Goal: Task Accomplishment & Management: Contribute content

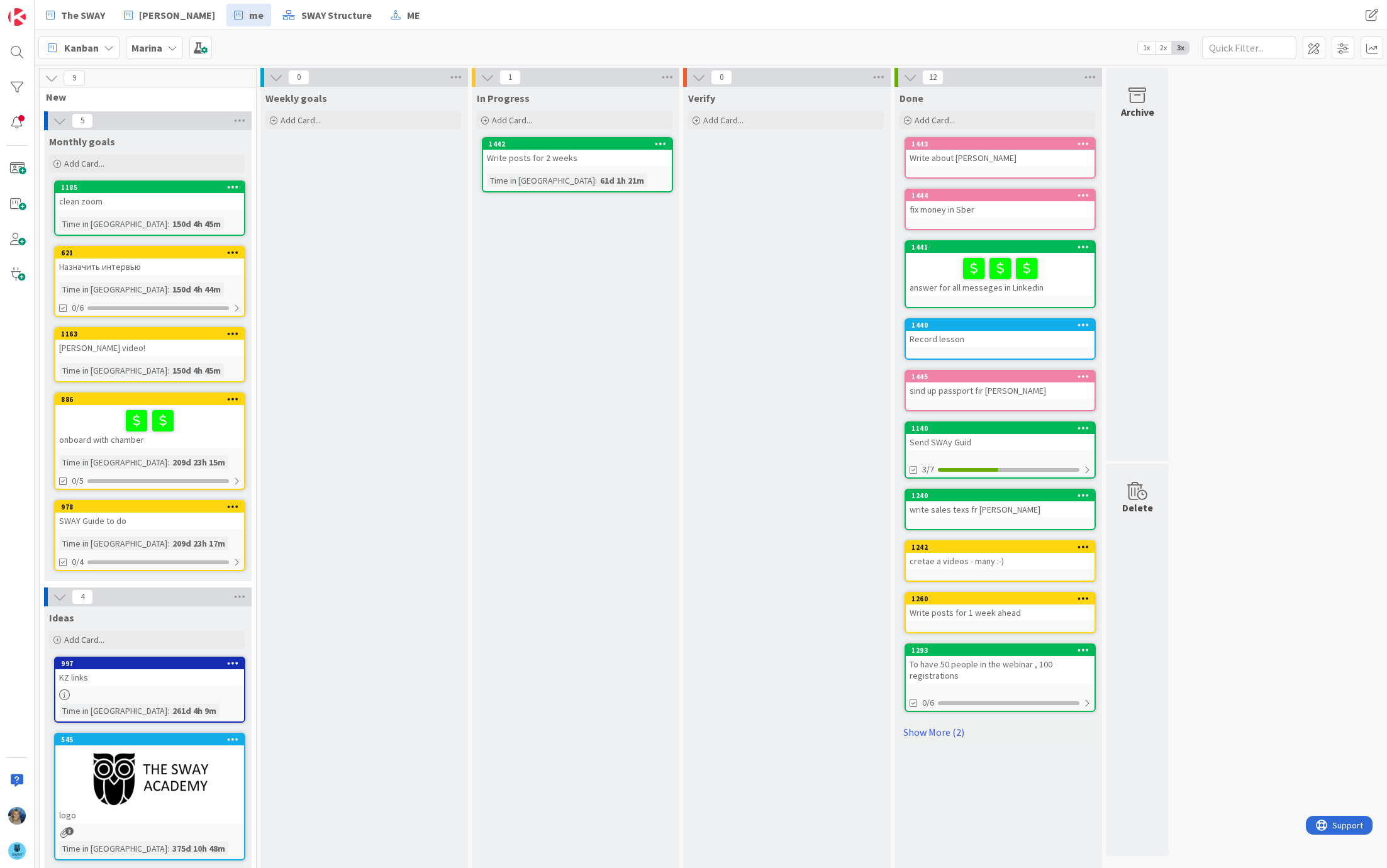
click at [159, 48] on b "Marina" at bounding box center [147, 48] width 31 height 13
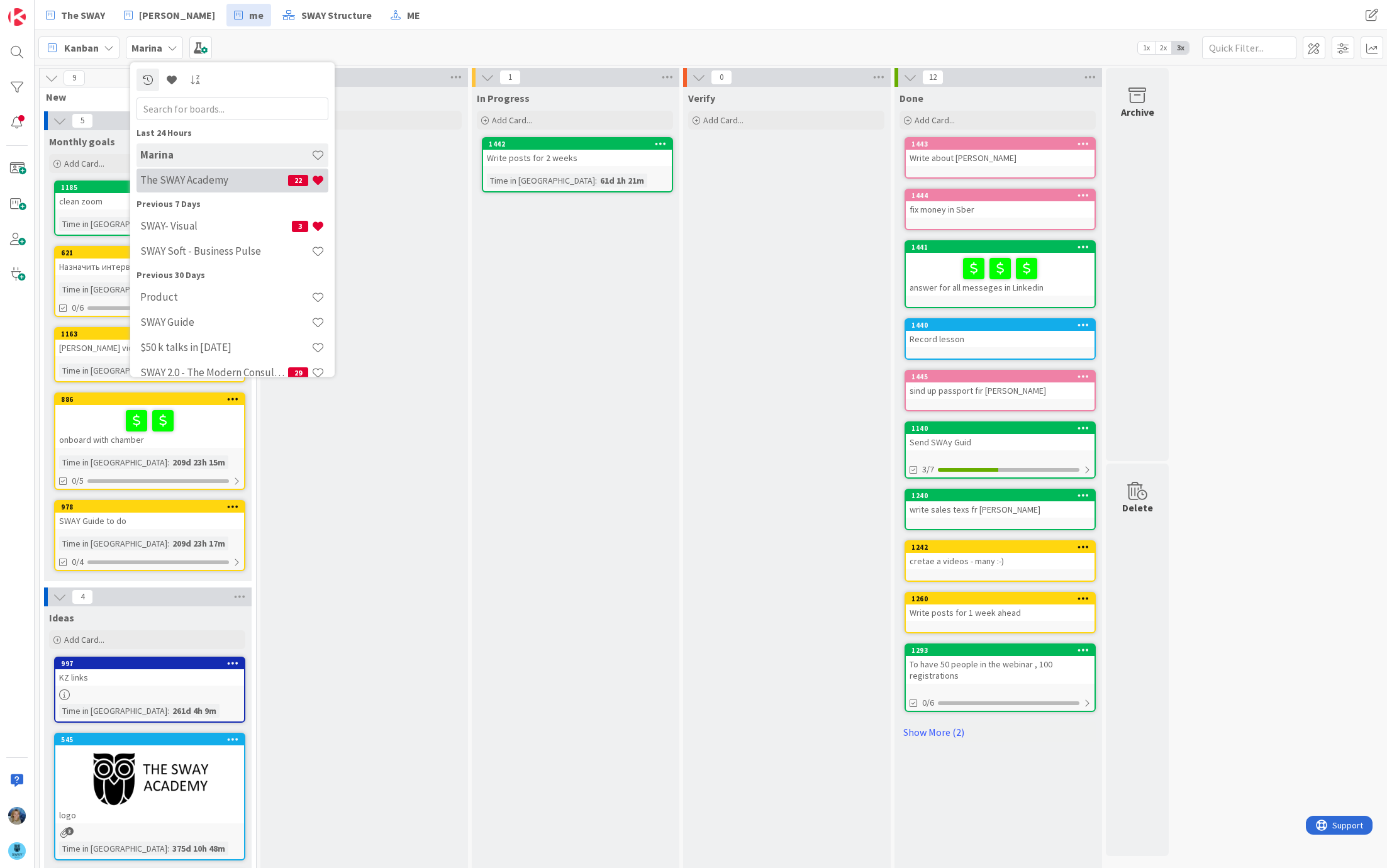
click at [218, 179] on h4 "The SWAY Academy" at bounding box center [214, 180] width 148 height 13
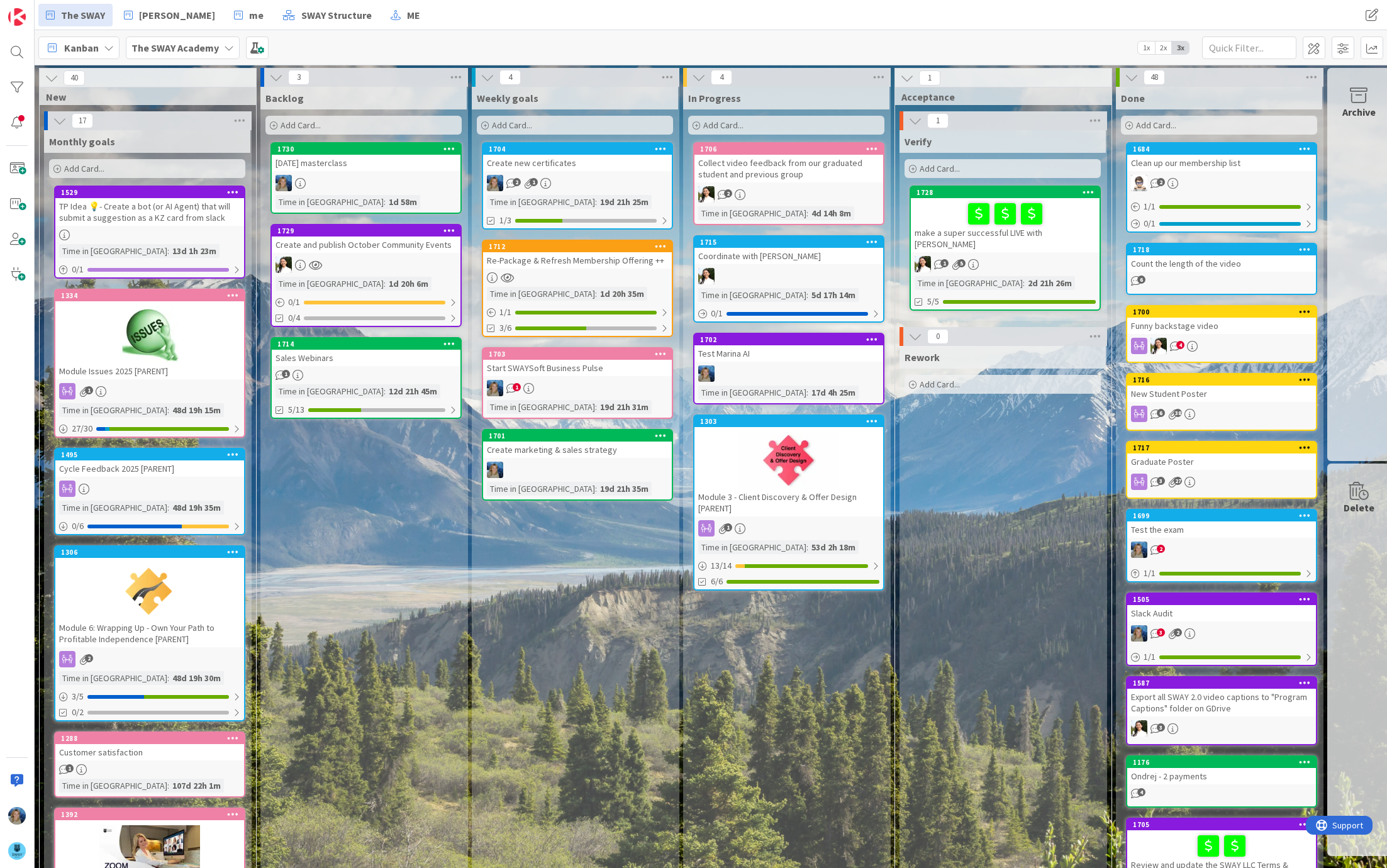
click at [214, 48] on b "The SWAY Academy" at bounding box center [176, 48] width 88 height 13
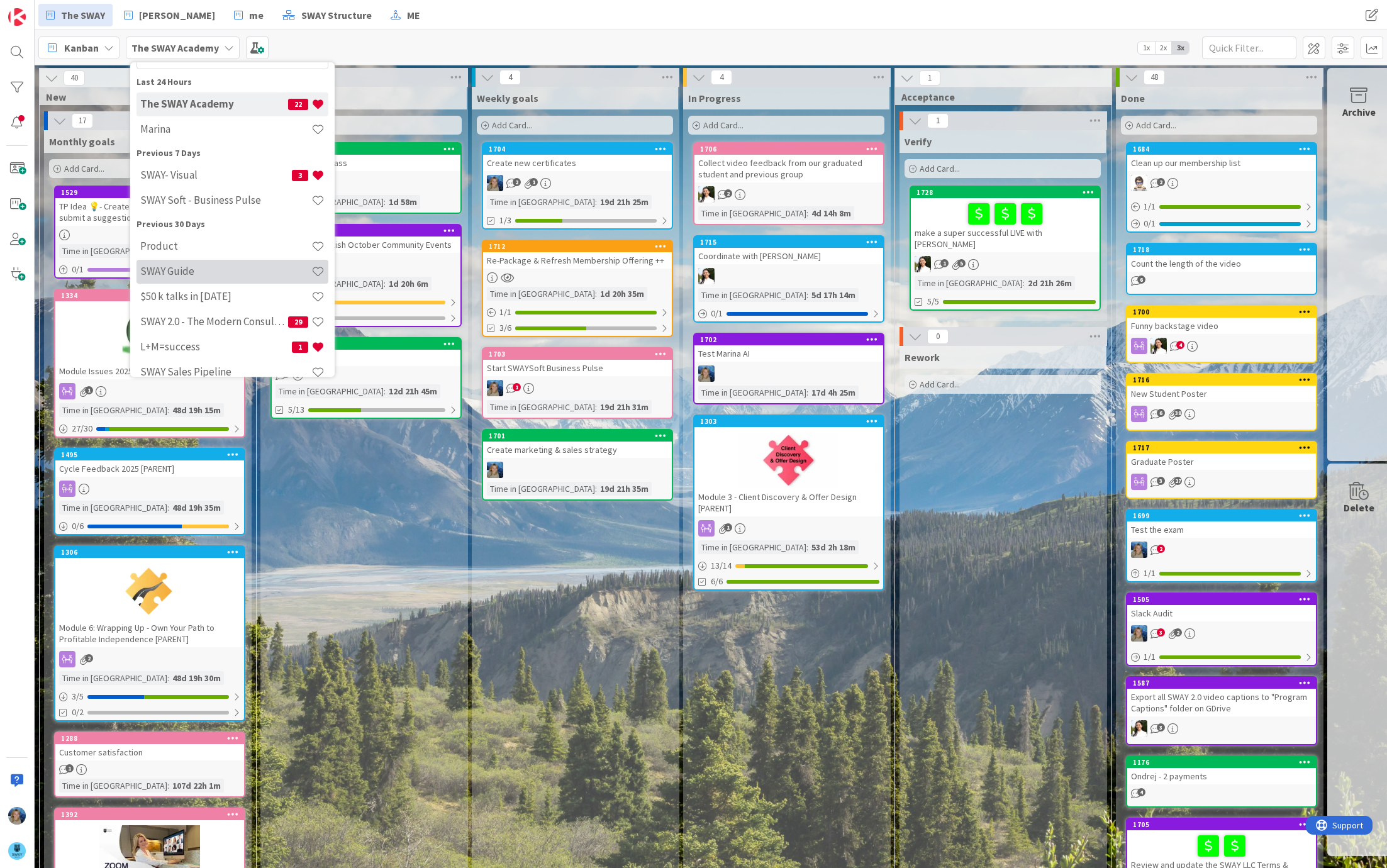
scroll to position [55, 0]
click at [222, 340] on h4 "L+M=success" at bounding box center [216, 343] width 152 height 13
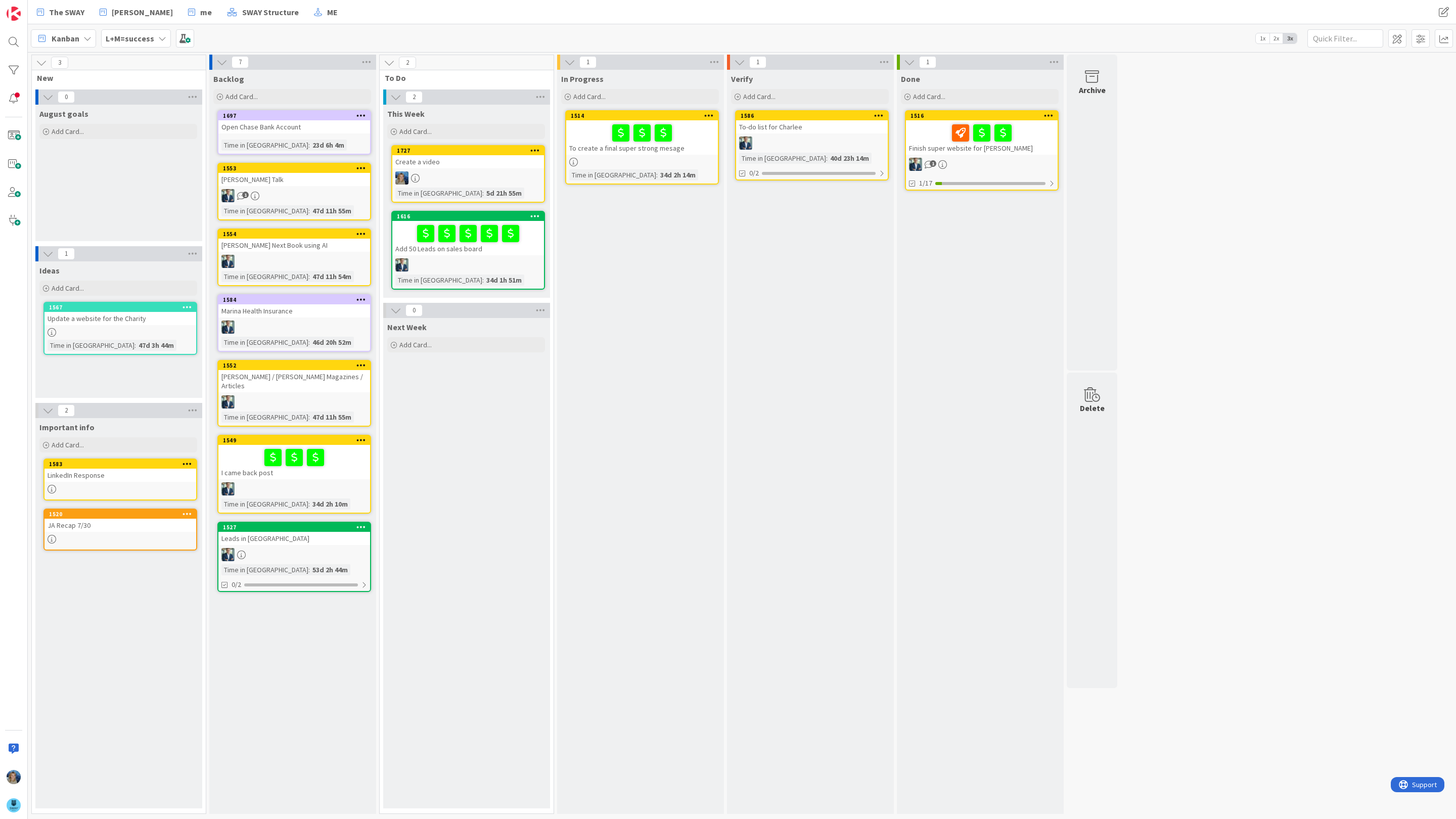
click at [1115, 314] on div "3 New 0 August goals Add Card... 1 Ideas Add Card... 1567 Update a website for …" at bounding box center [742, 437] width 1425 height 764
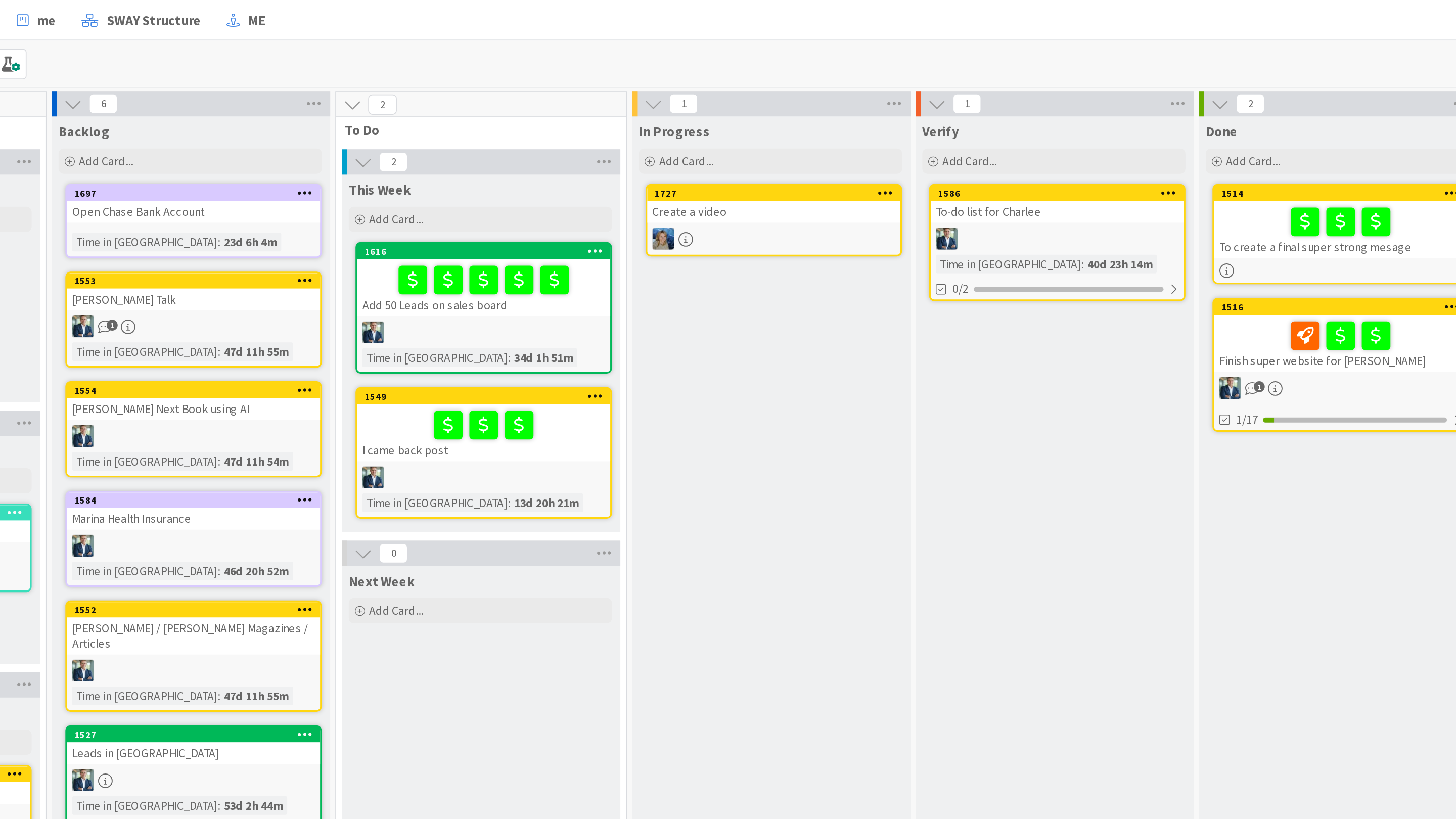
drag, startPoint x: 243, startPoint y: 445, endPoint x: 612, endPoint y: 0, distance: 578.1
click at [414, 128] on span "Add Card..." at bounding box center [415, 131] width 32 height 9
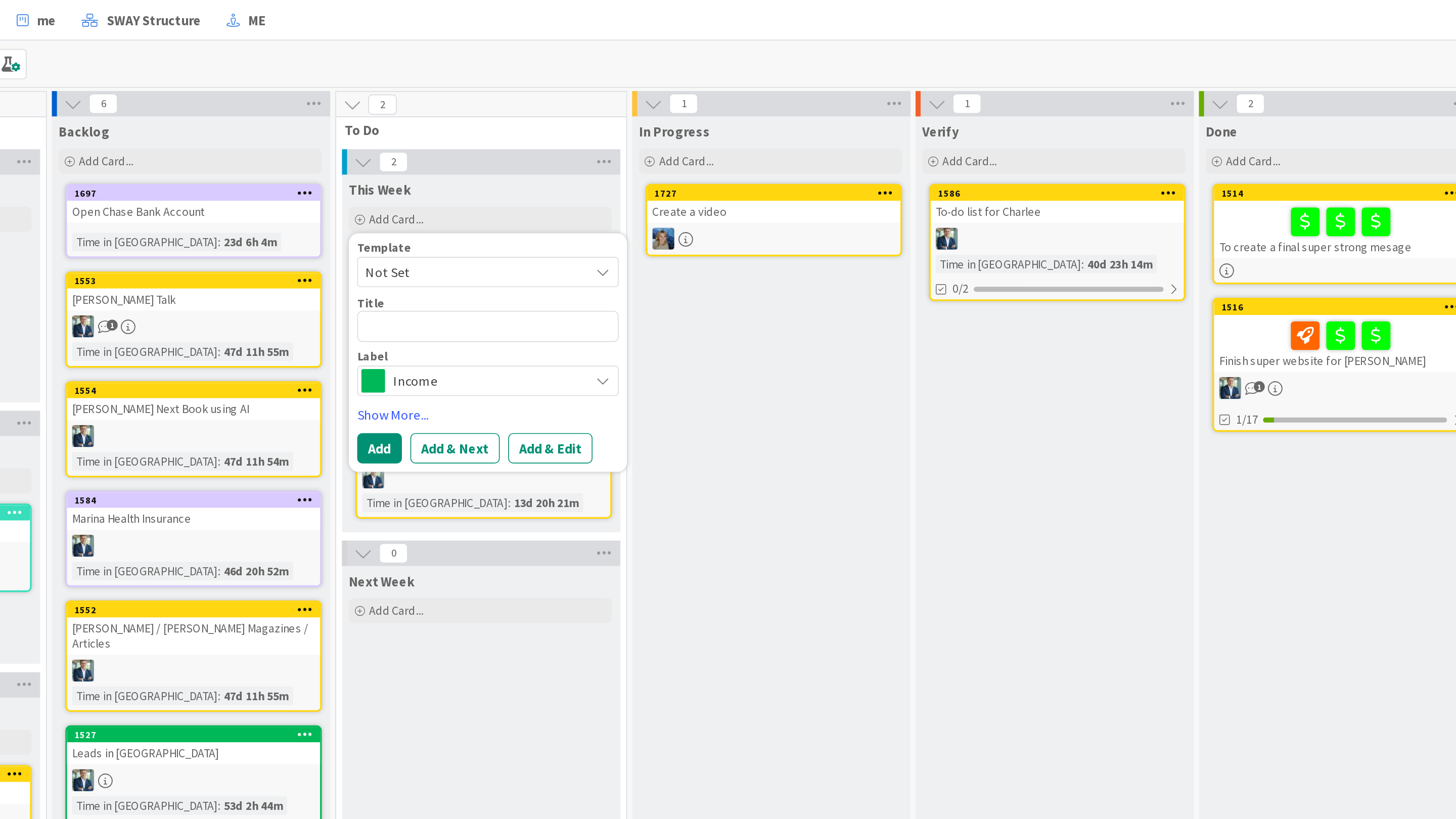
click at [420, 197] on textarea at bounding box center [471, 195] width 157 height 18
type textarea "x"
type textarea "W"
type textarea "x"
type textarea "Wr"
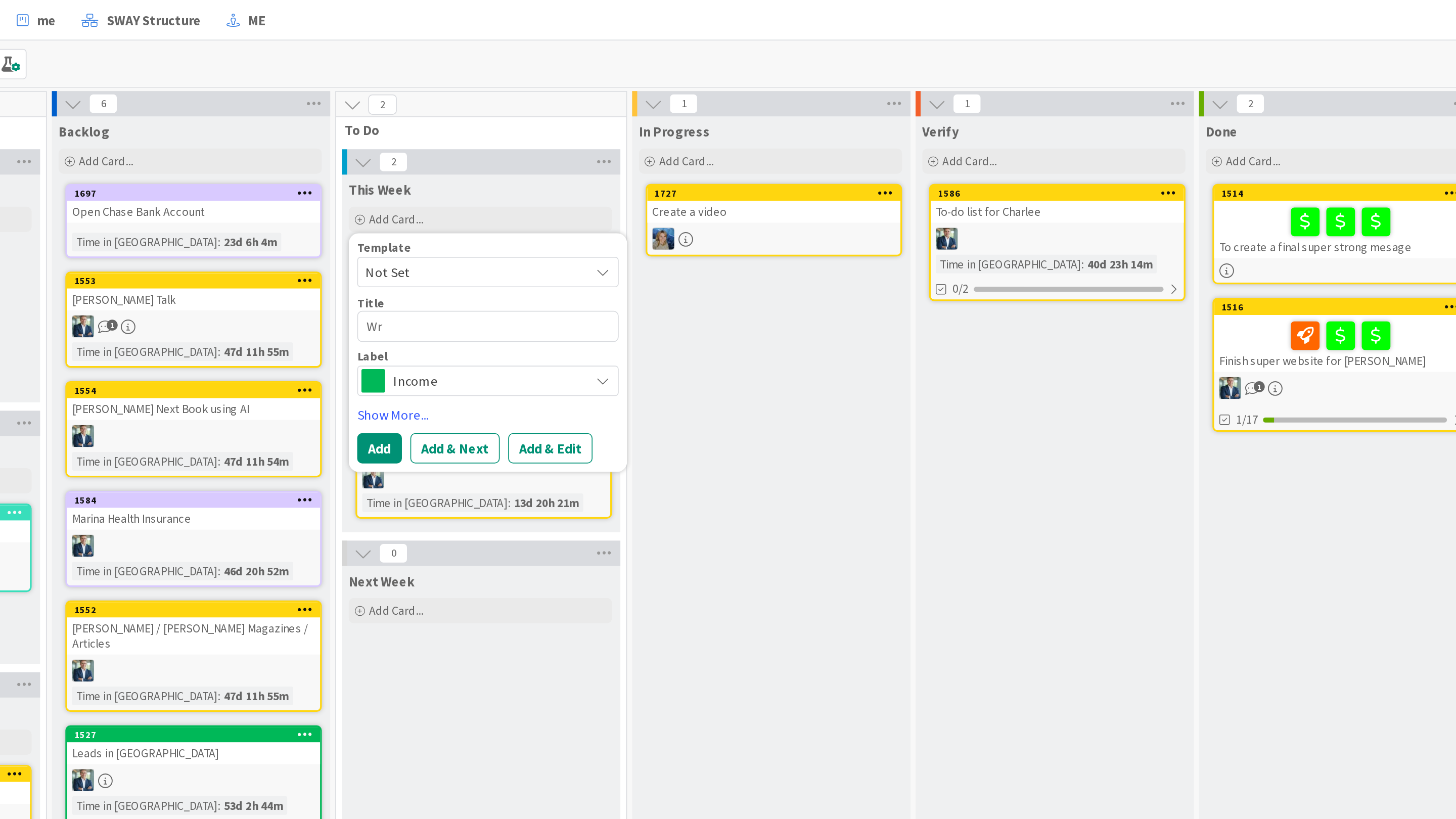
type textarea "x"
type textarea "Wri"
type textarea "x"
type textarea "Writ"
type textarea "x"
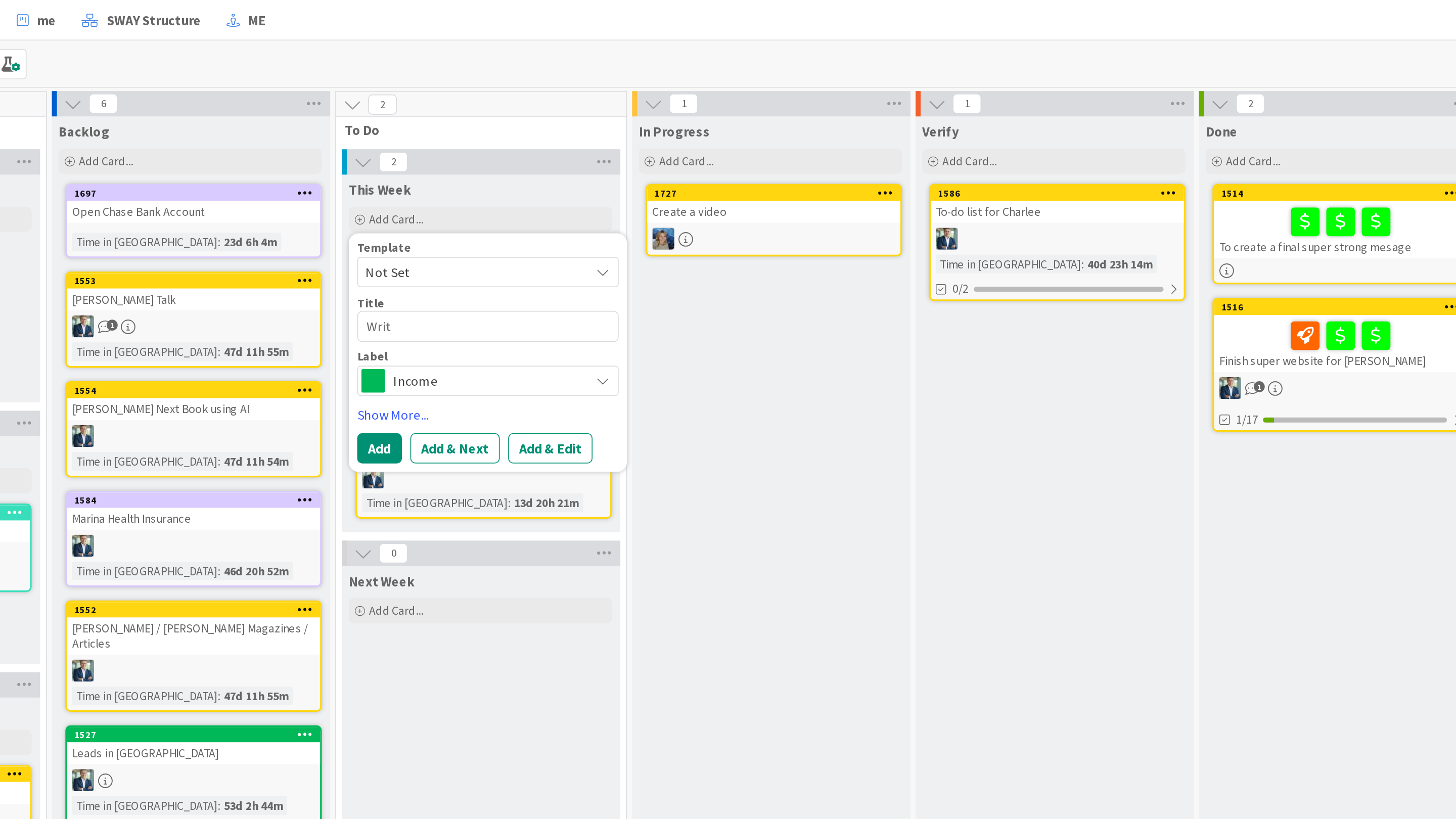
type textarea "Write"
type textarea "x"
type textarea "Write"
type textarea "x"
type textarea "Write d"
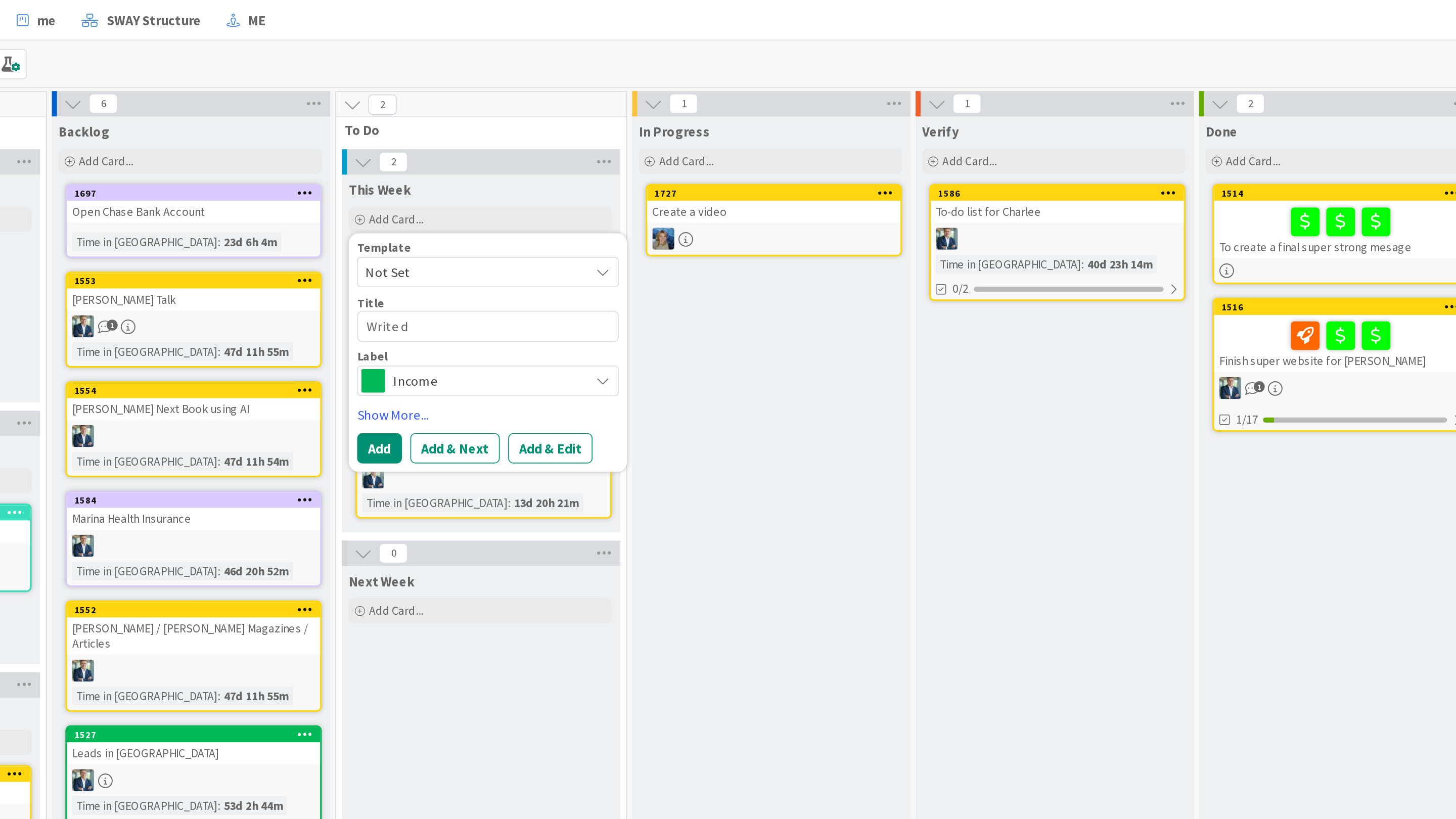
type textarea "x"
type textarea "Write de"
type textarea "x"
type textarea "Write des"
type textarea "x"
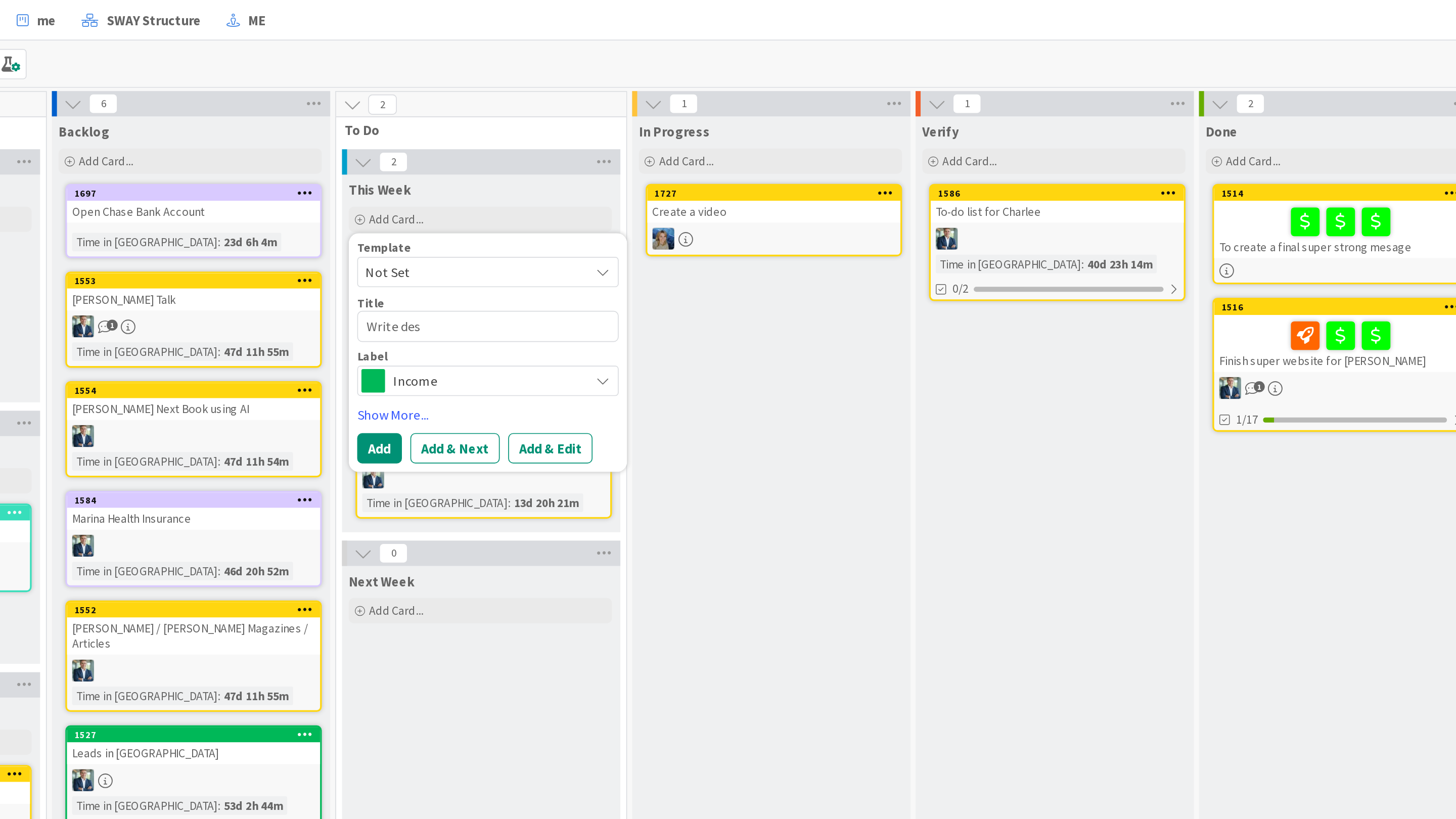
type textarea "Write desc"
type textarea "x"
type textarea "Write descr"
type textarea "x"
type textarea "Write descri"
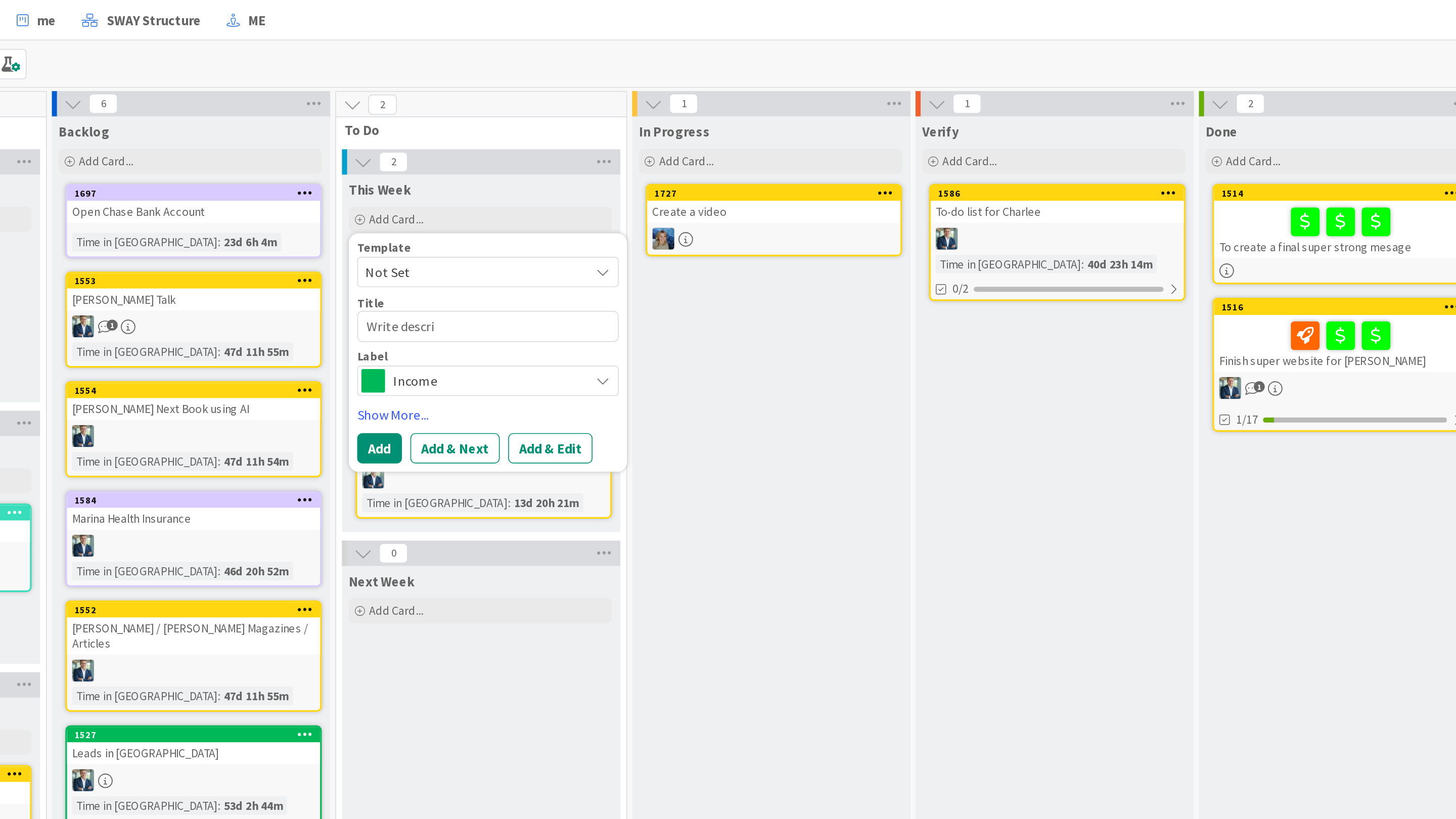
type textarea "x"
type textarea "Write descrip"
type textarea "x"
type textarea "Write descript"
type textarea "x"
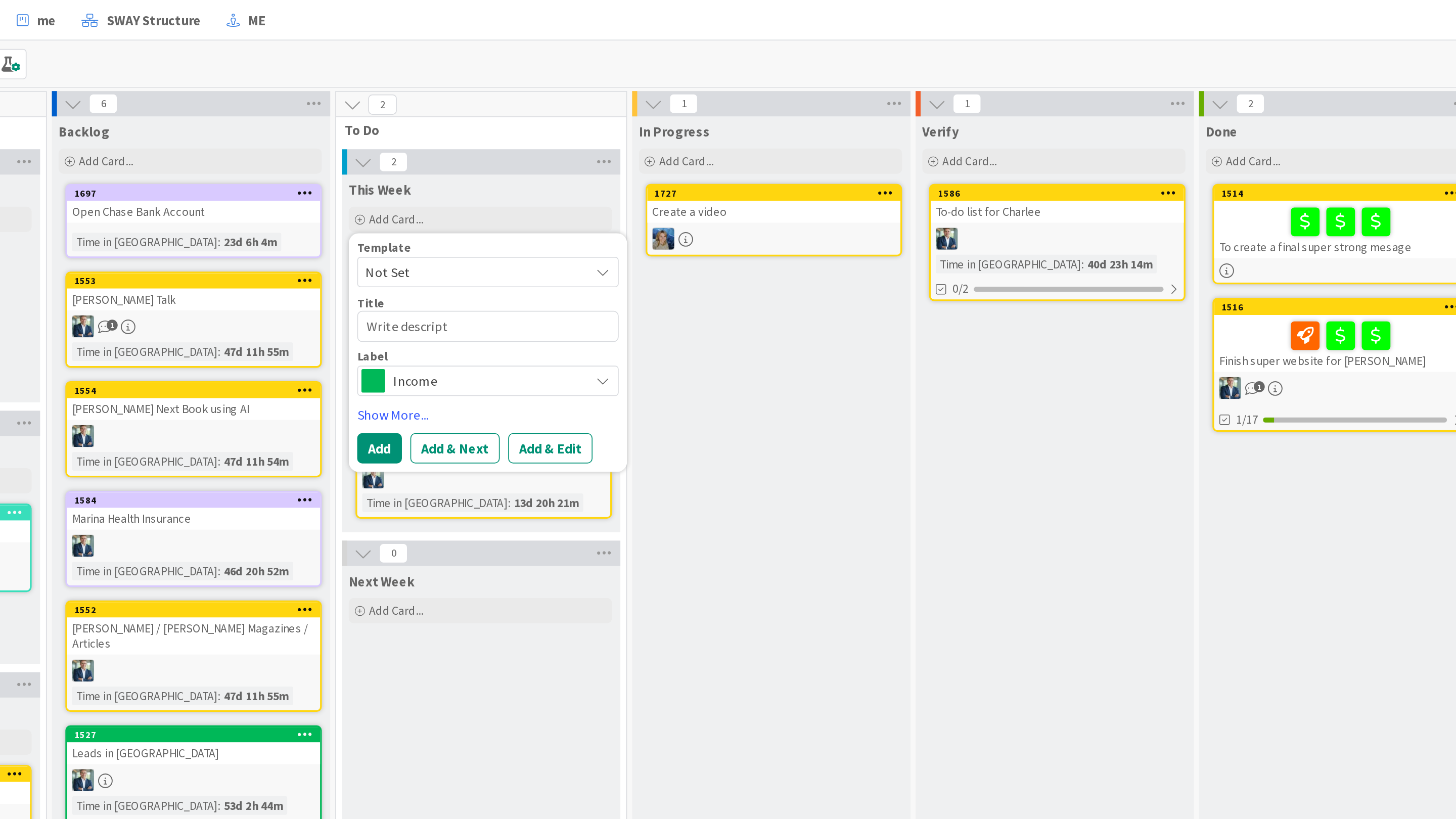
type textarea "Write descripto"
type textarea "x"
type textarea "Write descriptoo"
type textarea "x"
type textarea "Write descriptoon"
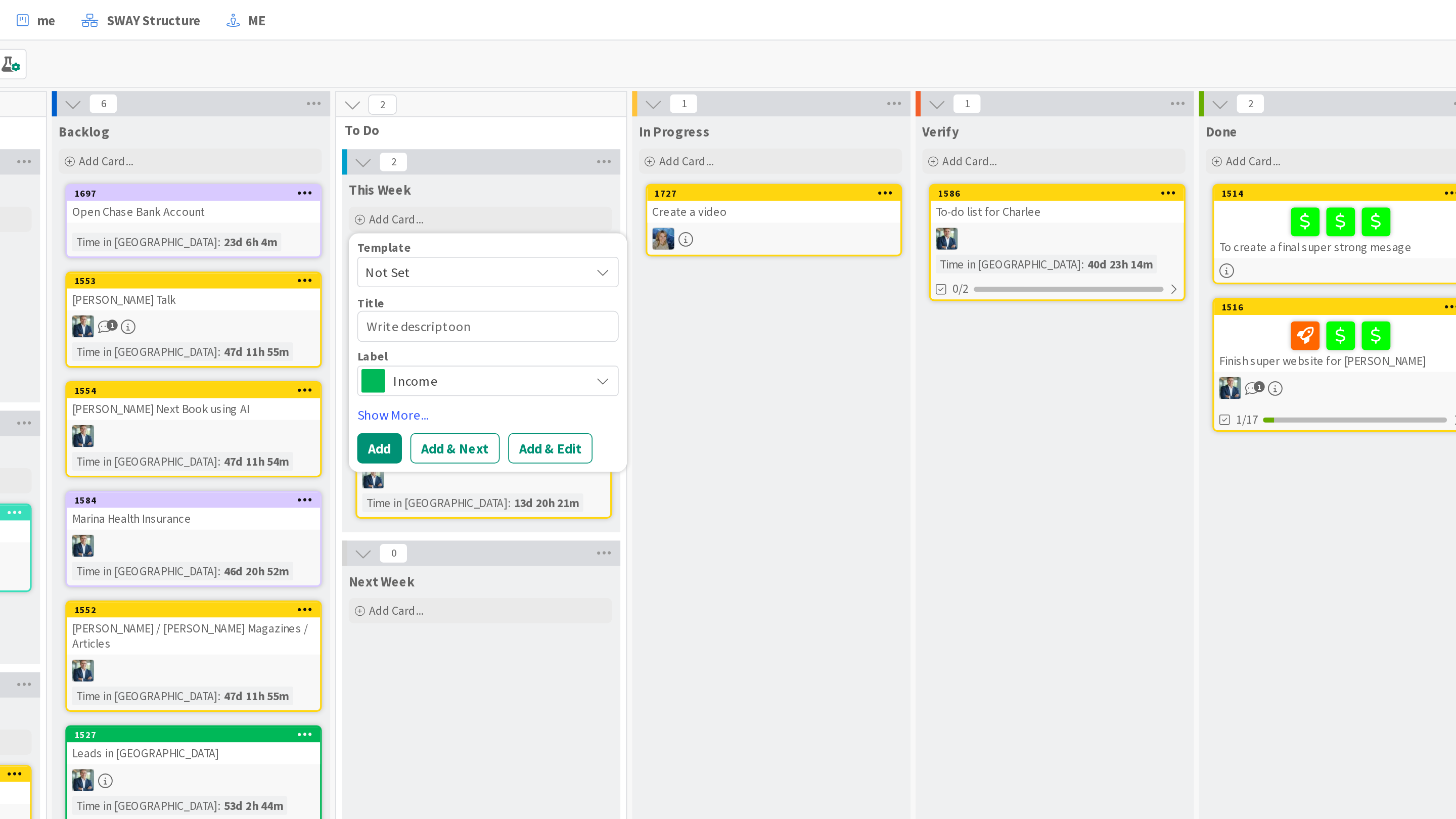
type textarea "x"
type textarea "Write descriptoon"
type textarea "x"
type textarea "Write descriptoon f"
type textarea "x"
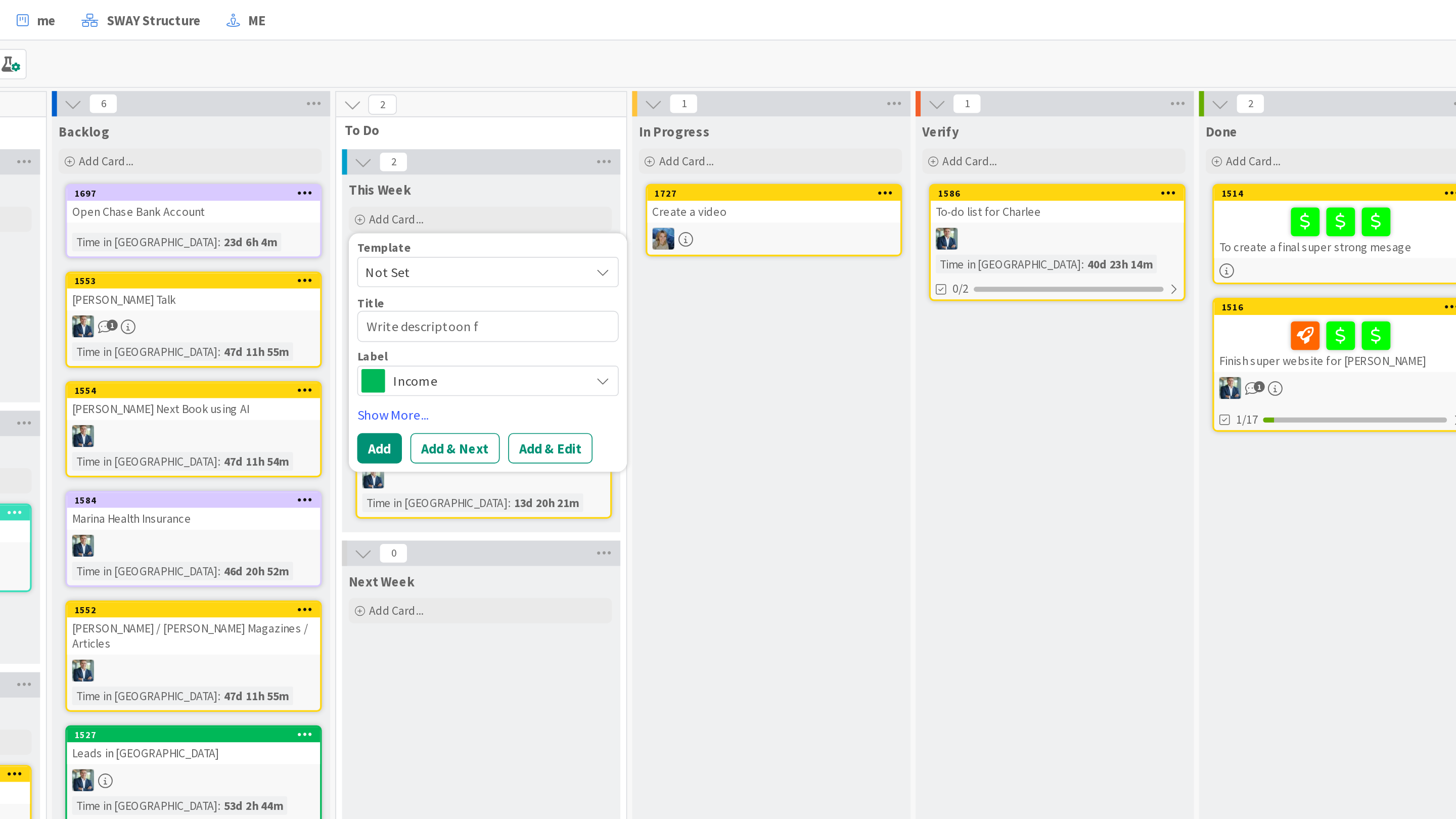
type textarea "Write descriptoon fi"
type textarea "x"
type textarea "Write descriptoon fir"
type textarea "x"
type textarea "Write descriptoon fir"
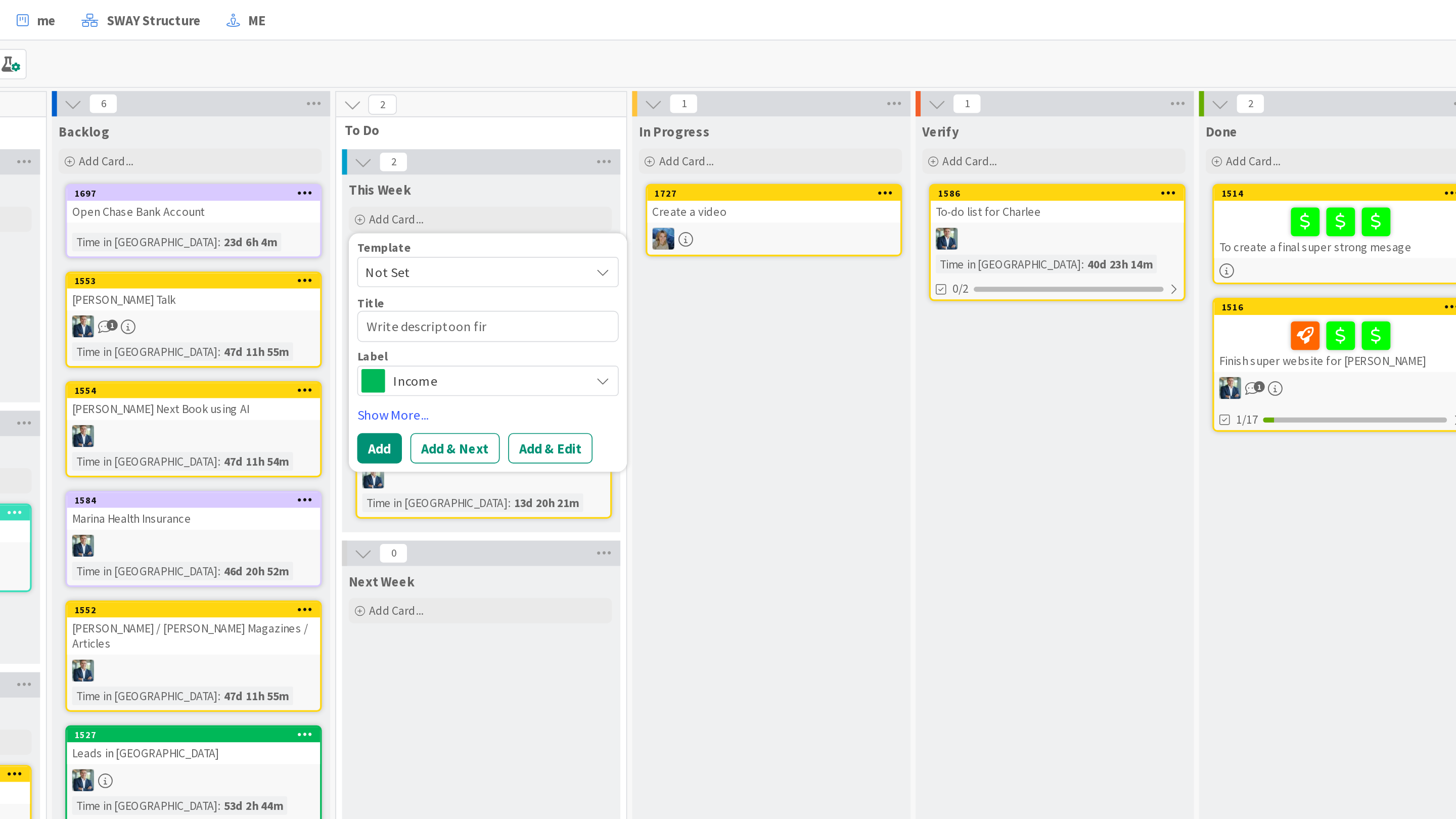
type textarea "x"
type textarea "Write descriptoon fir 9"
type textarea "x"
type textarea "Write descriptoon fir 9"
type textarea "x"
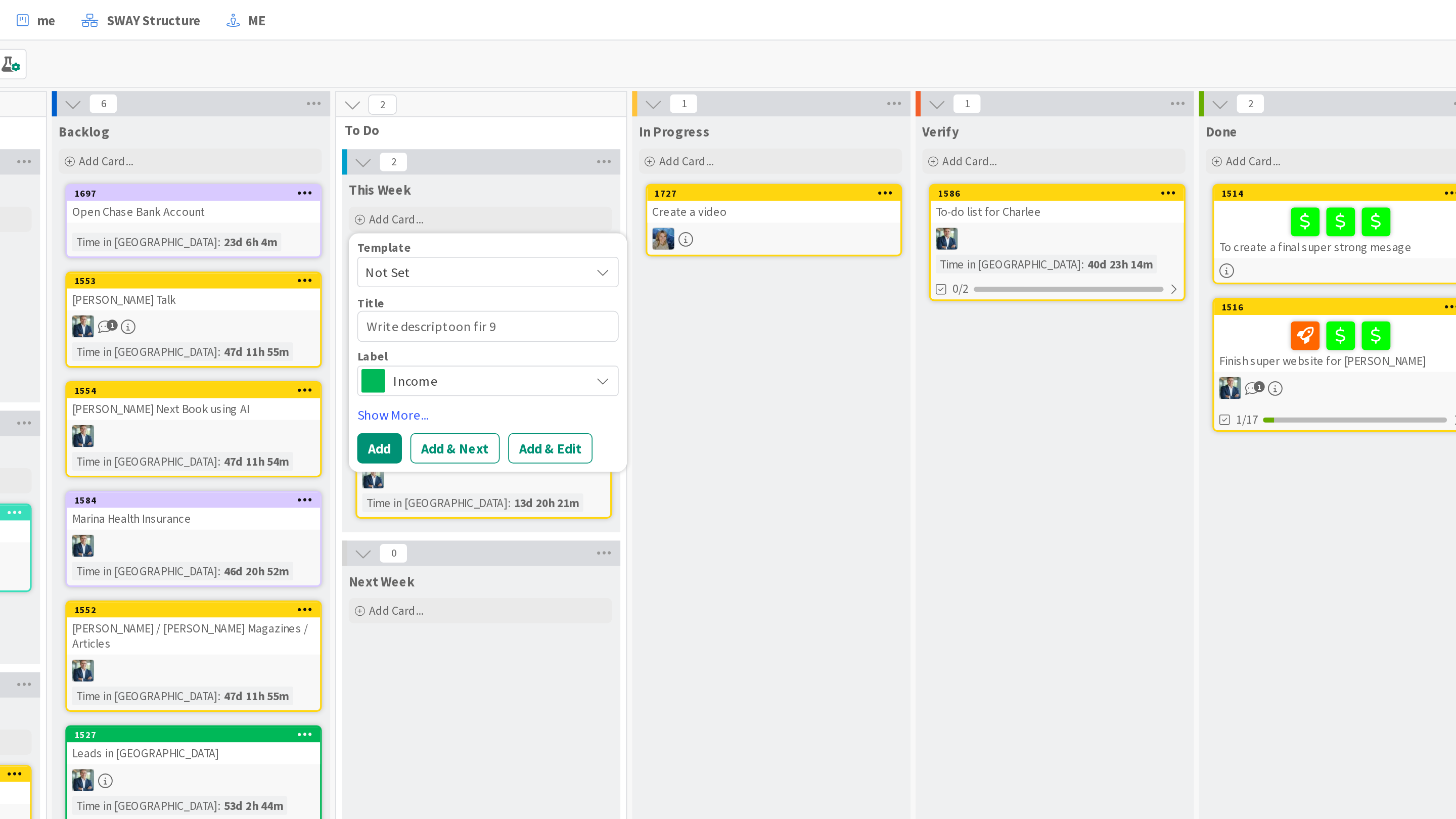
type textarea "Write descriptoon fir 9 v"
type textarea "x"
type textarea "Write descriptoon fir 9 vi"
type textarea "x"
type textarea "Write descriptoon fir 9 vid"
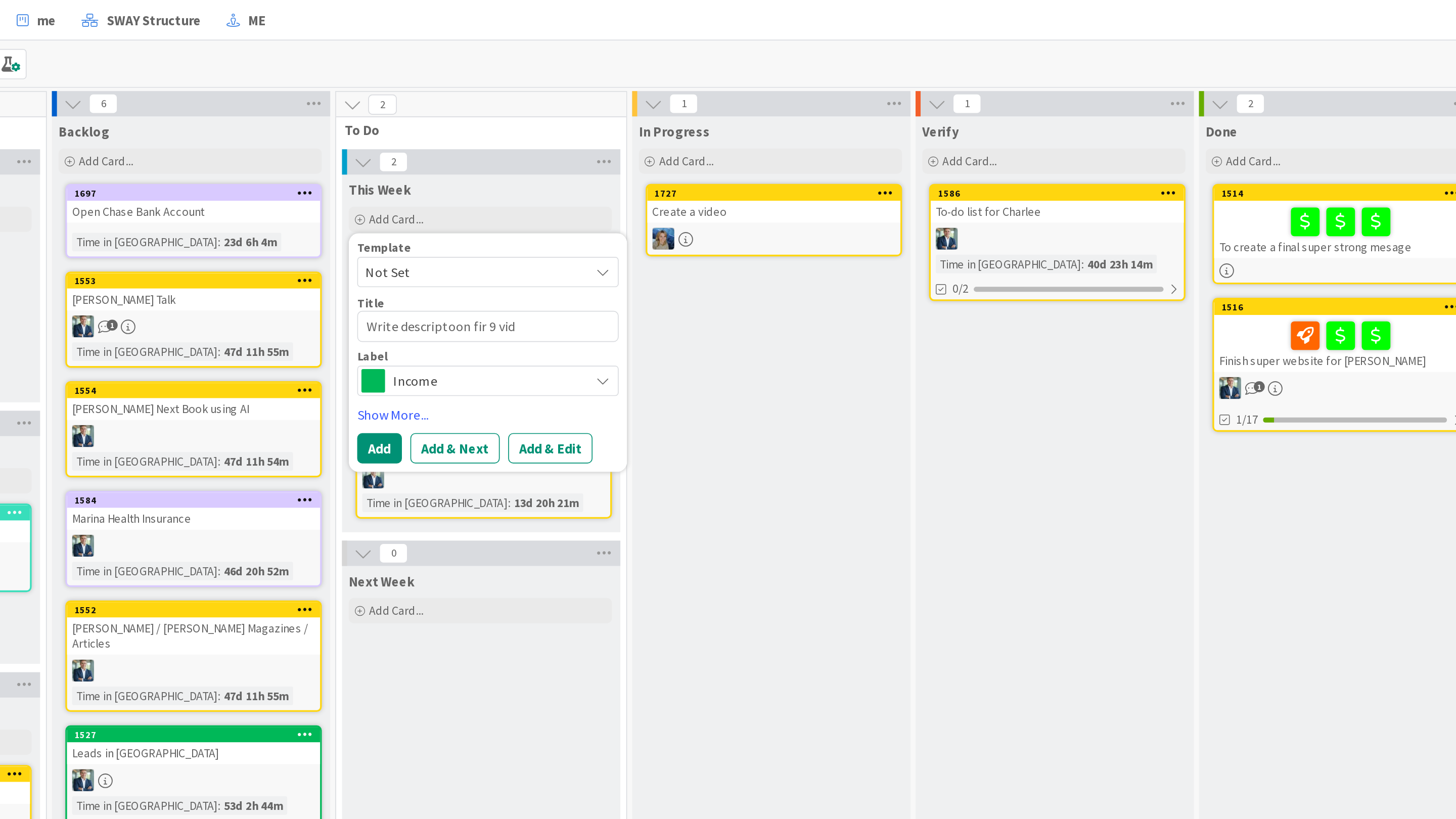
type textarea "x"
type textarea "Write descriptoon fir 9 vide"
type textarea "x"
type textarea "Write descriptoon fir 9 video"
type textarea "x"
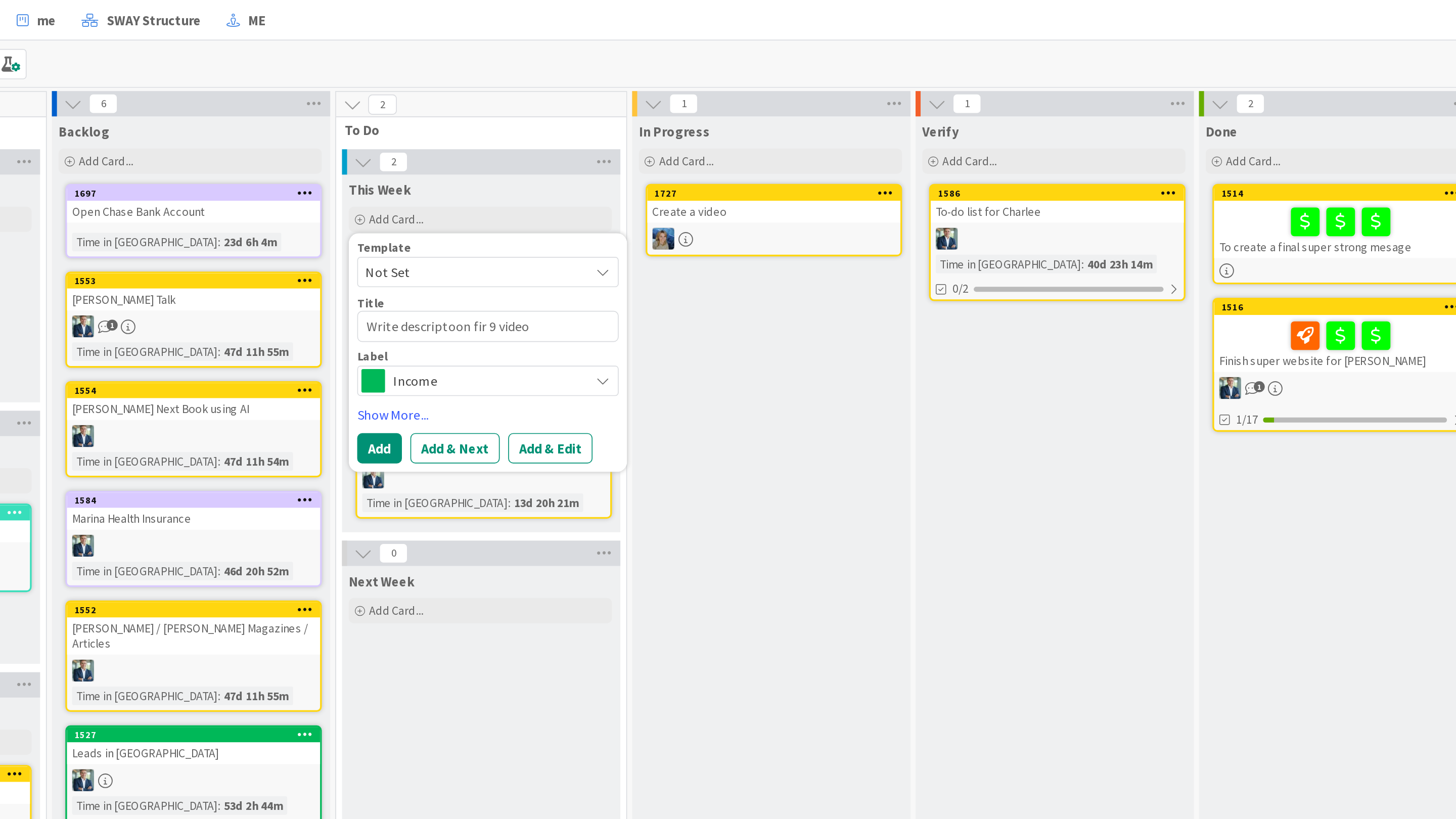
type textarea "Write descriptoon fir 9 videos"
type textarea "x"
type textarea "Write descriptoon fir 9 videos"
type textarea "x"
type textarea "Write description fir 9 videos"
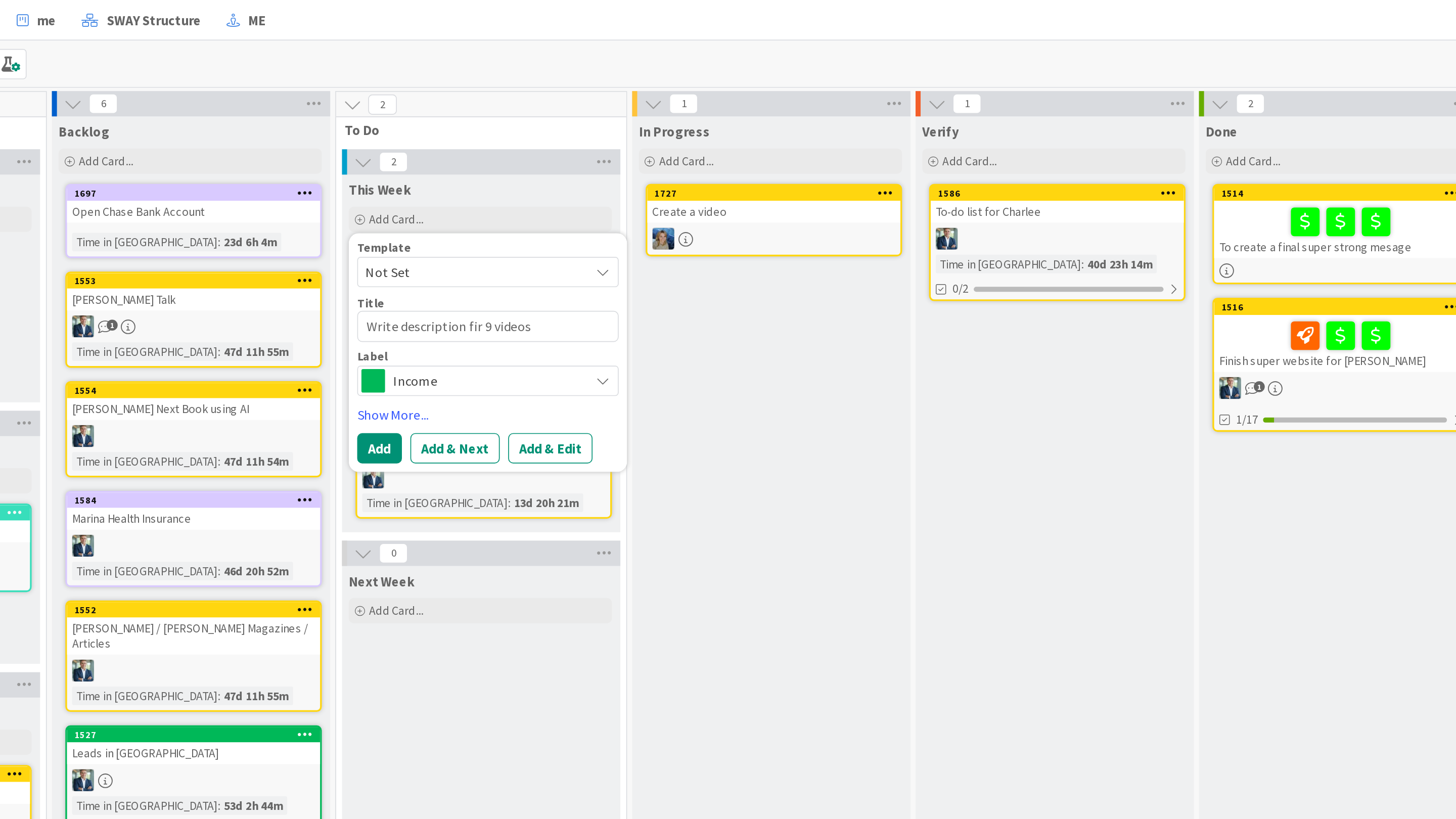
click at [499, 194] on textarea "Write description fir 9 videos" at bounding box center [471, 195] width 157 height 18
click at [463, 192] on textarea "Write description fir 9 videos" at bounding box center [471, 195] width 157 height 18
type textarea "x"
type textarea "Write description fr 9 videos"
type textarea "x"
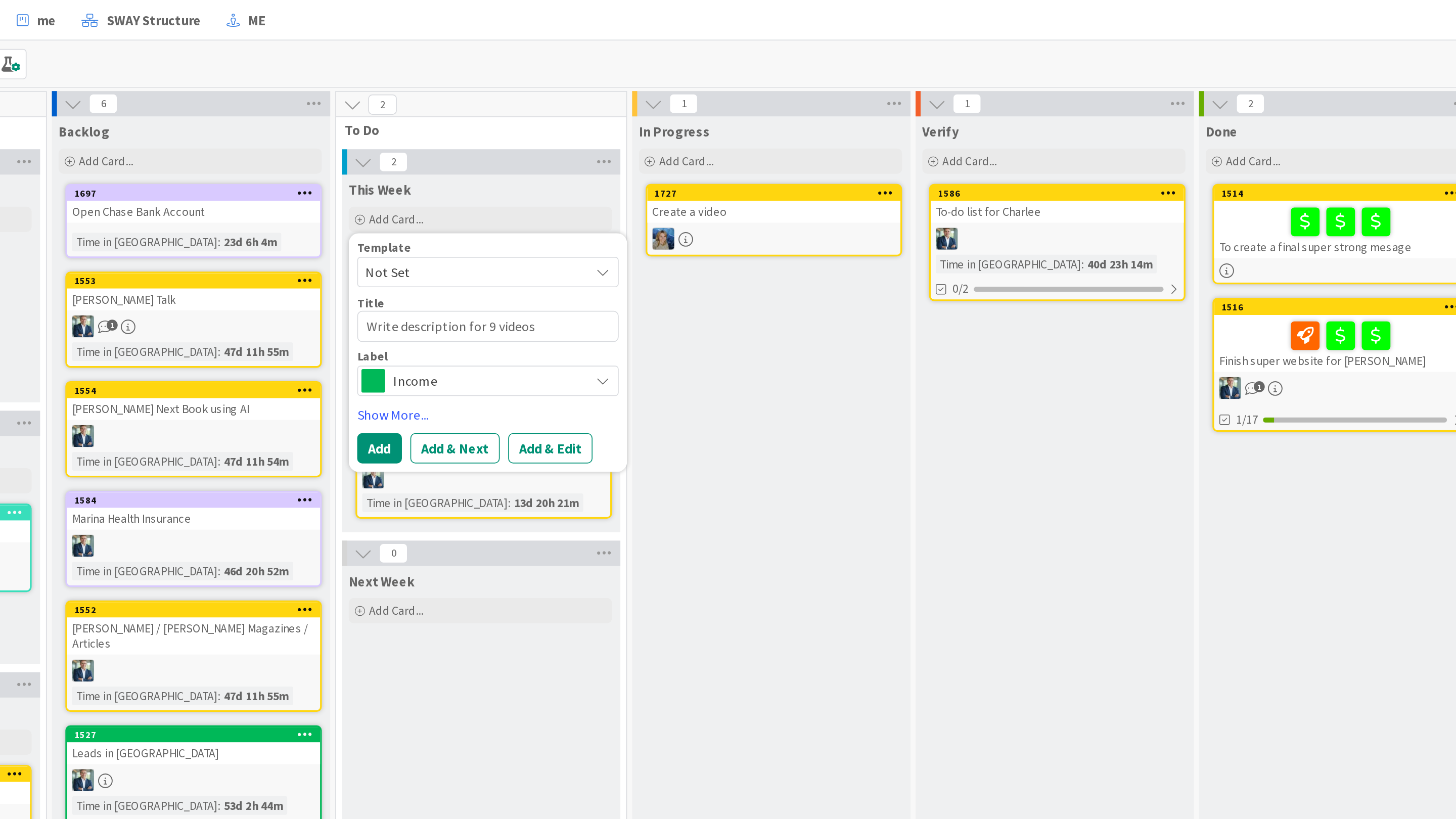
click at [511, 204] on textarea "Write description for 9 videos" at bounding box center [471, 195] width 157 height 18
type textarea "Write description for 9 videos"
click at [412, 266] on button "Add" at bounding box center [406, 269] width 27 height 18
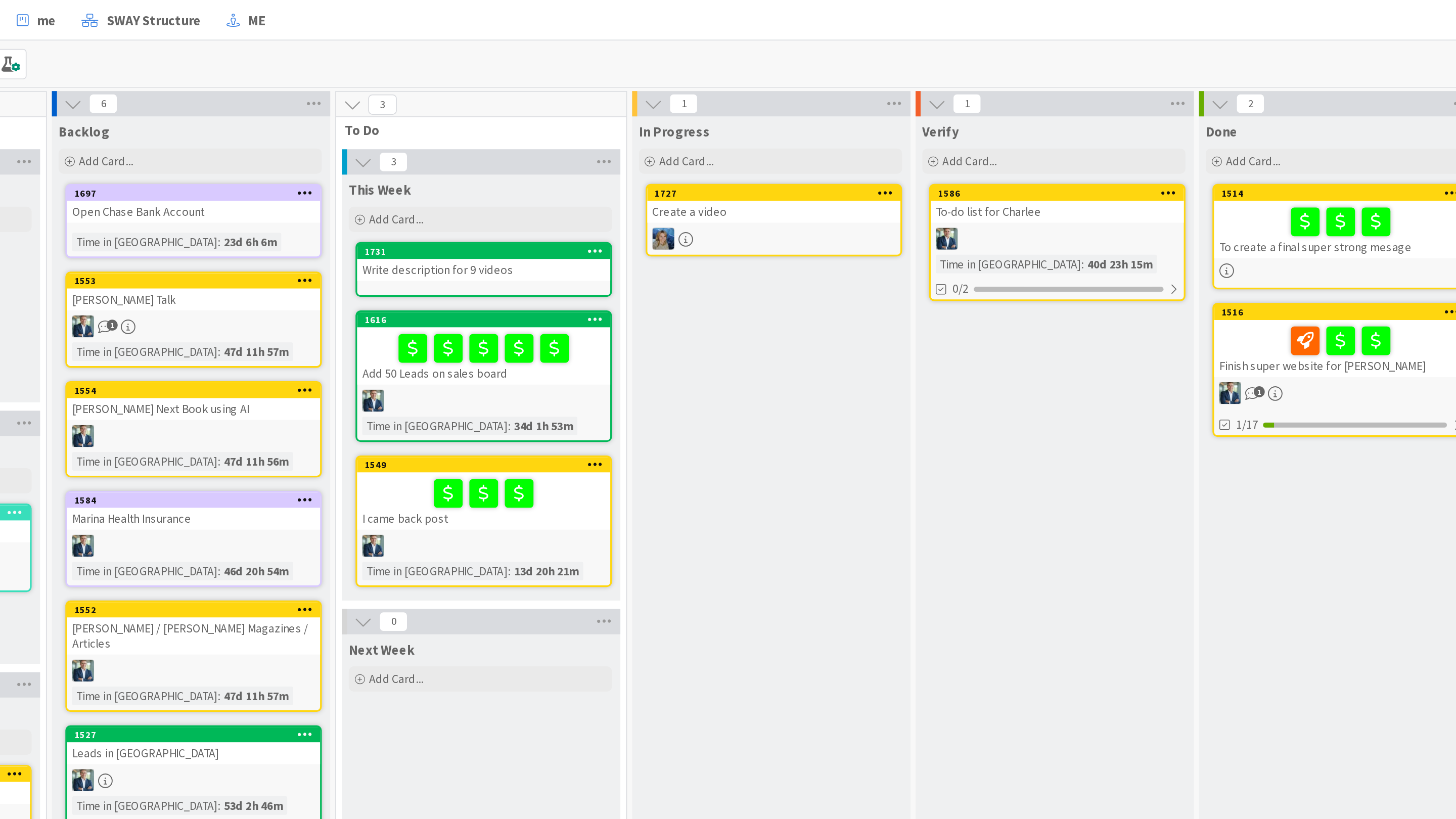
click at [436, 167] on div "Write description for 9 videos" at bounding box center [468, 161] width 152 height 13
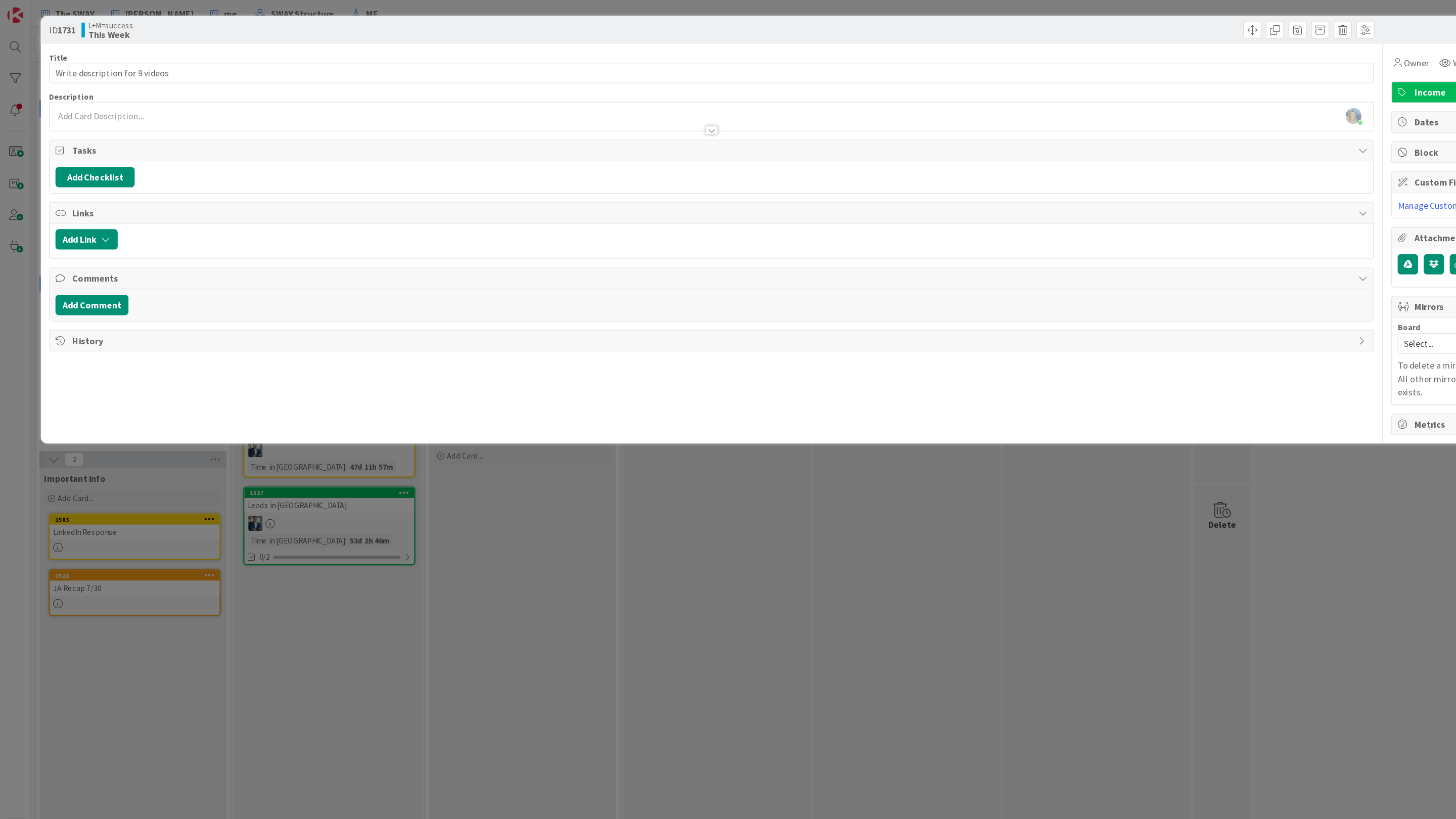
click at [116, 107] on div at bounding box center [635, 111] width 1183 height 10
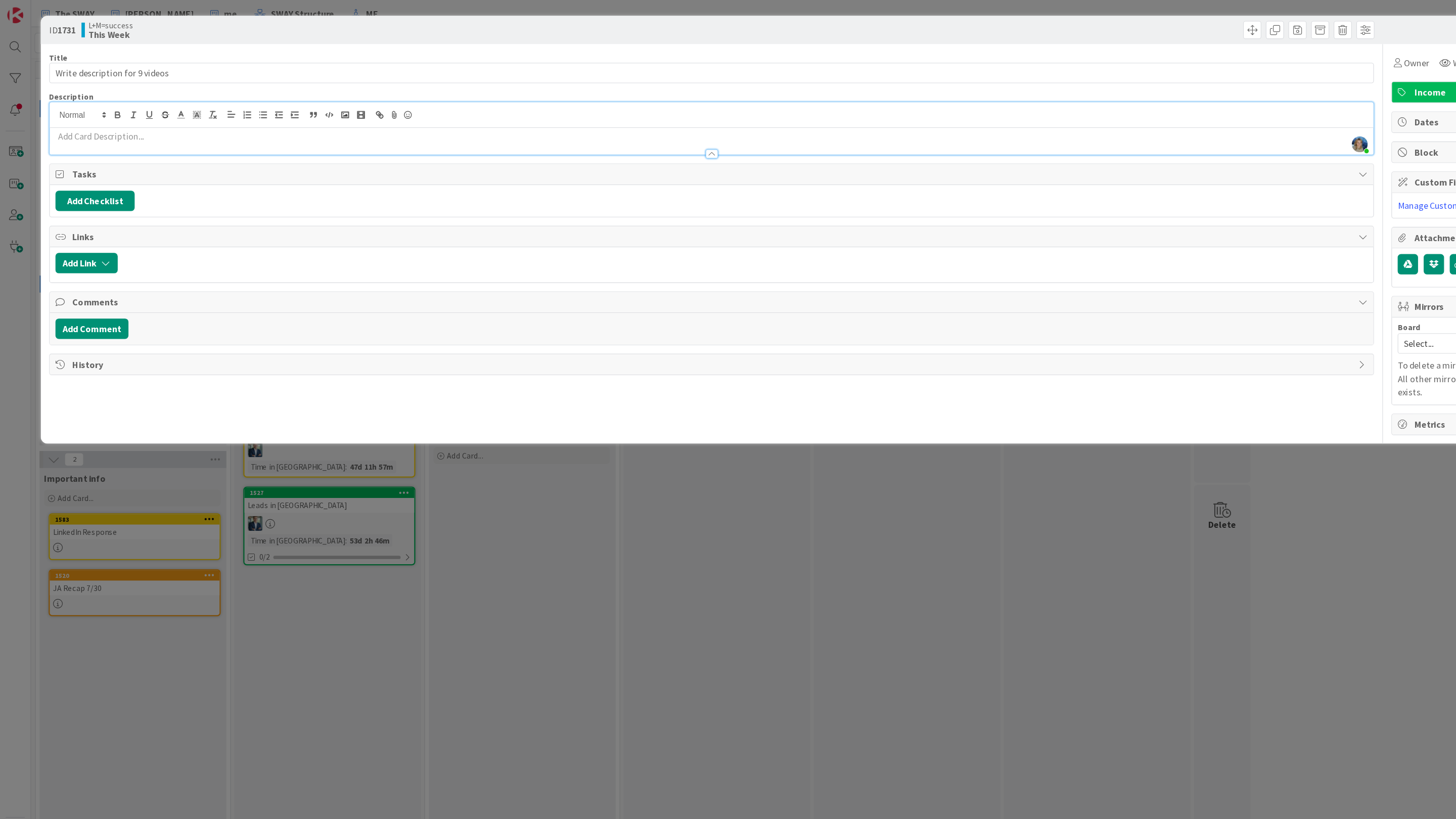
click at [104, 128] on div at bounding box center [635, 132] width 1183 height 10
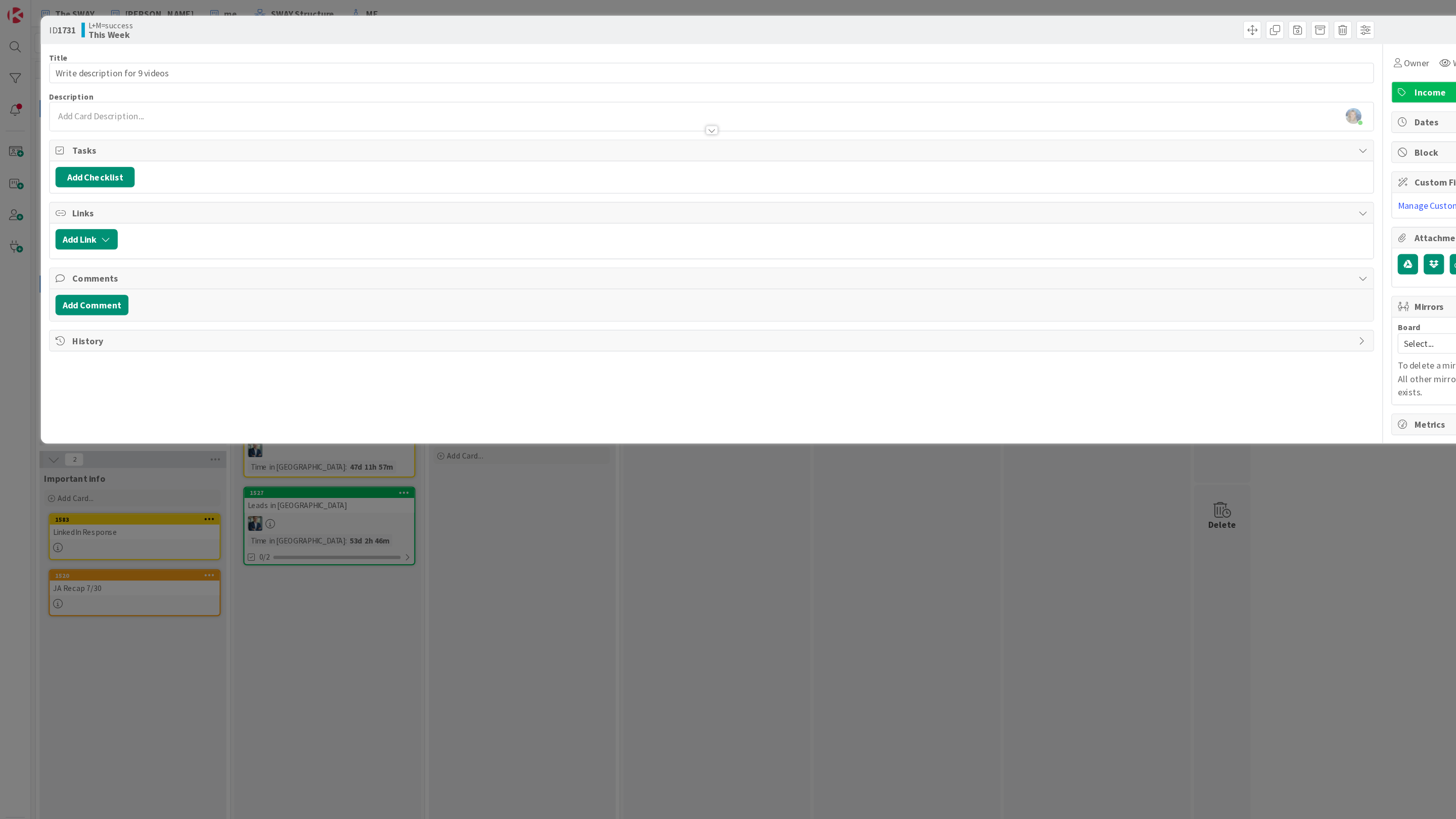
click at [92, 110] on div at bounding box center [635, 111] width 1183 height 10
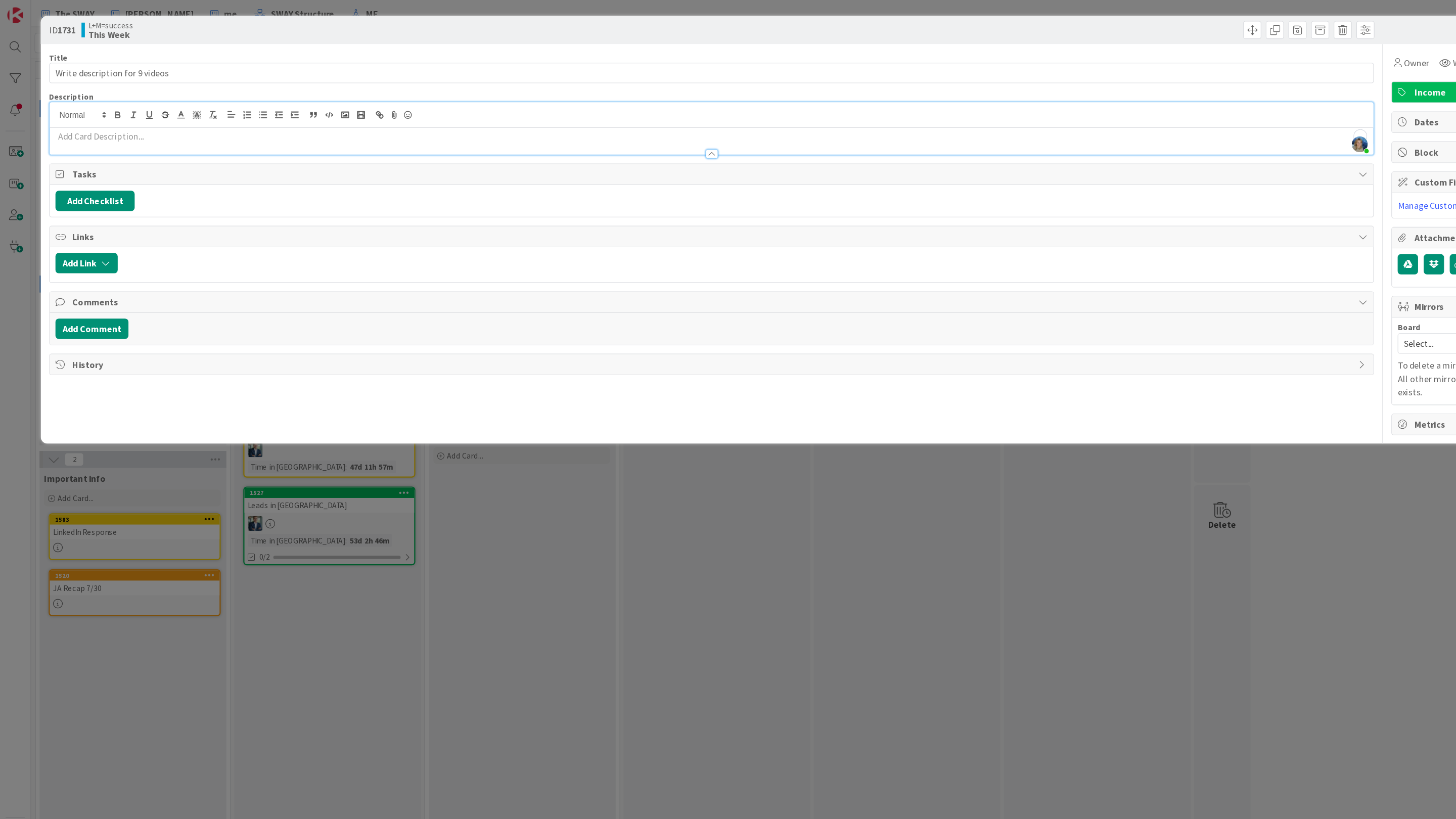
click at [85, 126] on p "To enrich screen reader interactions, please activate Accessibility in Grammarl…" at bounding box center [636, 122] width 1173 height 11
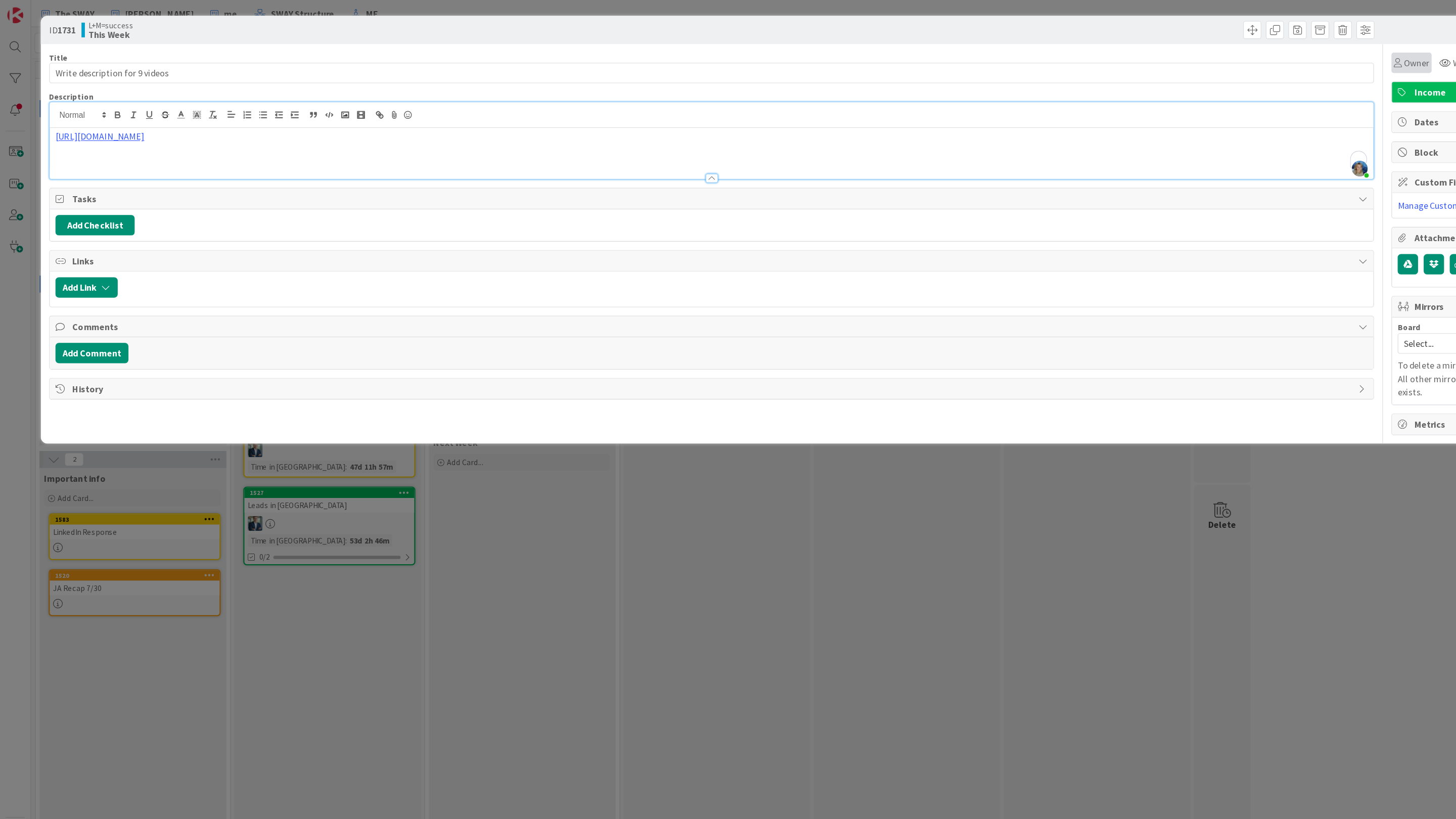
click at [1115, 52] on span "Owner" at bounding box center [1266, 55] width 22 height 12
click at [1115, 165] on span "Leif Becker" at bounding box center [1181, 165] width 49 height 15
click at [572, 495] on div "ID 1731 L+M=success This Week Title 31 / 128 Write description for 9 videos Des…" at bounding box center [728, 410] width 1456 height 819
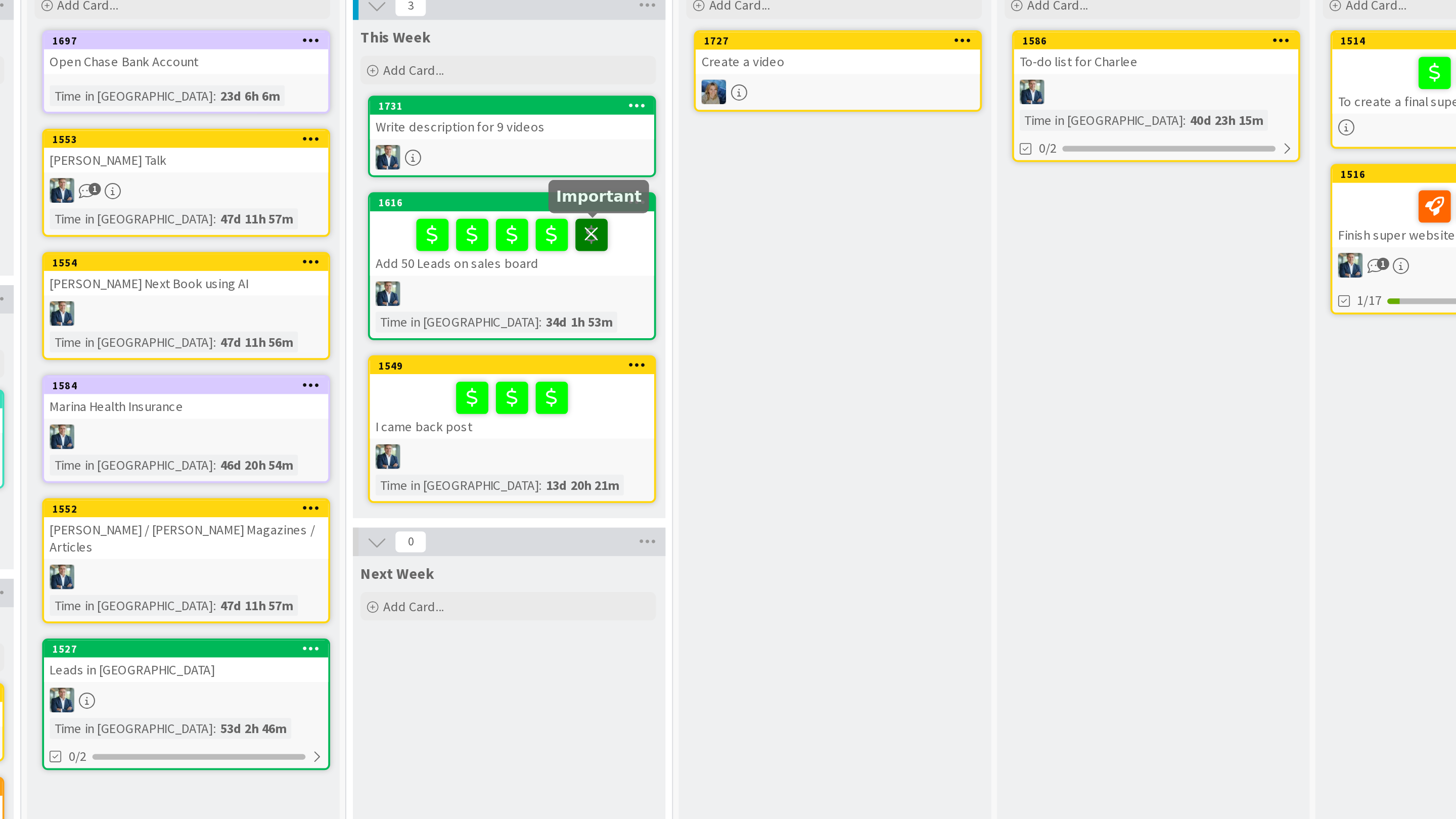
click at [512, 221] on icon at bounding box center [510, 219] width 17 height 16
click at [502, 218] on icon at bounding box center [500, 219] width 17 height 16
click at [421, 222] on div at bounding box center [467, 219] width 145 height 21
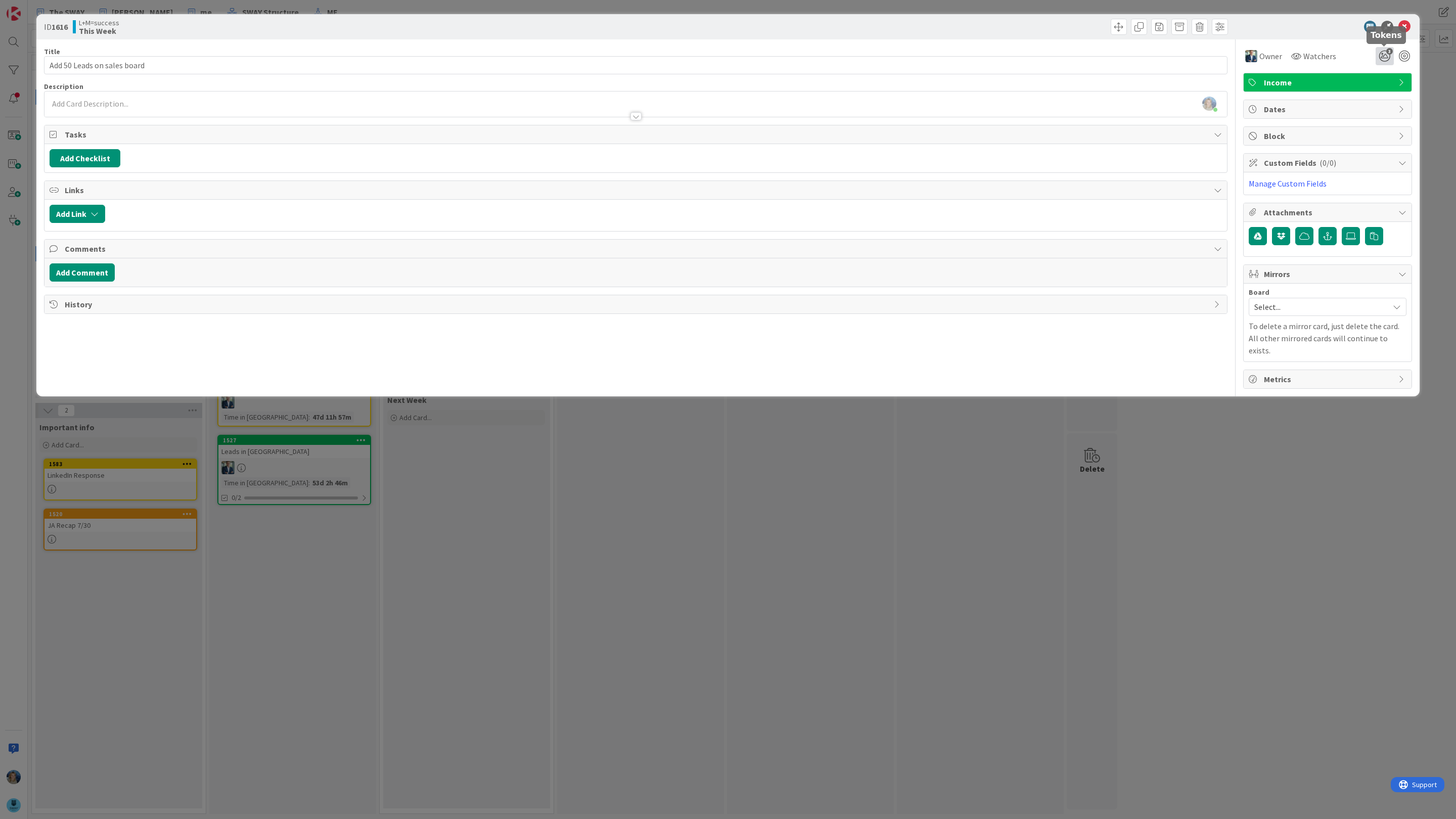
click at [1115, 55] on icon "3" at bounding box center [1385, 56] width 18 height 18
click at [1115, 96] on icon at bounding box center [1372, 96] width 8 height 8
click at [1115, 28] on icon at bounding box center [1405, 26] width 12 height 12
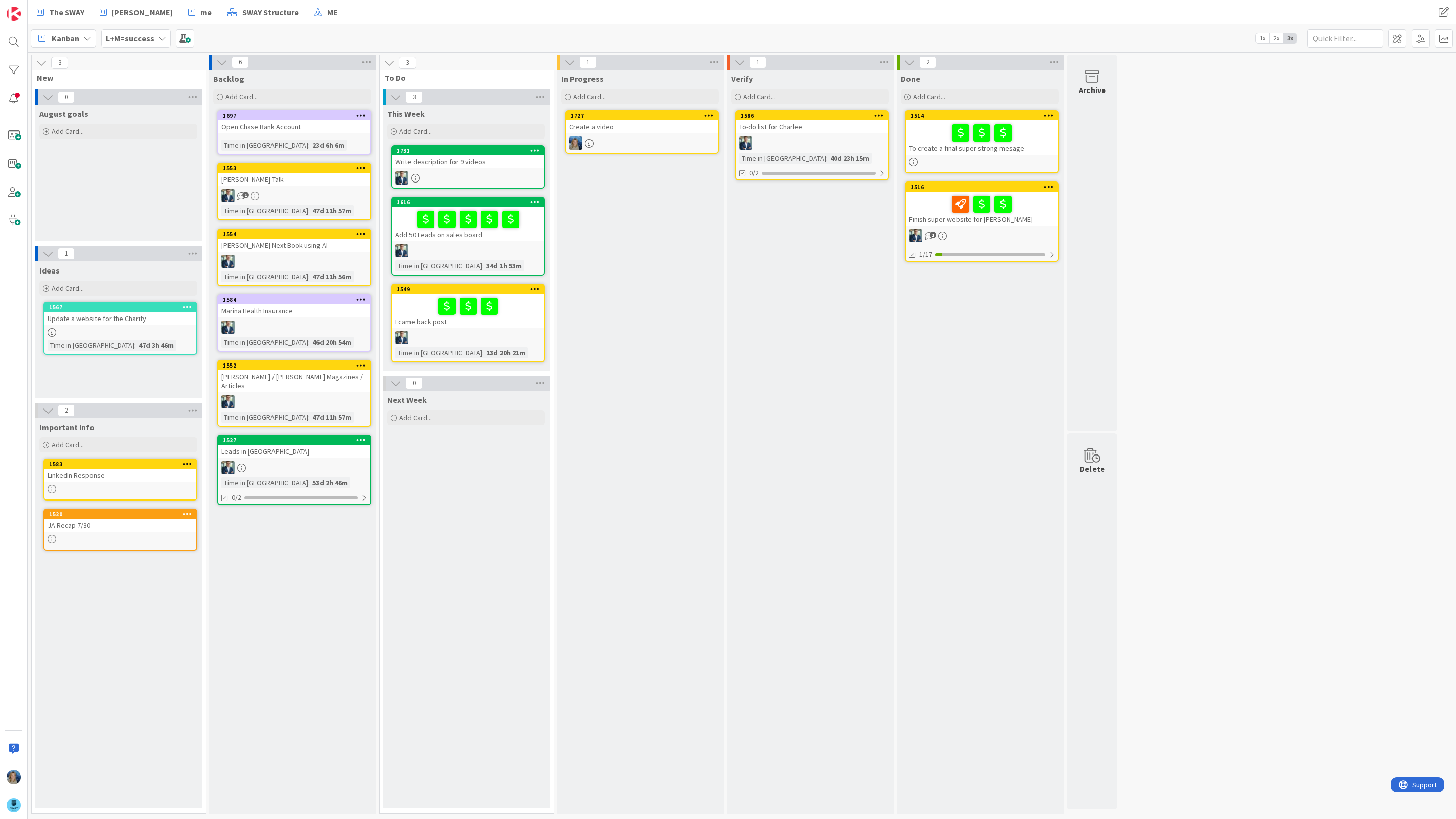
click at [503, 167] on div "Write description for 9 videos" at bounding box center [468, 161] width 152 height 13
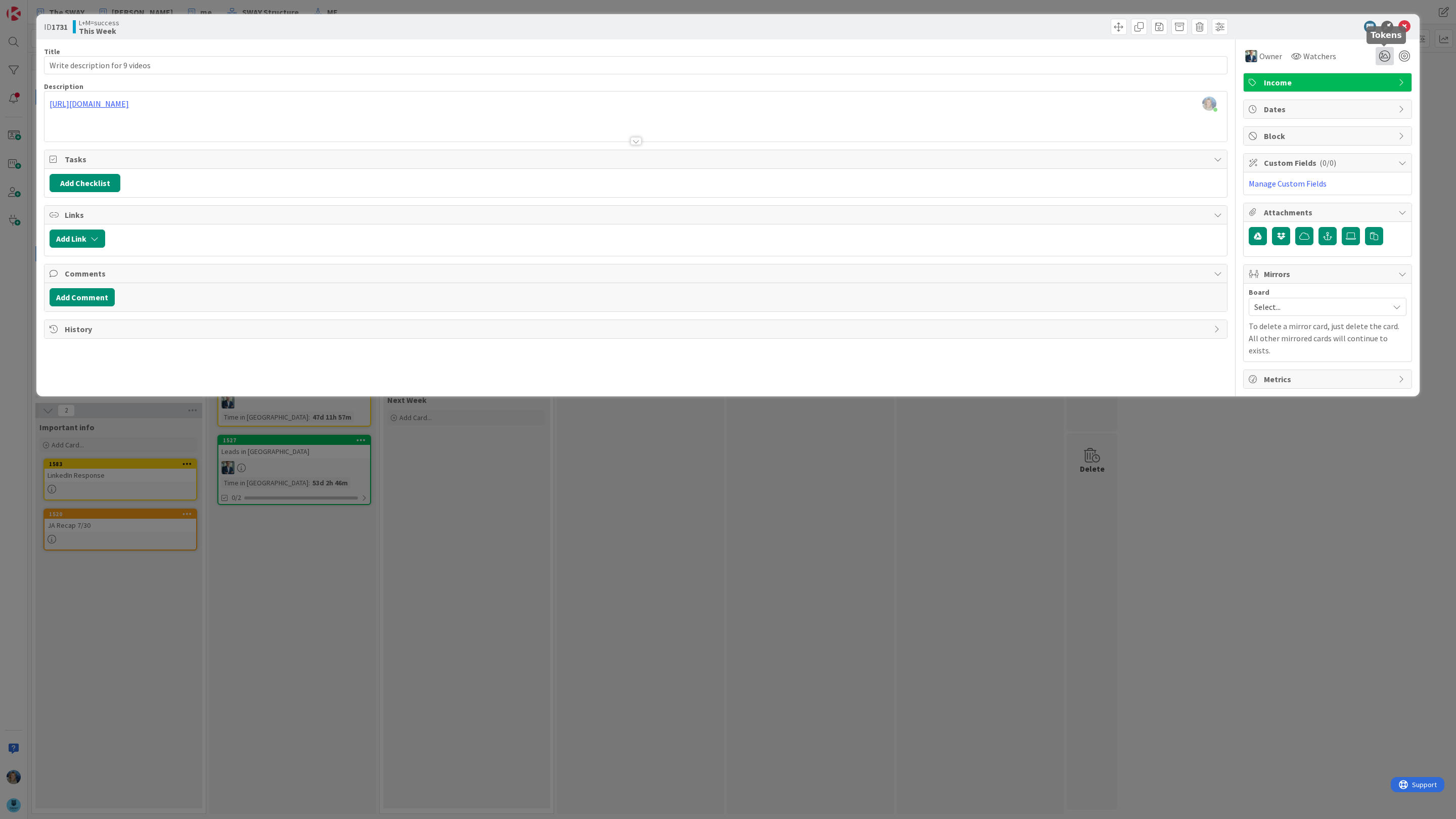
click at [1115, 52] on icon at bounding box center [1385, 56] width 18 height 18
click at [1115, 93] on icon at bounding box center [1372, 94] width 8 height 8
click at [1115, 93] on icon at bounding box center [1372, 96] width 8 height 8
click at [1115, 21] on icon at bounding box center [1405, 26] width 12 height 12
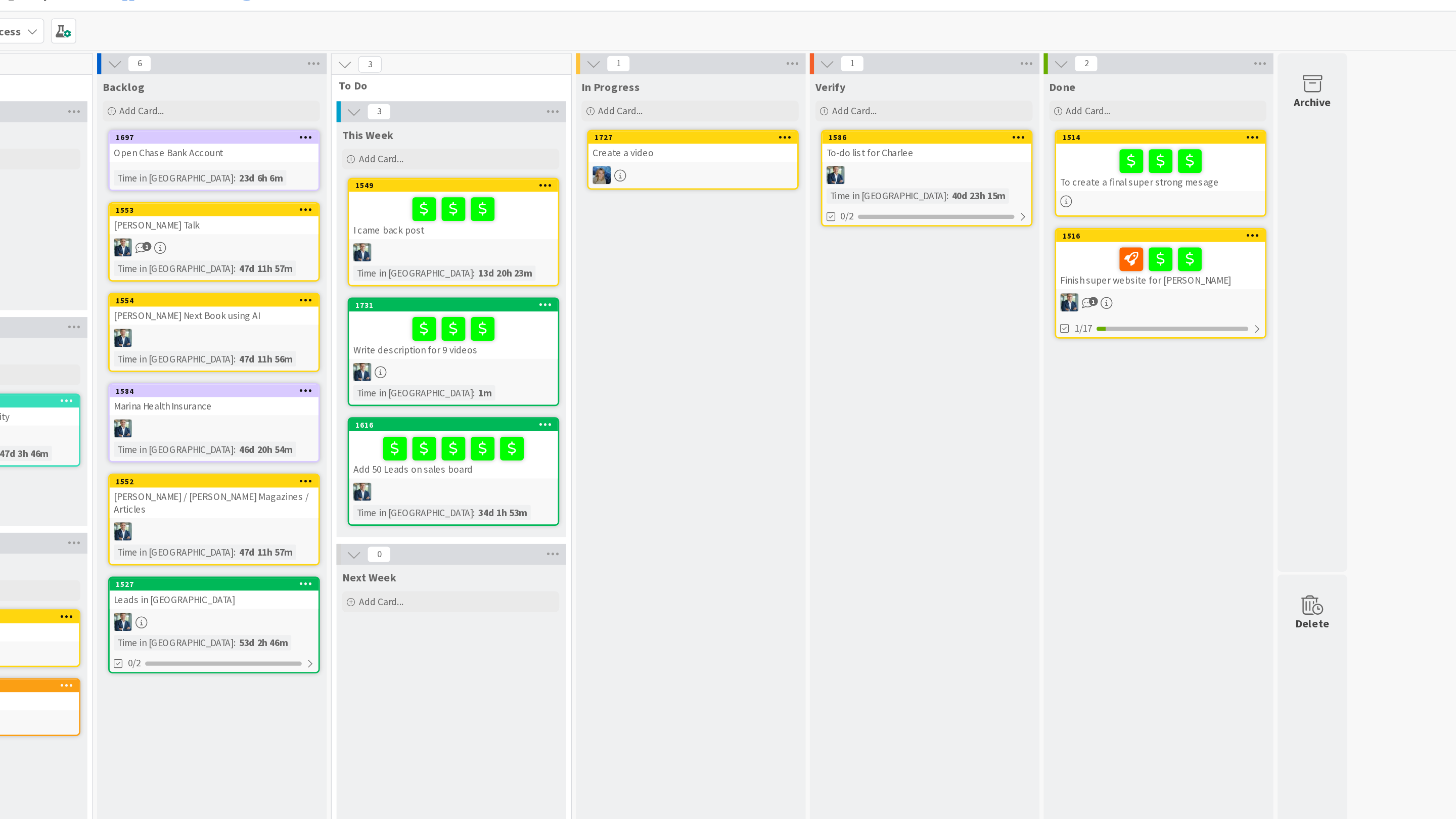
drag, startPoint x: 522, startPoint y: 360, endPoint x: 811, endPoint y: 16, distance: 449.3
click at [463, 195] on div at bounding box center [468, 199] width 152 height 13
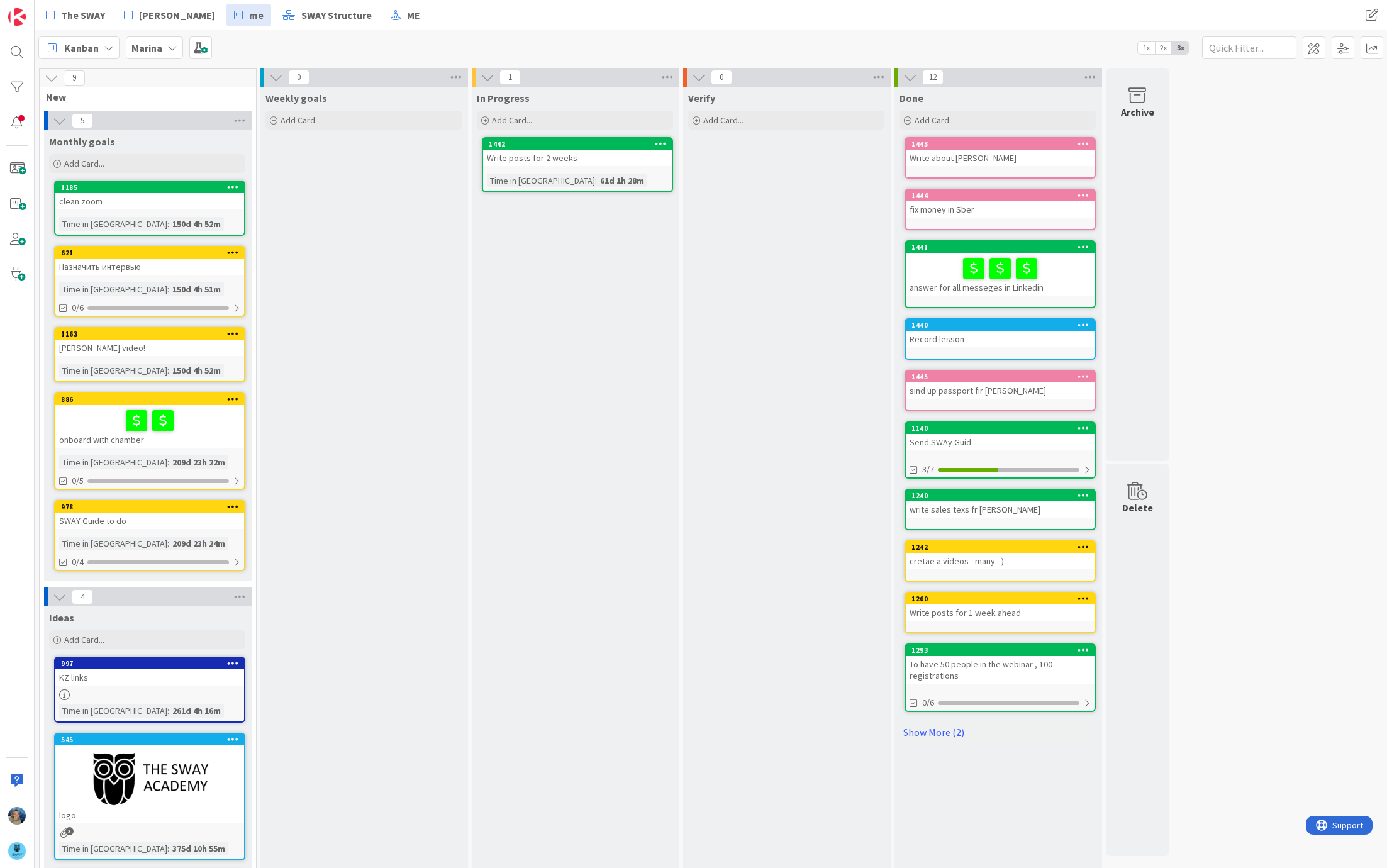
click at [150, 42] on b "Marina" at bounding box center [147, 48] width 31 height 13
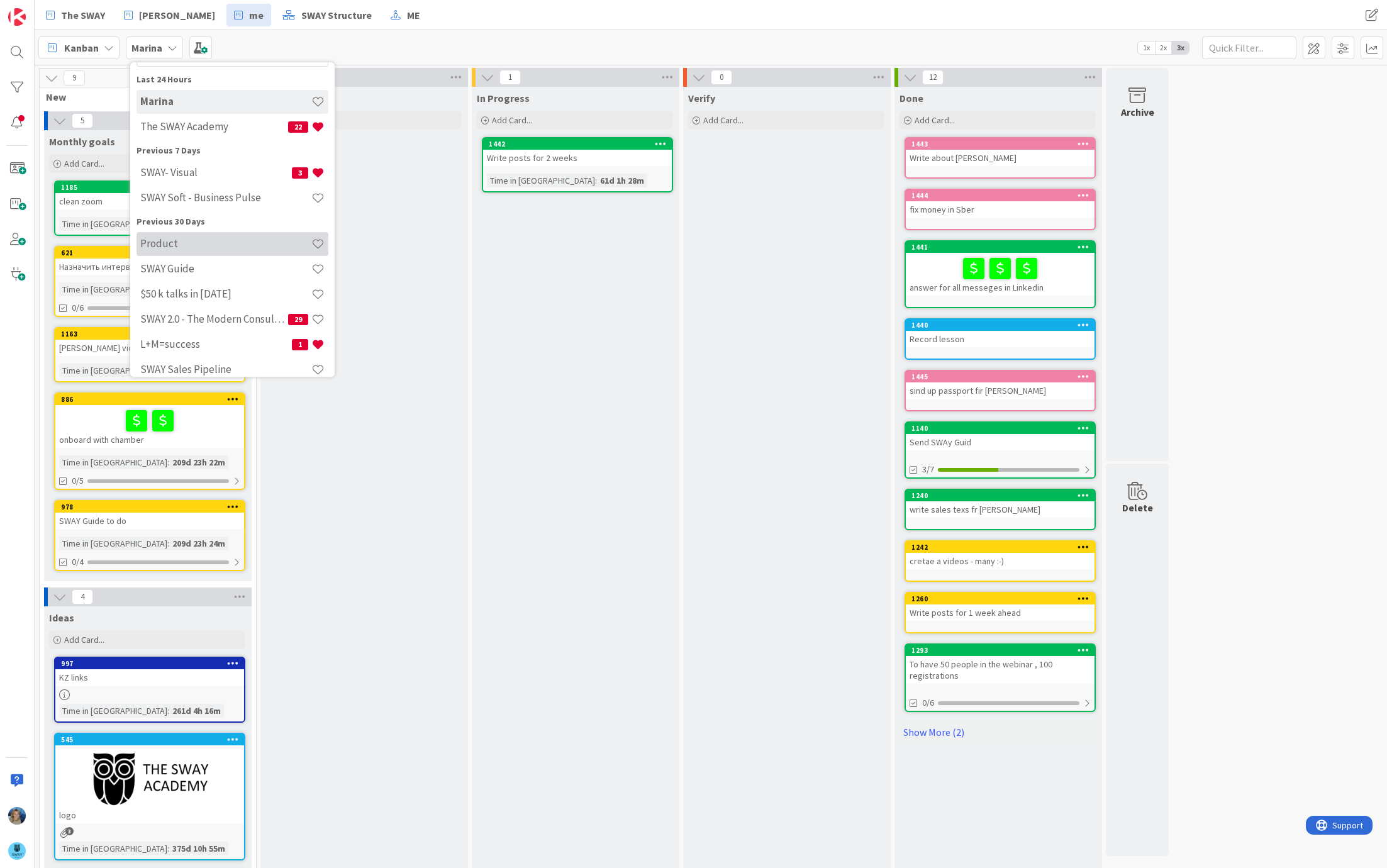
scroll to position [55, 0]
click at [198, 339] on h4 "L+M=success" at bounding box center [216, 343] width 152 height 13
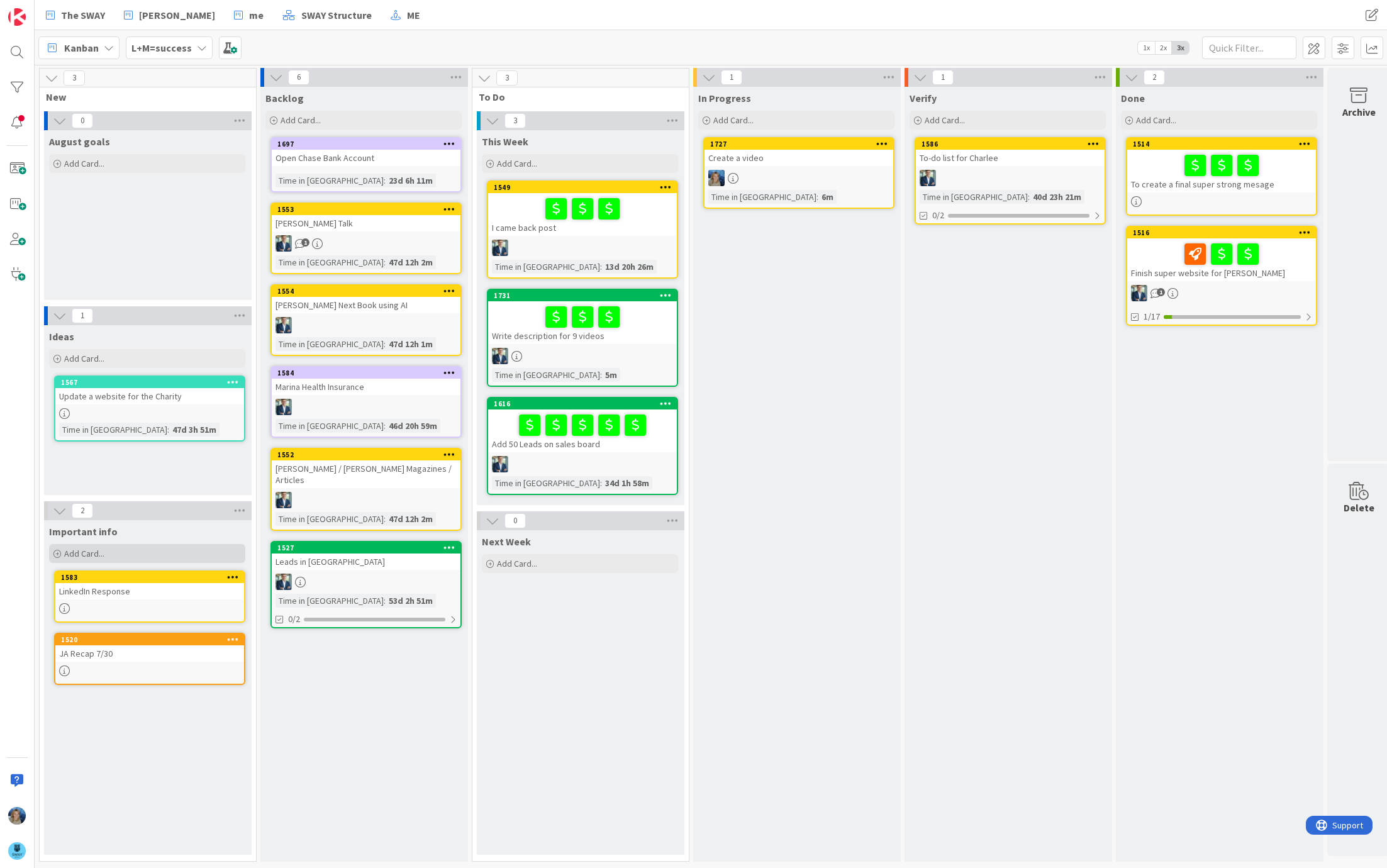
click at [132, 545] on div "Add Card..." at bounding box center [147, 553] width 196 height 19
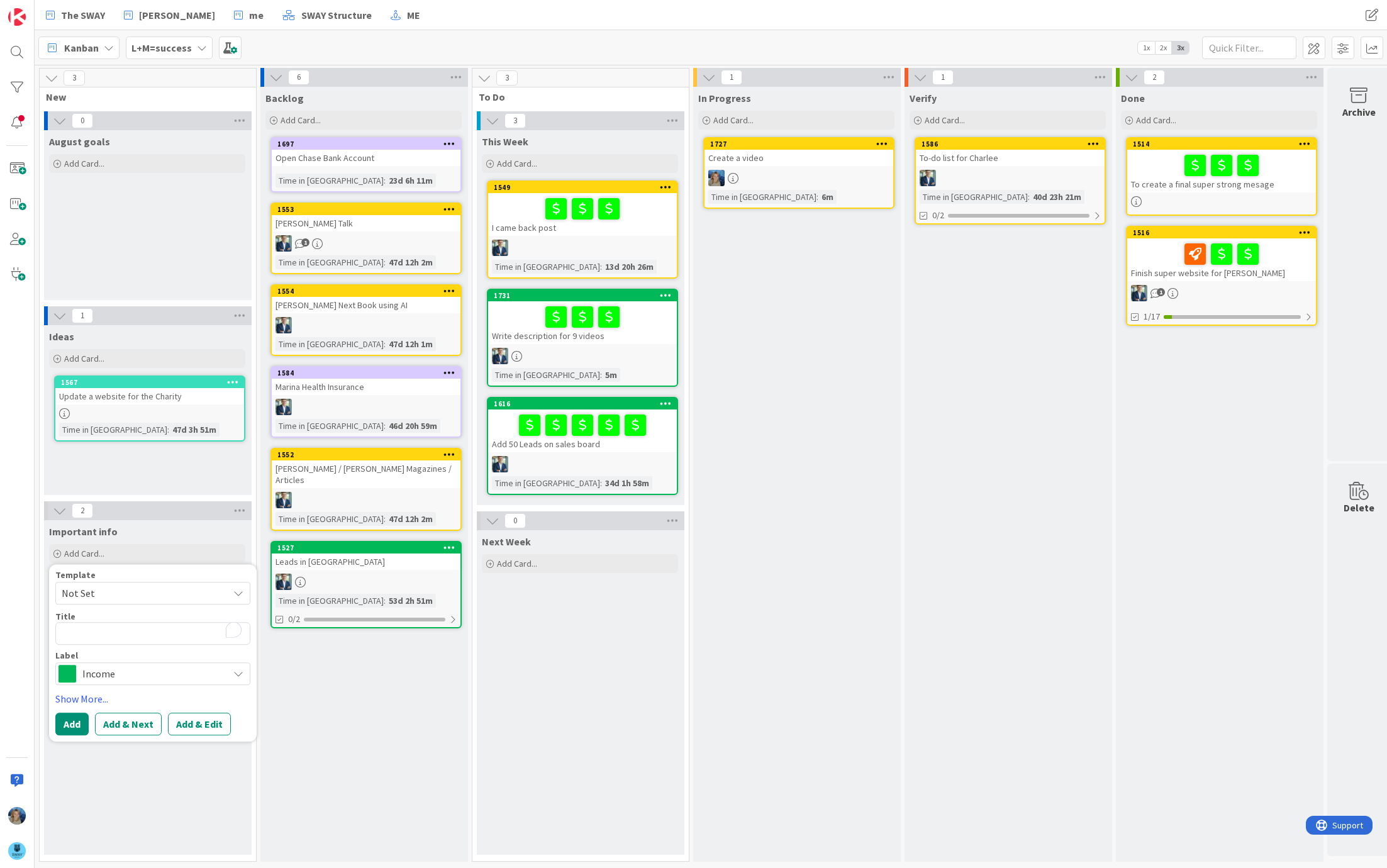
click at [106, 624] on textarea "To enrich screen reader interactions, please activate Accessibility in Grammarl…" at bounding box center [152, 633] width 195 height 23
type textarea "x"
type textarea "M"
type textarea "x"
type textarea "Ma"
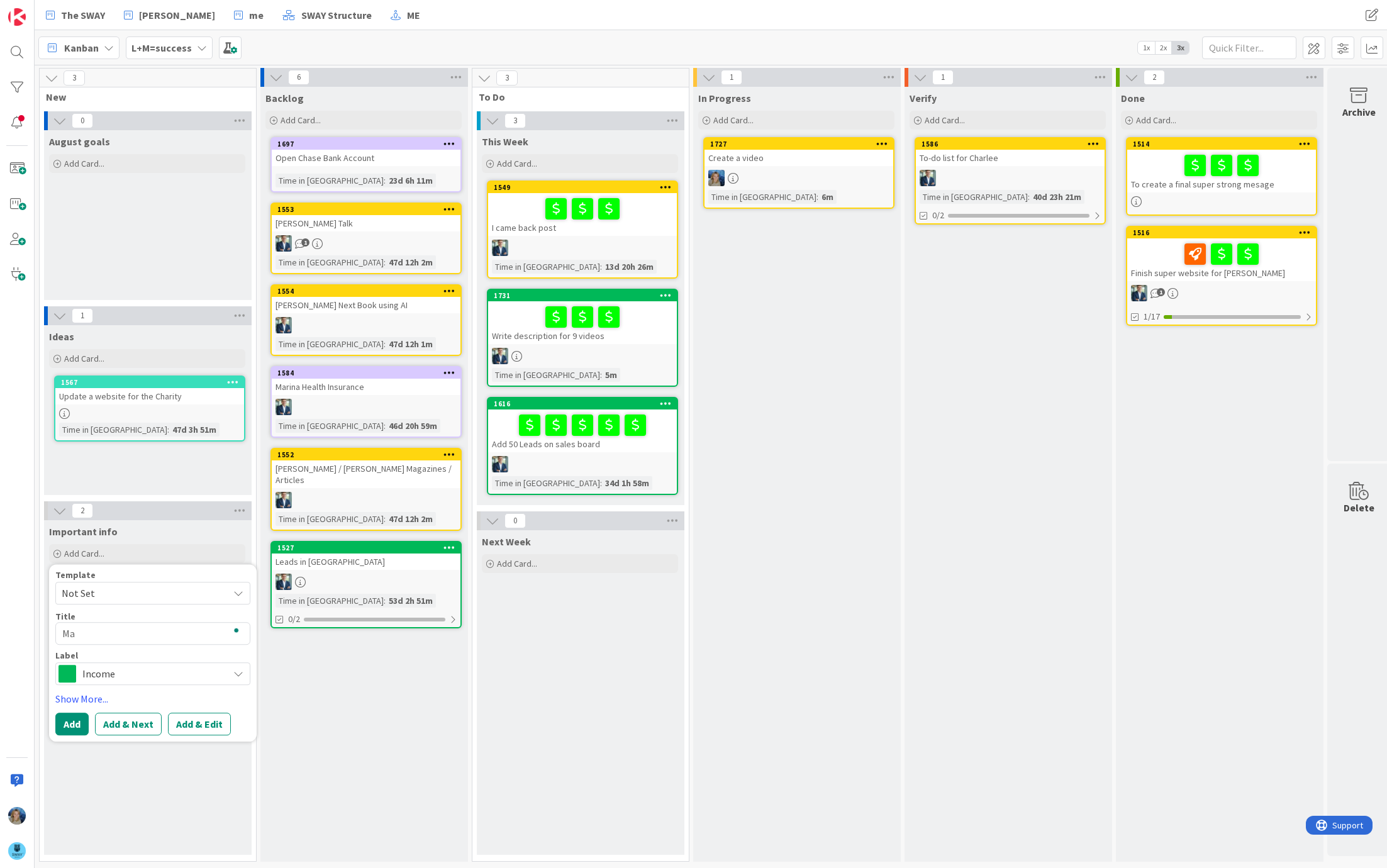
type textarea "x"
type textarea "Mar"
type textarea "x"
type textarea "Mark"
type textarea "x"
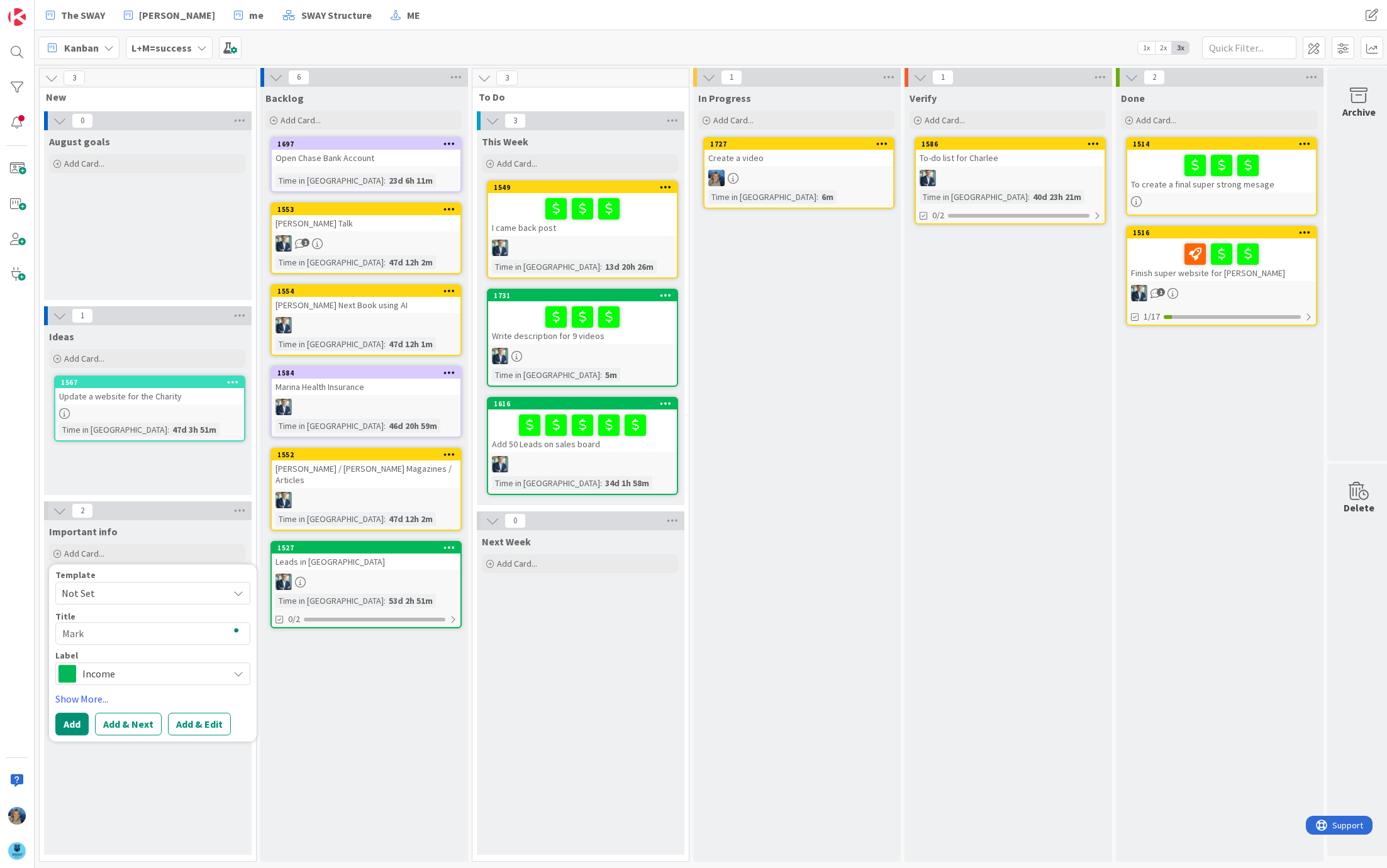
type textarea "Marke"
type textarea "x"
type textarea "Market"
type textarea "x"
type textarea "Marketi"
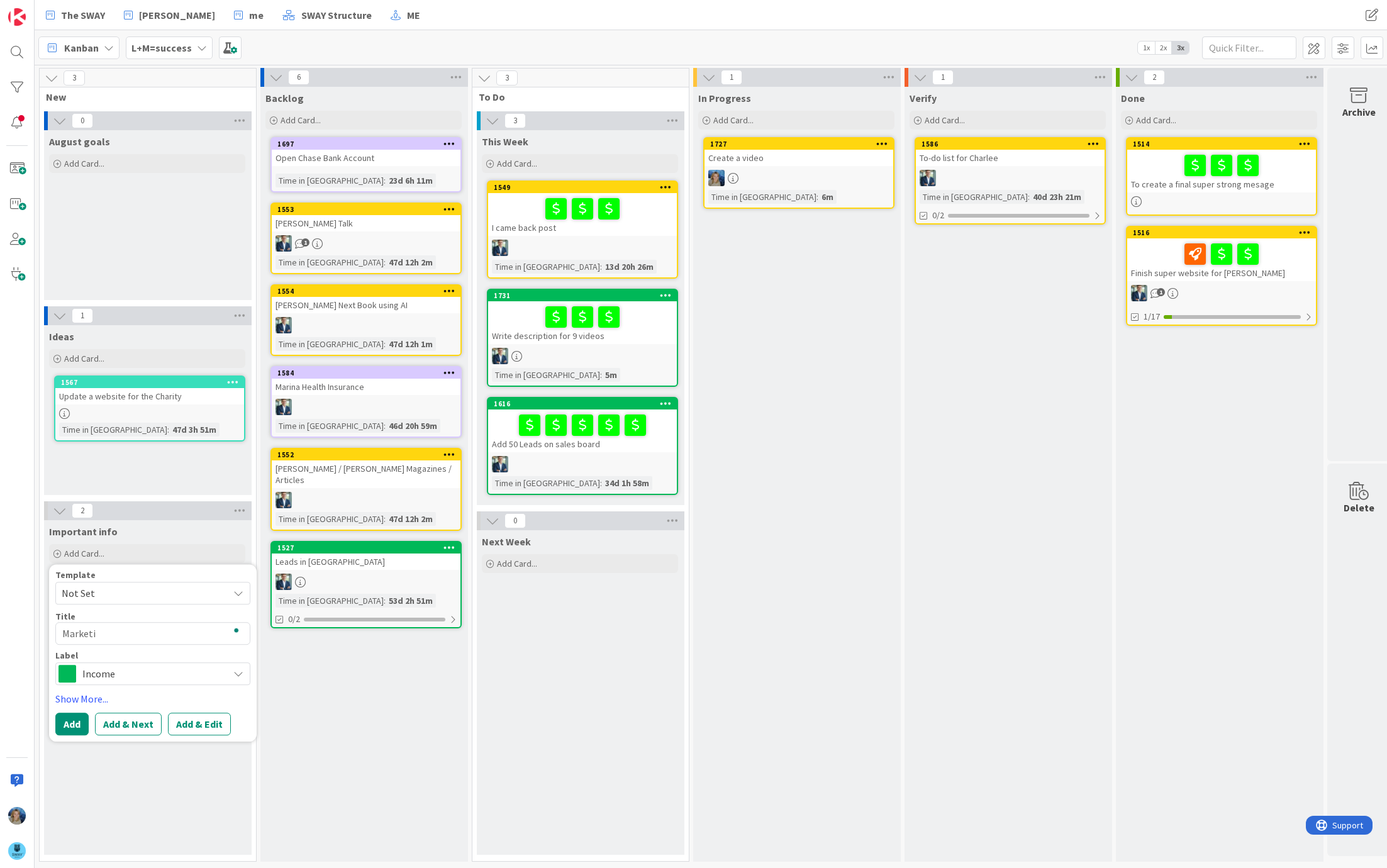
type textarea "x"
type textarea "Marketin"
type textarea "x"
type textarea "Marketing"
type textarea "x"
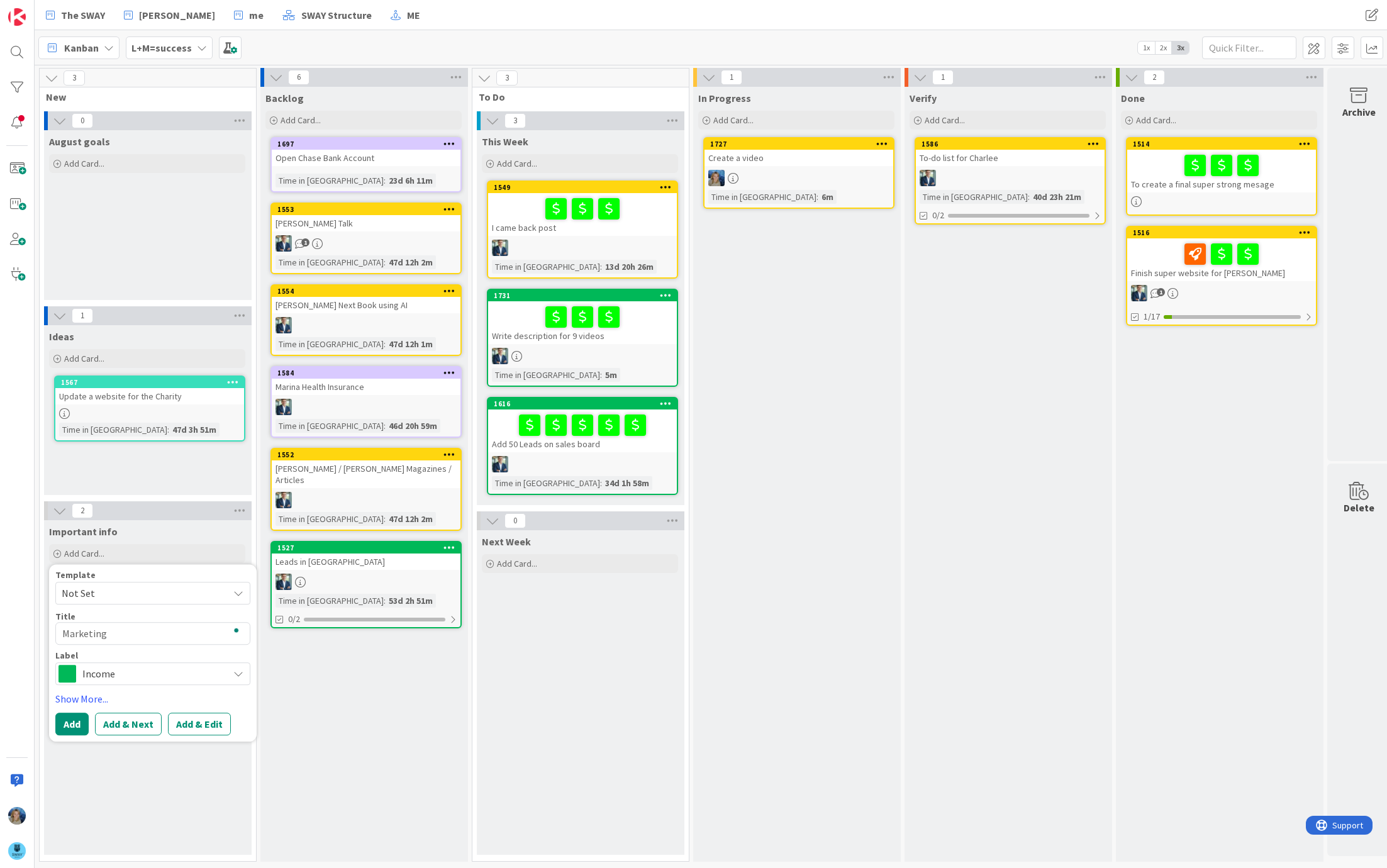
type textarea "Marketing"
type textarea "x"
type textarea "Marketing s"
type textarea "x"
type textarea "Marketing st"
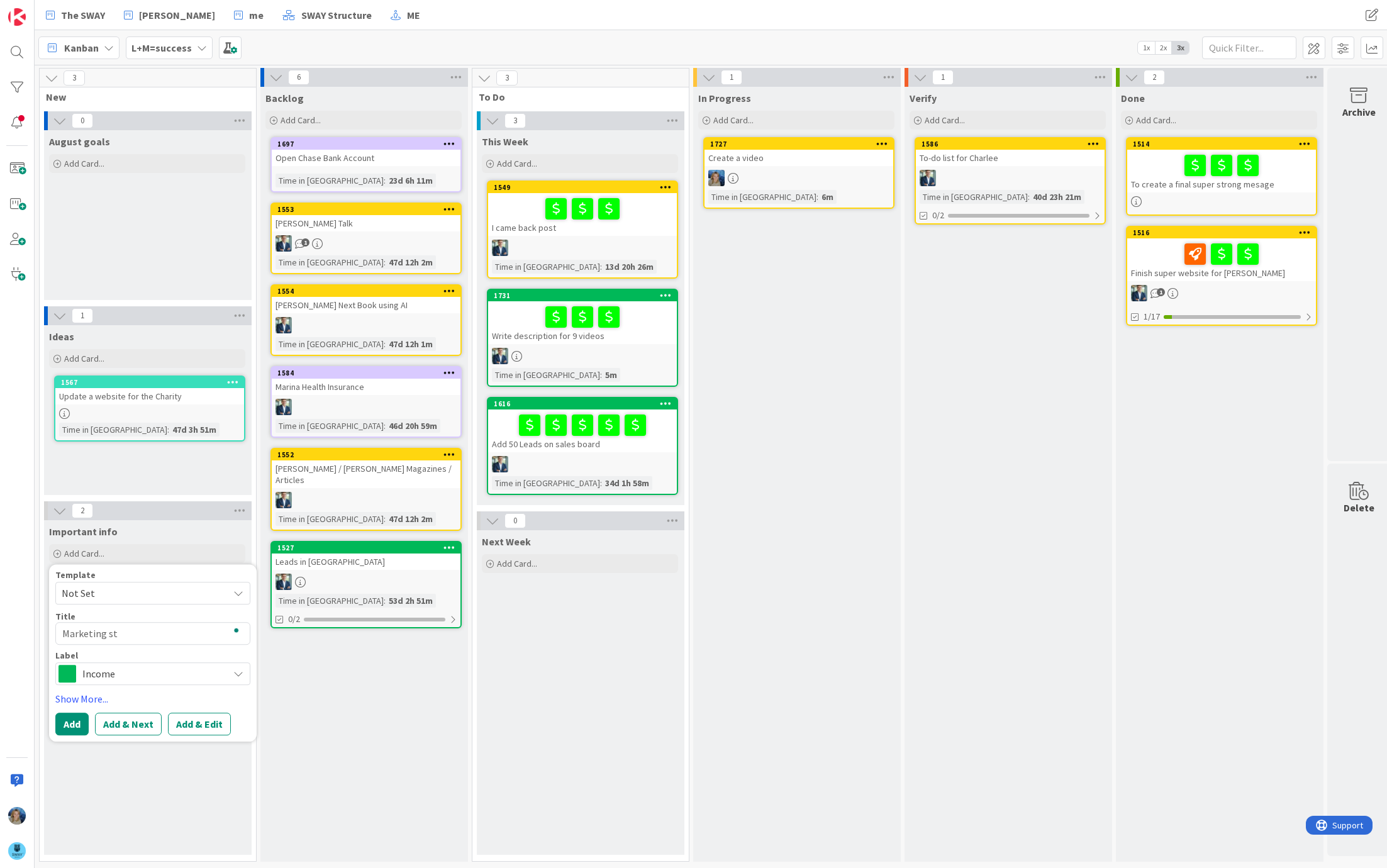
type textarea "x"
type textarea "Marketing str"
type textarea "x"
type textarea "Marketing stra"
type textarea "x"
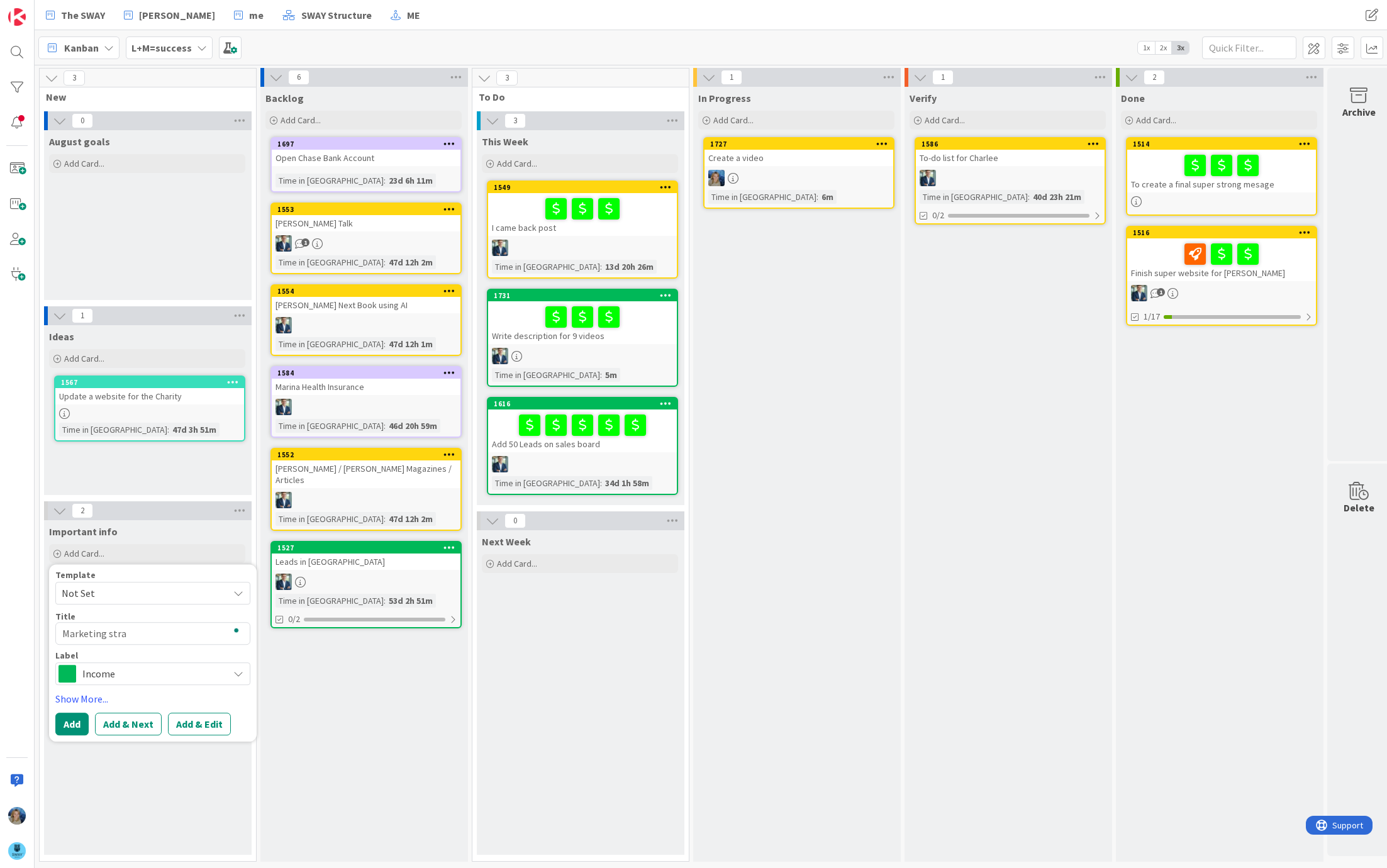
type textarea "Marketing strat"
type textarea "x"
type textarea "Marketing strata"
type textarea "x"
type textarea "Marketing stratag"
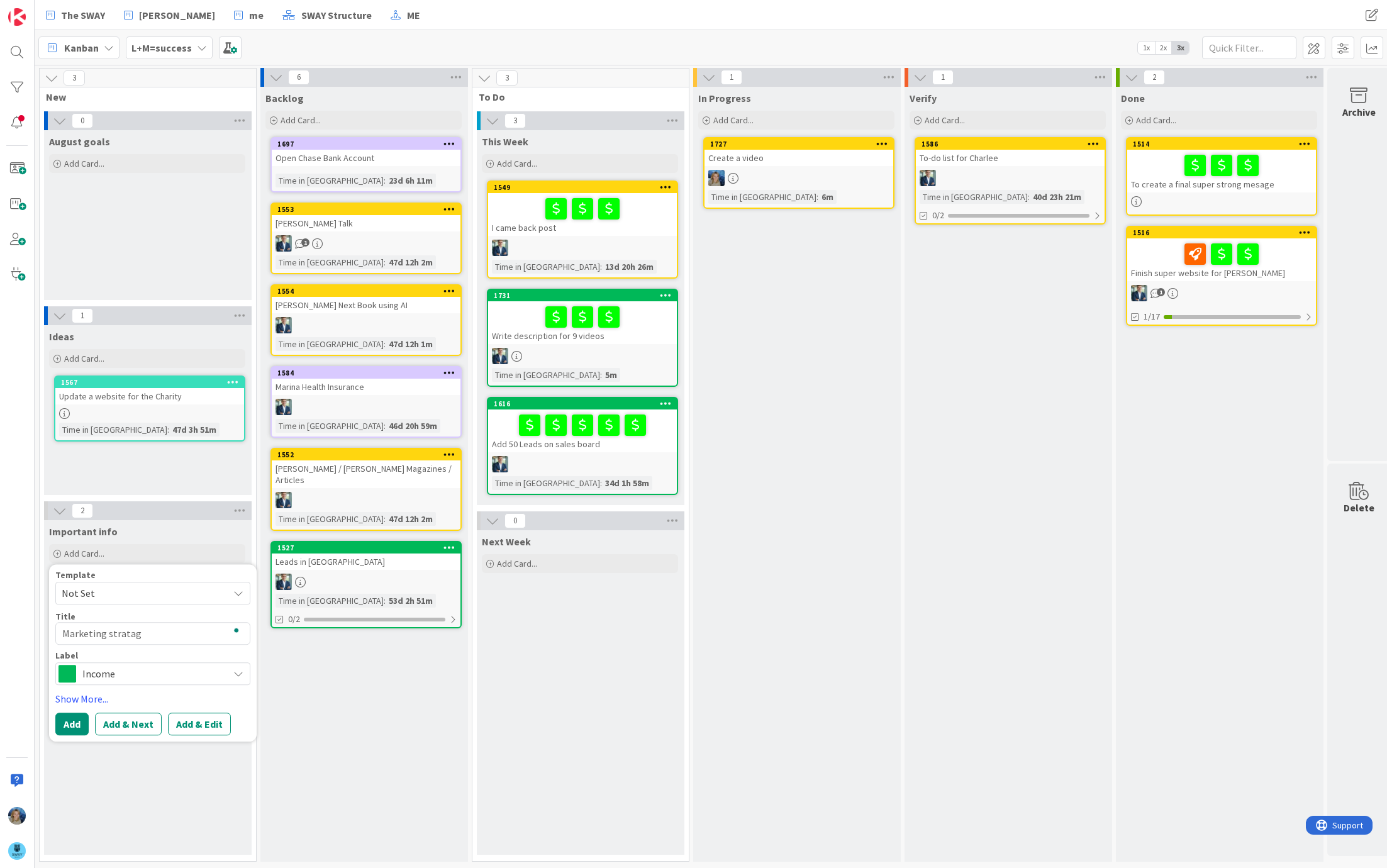
type textarea "x"
type textarea "Marketing stratagy"
type textarea "x"
type textarea "Marketing stratagy"
click at [96, 672] on span "Income" at bounding box center [152, 674] width 140 height 18
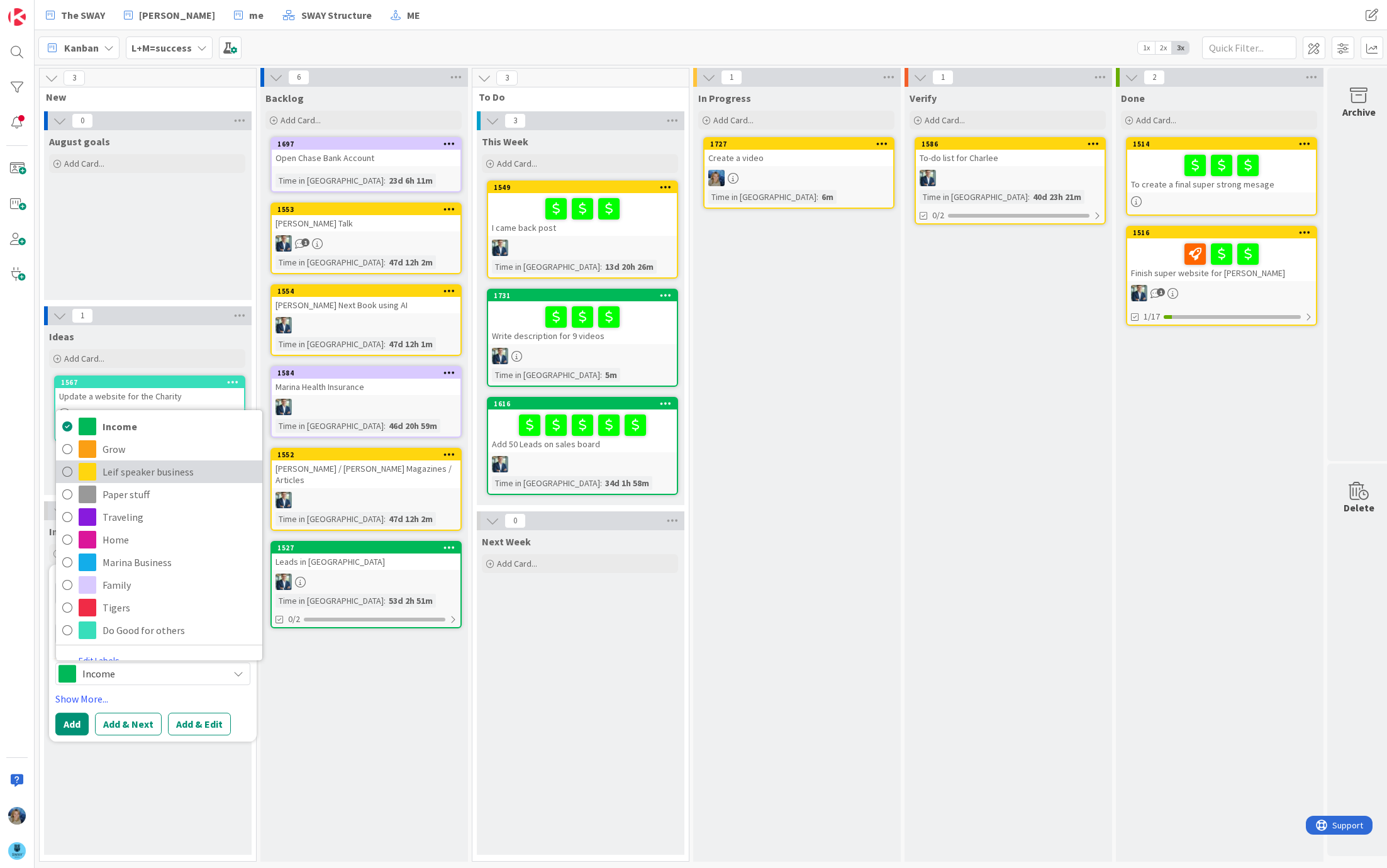
click at [162, 472] on span "Leif speaker business" at bounding box center [180, 471] width 154 height 19
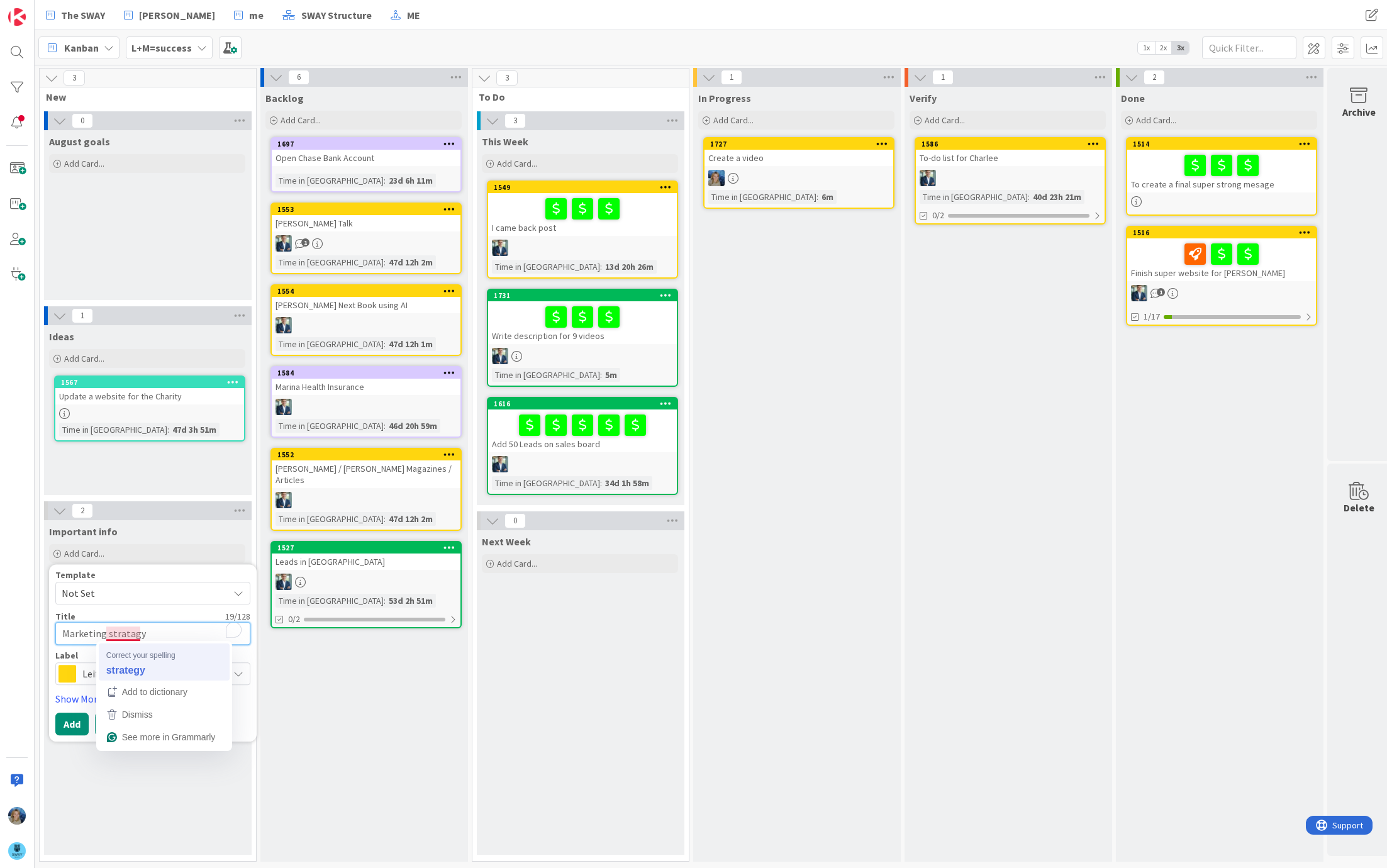
type textarea "x"
type textarea "Marketing strategy"
click at [72, 719] on button "Add" at bounding box center [71, 723] width 33 height 23
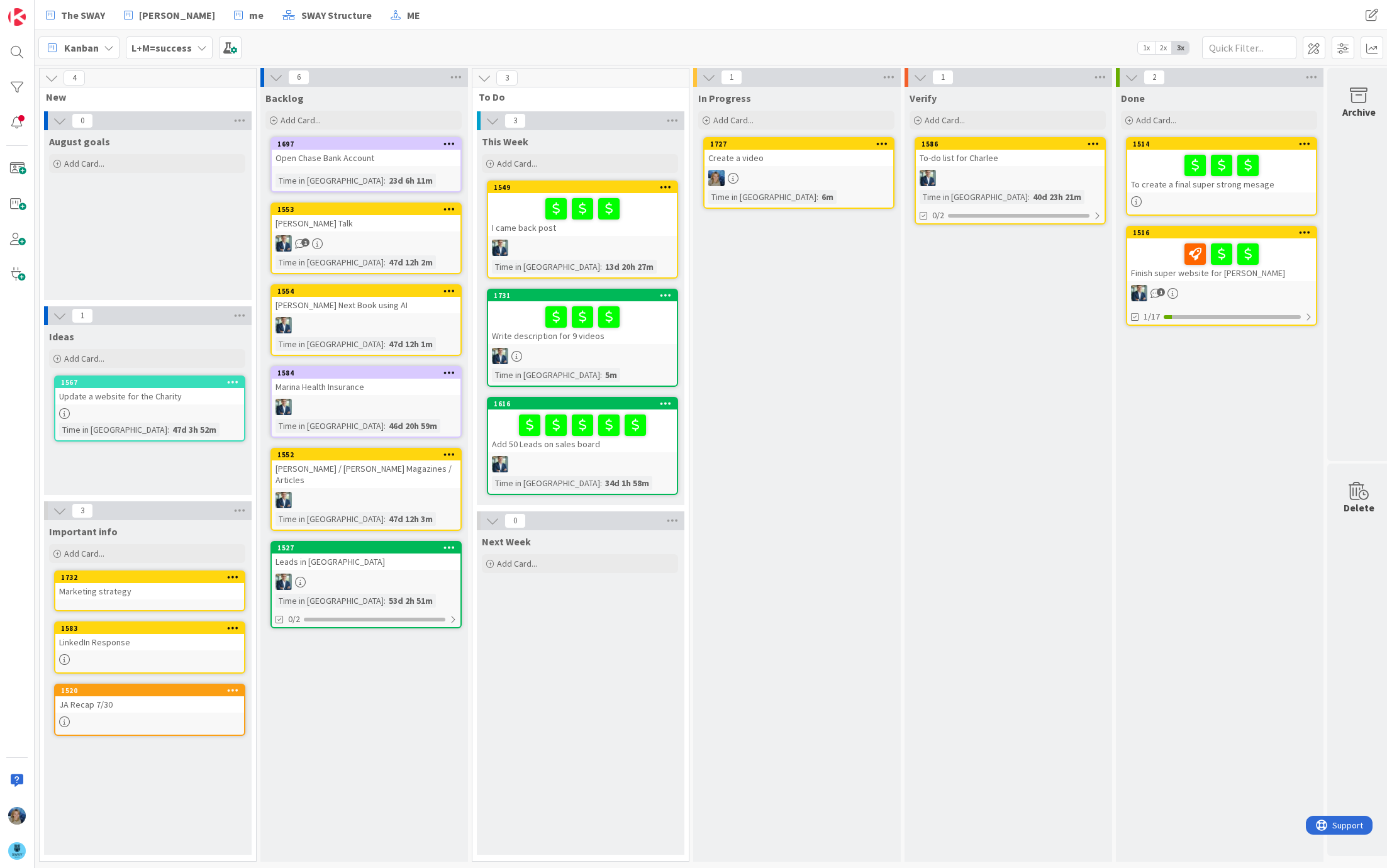
click at [125, 586] on div "Marketing strategy" at bounding box center [149, 591] width 189 height 16
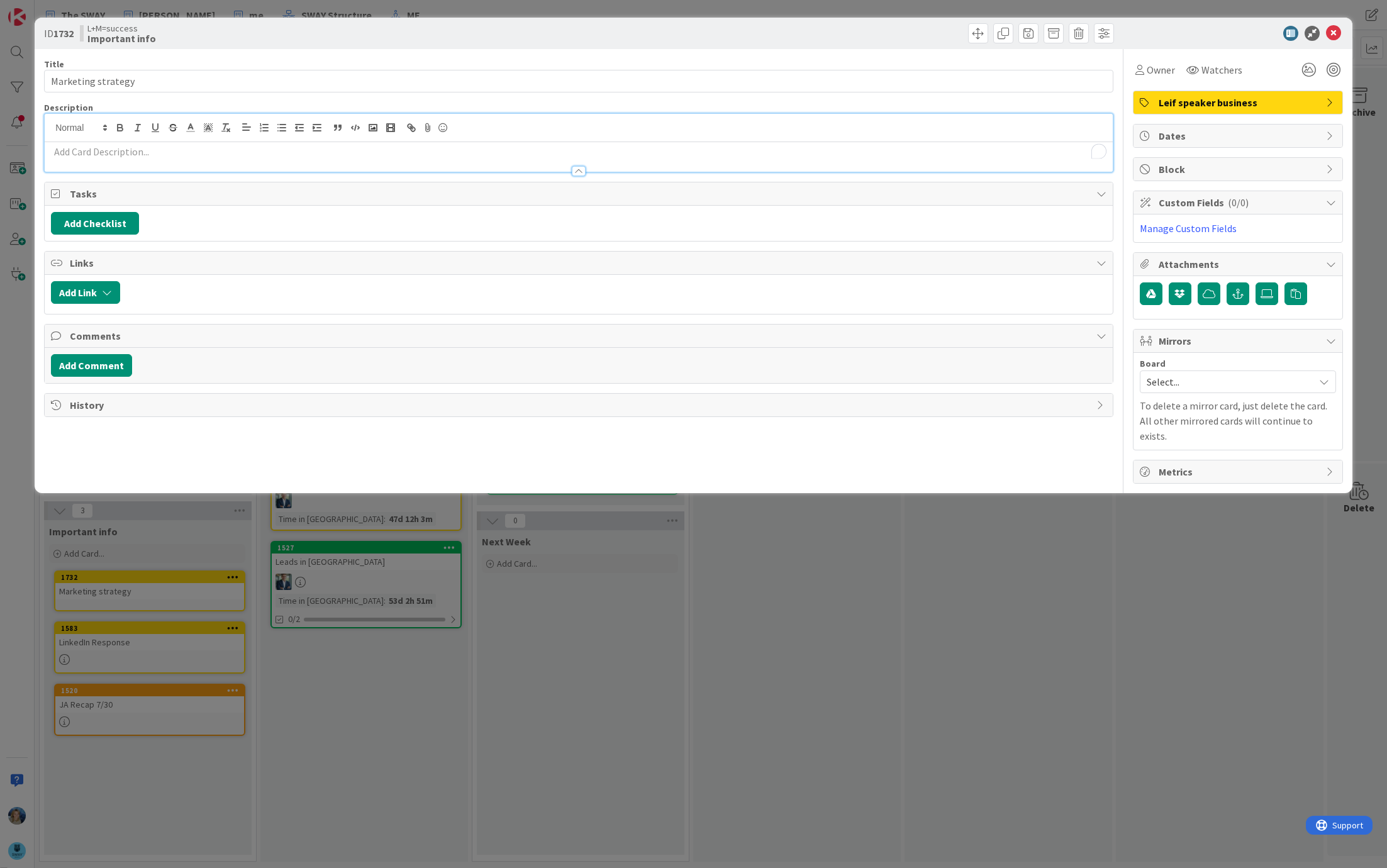
click at [148, 126] on div at bounding box center [579, 143] width 1068 height 58
click at [139, 147] on p "To enrich screen reader interactions, please activate Accessibility in Grammarl…" at bounding box center [579, 152] width 1056 height 14
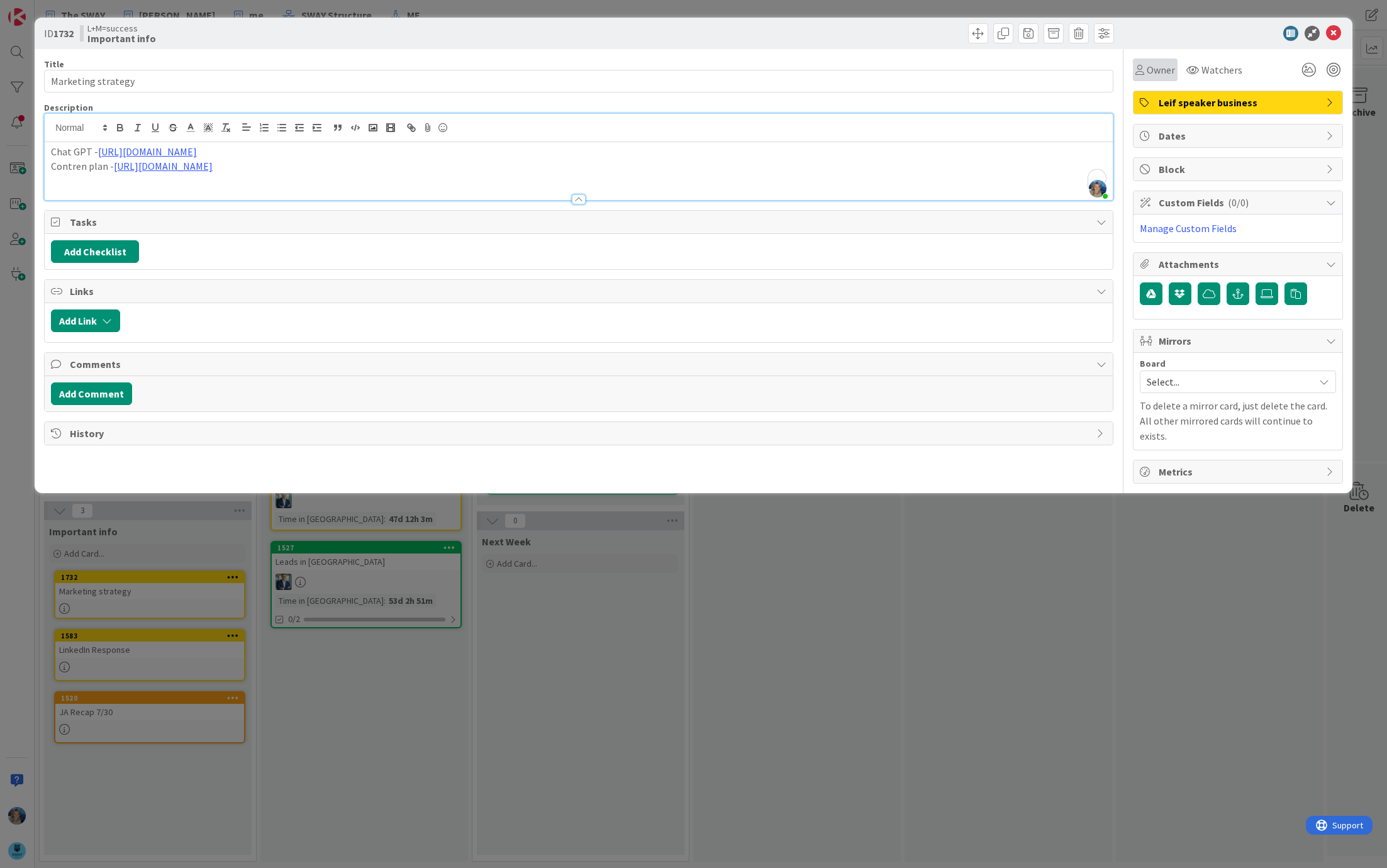
click at [1155, 69] on span "Owner" at bounding box center [1161, 69] width 28 height 15
click at [1184, 159] on span "[PERSON_NAME]" at bounding box center [1211, 162] width 61 height 19
click at [1335, 31] on icon at bounding box center [1333, 33] width 15 height 15
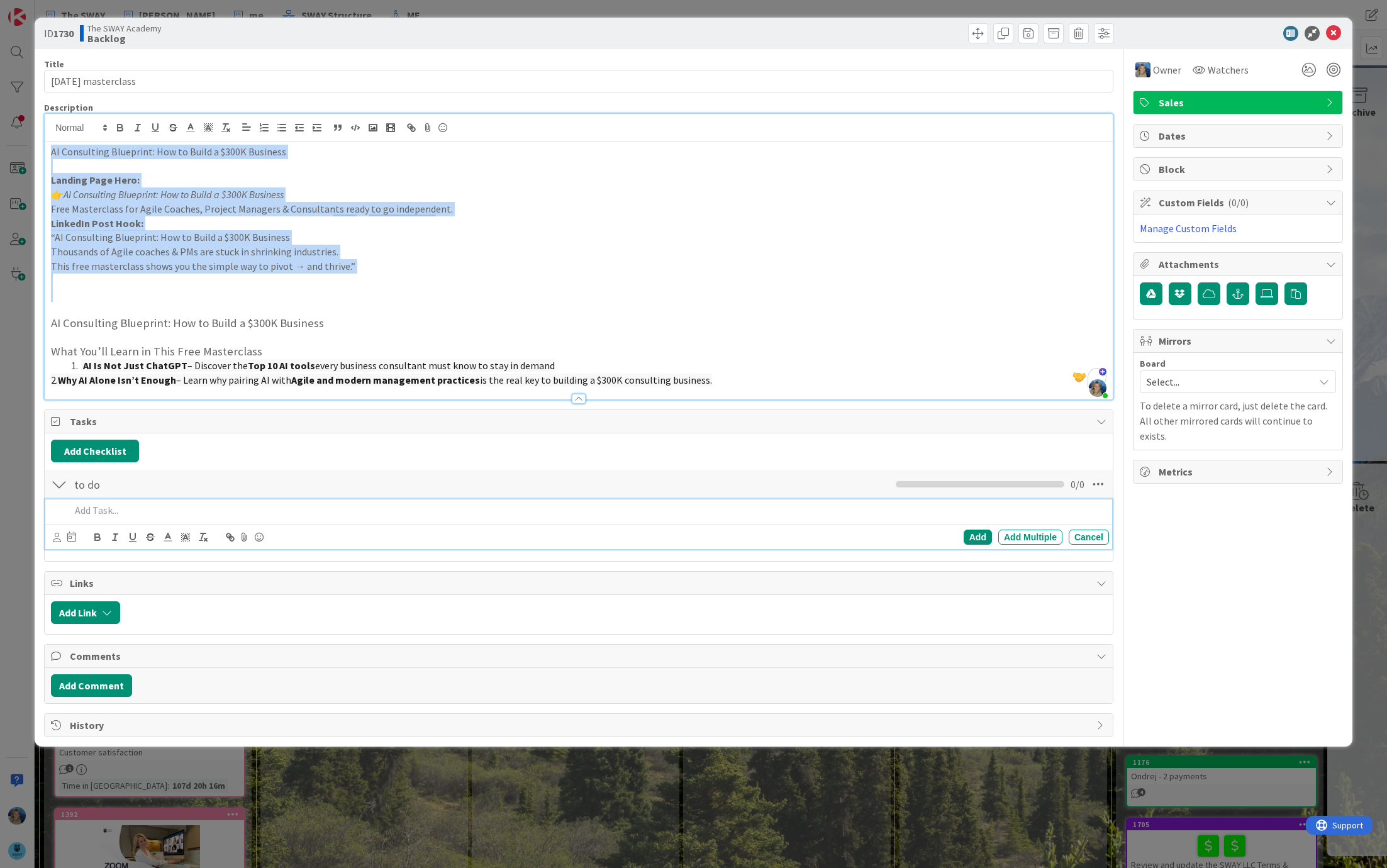
click at [104, 510] on p at bounding box center [588, 510] width 1034 height 14
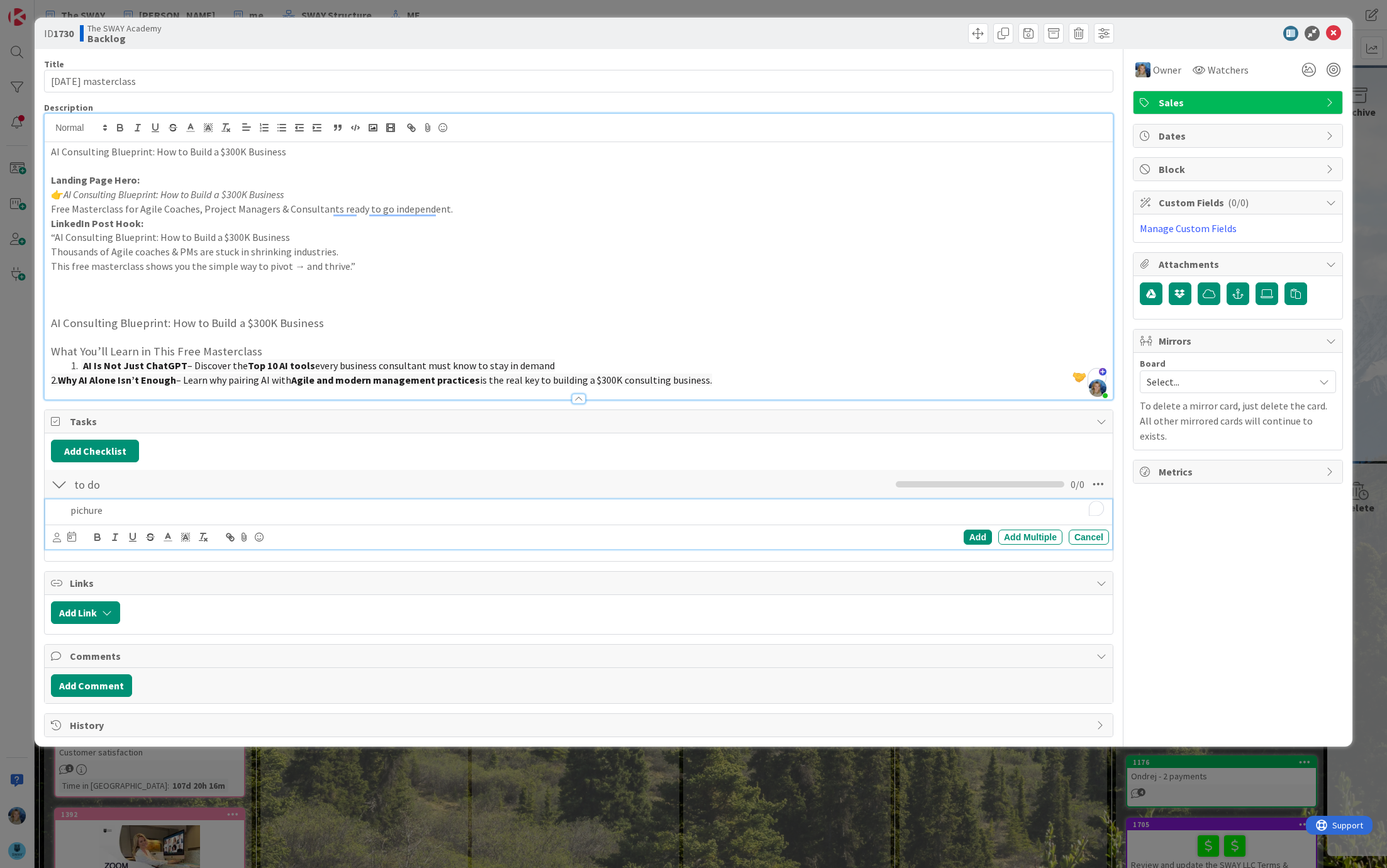
click at [132, 515] on p "pichure" at bounding box center [588, 510] width 1034 height 14
click at [161, 508] on p "pichure" at bounding box center [588, 510] width 1034 height 14
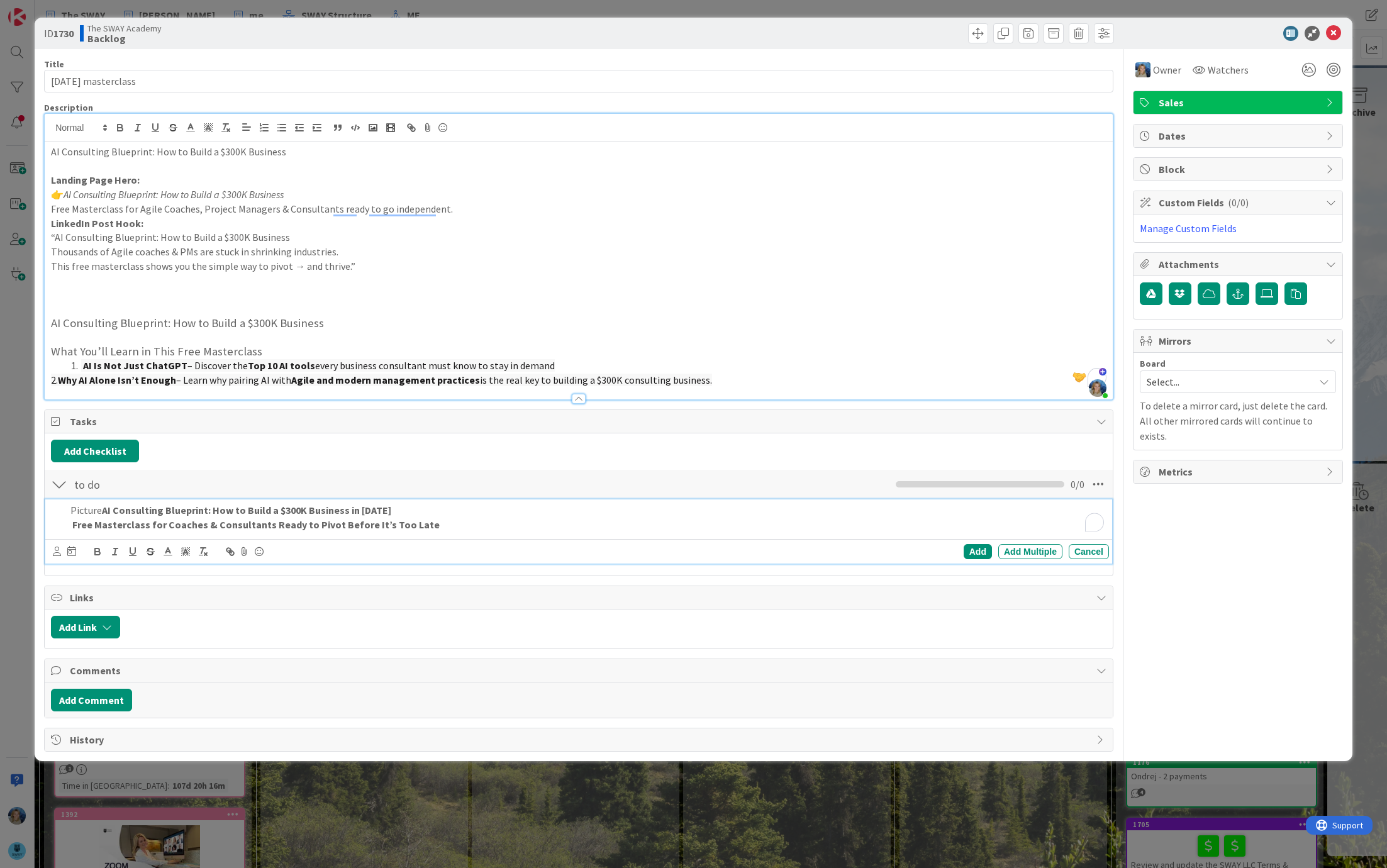
click at [442, 525] on p "Free Masterclass for Coaches & Consultants Ready to Pivot Before It’s Too Late" at bounding box center [588, 524] width 1034 height 14
click at [464, 521] on p "Free Masterclass for Coaches & Consultants Ready to Pivot Before It’s Too Late" at bounding box center [588, 524] width 1034 height 14
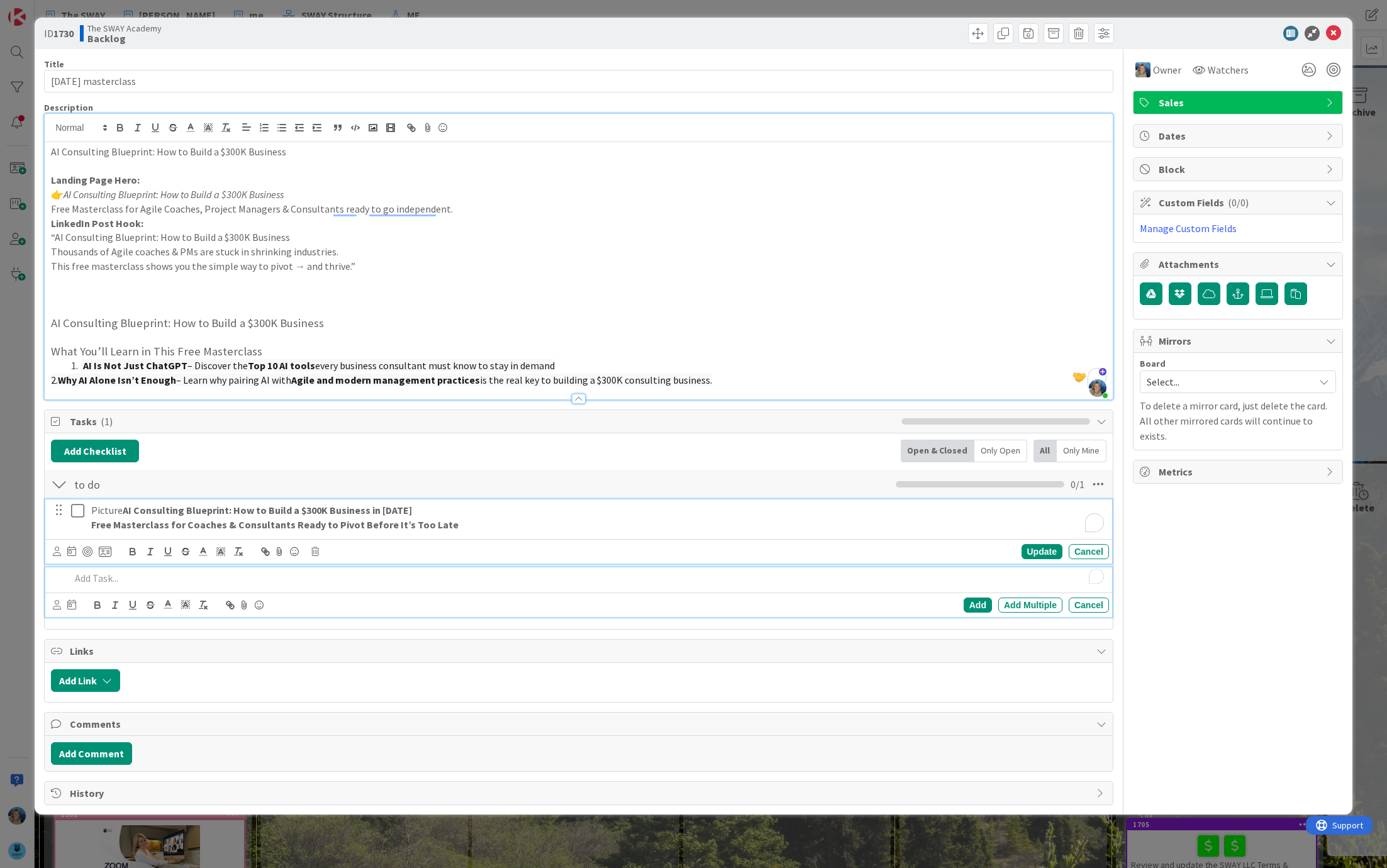
click at [467, 522] on p "Free Masterclass for Coaches & Consultants Ready to Pivot Before It’s Too Late" at bounding box center [598, 524] width 1013 height 14
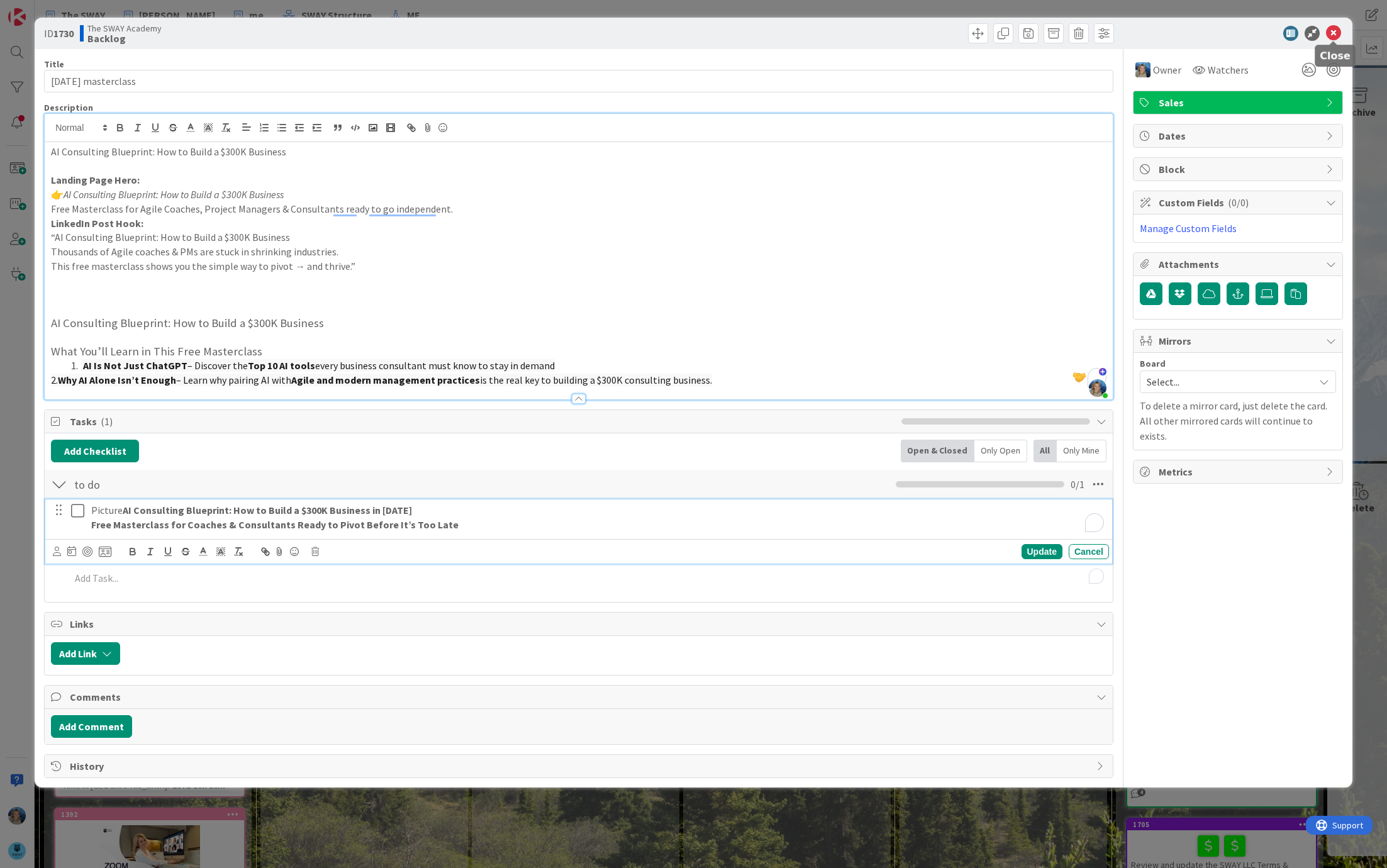
click at [1334, 31] on icon at bounding box center [1333, 33] width 15 height 15
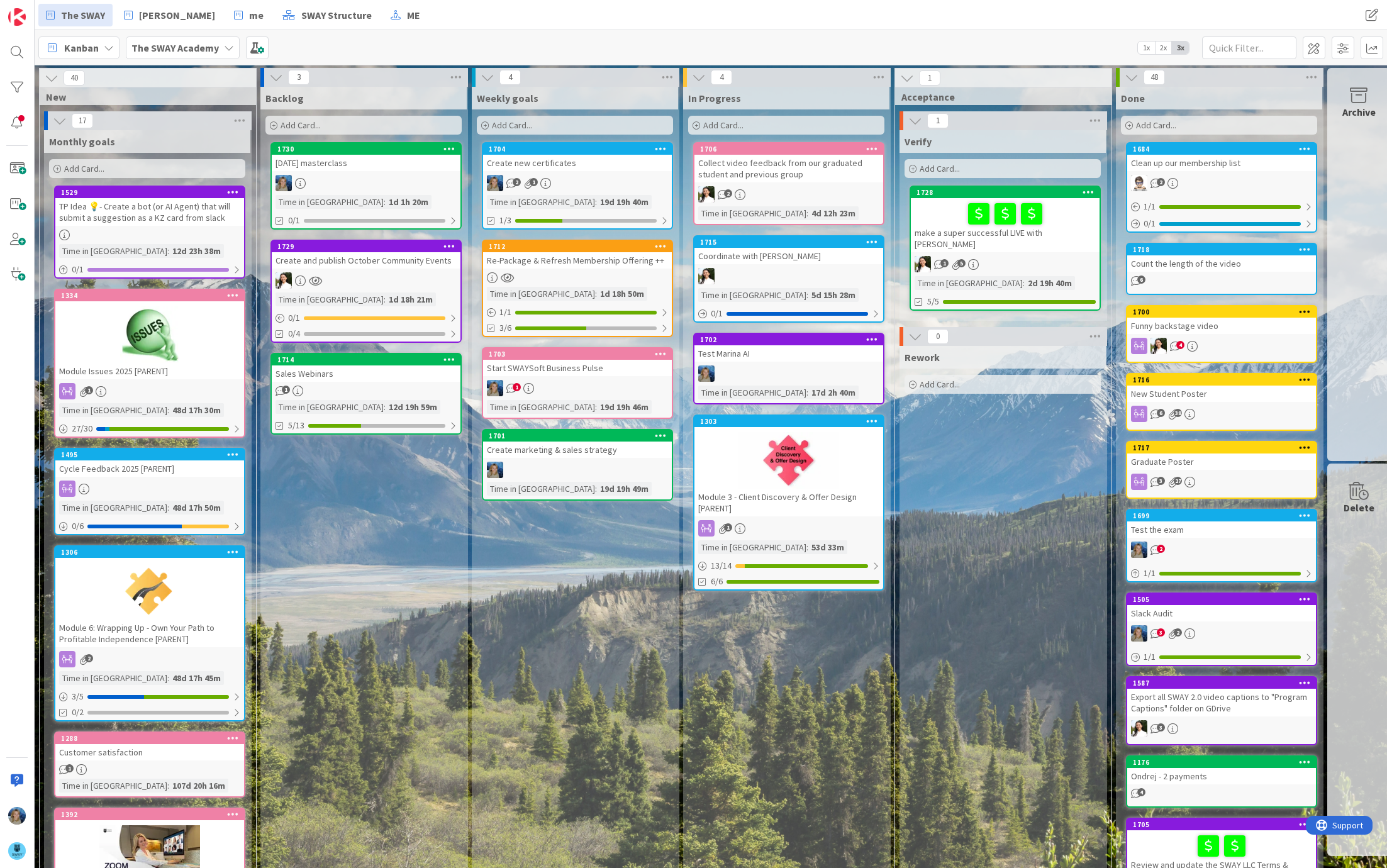
click at [173, 50] on b "The SWAY Academy" at bounding box center [176, 48] width 88 height 13
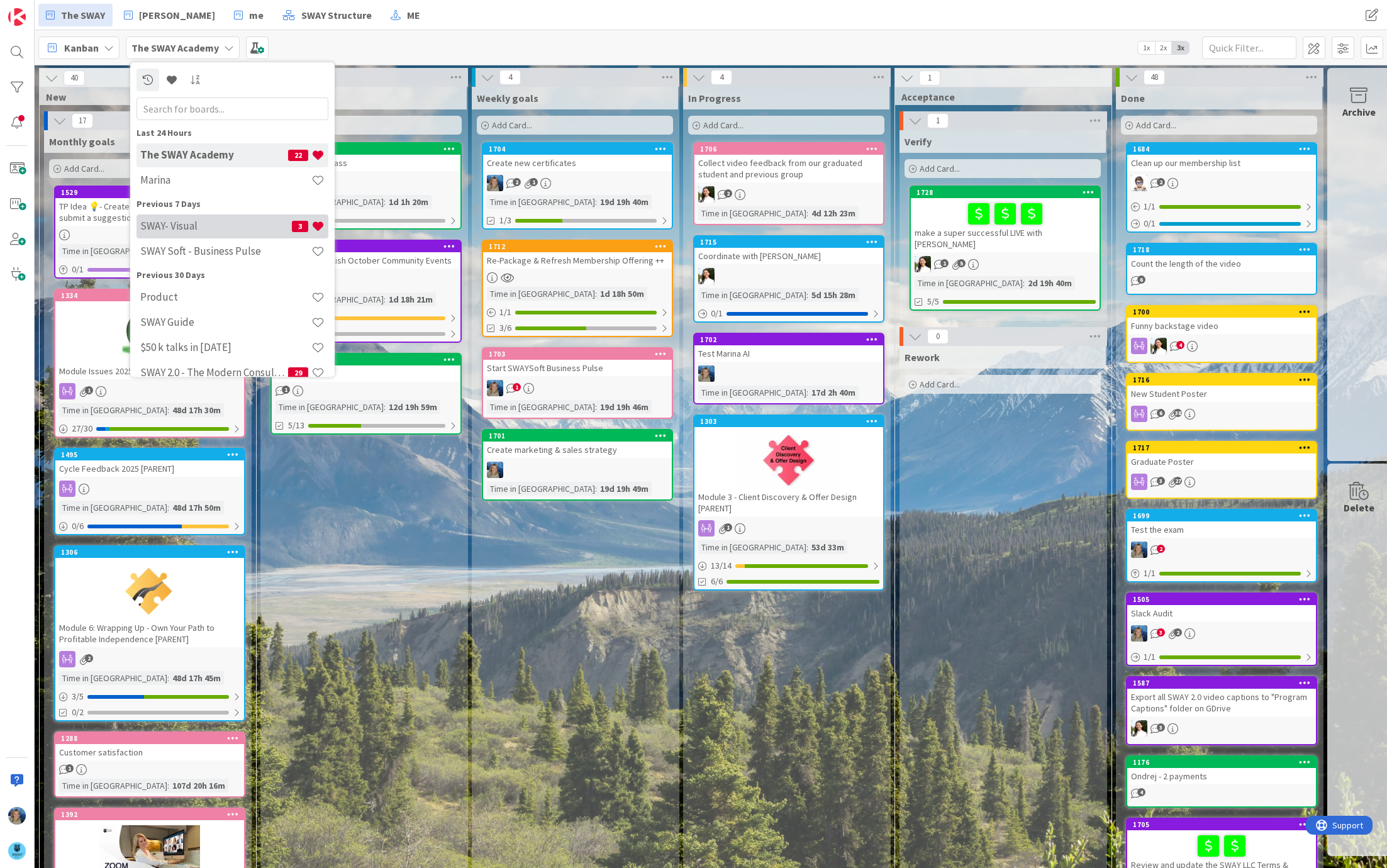
click at [191, 232] on h4 "SWAY- Visual" at bounding box center [216, 226] width 152 height 13
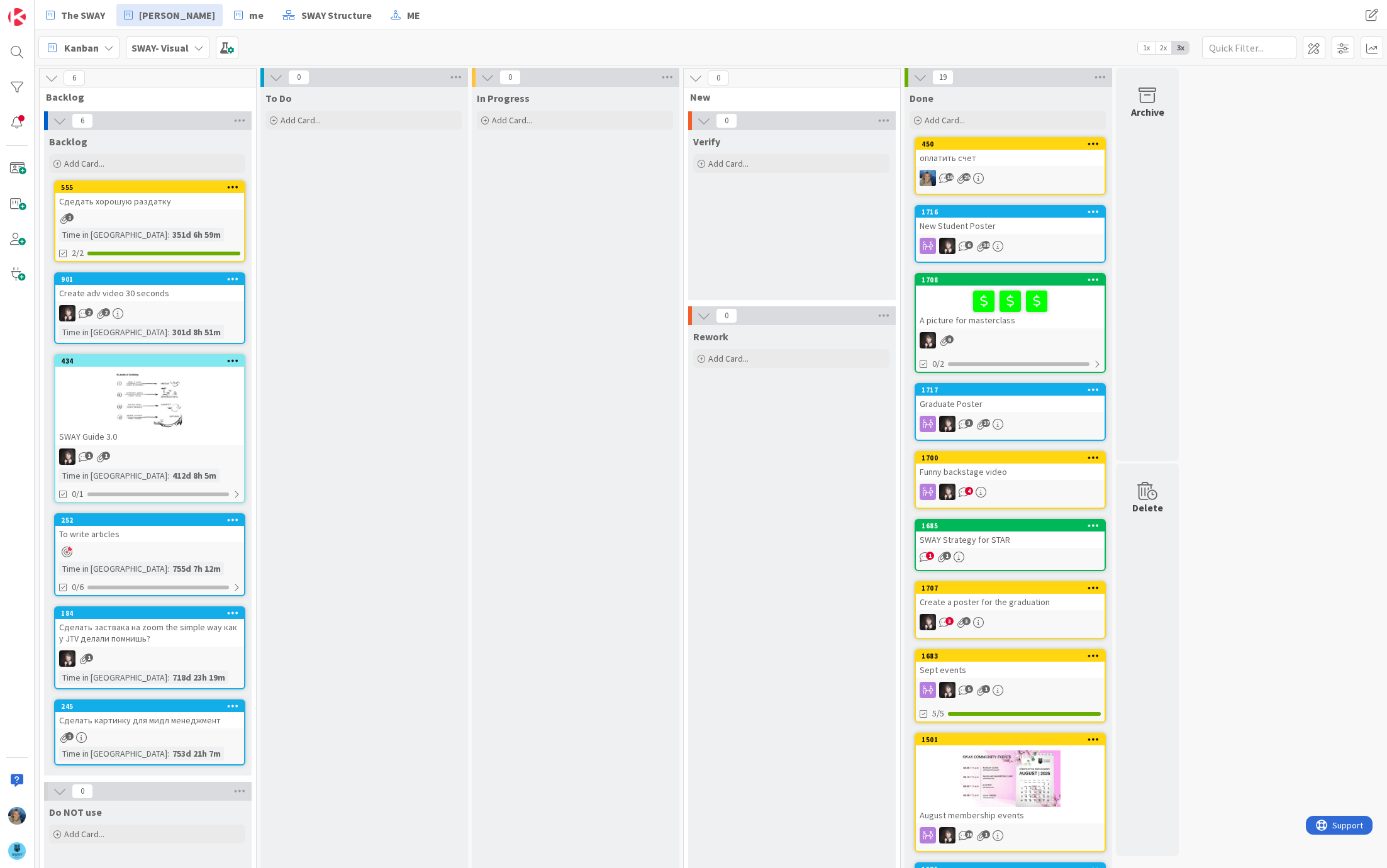
click at [937, 288] on div at bounding box center [1010, 301] width 181 height 26
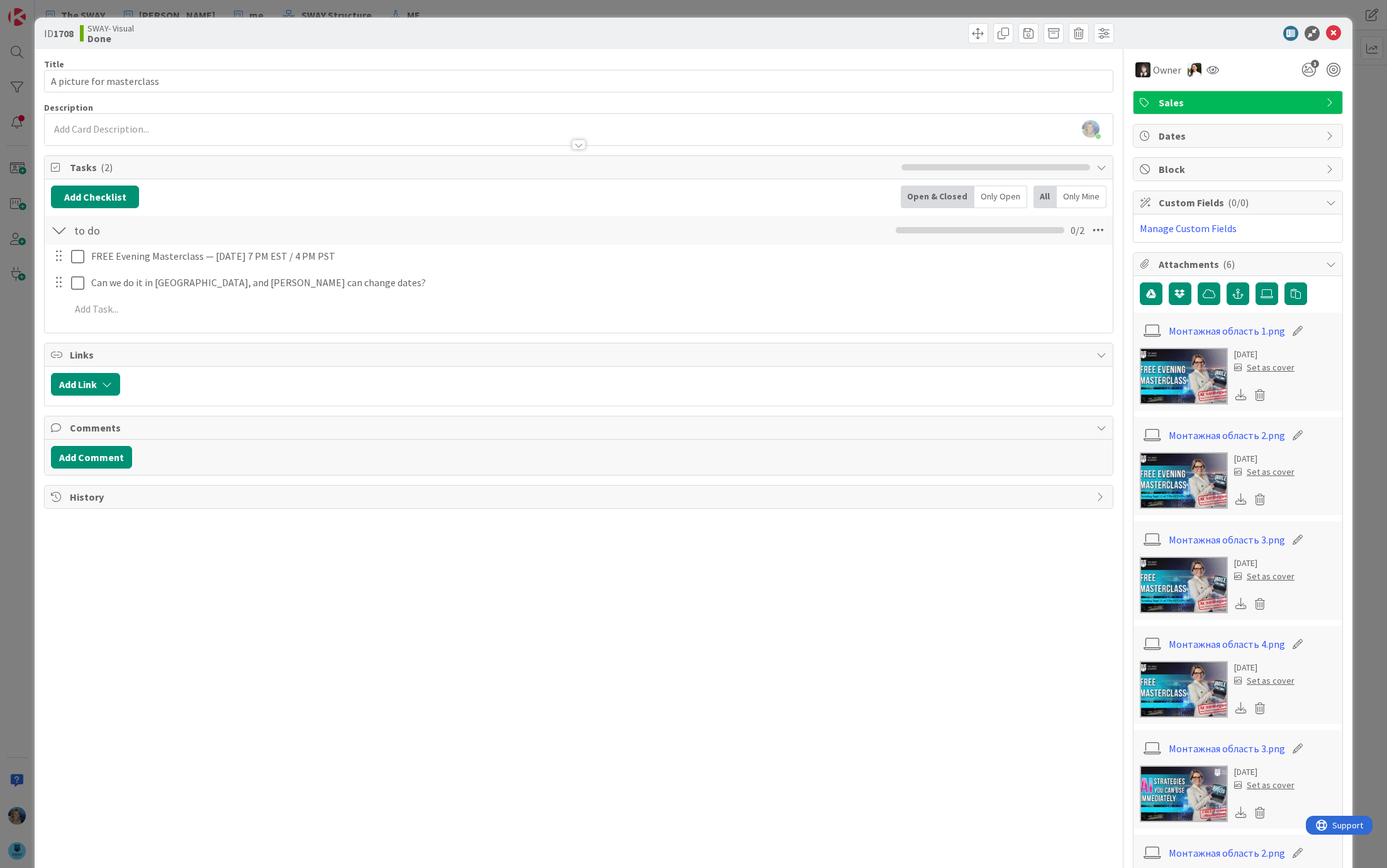
click at [1170, 588] on img at bounding box center [1184, 584] width 88 height 57
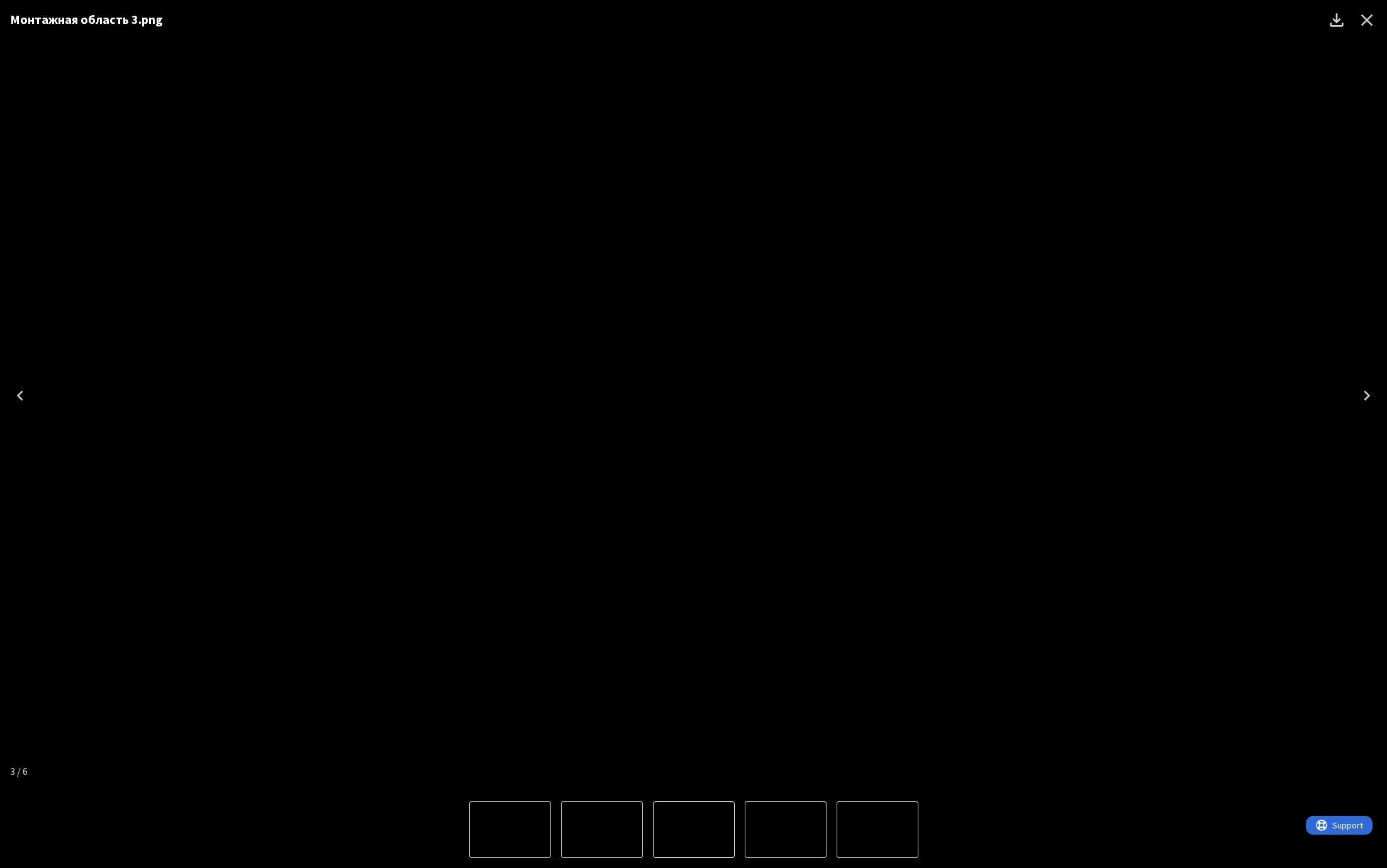
click at [25, 397] on icon "Previous" at bounding box center [20, 396] width 20 height 20
click at [31, 397] on button "Previous" at bounding box center [20, 396] width 40 height 50
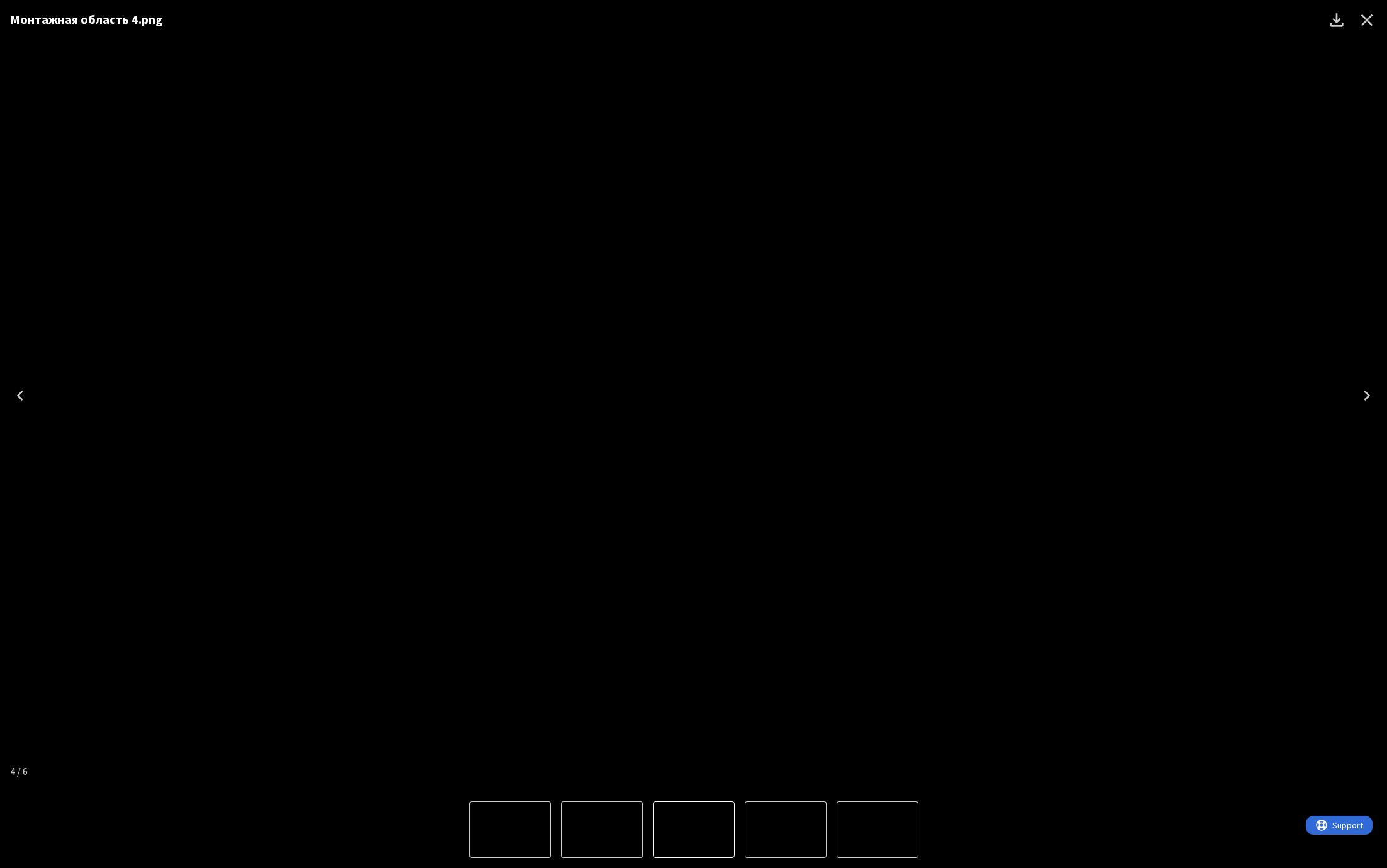
click at [31, 397] on button "Previous" at bounding box center [20, 396] width 40 height 50
click at [1363, 23] on icon "Close" at bounding box center [1368, 20] width 12 height 12
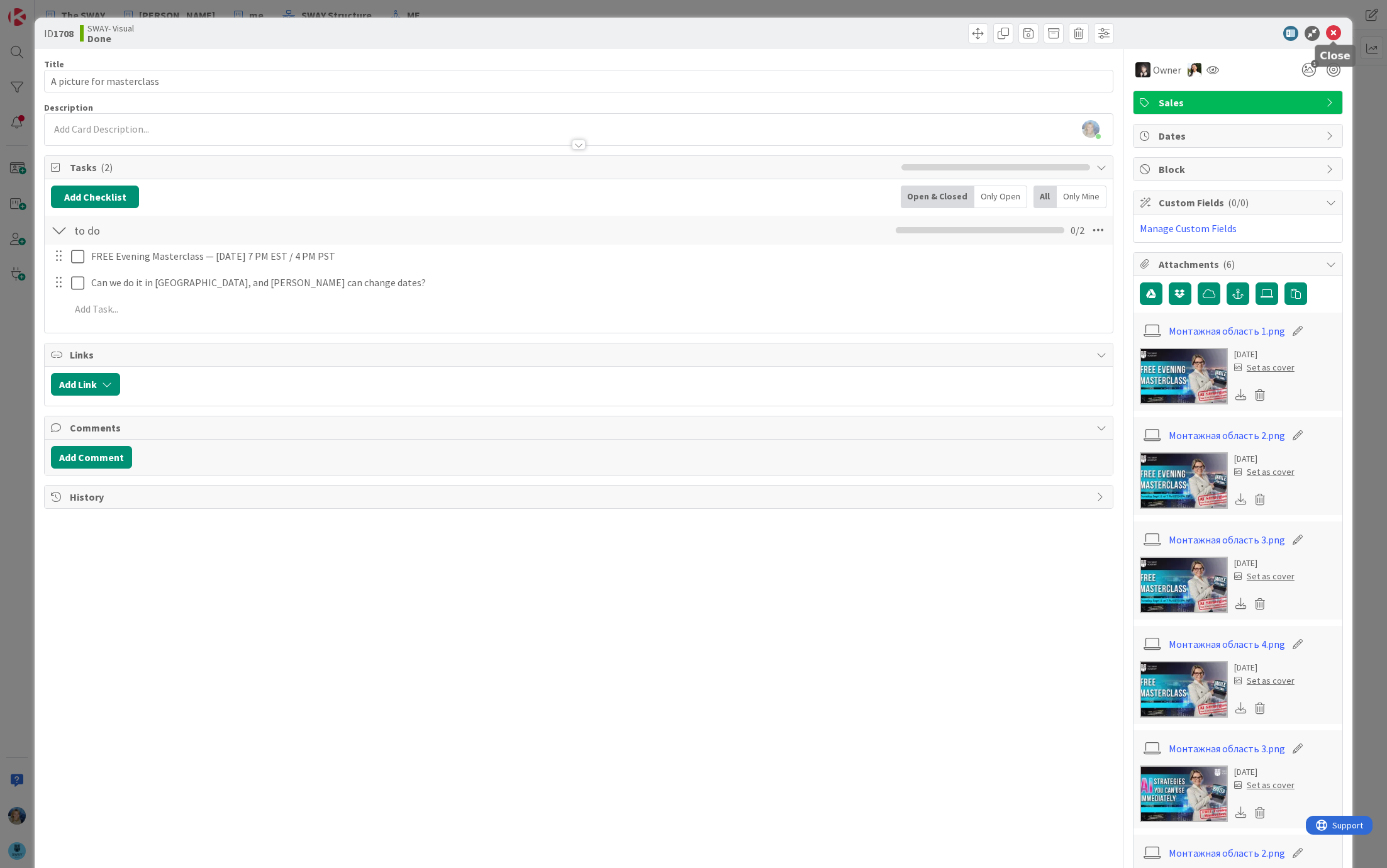
click at [1334, 33] on icon at bounding box center [1333, 33] width 15 height 15
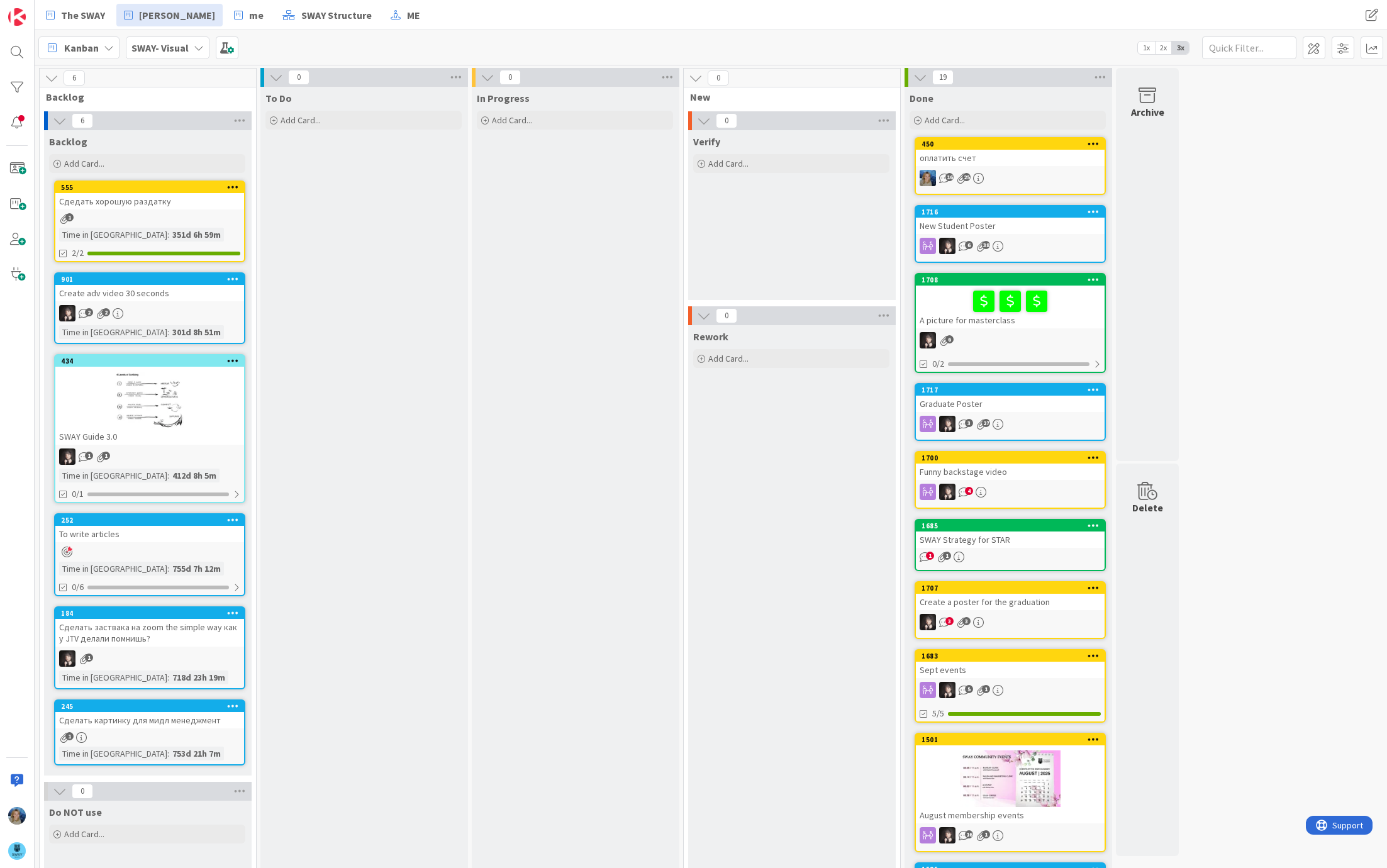
click at [187, 48] on div "SWAY- Visual" at bounding box center [168, 48] width 84 height 23
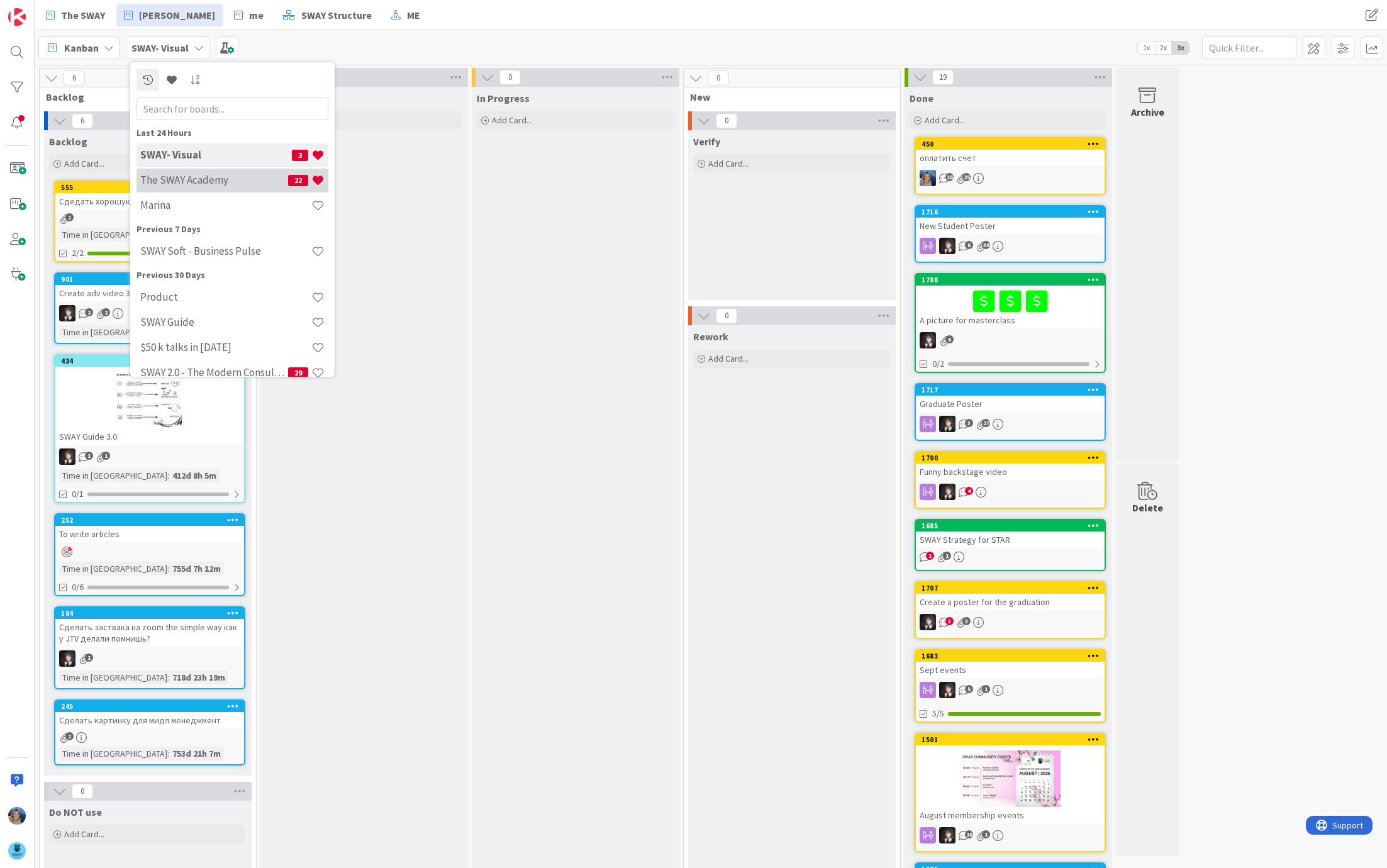
click at [199, 184] on h4 "The SWAY Academy" at bounding box center [214, 180] width 148 height 13
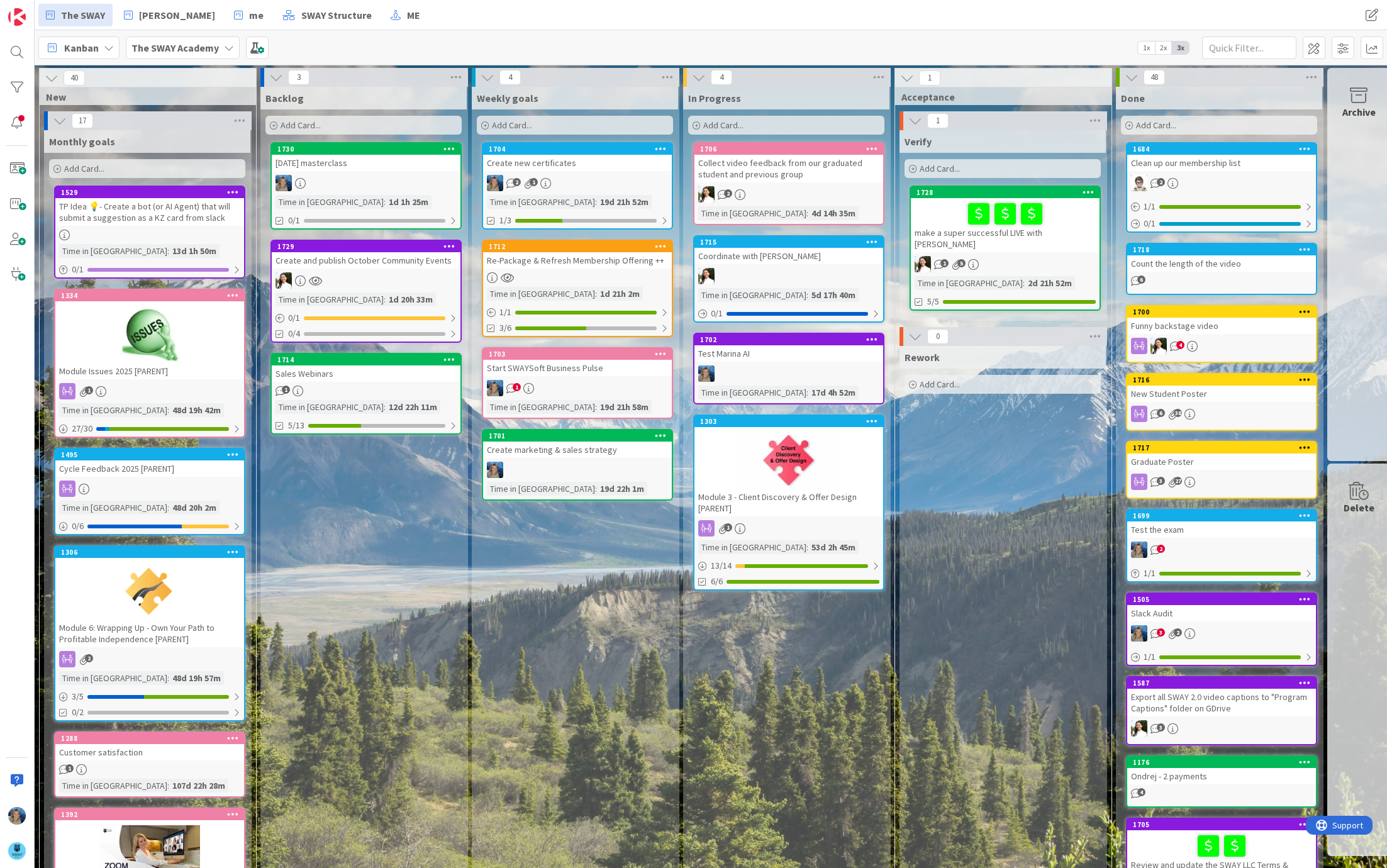
click at [396, 180] on div at bounding box center [366, 183] width 189 height 16
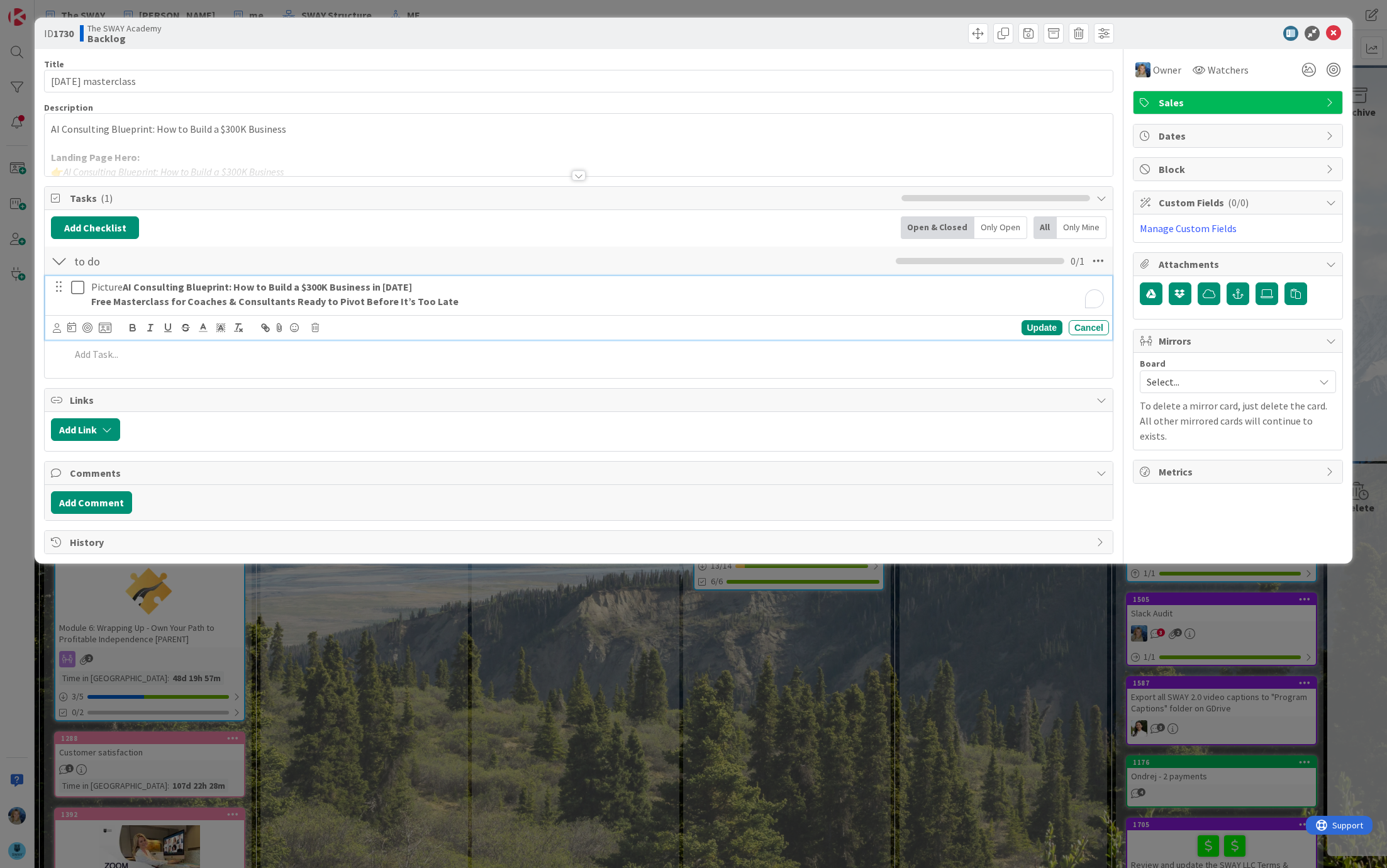
click at [450, 298] on p "Free Masterclass for Coaches & Consultants Ready to Pivot Before It’s Too Late" at bounding box center [598, 302] width 1013 height 14
drag, startPoint x: 450, startPoint y: 298, endPoint x: 124, endPoint y: 286, distance: 326.2
click at [124, 286] on div "Picture AI Consulting Blueprint: How to Build a $300K Business in 2025 Free Mas…" at bounding box center [598, 294] width 1023 height 36
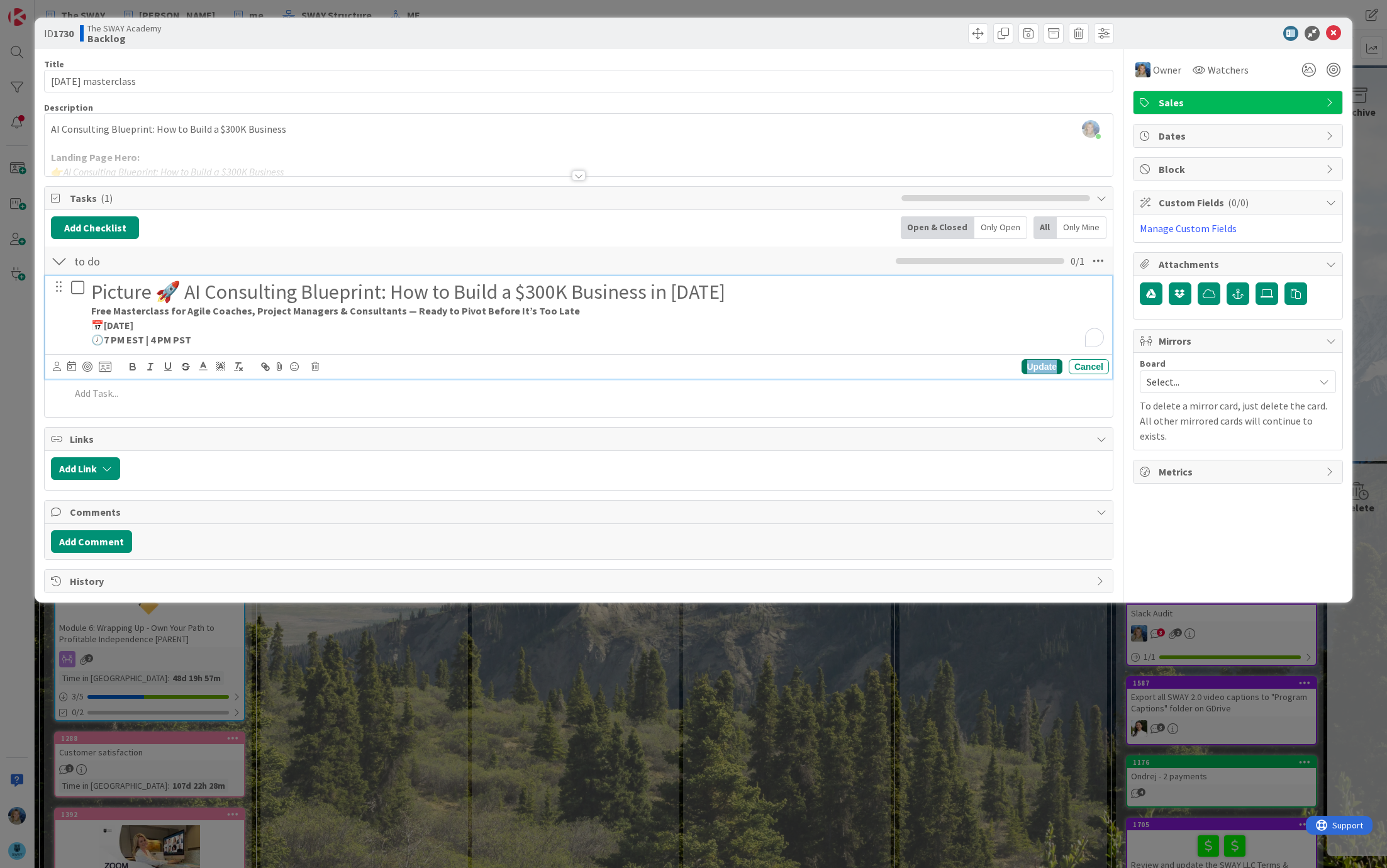
click at [1044, 362] on div "Update" at bounding box center [1042, 367] width 41 height 15
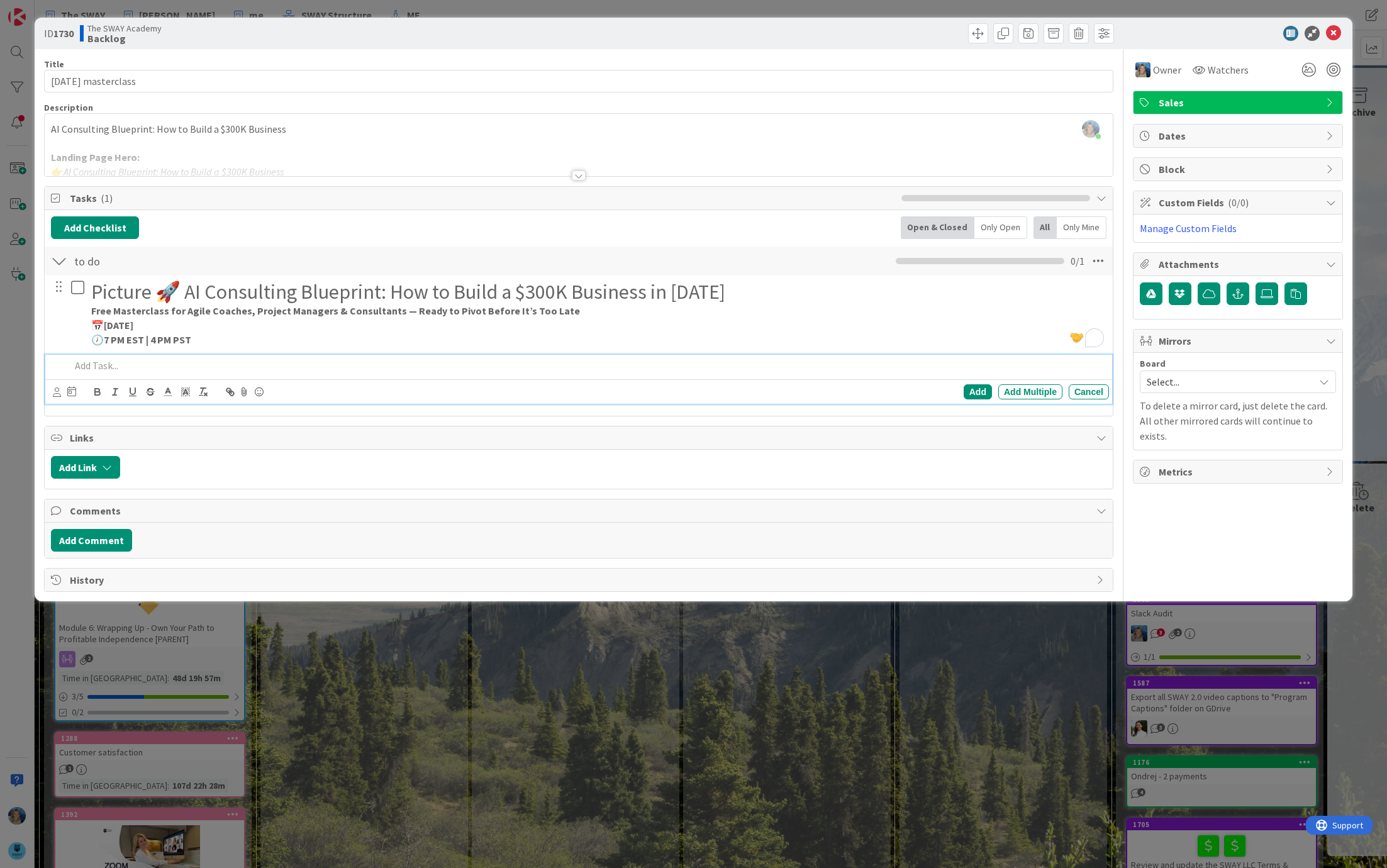
click at [115, 370] on p at bounding box center [588, 366] width 1034 height 14
click at [133, 366] on p "To enrich screen reader interactions, please activate Accessibility in Grammarl…" at bounding box center [588, 366] width 1034 height 14
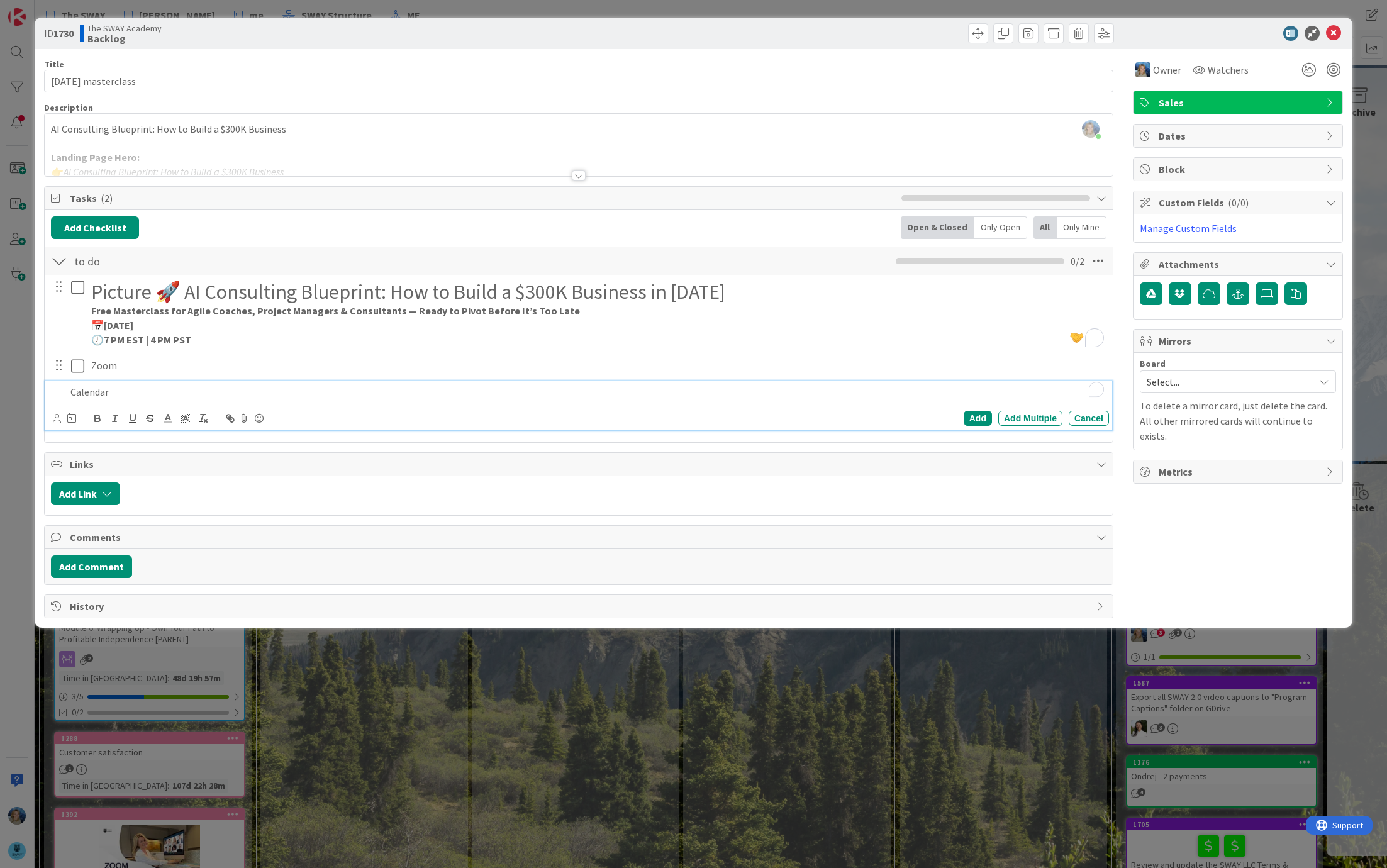
click at [212, 144] on div at bounding box center [579, 160] width 1068 height 32
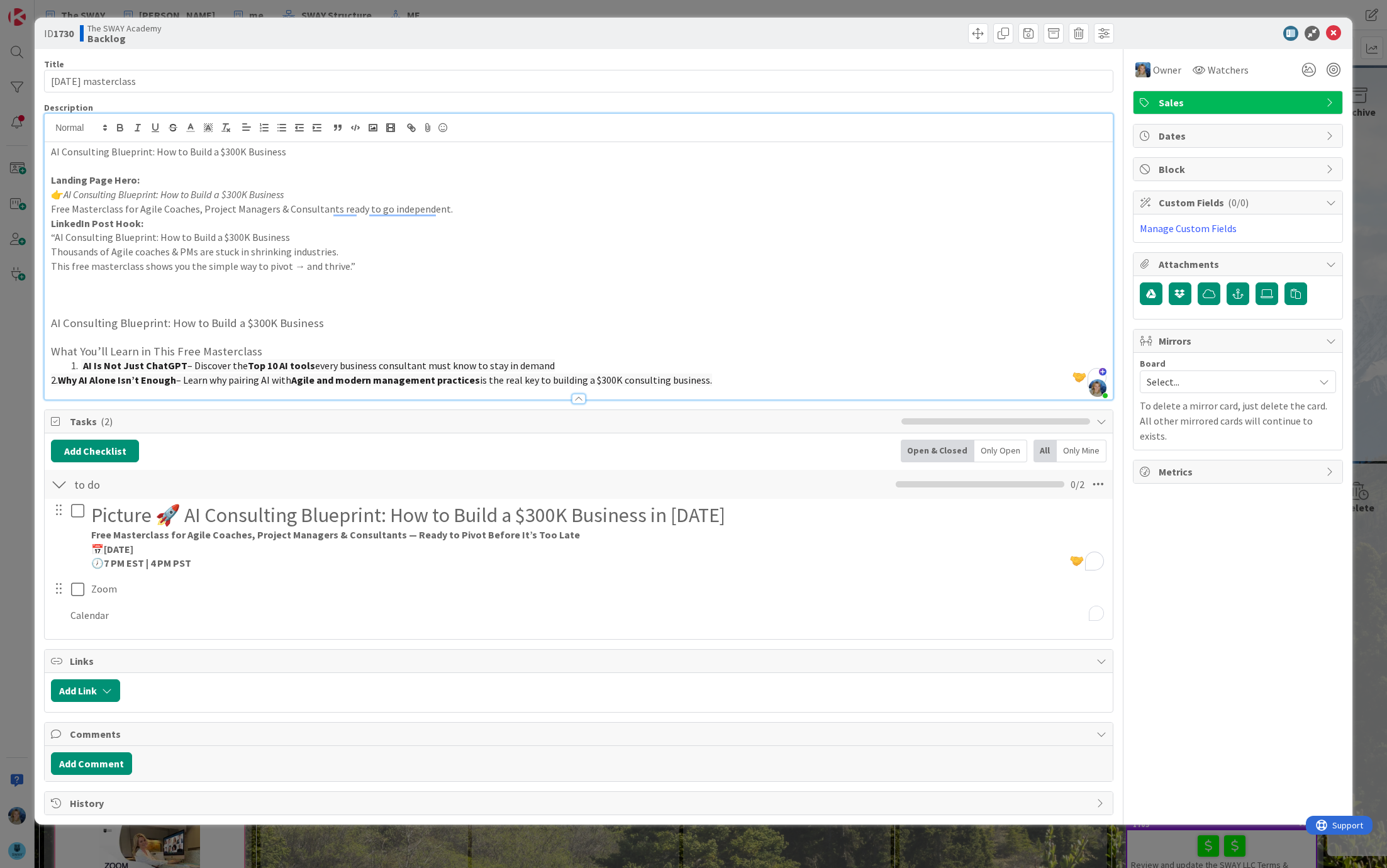
drag, startPoint x: 53, startPoint y: 349, endPoint x: 717, endPoint y: 383, distance: 664.9
click at [717, 383] on div "AI Consulting Blueprint: How to Build a $300K Business Landing Page Hero: 👉 AI …" at bounding box center [579, 271] width 1068 height 258
copy div "What You’ll Learn in This Free Masterclass AI Is Not Just ChatGPT – Discover th…"
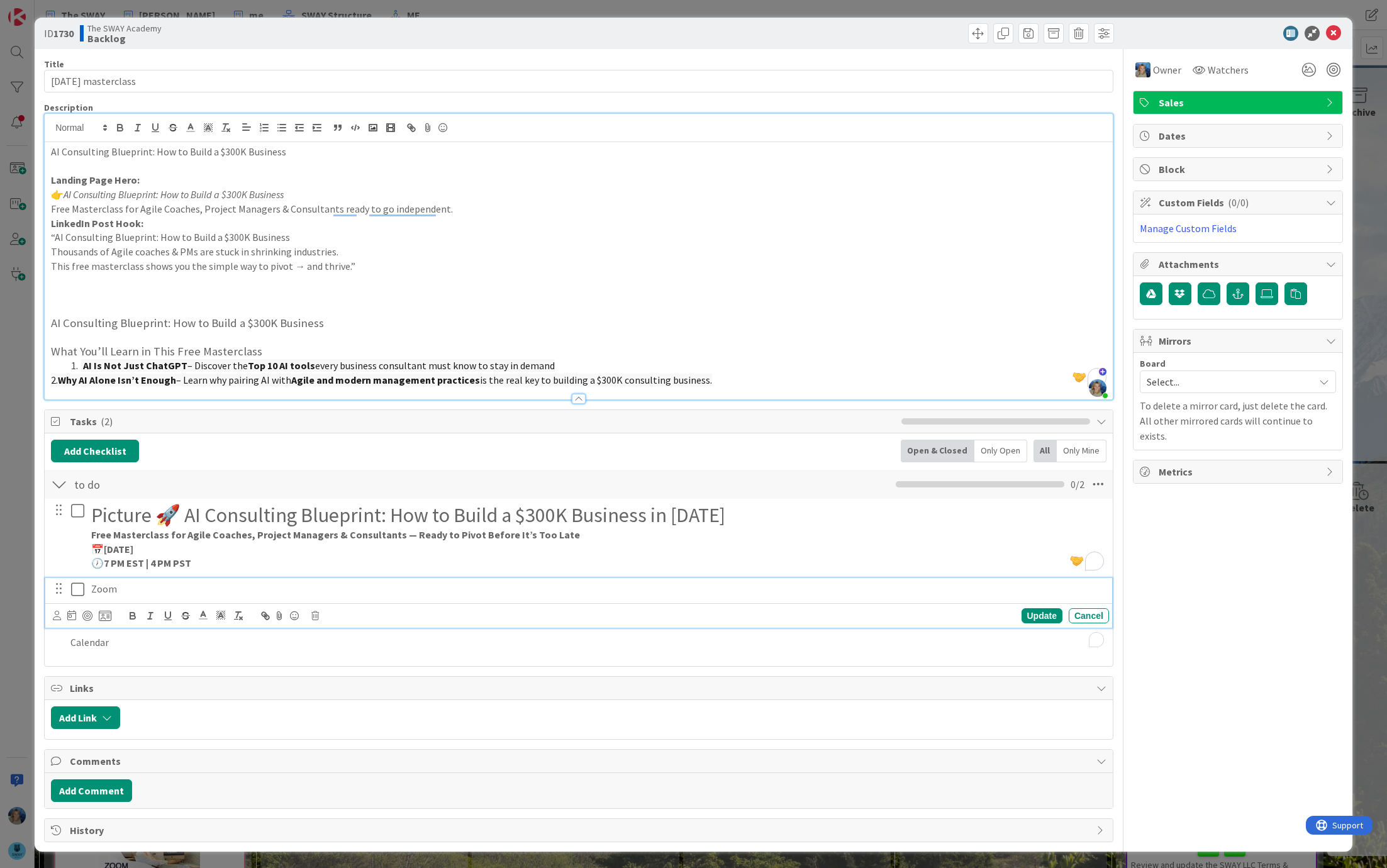
click at [185, 591] on p "Zoom" at bounding box center [598, 588] width 1013 height 14
click at [132, 610] on p "Calendar" at bounding box center [588, 615] width 1034 height 14
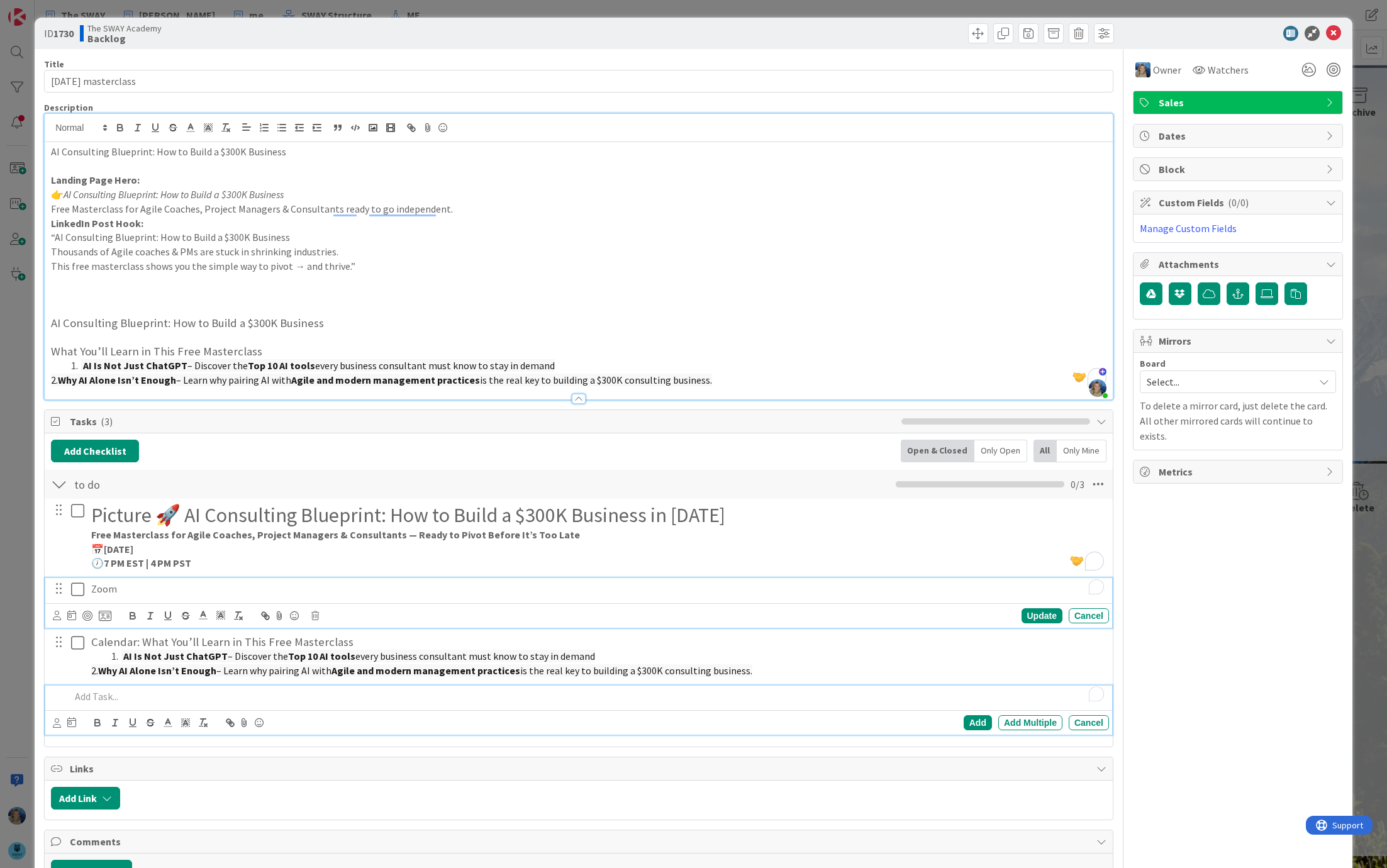
click at [670, 579] on div "Zoom" at bounding box center [598, 589] width 1023 height 22
click at [220, 588] on p "Zoom" at bounding box center [598, 588] width 1013 height 14
click at [181, 586] on p "Zoom 1,5 hour" at bounding box center [598, 588] width 1013 height 14
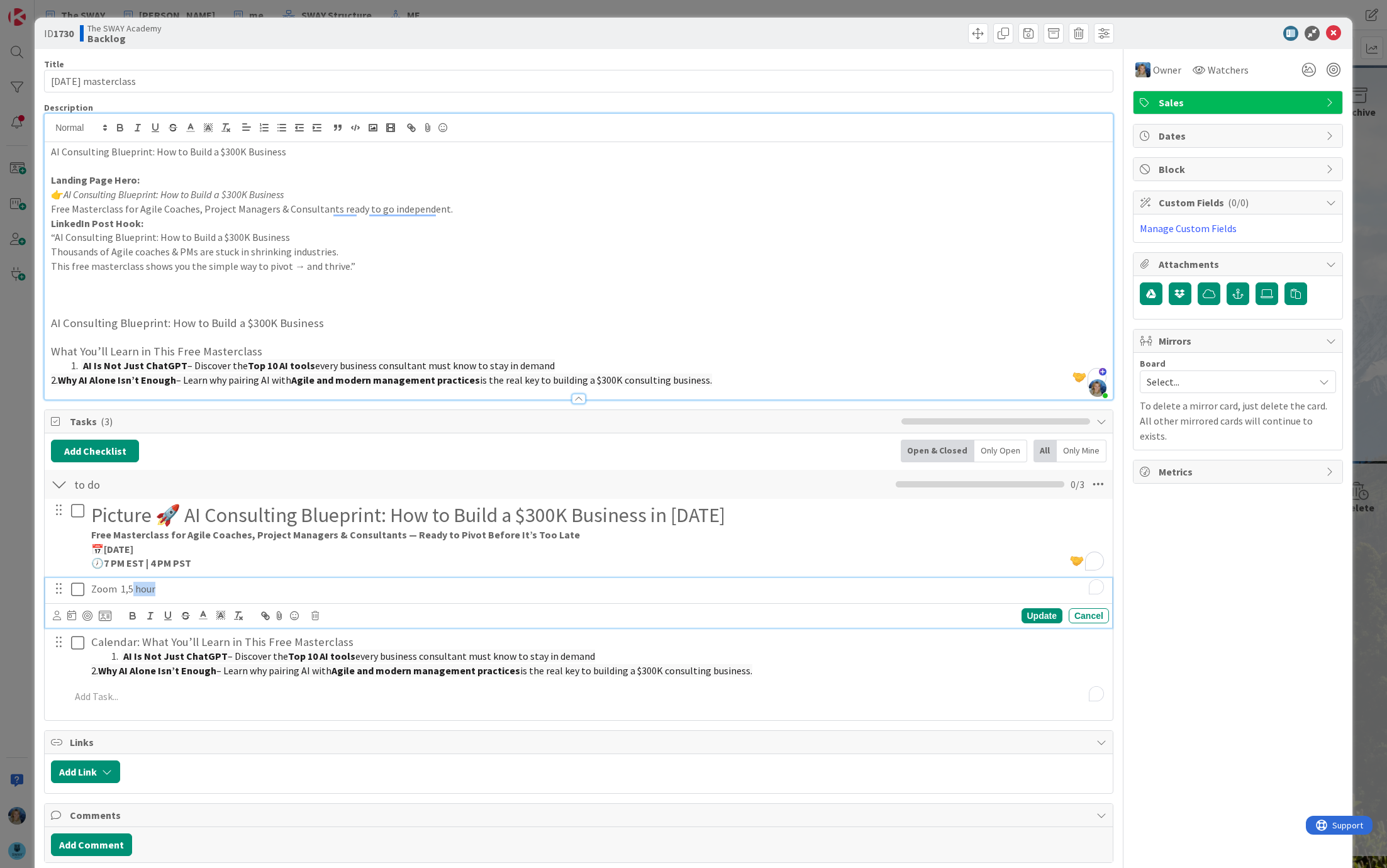
drag, startPoint x: 173, startPoint y: 586, endPoint x: 129, endPoint y: 586, distance: 44.0
click at [129, 586] on p "Zoom 1,5 hour" at bounding box center [598, 588] width 1013 height 14
click at [176, 585] on p "Zoom 1,5 hours" at bounding box center [598, 588] width 1013 height 14
click at [184, 588] on p "Zoom 1,5 hours" at bounding box center [598, 588] width 1013 height 14
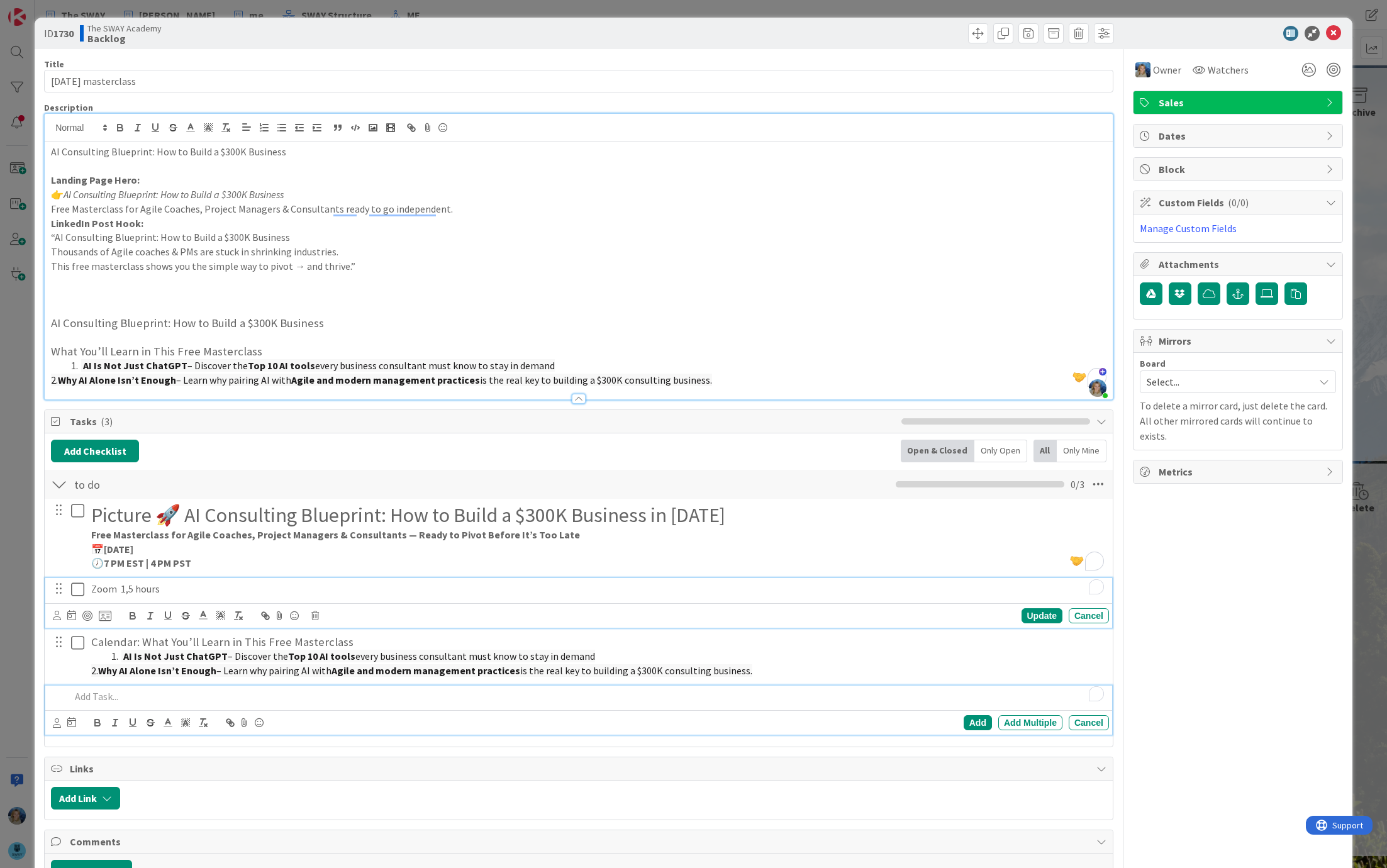
click at [132, 693] on p "To enrich screen reader interactions, please activate Accessibility in Grammarl…" at bounding box center [588, 696] width 1034 height 14
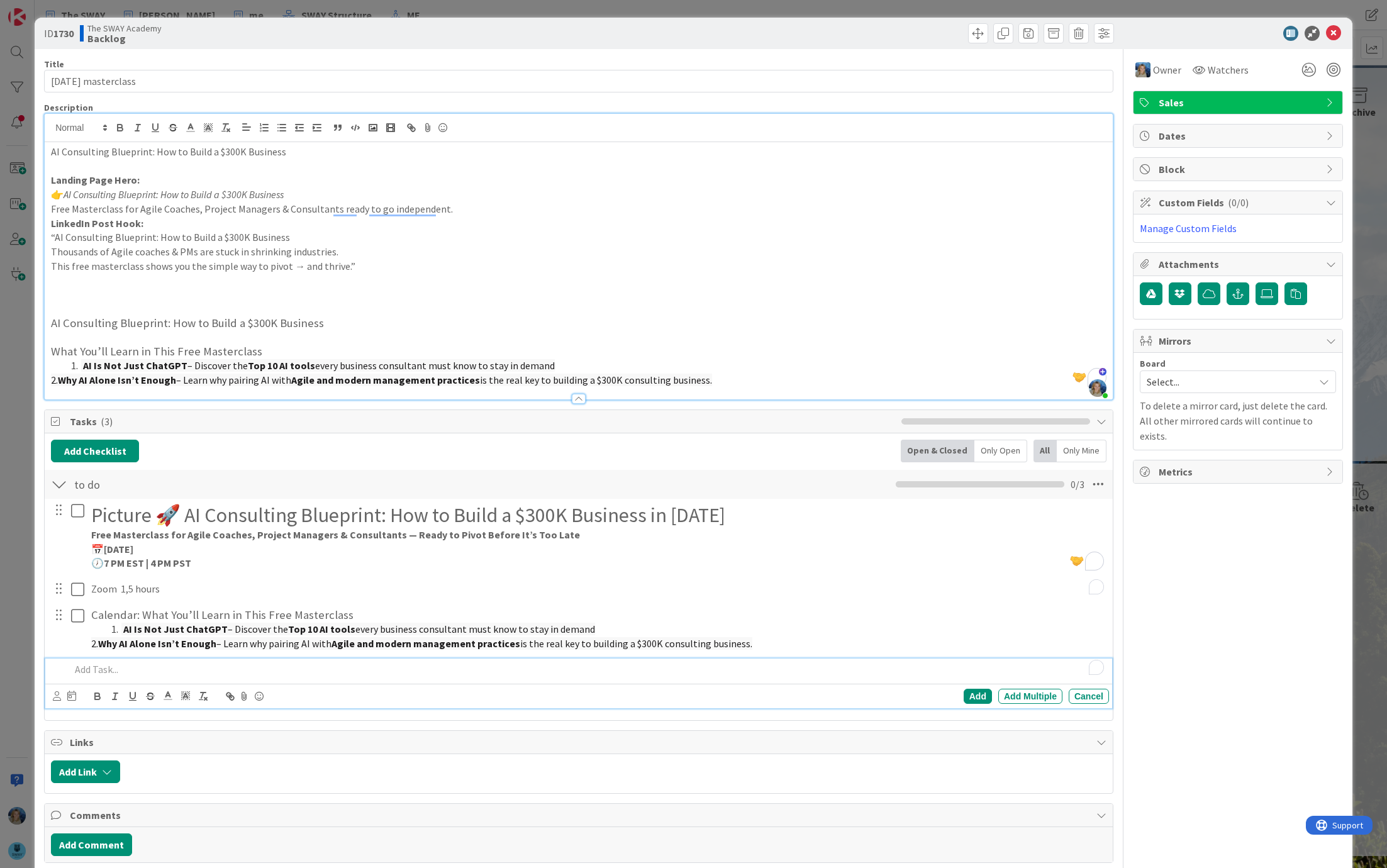
click at [133, 667] on p "To enrich screen reader interactions, please activate Accessibility in Grammarl…" at bounding box center [588, 669] width 1034 height 14
click at [123, 675] on div "To enrich screen reader interactions, please activate Accessibility in Grammarl…" at bounding box center [587, 669] width 1044 height 22
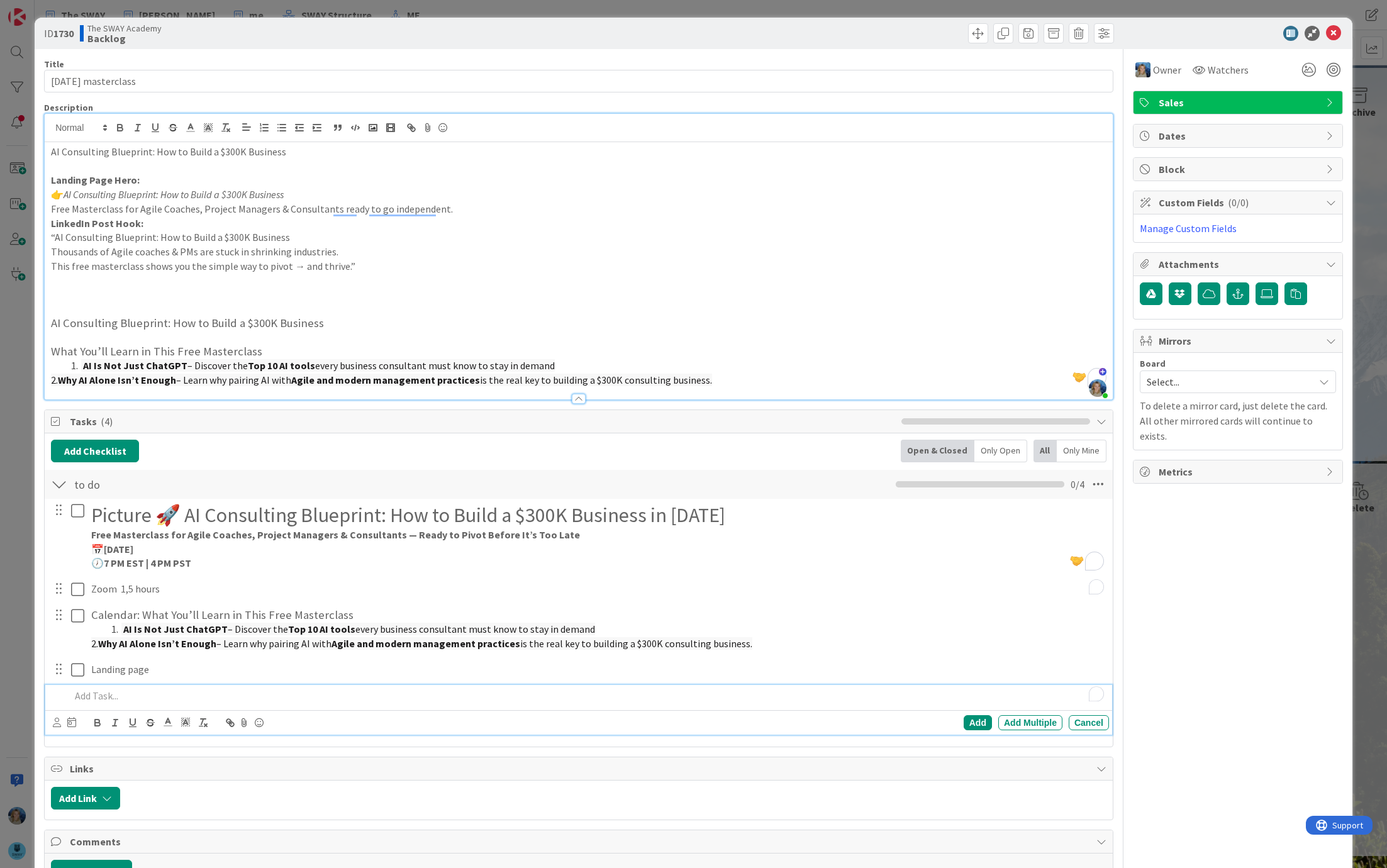
click at [106, 692] on p "To enrich screen reader interactions, please activate Accessibility in Grammarl…" at bounding box center [588, 695] width 1034 height 14
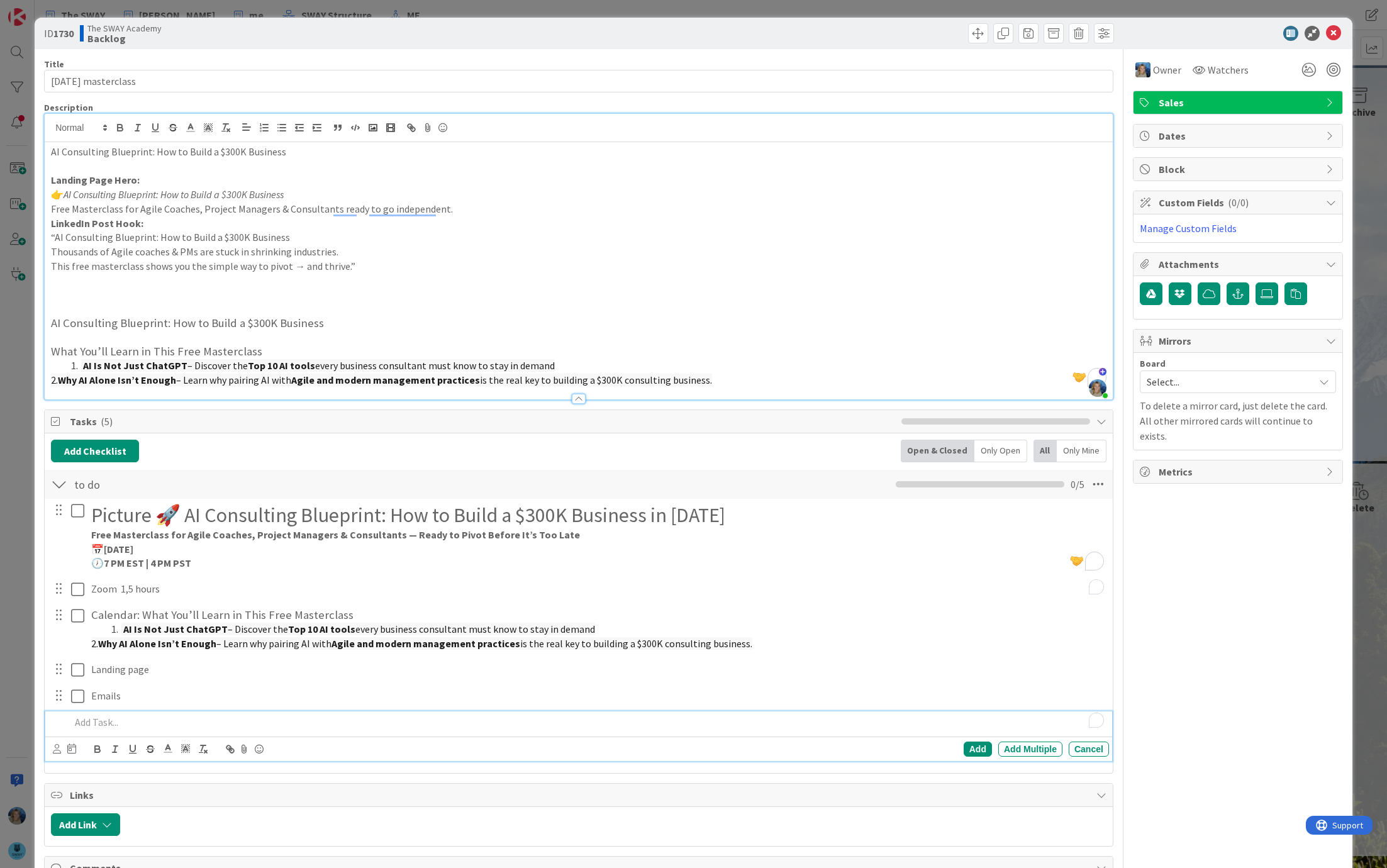
click at [94, 717] on p "To enrich screen reader interactions, please activate Accessibility in Grammarl…" at bounding box center [588, 722] width 1034 height 14
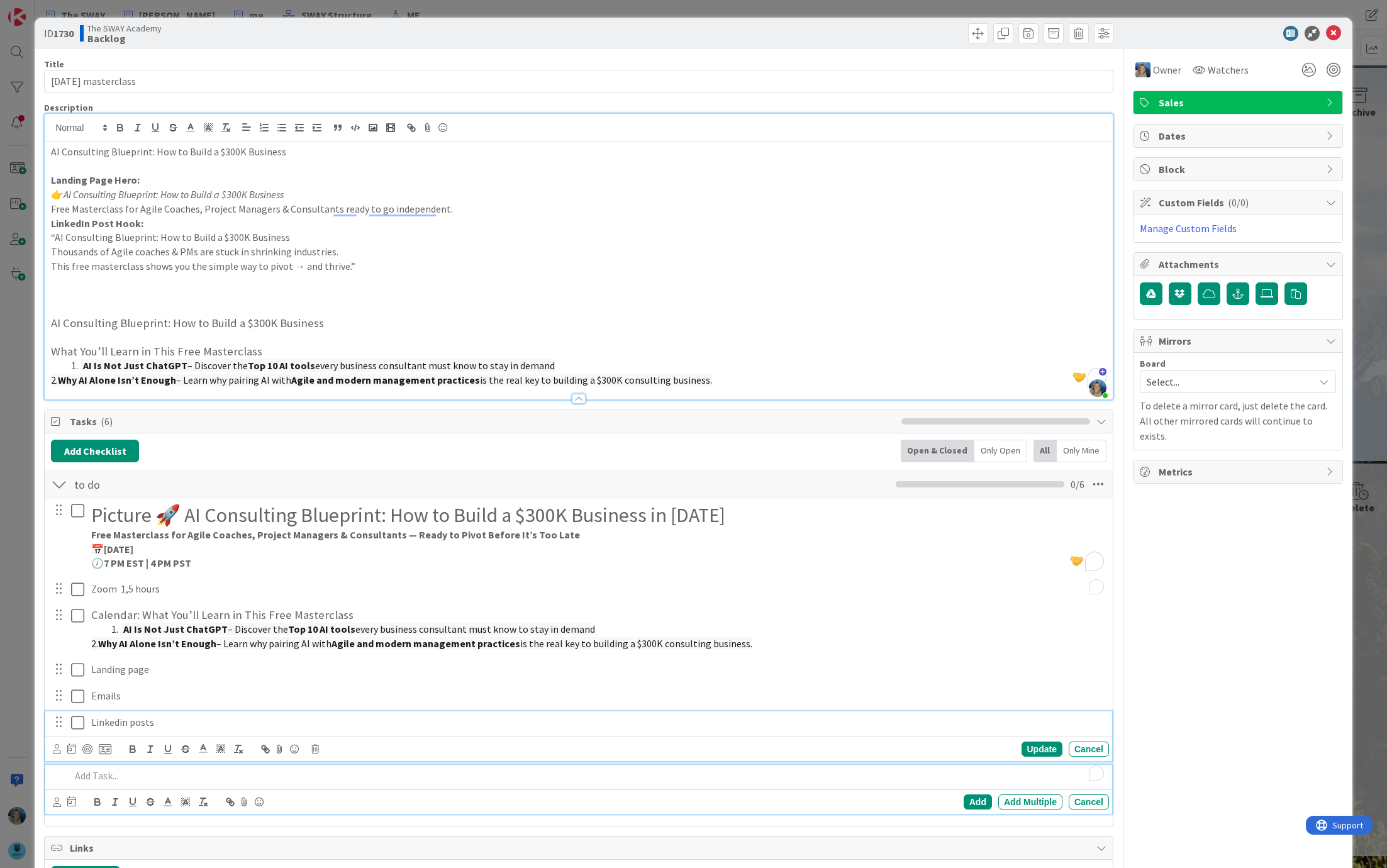
click at [165, 722] on p "Linkedin posts" at bounding box center [598, 722] width 1013 height 14
click at [173, 724] on p "Linkedin posts" at bounding box center [598, 722] width 1013 height 14
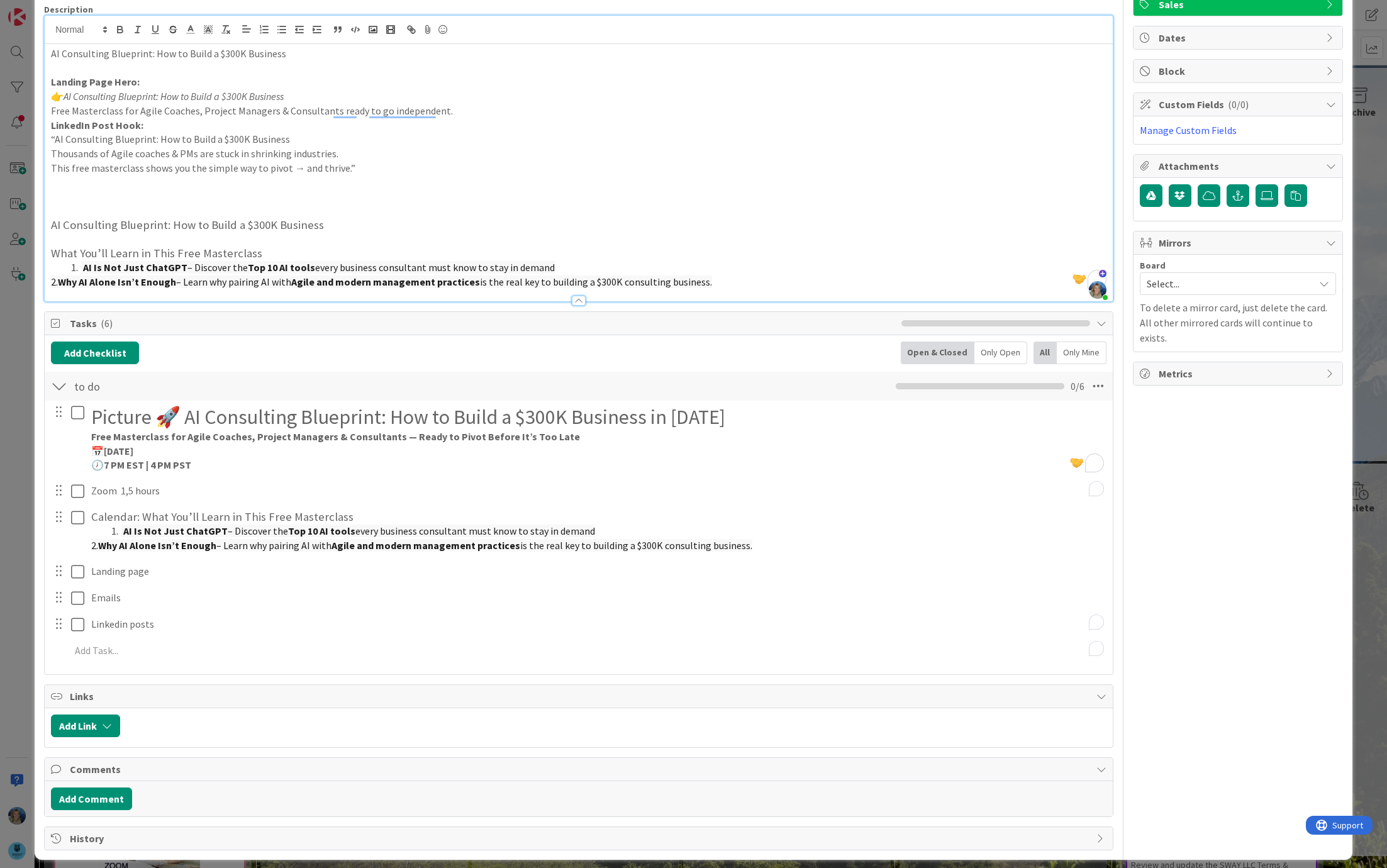
scroll to position [104, 0]
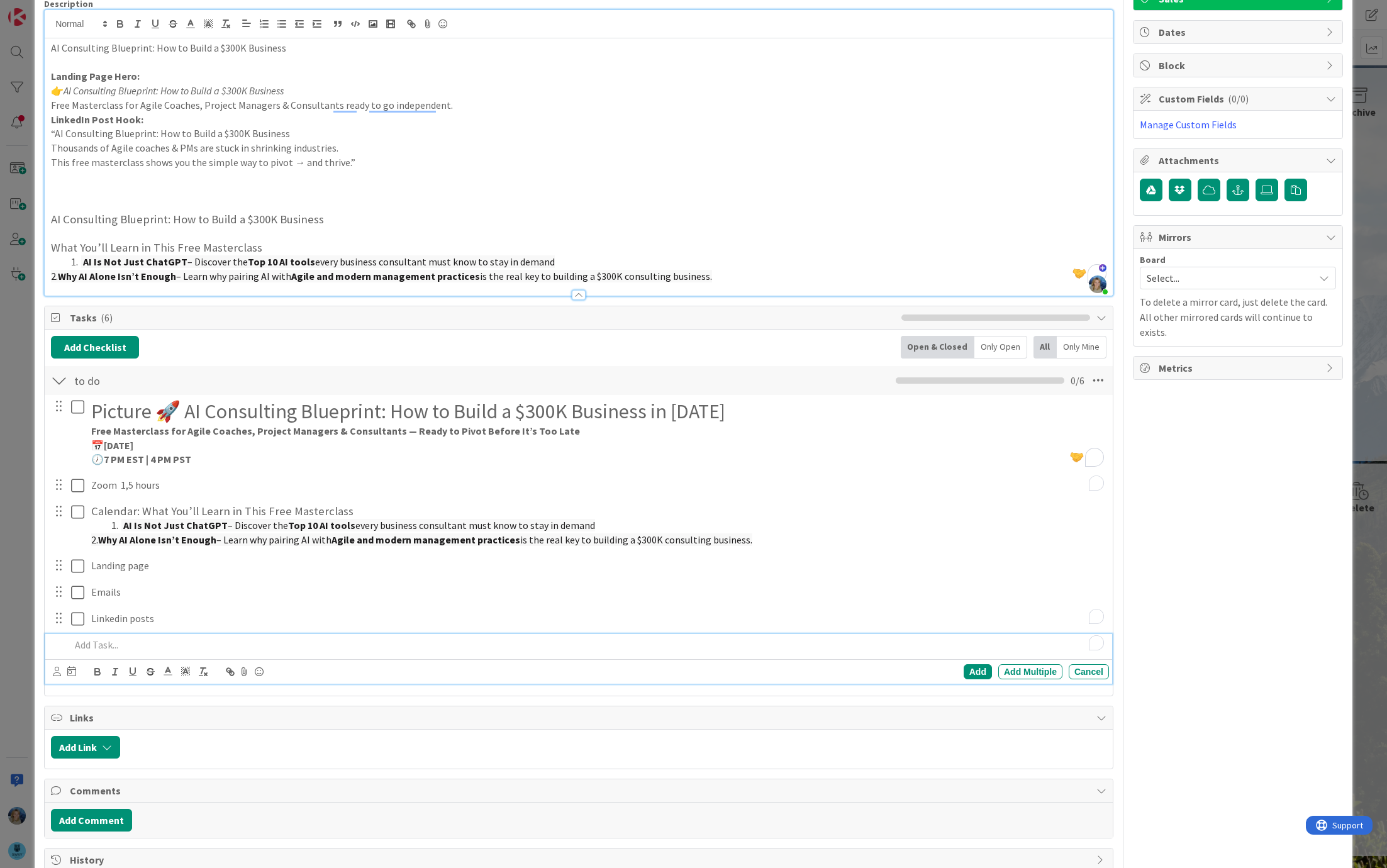
click at [155, 641] on p "To enrich screen reader interactions, please activate Accessibility in Grammarl…" at bounding box center [588, 644] width 1034 height 14
click at [184, 643] on p "Dripify" at bounding box center [588, 644] width 1034 height 14
click at [364, 646] on p "Dripify - why registered for last 2 webinars and didnt attend" at bounding box center [588, 644] width 1034 height 14
click at [365, 643] on p "Dripify - why registered for last 2 webinars and didnt attend" at bounding box center [588, 644] width 1034 height 14
click at [120, 637] on p "Dripify - why registered for last 2 webinars and didnt attend" at bounding box center [588, 644] width 1034 height 14
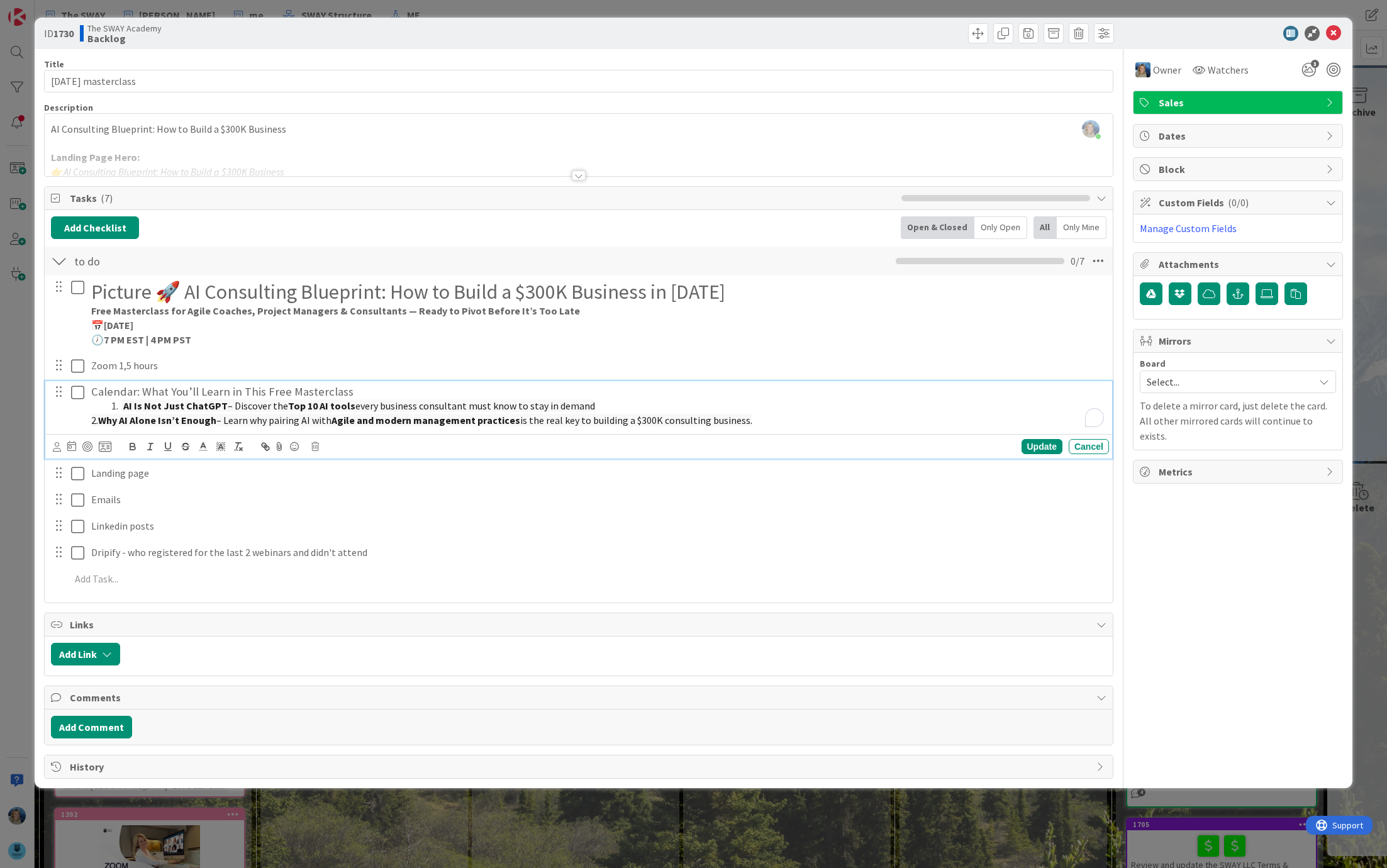
click at [859, 417] on p "2. Why AI Alone Isn’t Enough – Learn why pairing AI with Agile and modern manag…" at bounding box center [598, 421] width 1013 height 14
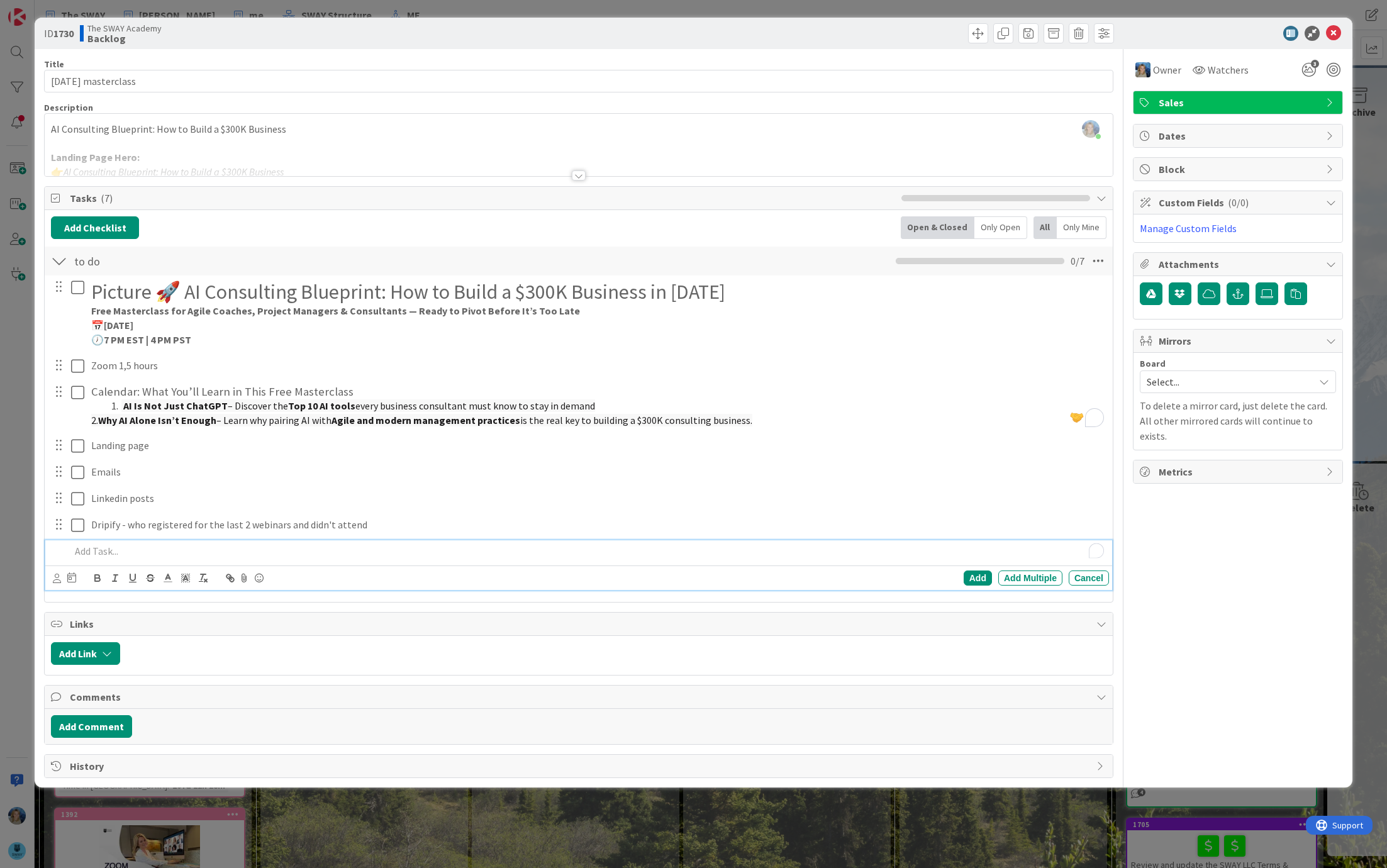
click at [179, 556] on p "To enrich screen reader interactions, please activate Accessibility in Grammarl…" at bounding box center [588, 551] width 1034 height 14
click at [183, 552] on p "Restream" at bounding box center [588, 551] width 1034 height 14
click at [190, 549] on p "Restream + Thursday 12 pm , Friday 9 em" at bounding box center [588, 551] width 1034 height 14
click at [386, 552] on p "Restream + Thursday 12 pm and 8 pm, Friday 9 em" at bounding box center [588, 551] width 1034 height 14
click at [383, 551] on p "Restream + Thursday 12 pm and 8 pm, Friday 9 am, Saturday 11 am" at bounding box center [588, 551] width 1034 height 14
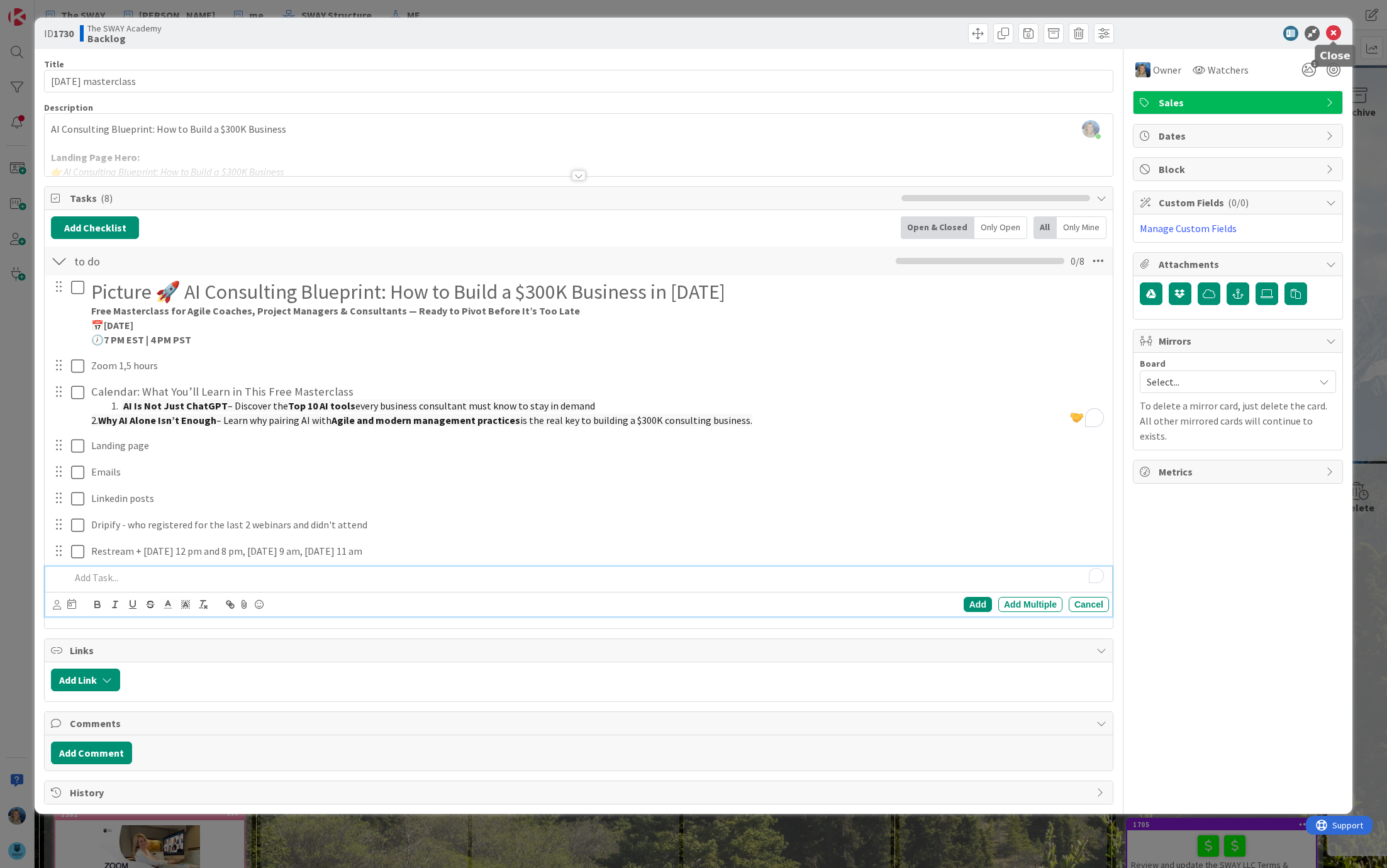
click at [1332, 28] on icon at bounding box center [1333, 33] width 15 height 15
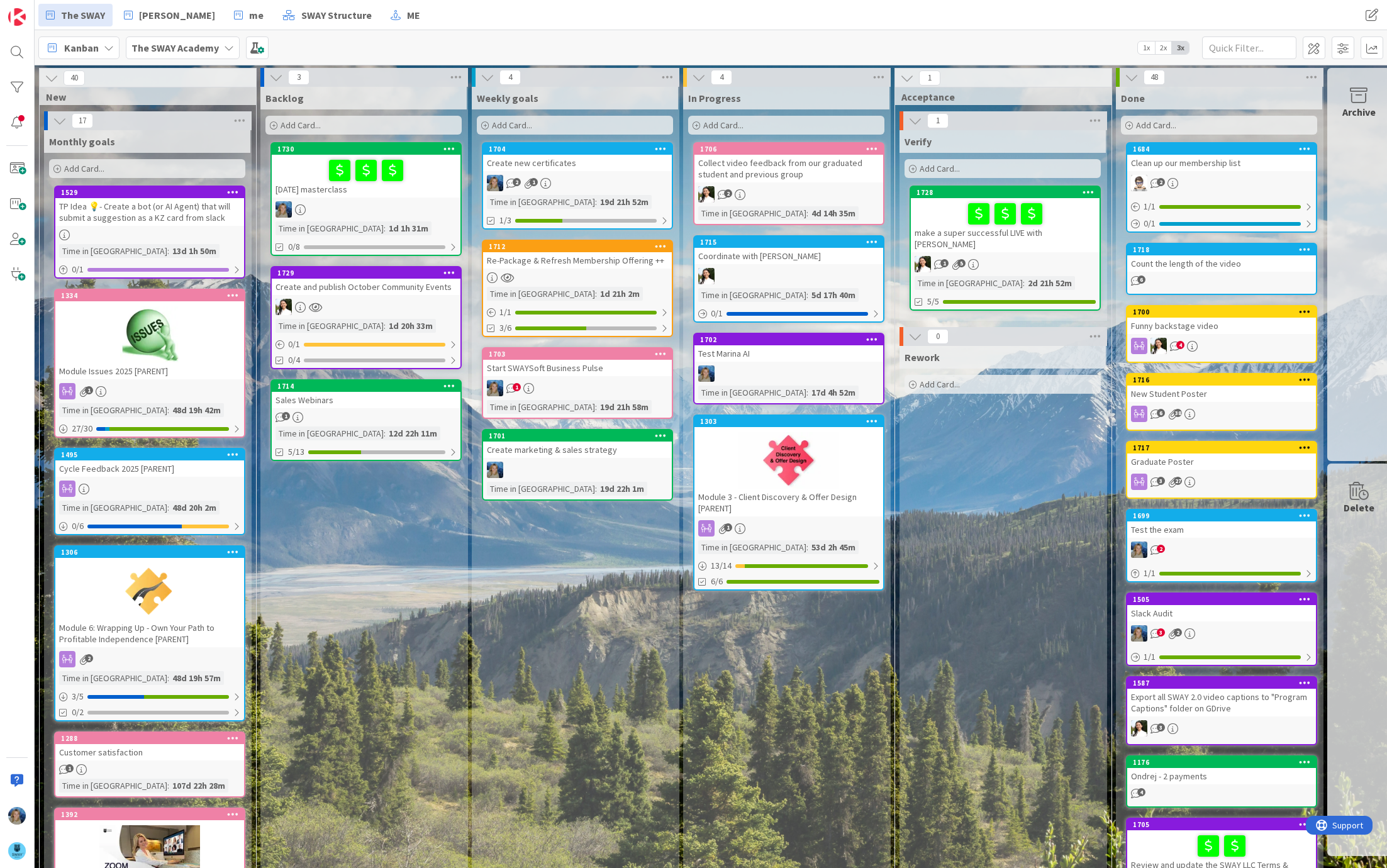
click at [393, 285] on div "Create and publish October Community Events" at bounding box center [366, 287] width 189 height 16
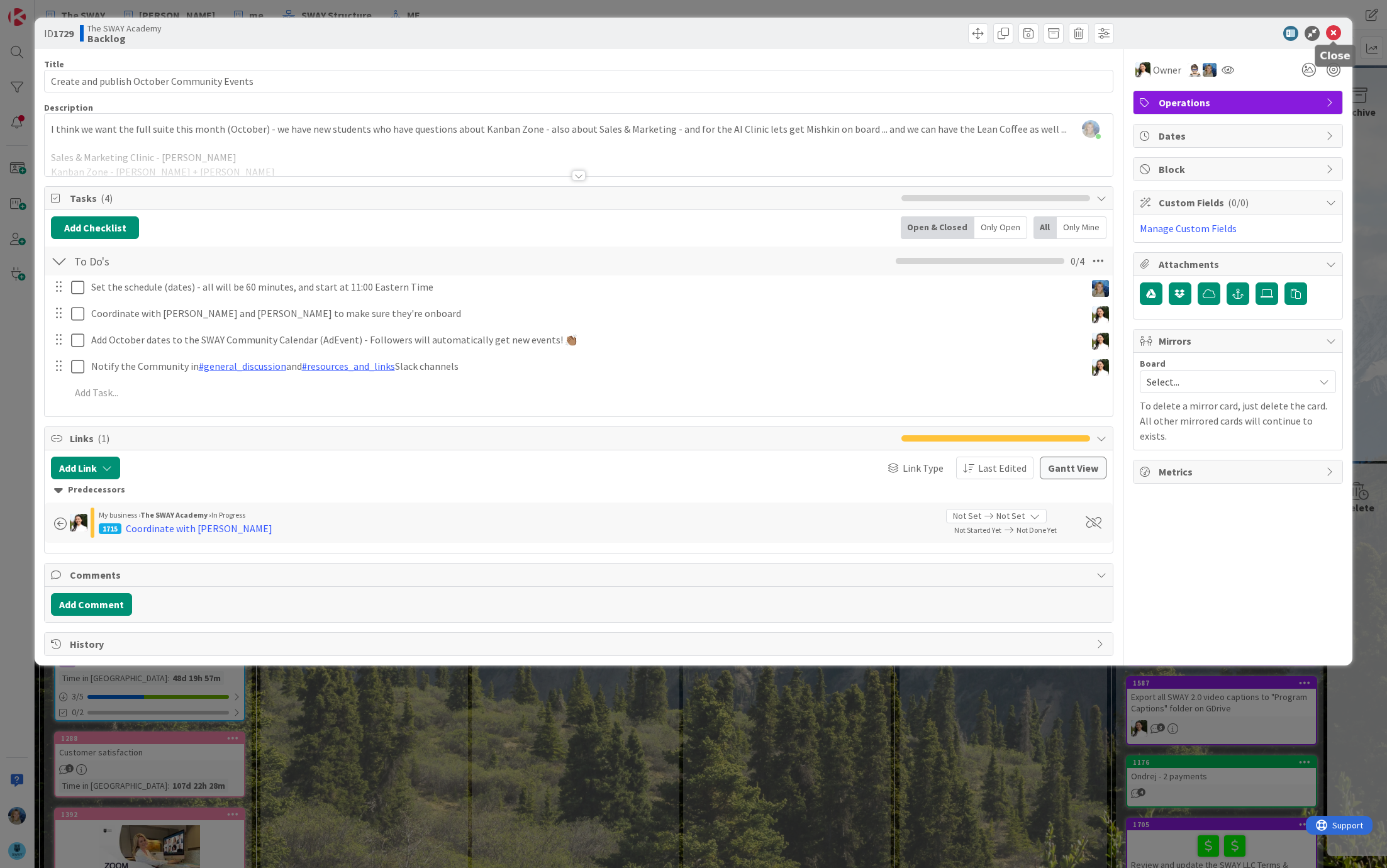
click at [1334, 35] on icon at bounding box center [1333, 33] width 15 height 15
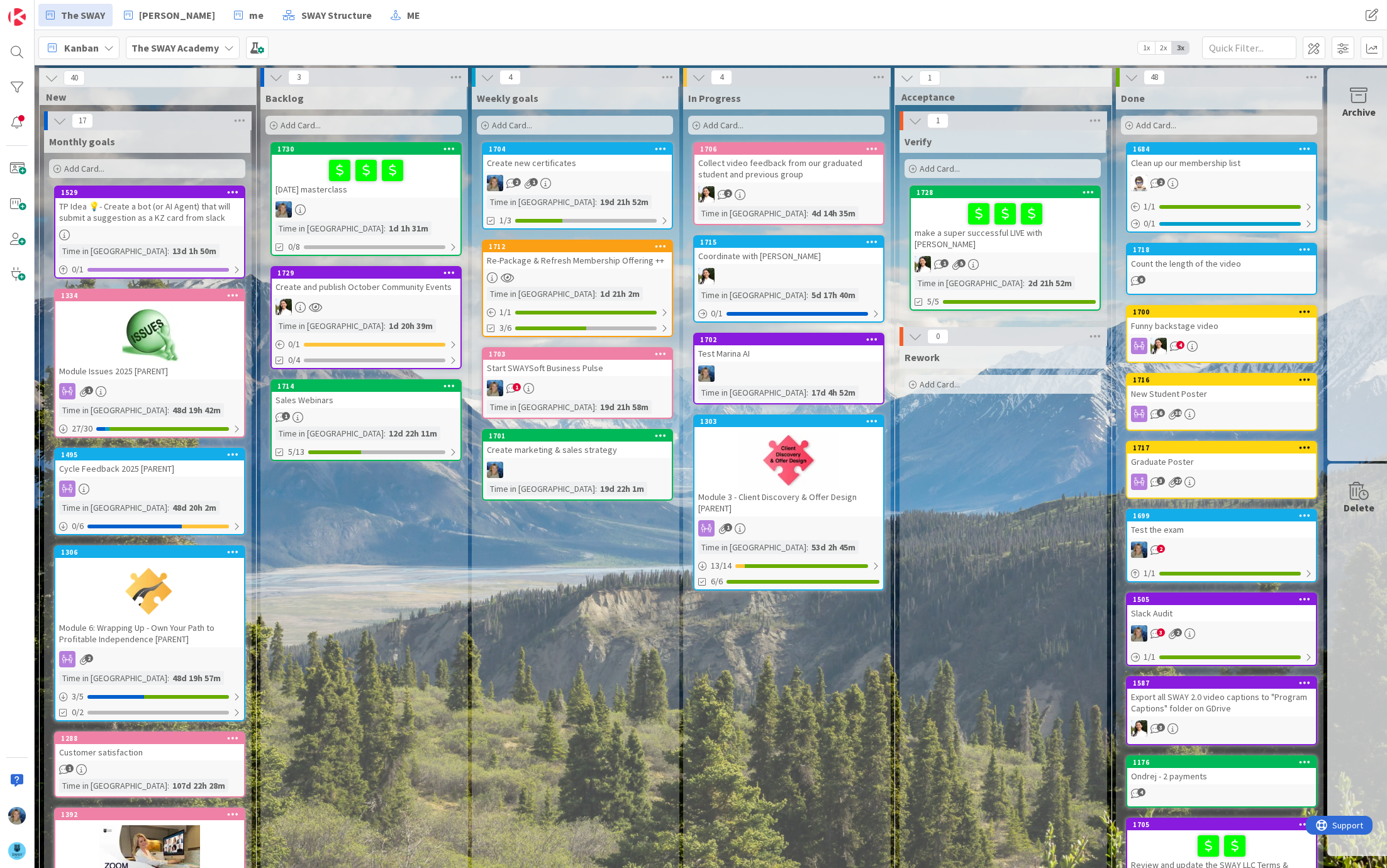
click at [414, 293] on div "Create and publish October Community Events" at bounding box center [366, 287] width 189 height 16
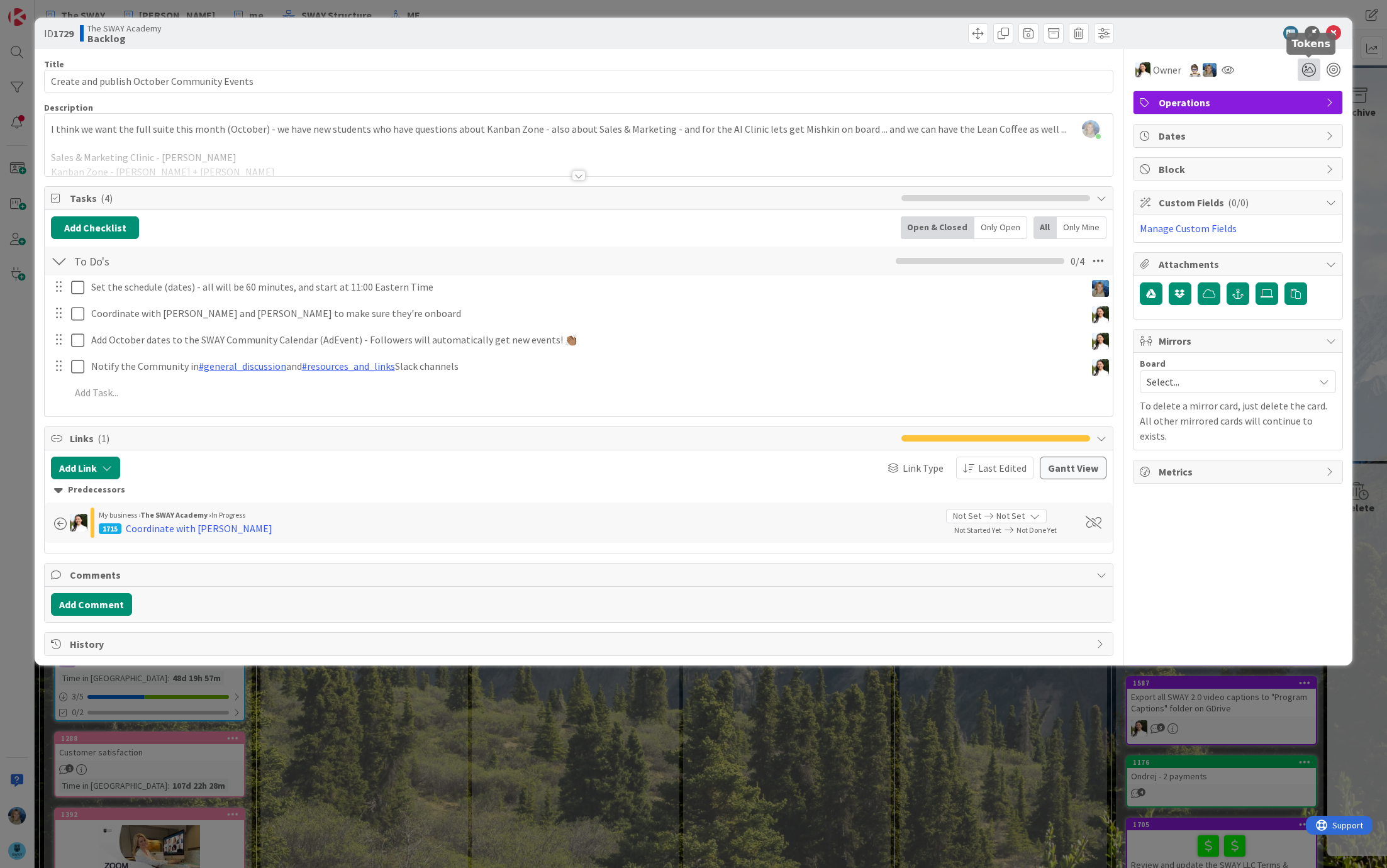
click at [1310, 69] on icon at bounding box center [1309, 70] width 23 height 23
click at [1292, 115] on icon at bounding box center [1294, 117] width 10 height 10
click at [1350, 7] on div "ID 1729 The SWAY Academy Backlog Title 43 / 128 Create and publish October Comm…" at bounding box center [694, 434] width 1387 height 868
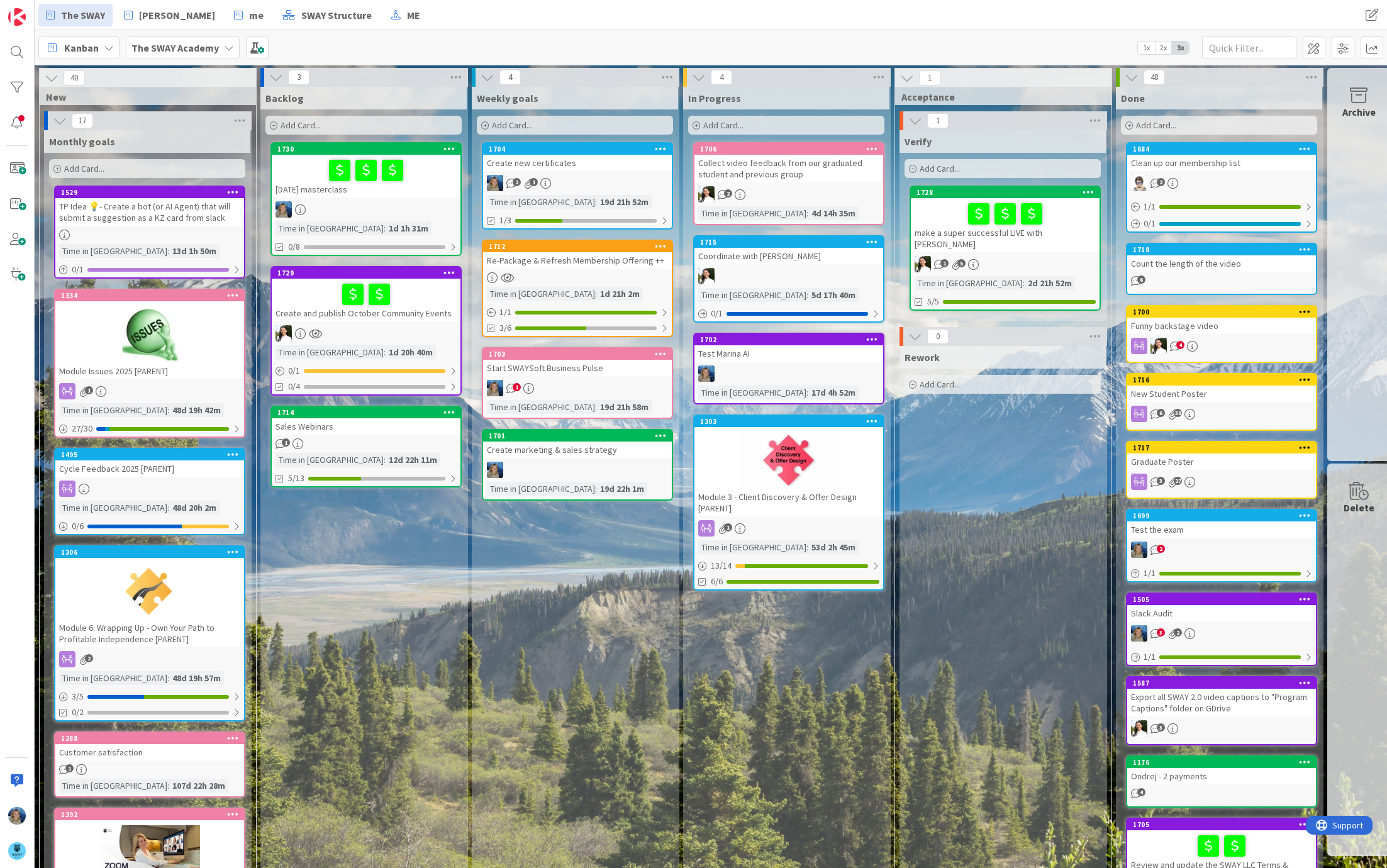
click at [404, 416] on div "1714" at bounding box center [366, 412] width 189 height 11
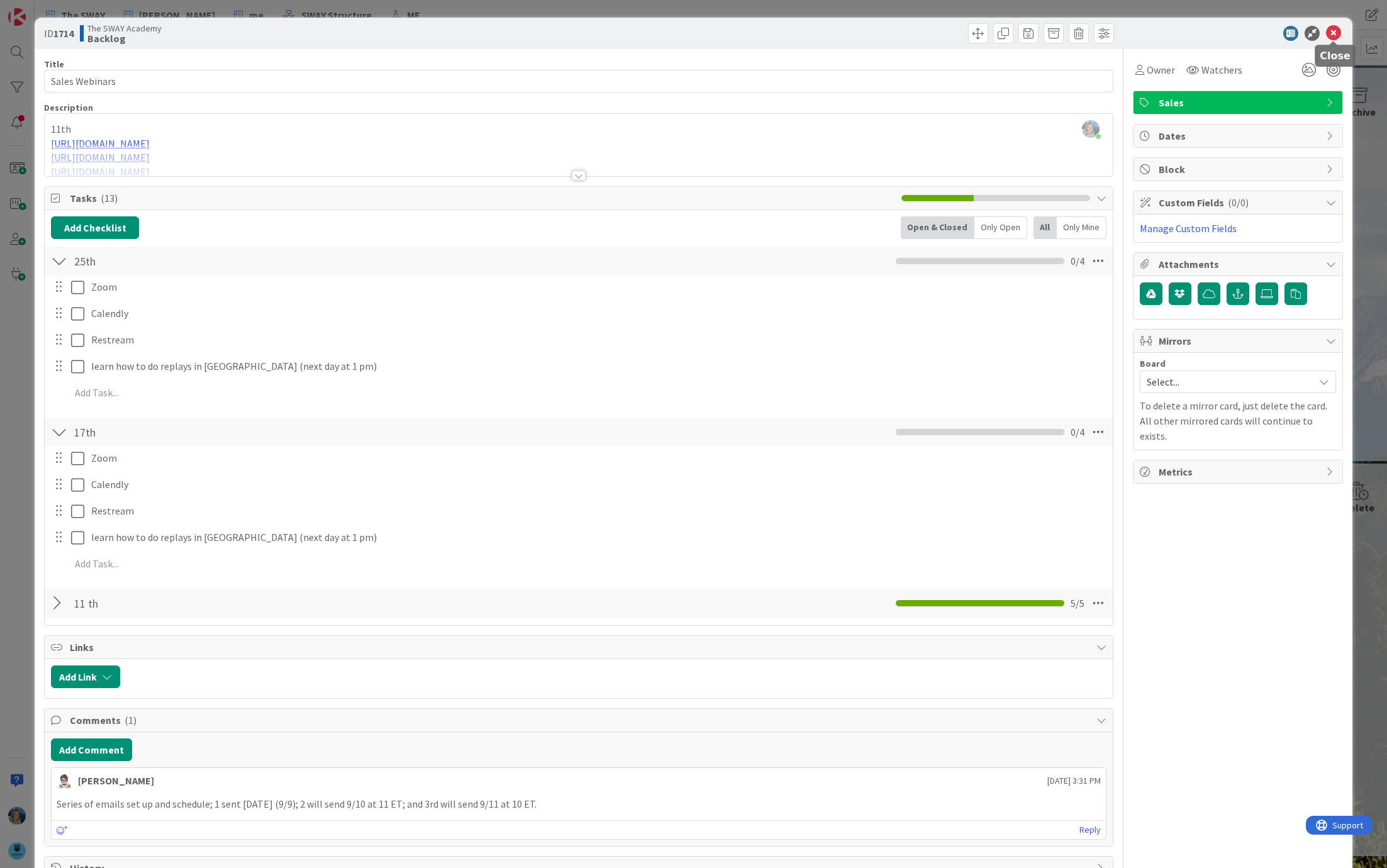
click at [1331, 31] on icon at bounding box center [1333, 33] width 15 height 15
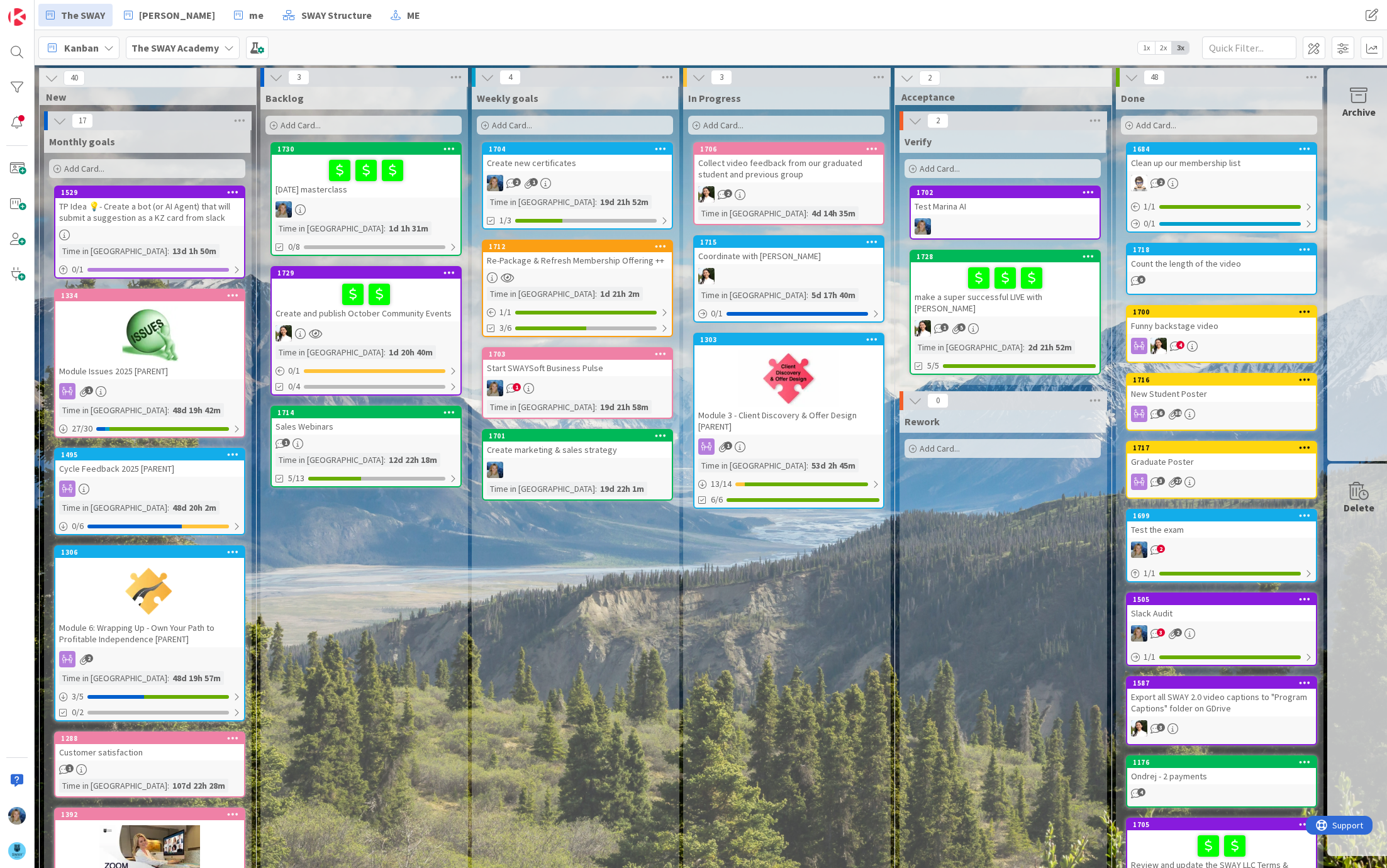
click at [633, 373] on div "Start SWAYSoft Business Pulse" at bounding box center [578, 368] width 189 height 16
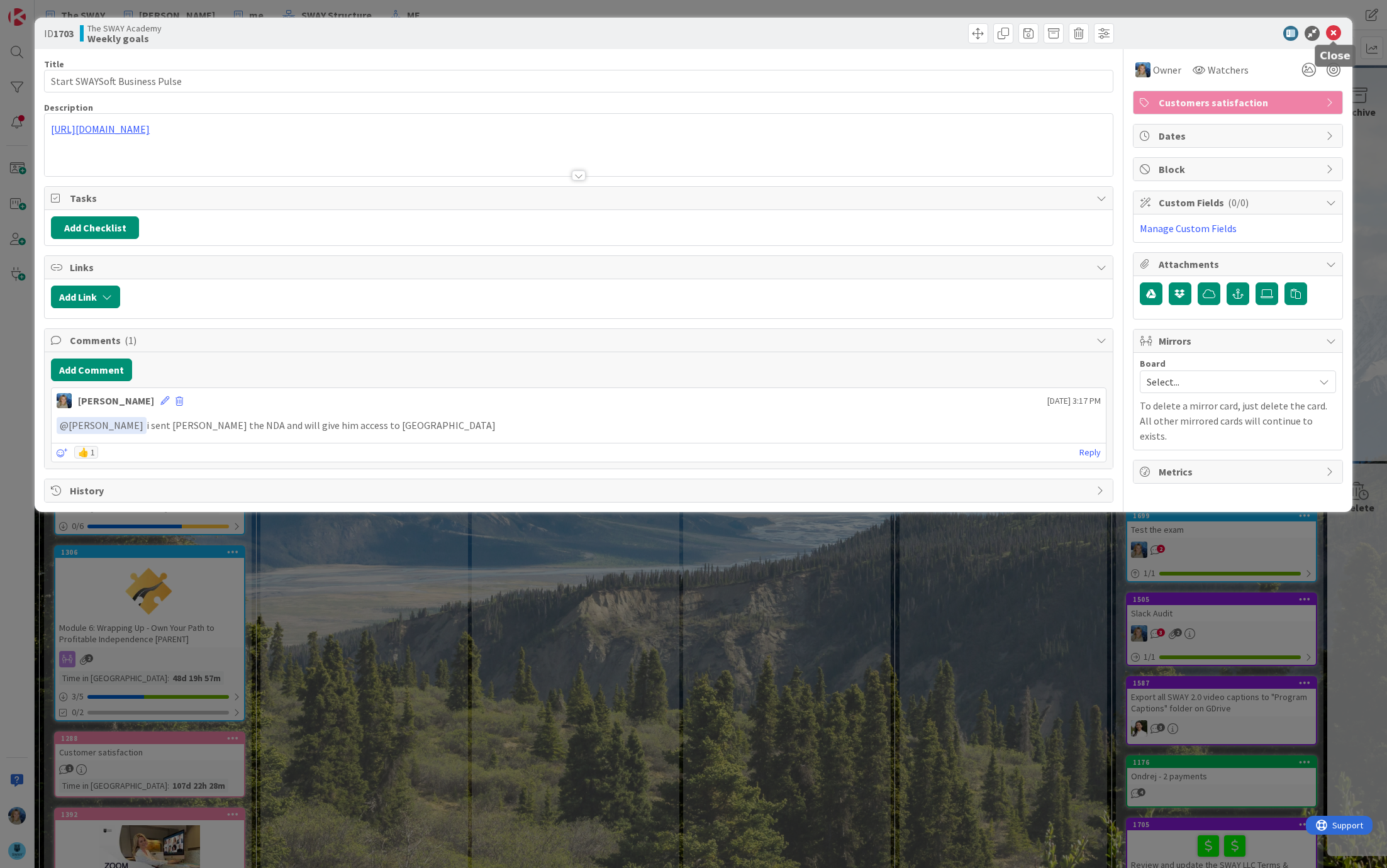
click at [1332, 30] on icon at bounding box center [1333, 33] width 15 height 15
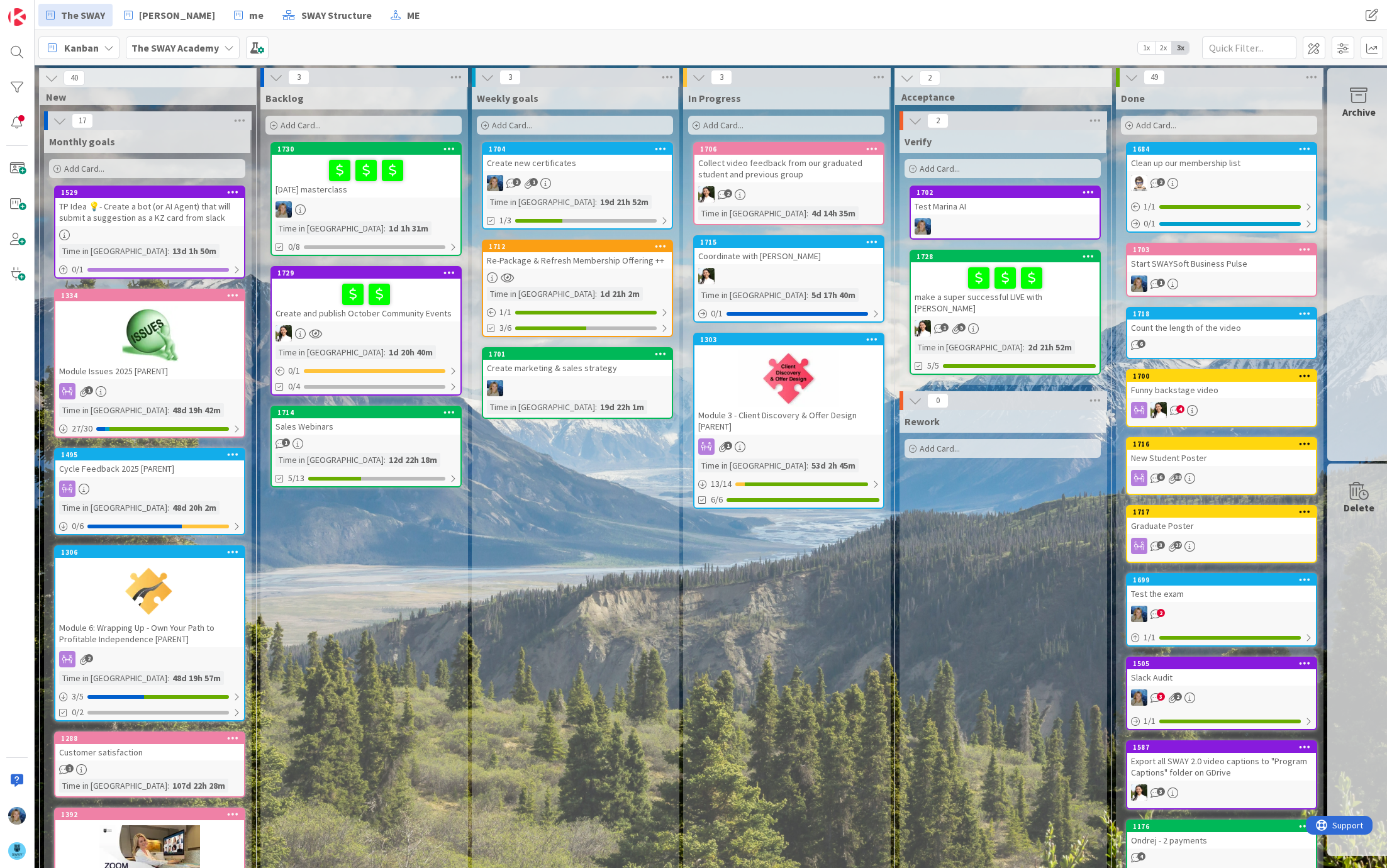
click at [339, 122] on div "Add Card..." at bounding box center [364, 125] width 196 height 19
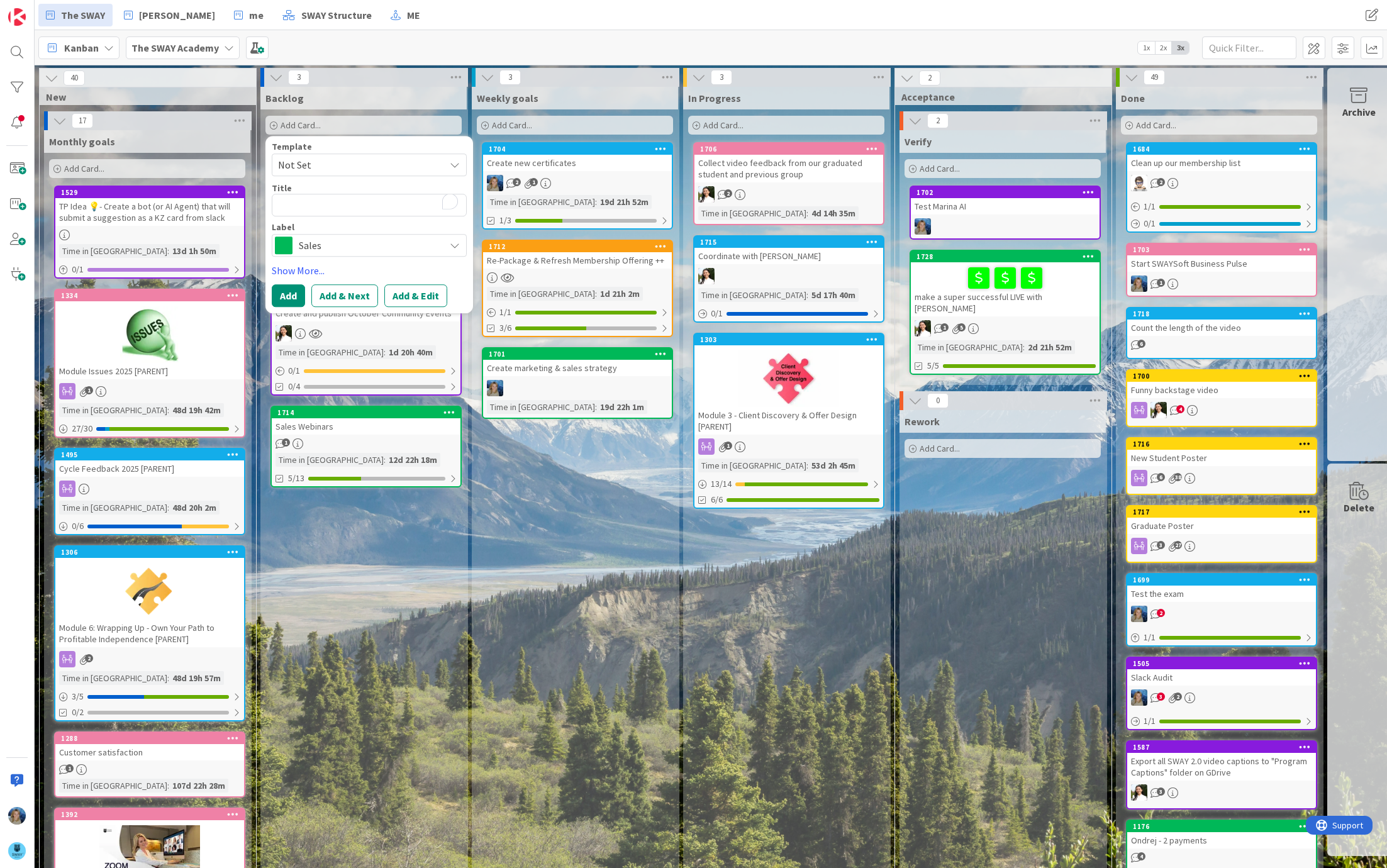
click at [335, 198] on textarea "To enrich screen reader interactions, please activate Accessibility in Grammarl…" at bounding box center [369, 205] width 195 height 23
type textarea "x"
type textarea "L"
type textarea "x"
type textarea "A"
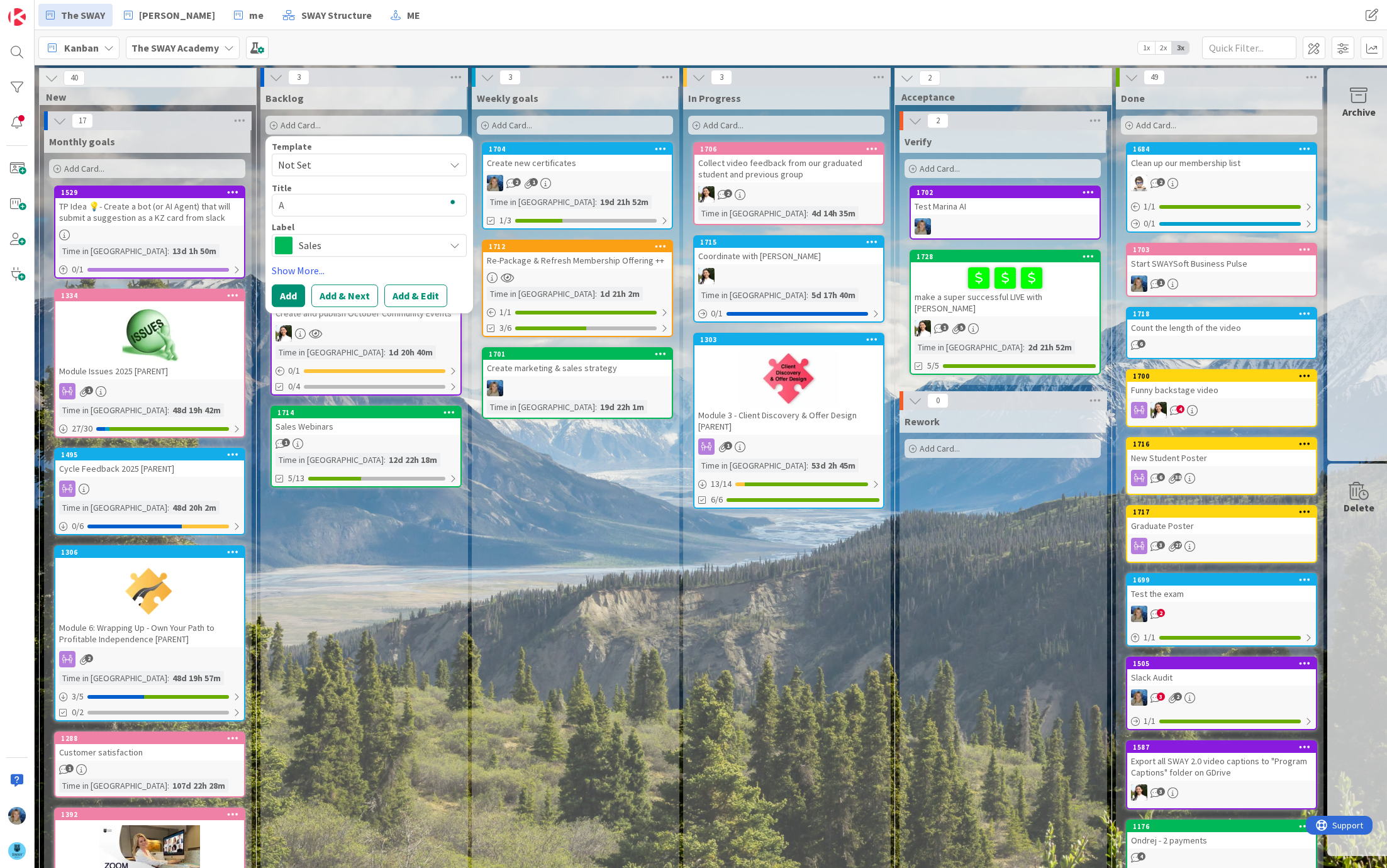
type textarea "x"
type textarea "AI"
type textarea "x"
type textarea "AI"
type textarea "x"
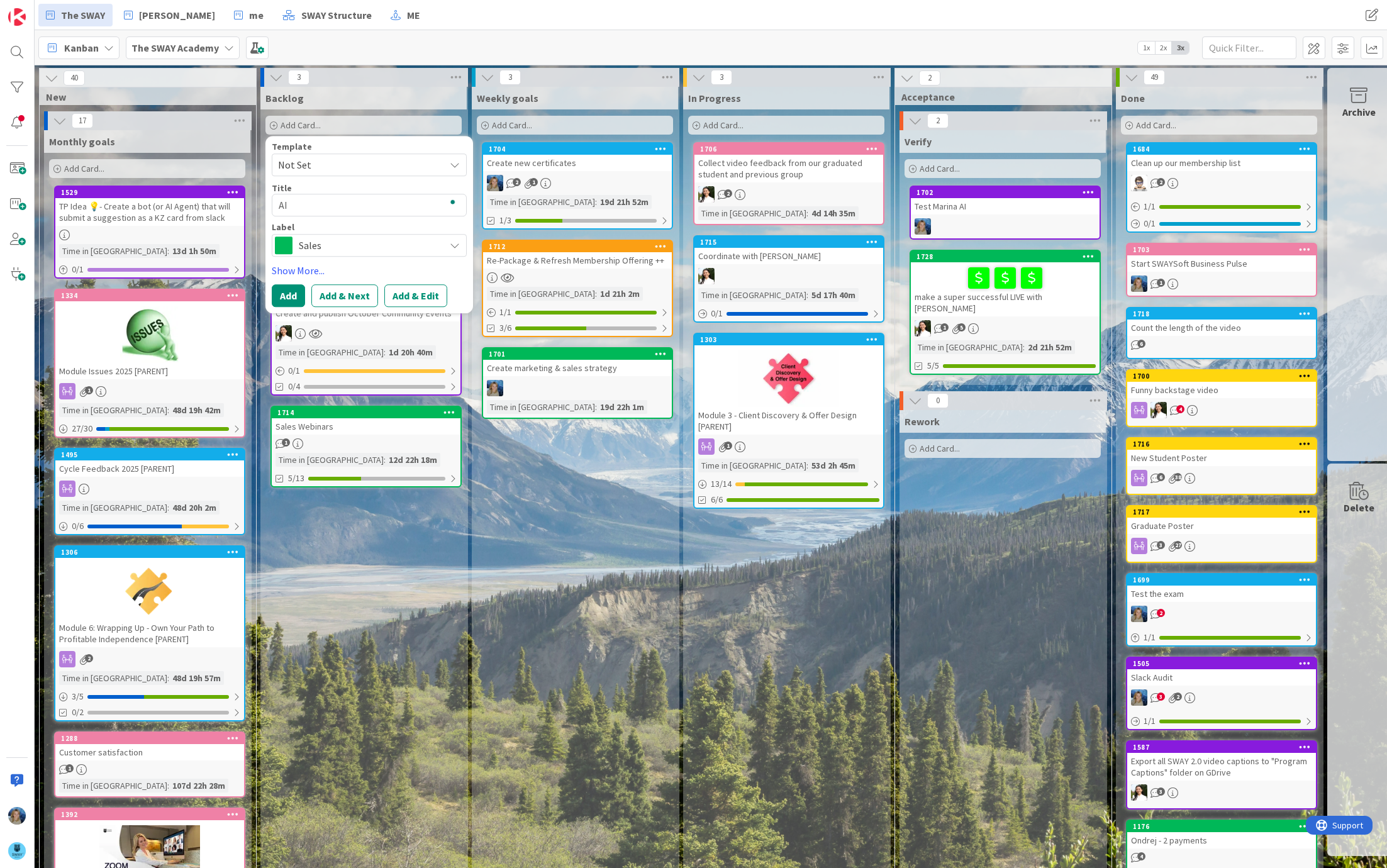
type textarea "AI l"
type textarea "x"
type textarea "AI le"
type textarea "x"
type textarea "AI lea"
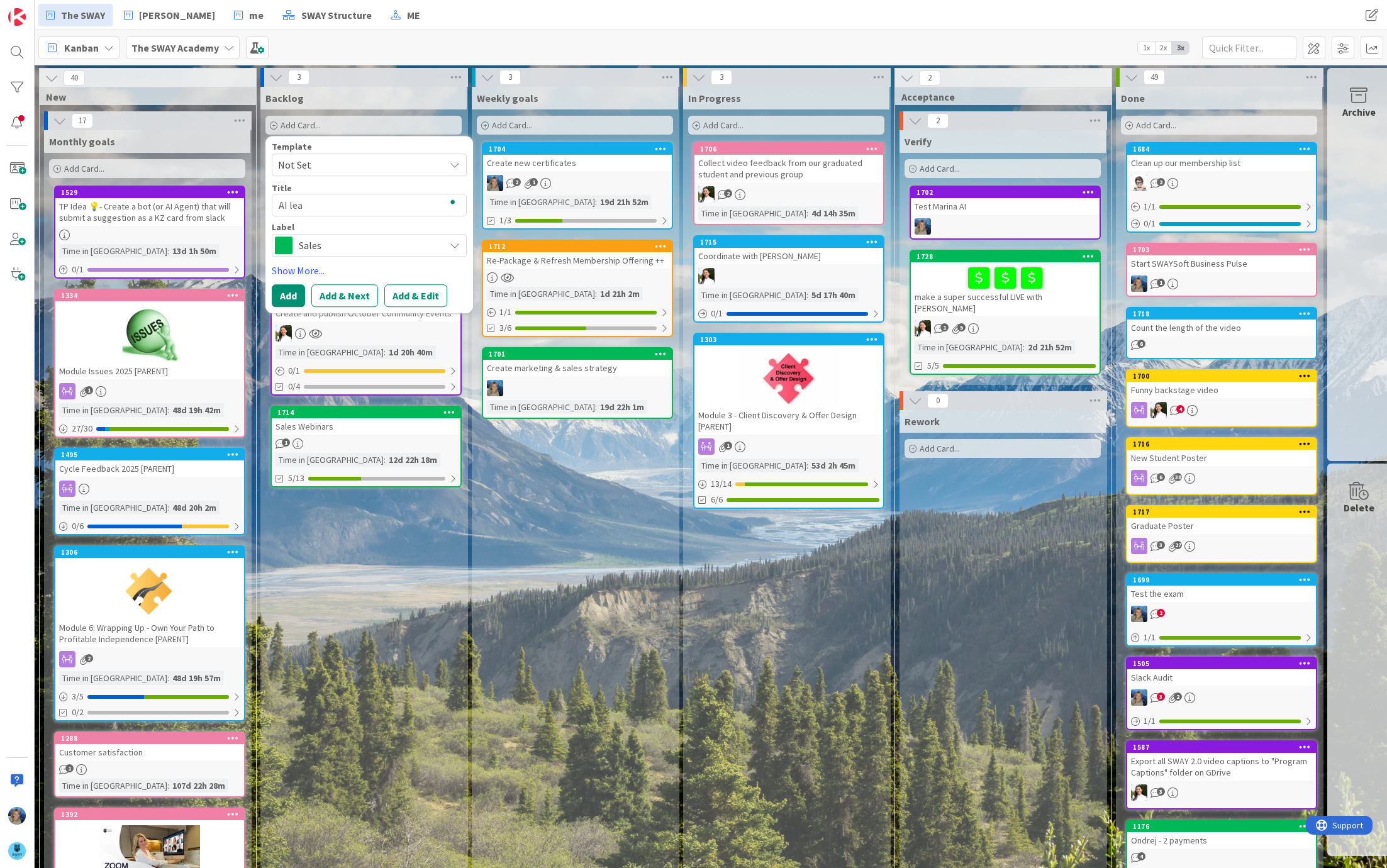
type textarea "x"
type textarea "AI lead"
type textarea "x"
type textarea "AI lead"
type textarea "x"
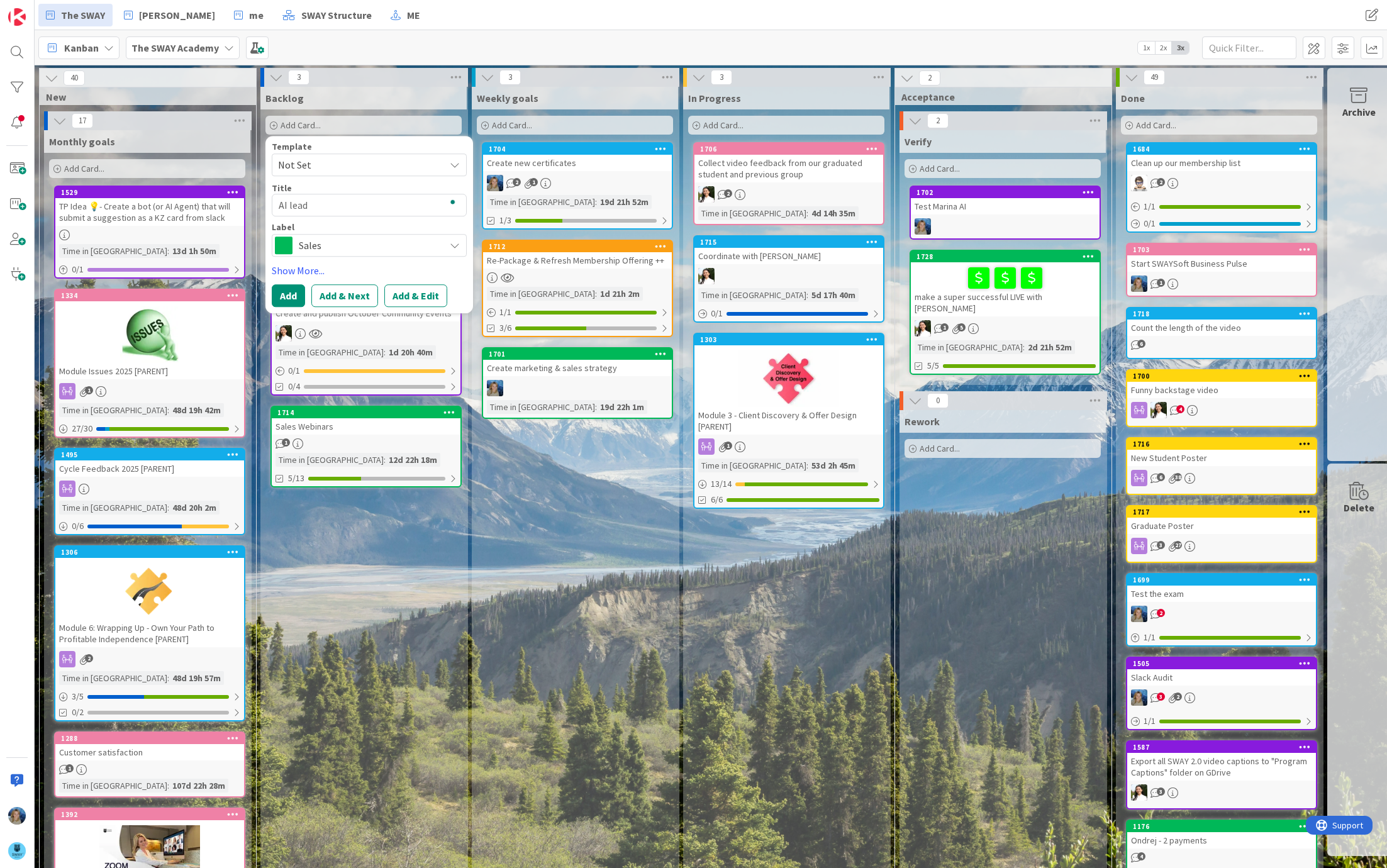
type textarea "AI lead m"
type textarea "x"
type textarea "AI lead ma"
type textarea "x"
type textarea "AI lead mag"
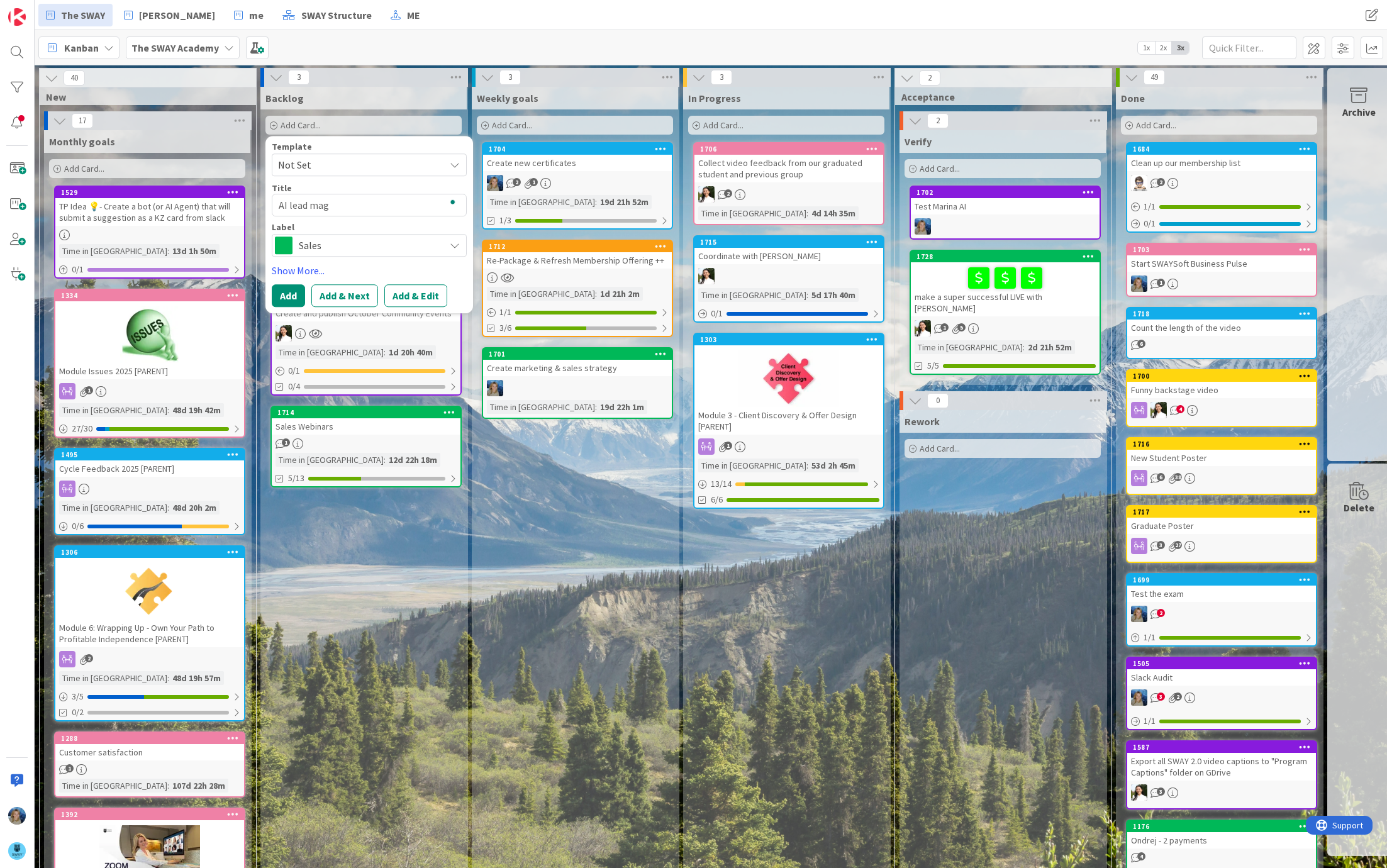
type textarea "x"
type textarea "AI lead magn"
type textarea "x"
type textarea "AI lead magni"
type textarea "x"
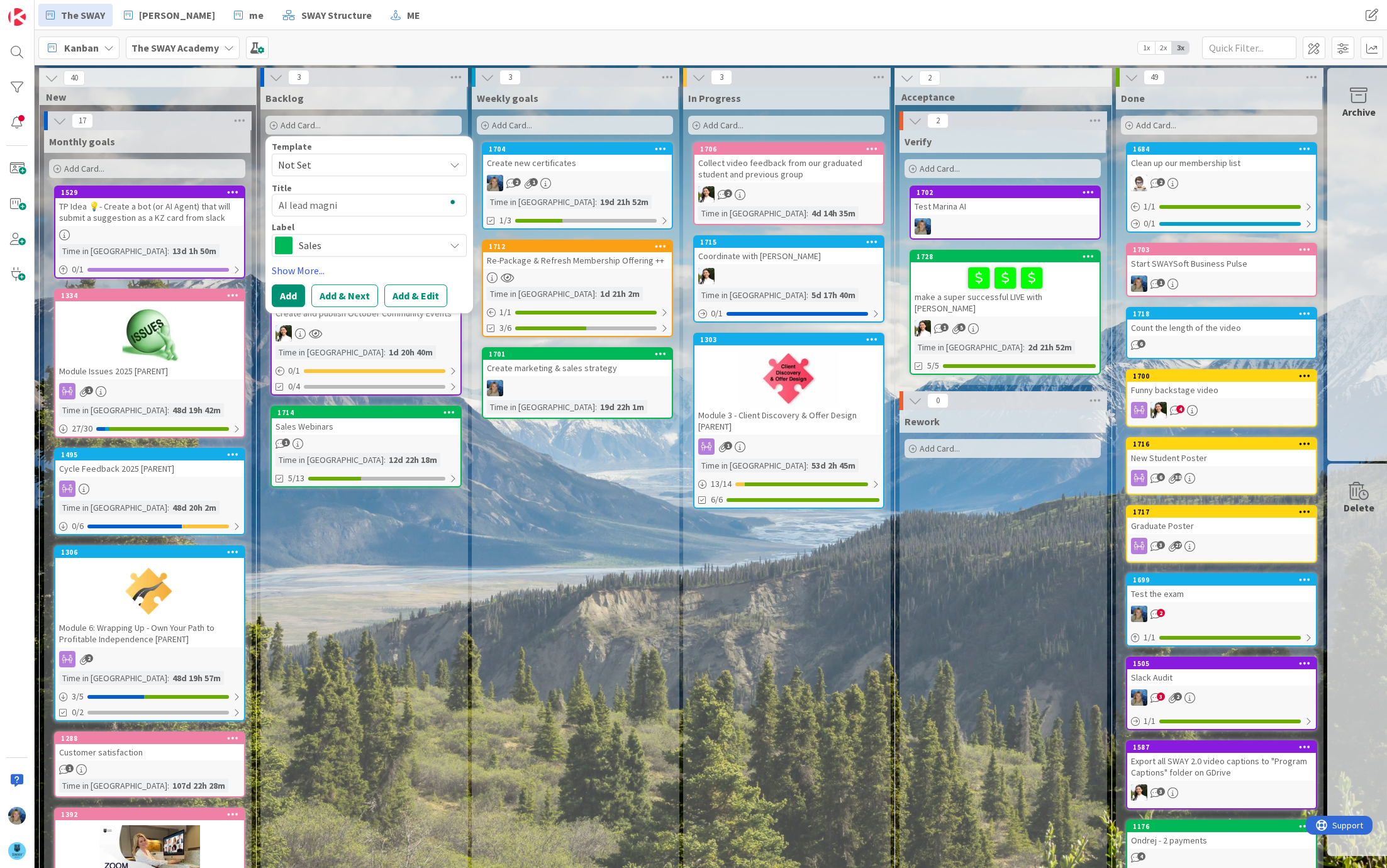
type textarea "AI lead magnit"
type textarea "x"
type textarea "AI lead magnite"
click at [278, 201] on textarea "AI lead magnite" at bounding box center [369, 205] width 195 height 23
type textarea "x"
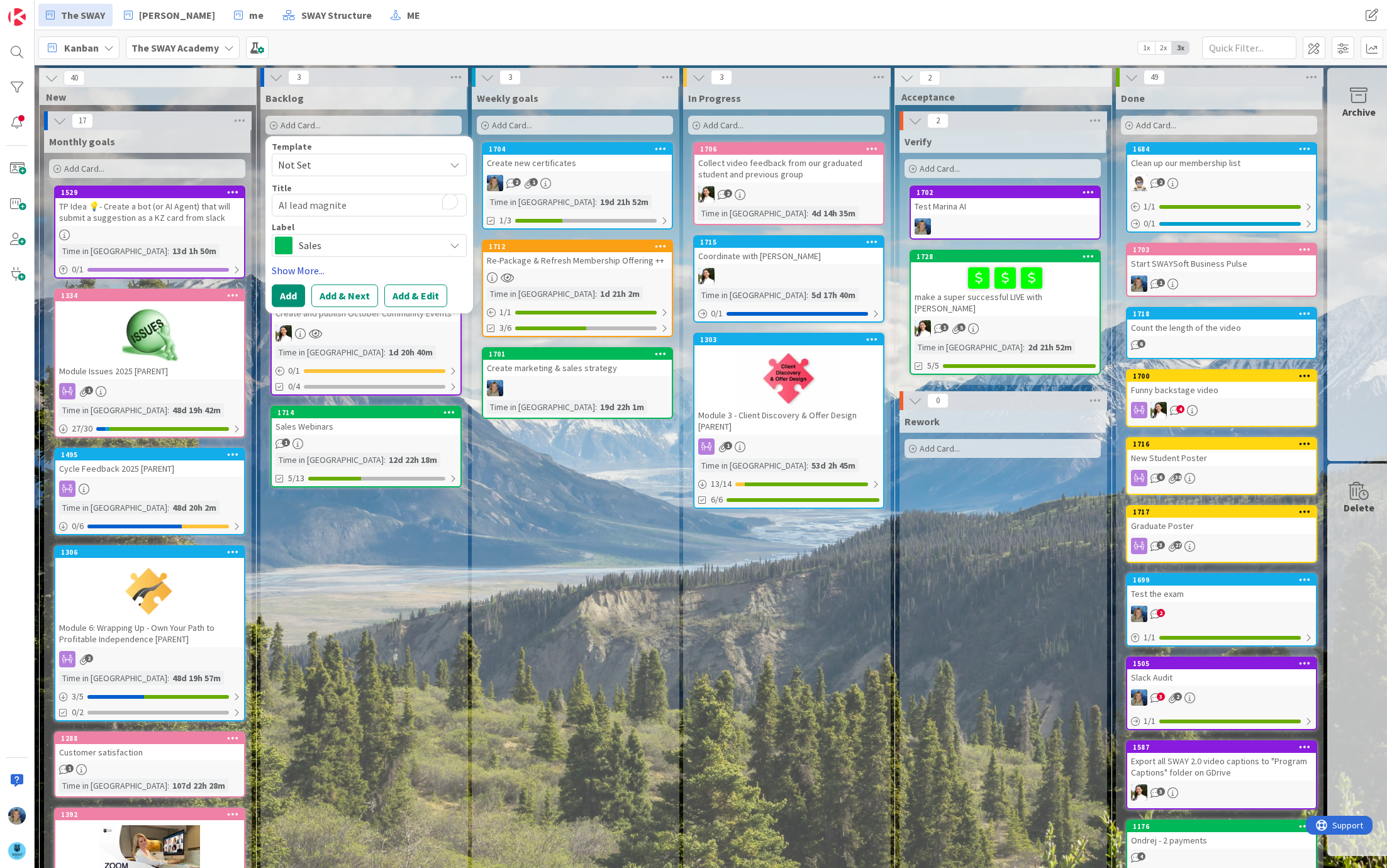
type textarea "CAI lead magnite"
type textarea "x"
type textarea "CrAI lead magnite"
type textarea "x"
type textarea "CreAI lead magnite"
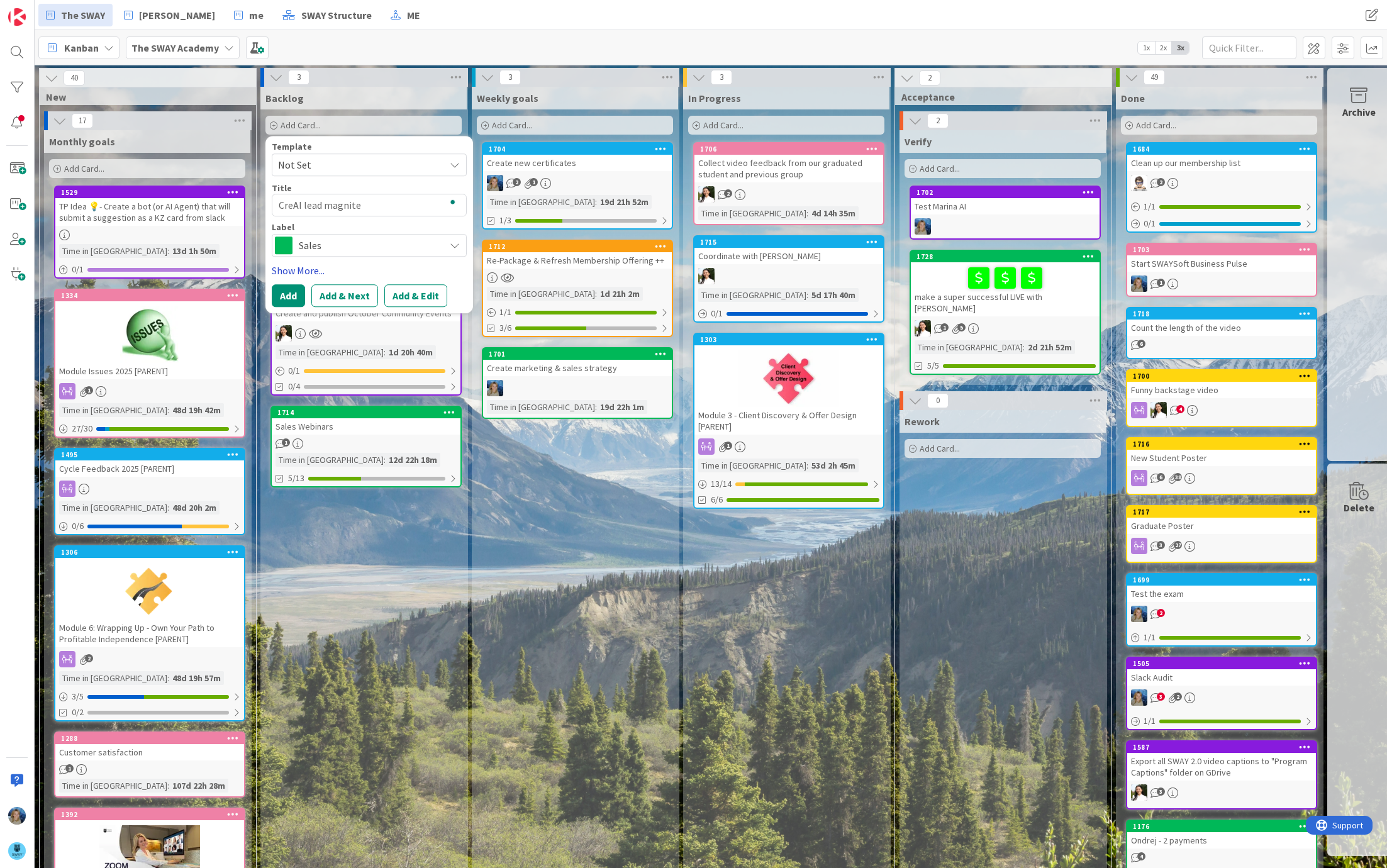
type textarea "x"
type textarea "CretAI lead magnite"
type textarea "x"
type textarea "CretaAI lead magnite"
type textarea "x"
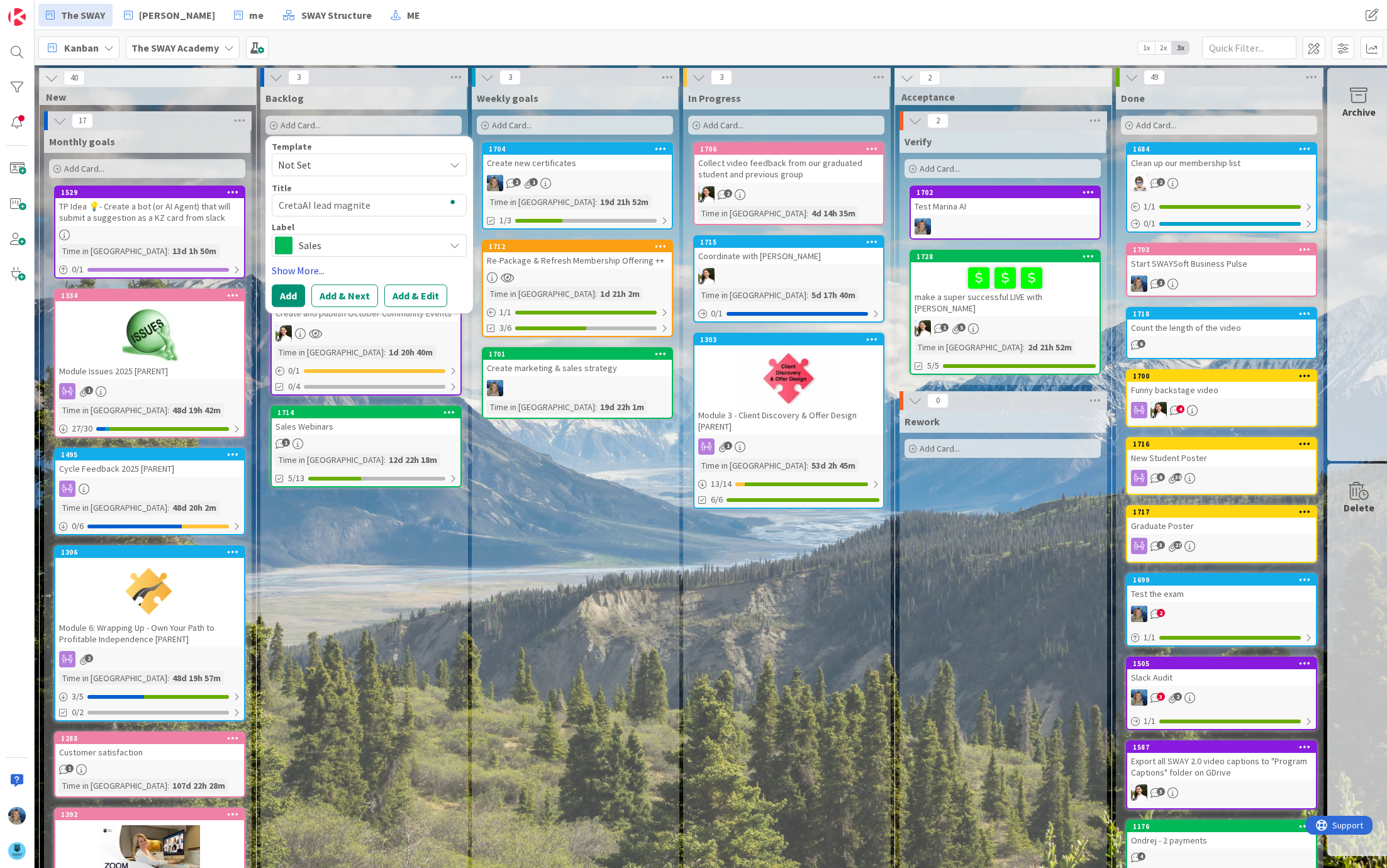
type textarea "CretaeAI lead magnite"
type textarea "x"
type textarea "Cretae AI lead magnite"
click at [384, 203] on textarea "Cretae AI lead magnite" at bounding box center [369, 205] width 195 height 23
type textarea "x"
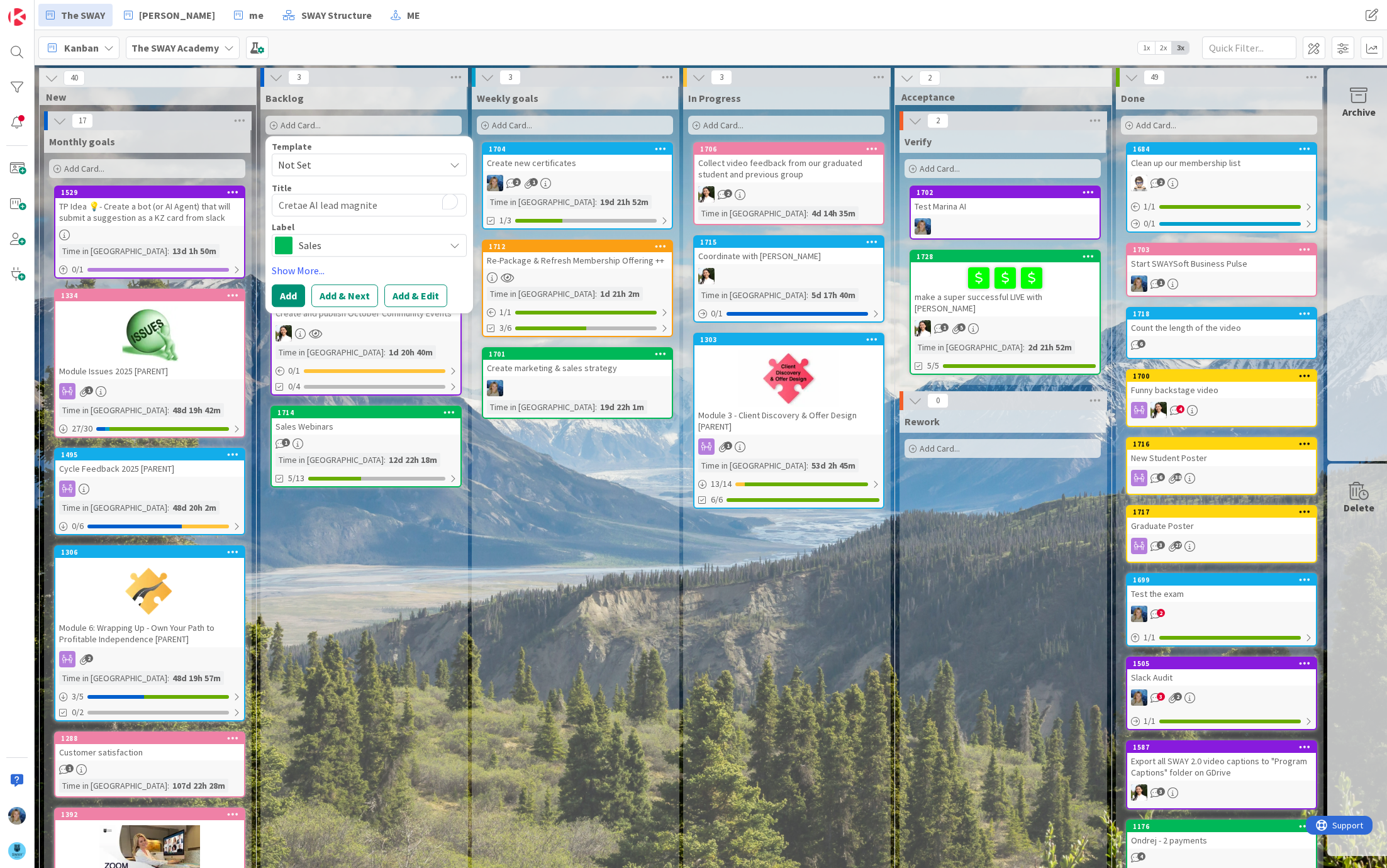
type textarea "Cretae AI lead magnit"
type textarea "x"
type textarea "Cretae AI lead magni"
type textarea "x"
type textarea "Cretae AI lead magn"
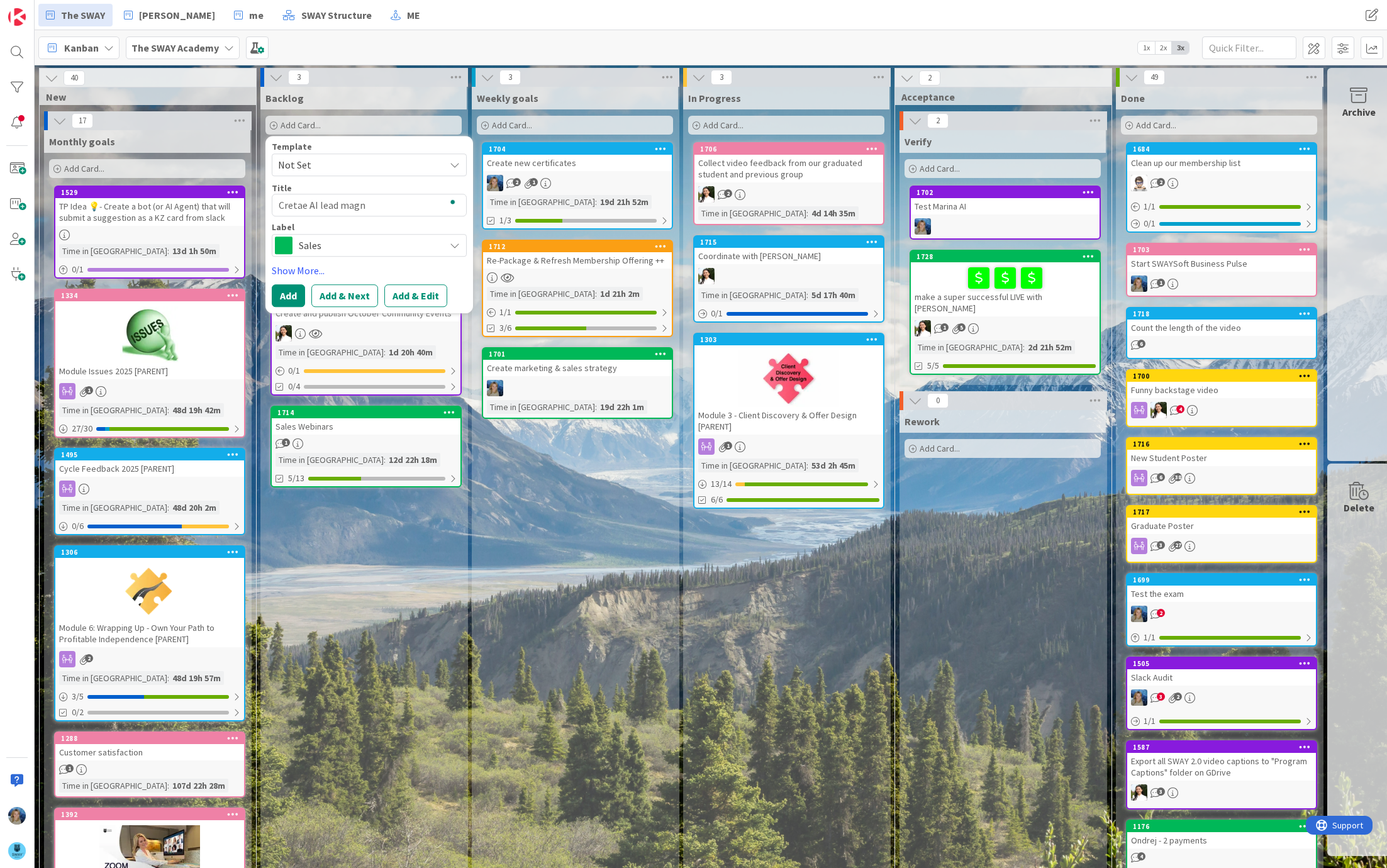
type textarea "x"
type textarea "Cretae AI lead magna"
type textarea "x"
type textarea "Cretae AI lead magnat"
type textarea "x"
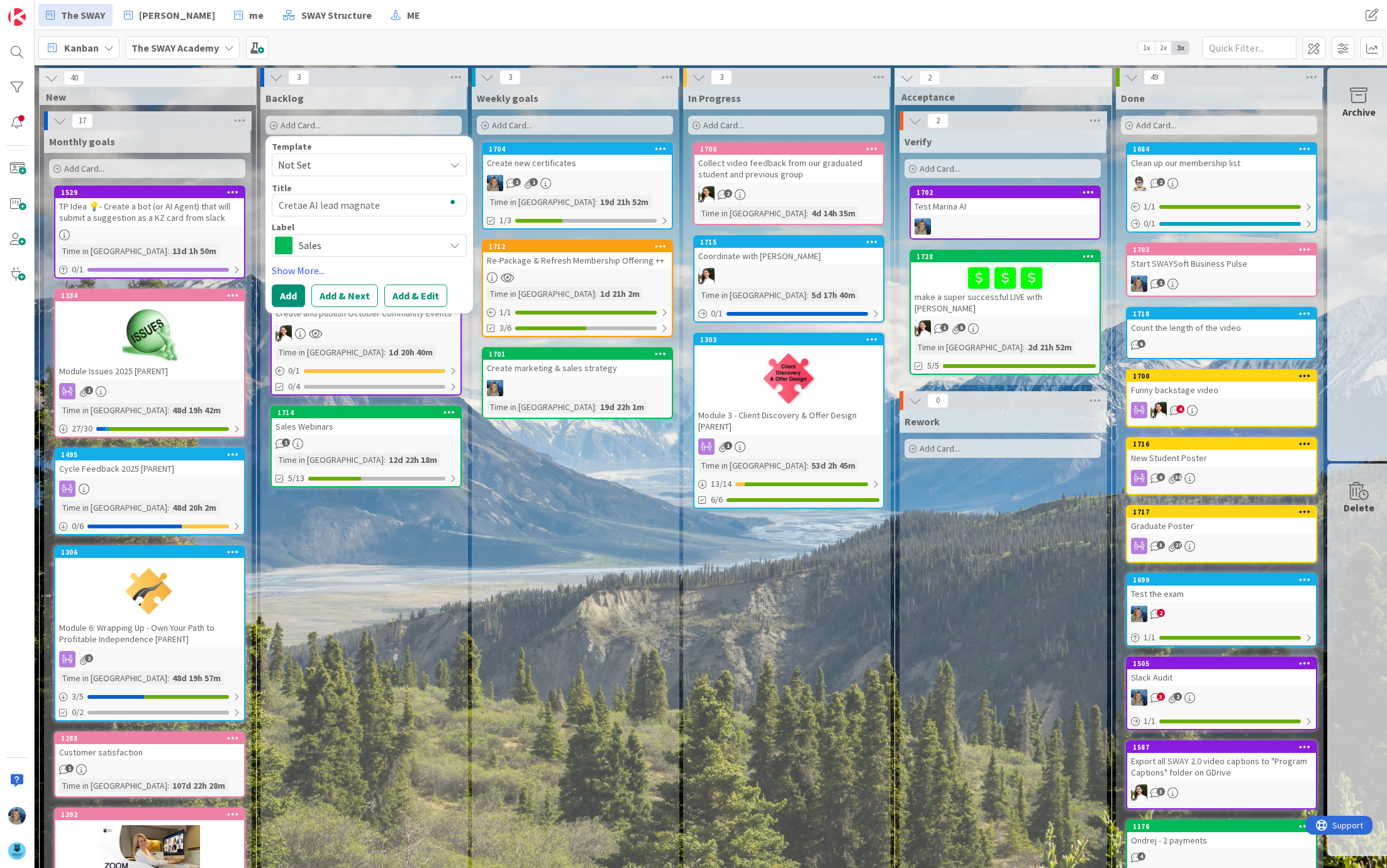
click at [405, 211] on textarea "Cretae AI lead magnate" at bounding box center [369, 205] width 195 height 23
click at [383, 205] on textarea "Cretae AI lead magnate" at bounding box center [369, 205] width 195 height 23
type textarea "Cretae AI lead magnate"
click at [329, 247] on span "Sales" at bounding box center [369, 246] width 140 height 18
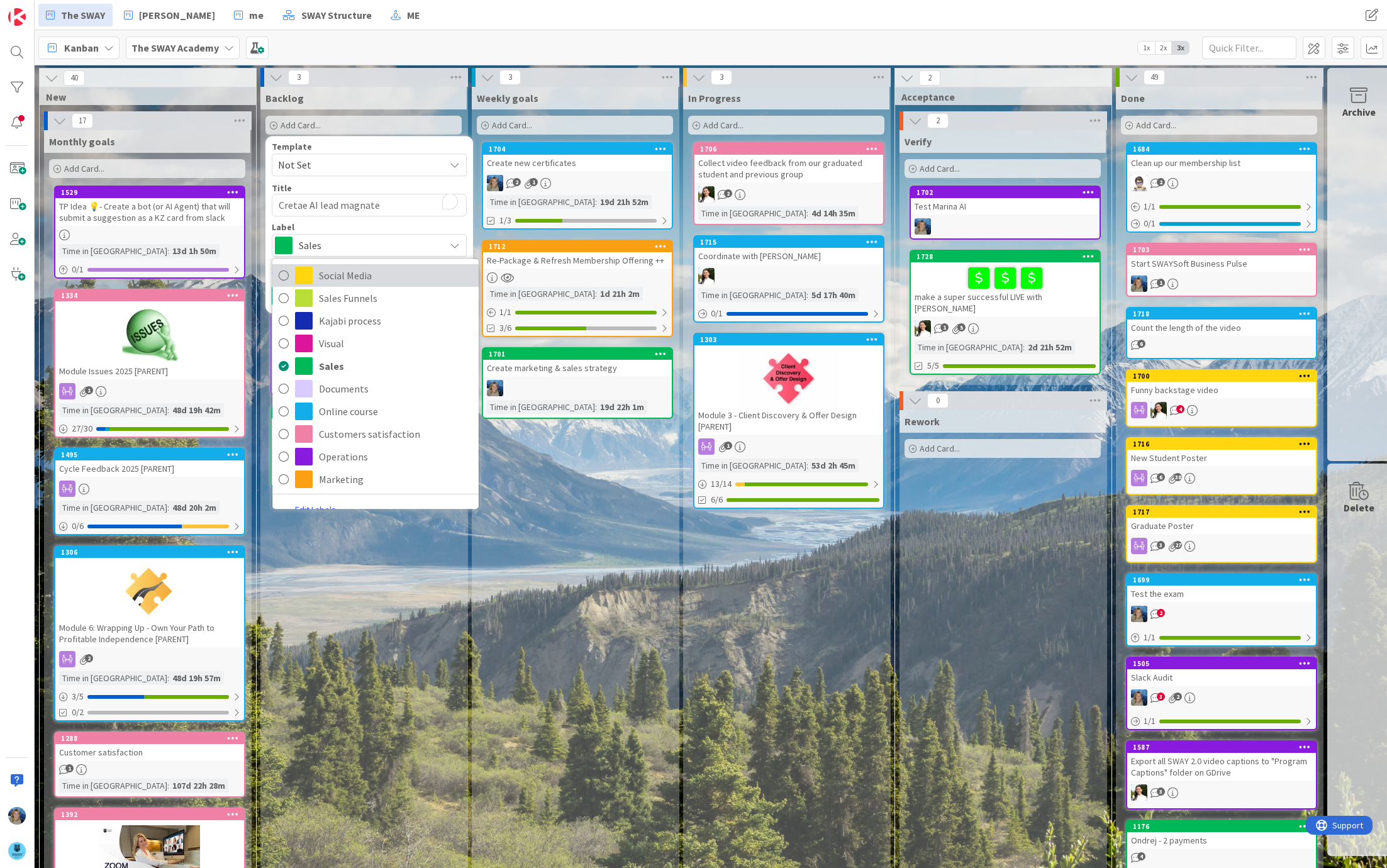
click at [371, 273] on span "Social Media" at bounding box center [396, 275] width 154 height 19
type textarea "x"
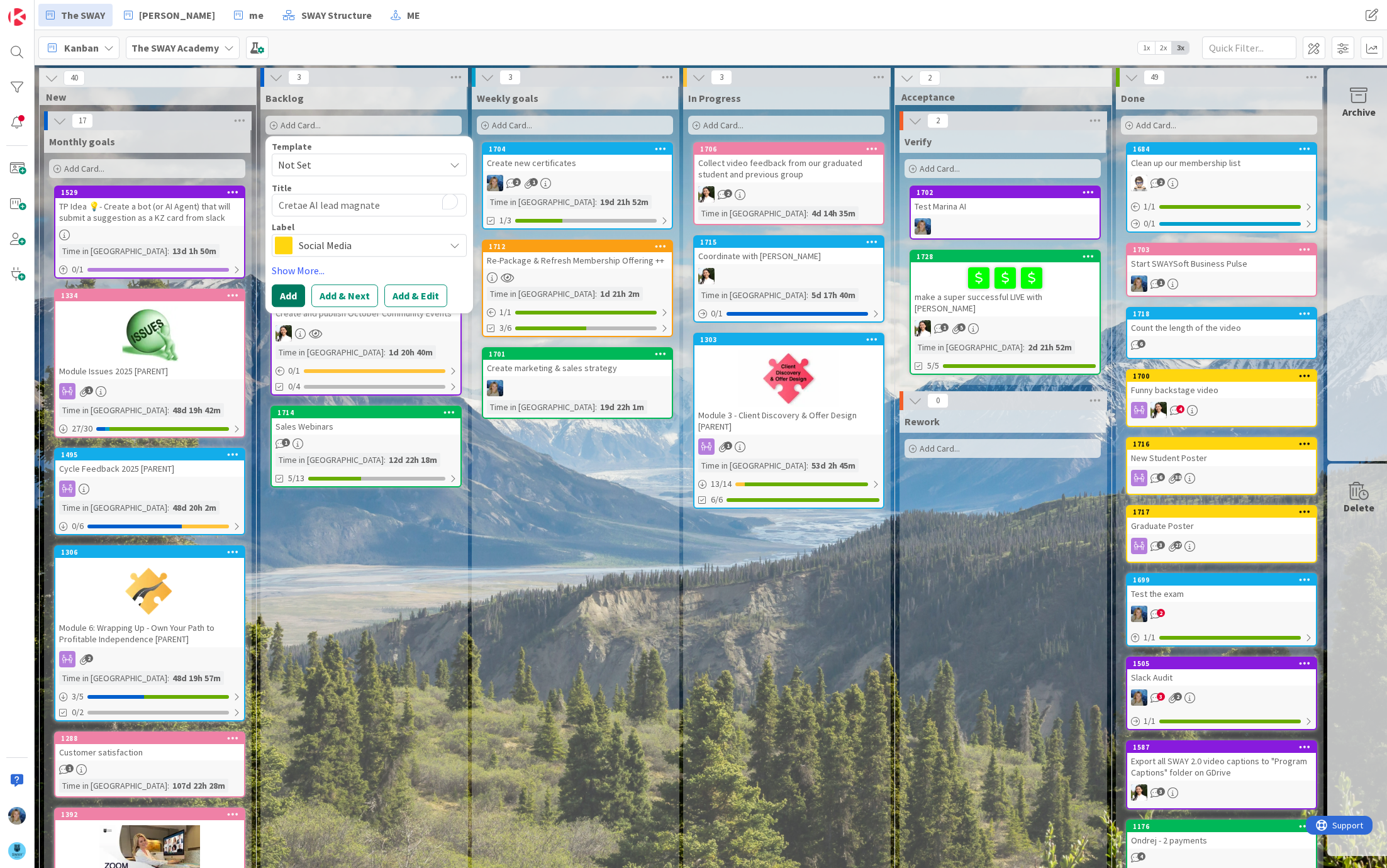
click at [286, 294] on button "Add" at bounding box center [288, 296] width 33 height 23
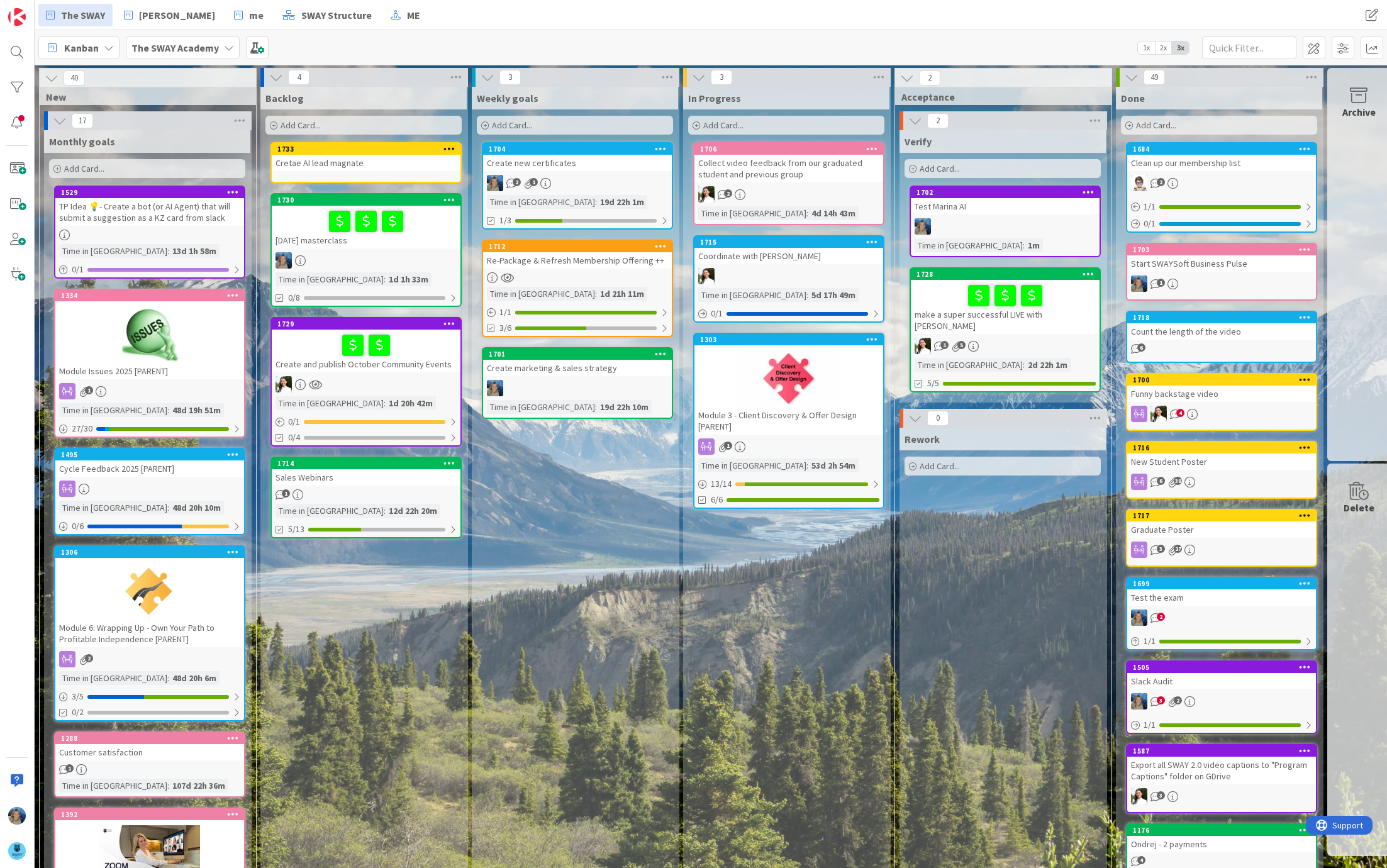
click at [329, 160] on div "Cretae AI lead magnate" at bounding box center [366, 163] width 189 height 16
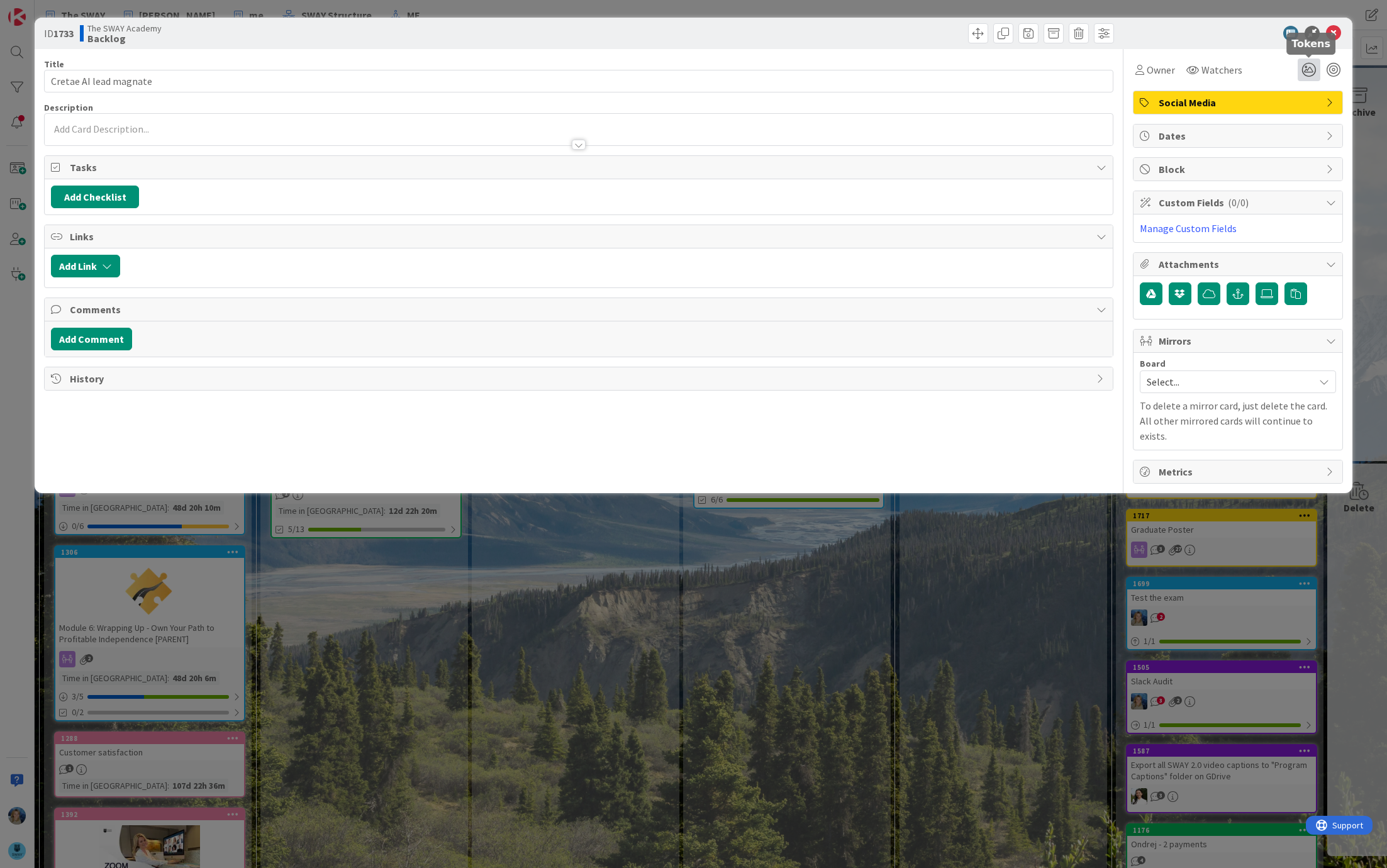
click at [1305, 69] on icon at bounding box center [1309, 70] width 23 height 23
click at [1339, 31] on icon at bounding box center [1333, 33] width 15 height 15
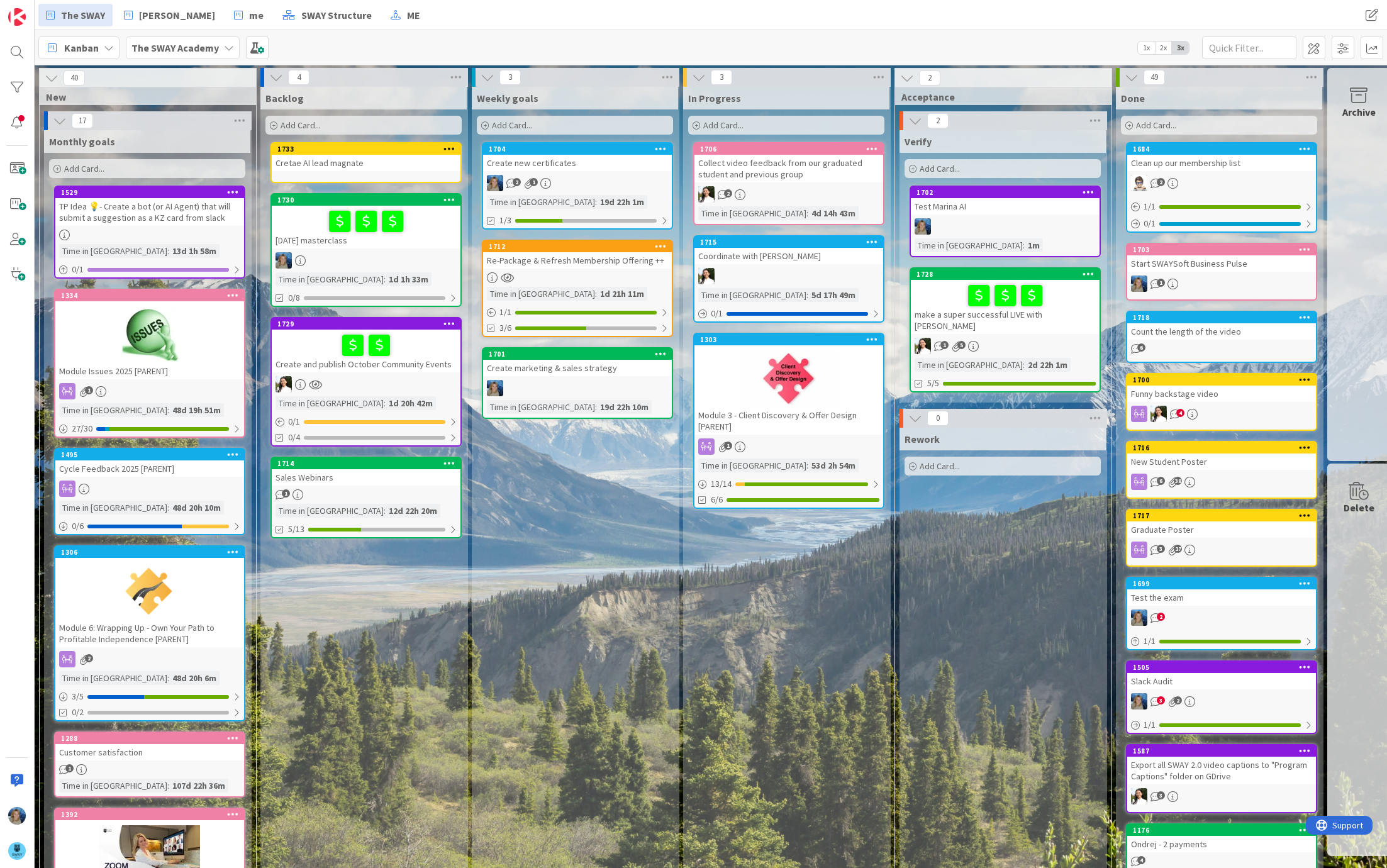
click at [416, 156] on div "Cretae AI lead magnate" at bounding box center [366, 163] width 189 height 16
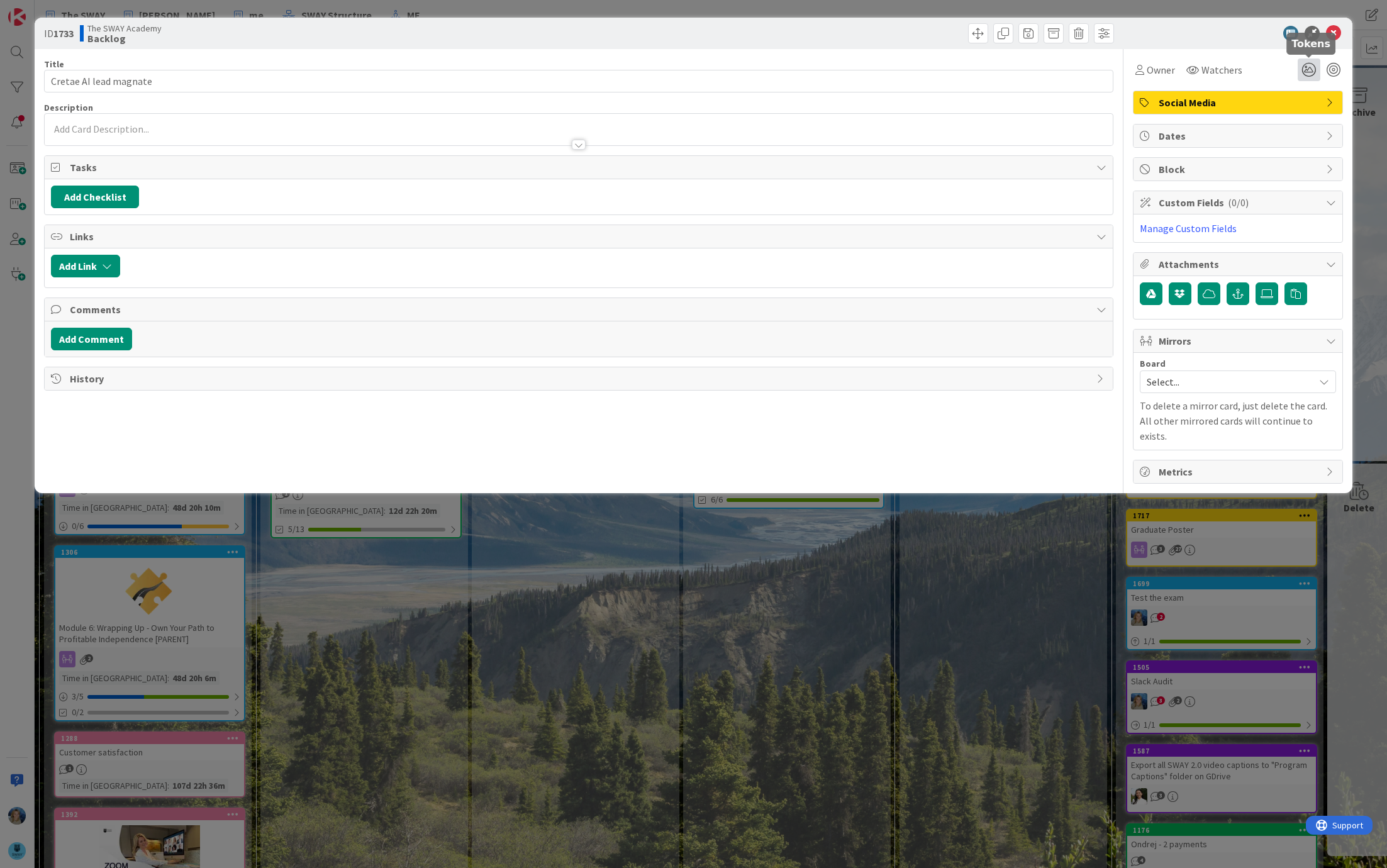
click at [1309, 70] on icon at bounding box center [1309, 70] width 23 height 23
click at [1292, 116] on icon at bounding box center [1294, 117] width 10 height 10
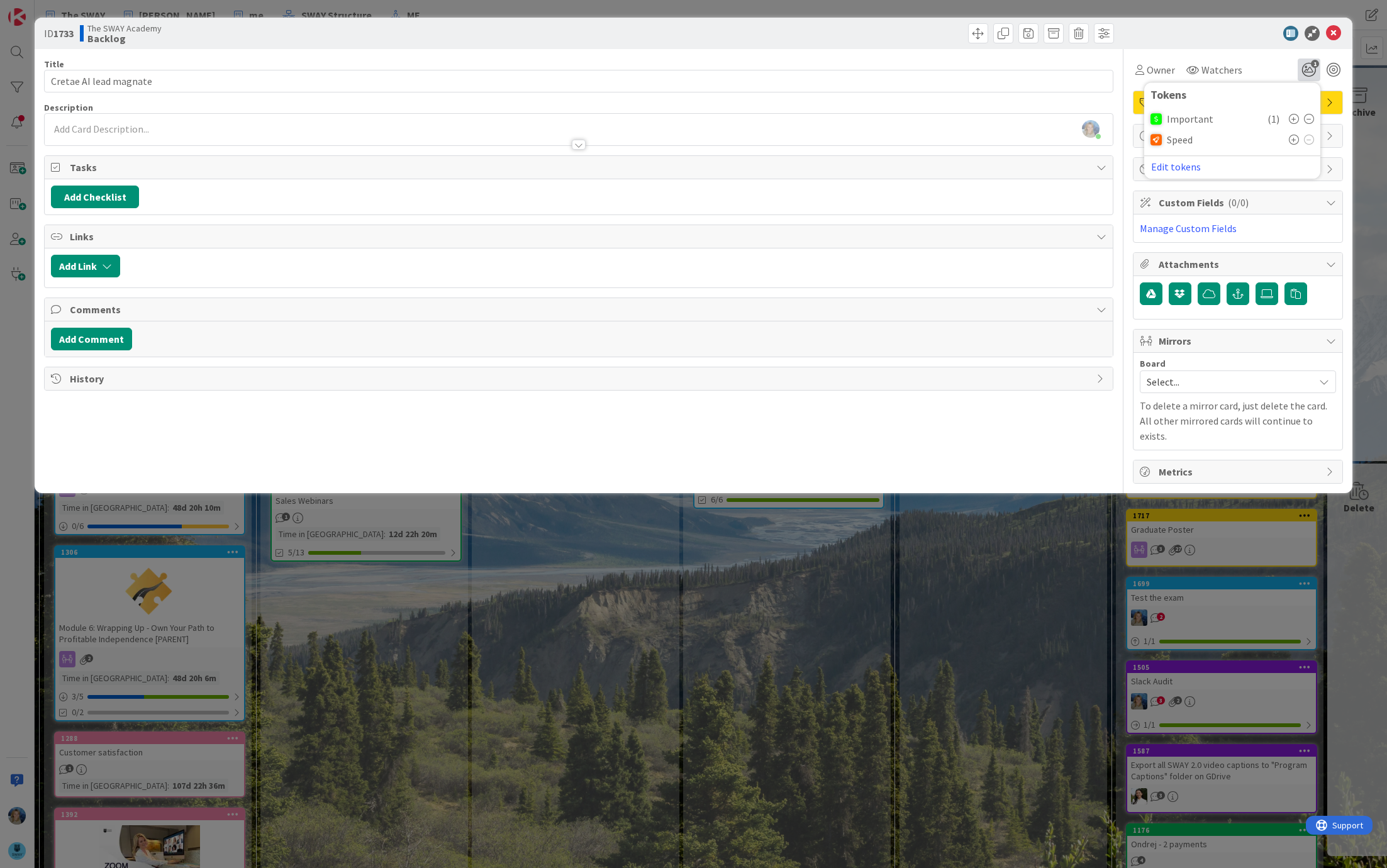
click at [1292, 116] on icon at bounding box center [1294, 119] width 10 height 10
click at [1295, 133] on div "Speed" at bounding box center [1233, 139] width 164 height 19
click at [1291, 141] on icon at bounding box center [1294, 140] width 10 height 10
click at [1333, 31] on icon at bounding box center [1333, 33] width 15 height 15
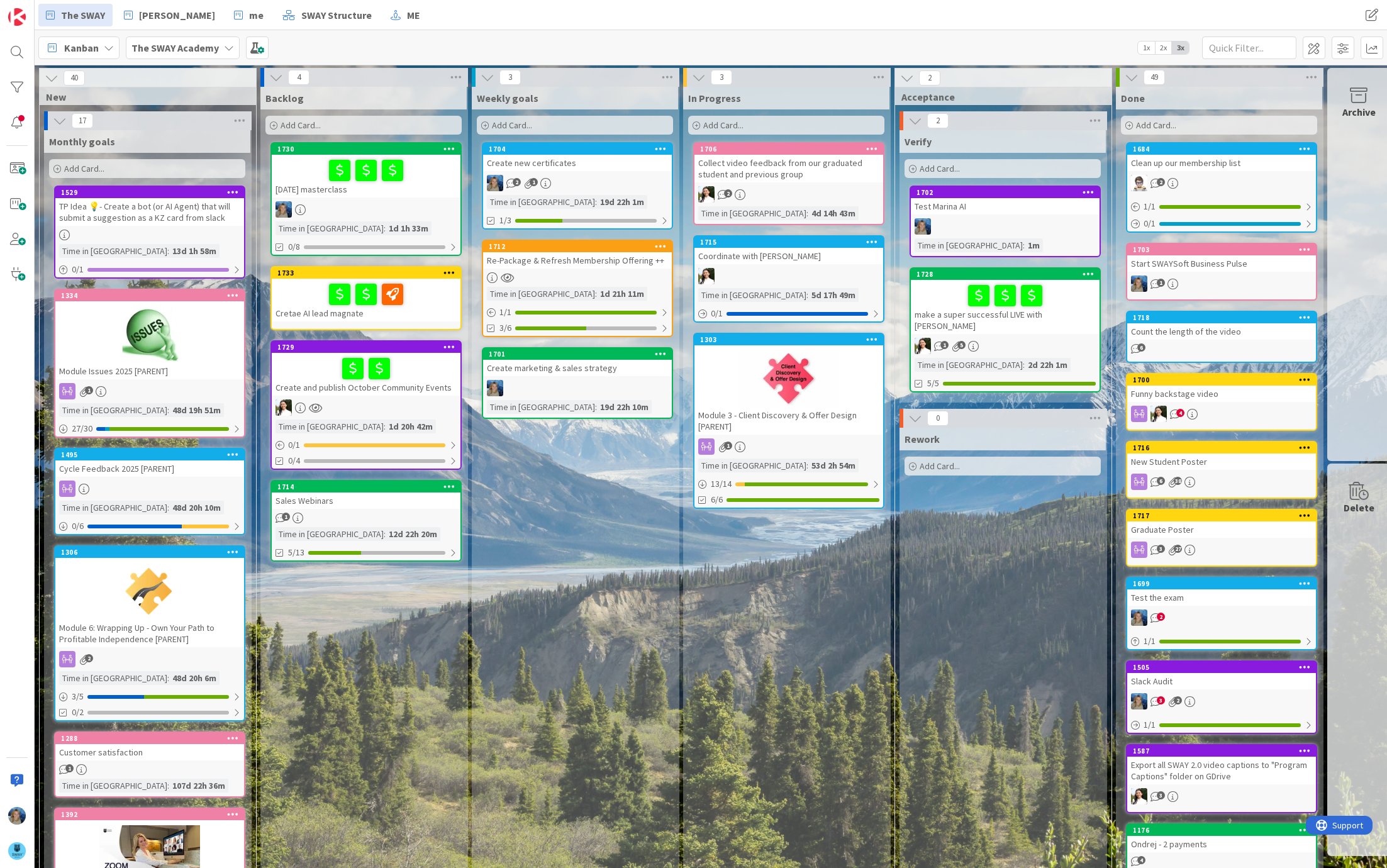
click at [436, 300] on div at bounding box center [366, 294] width 181 height 26
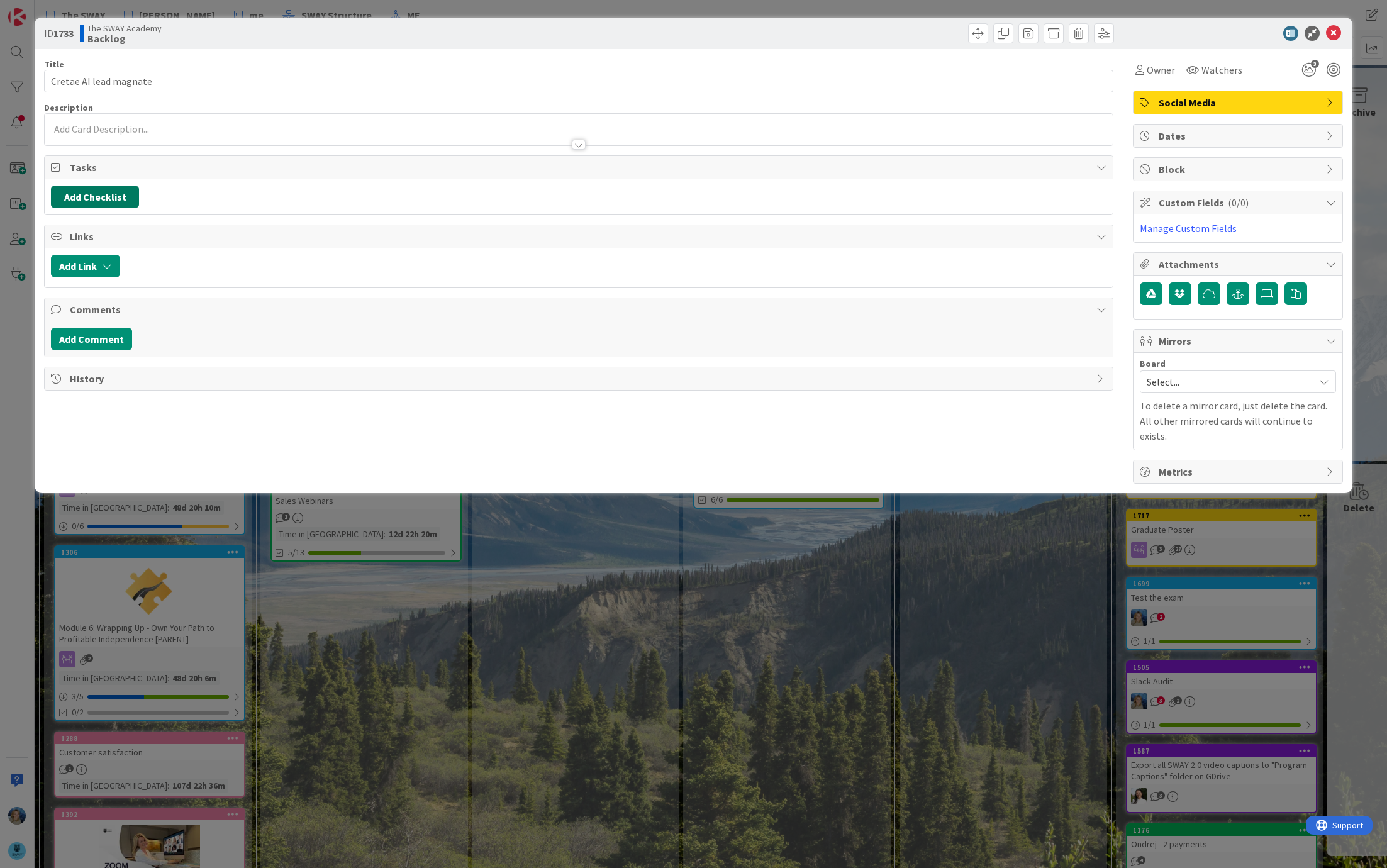
click at [117, 197] on button "Add Checklist" at bounding box center [95, 197] width 88 height 23
click at [132, 258] on input at bounding box center [154, 257] width 195 height 23
type input "to do"
click at [81, 277] on button "Add" at bounding box center [73, 286] width 33 height 23
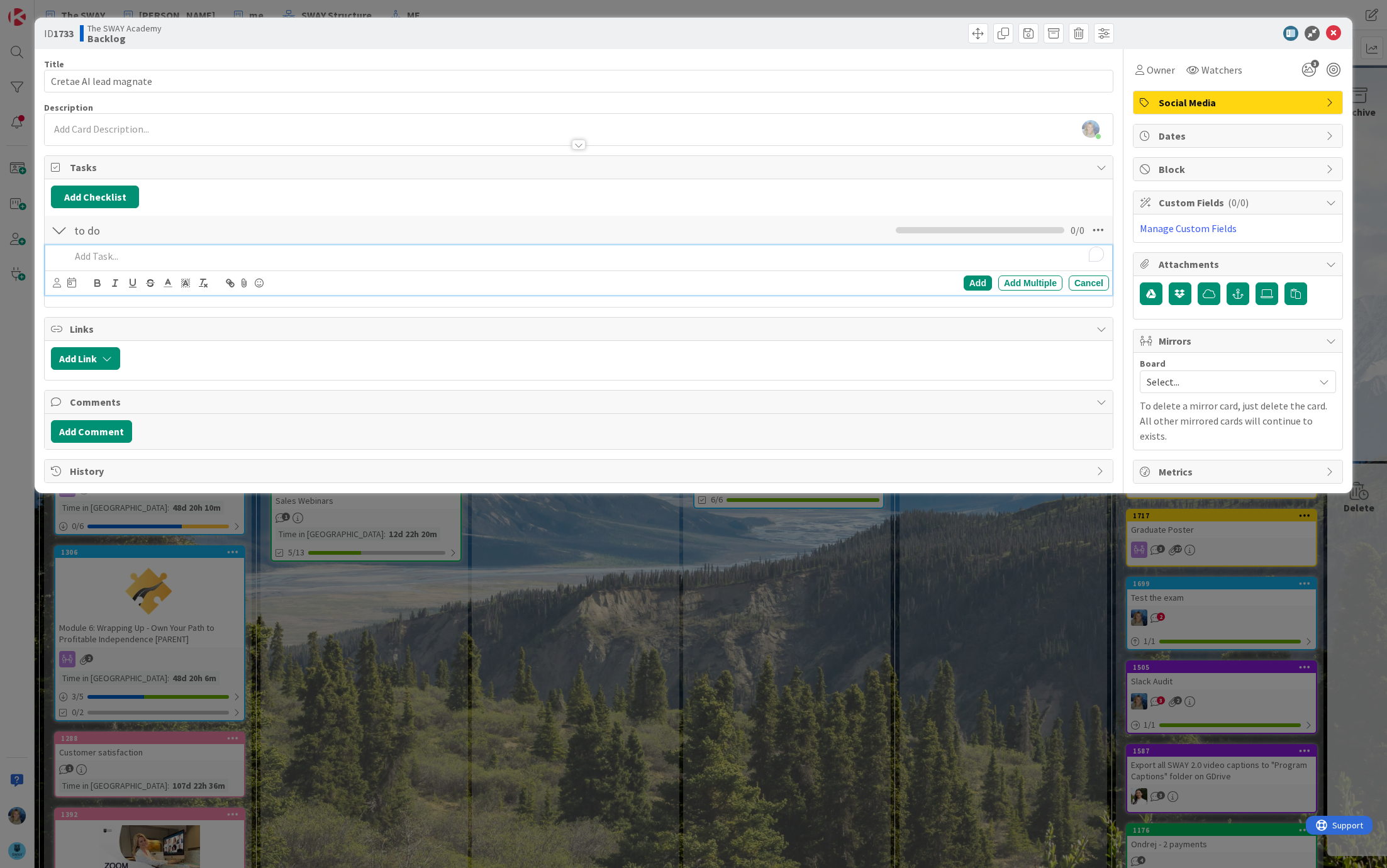
click at [104, 251] on p "To enrich screen reader interactions, please activate Accessibility in Grammarl…" at bounding box center [588, 256] width 1034 height 14
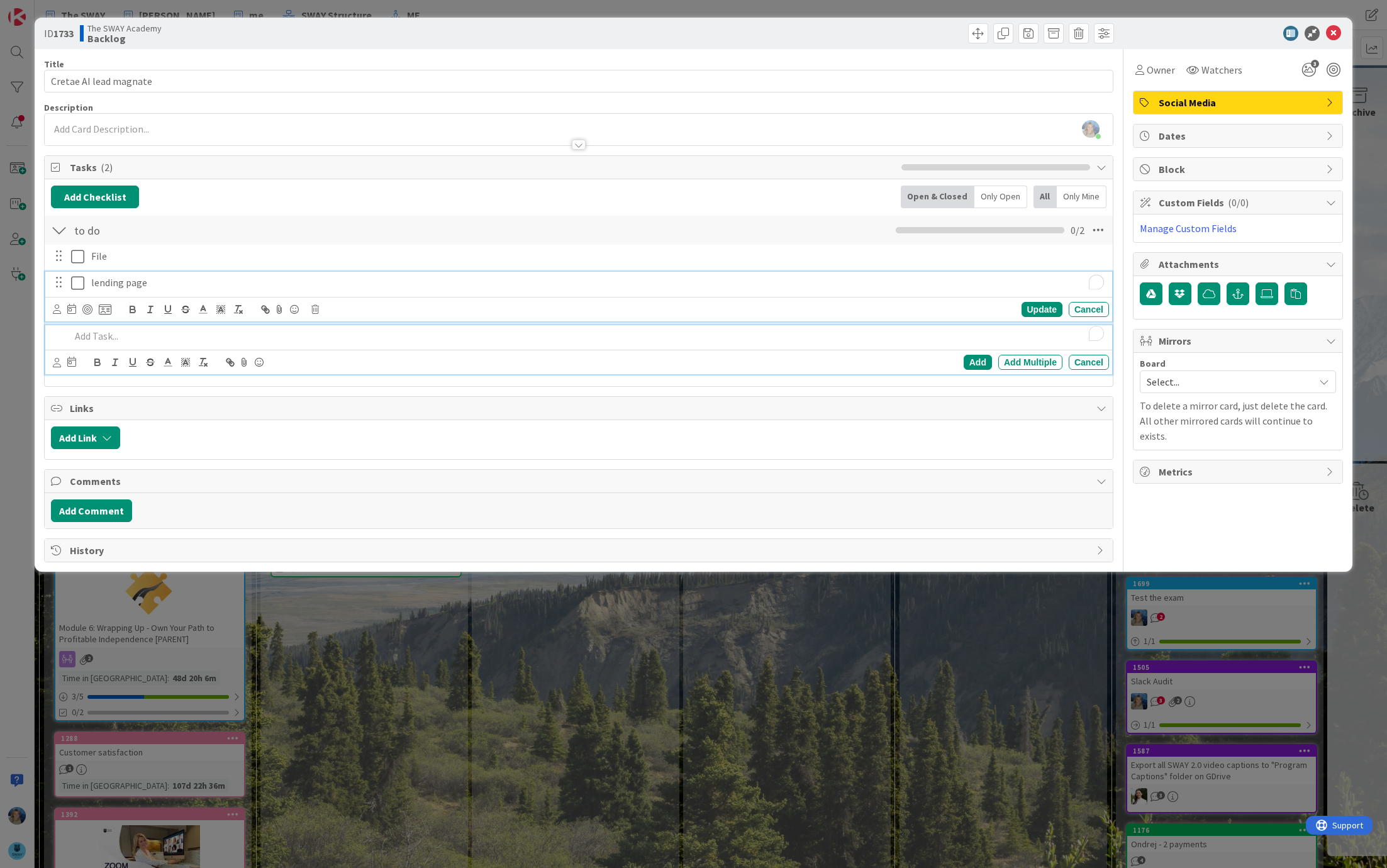
click at [119, 280] on p "lending page" at bounding box center [598, 283] width 1013 height 14
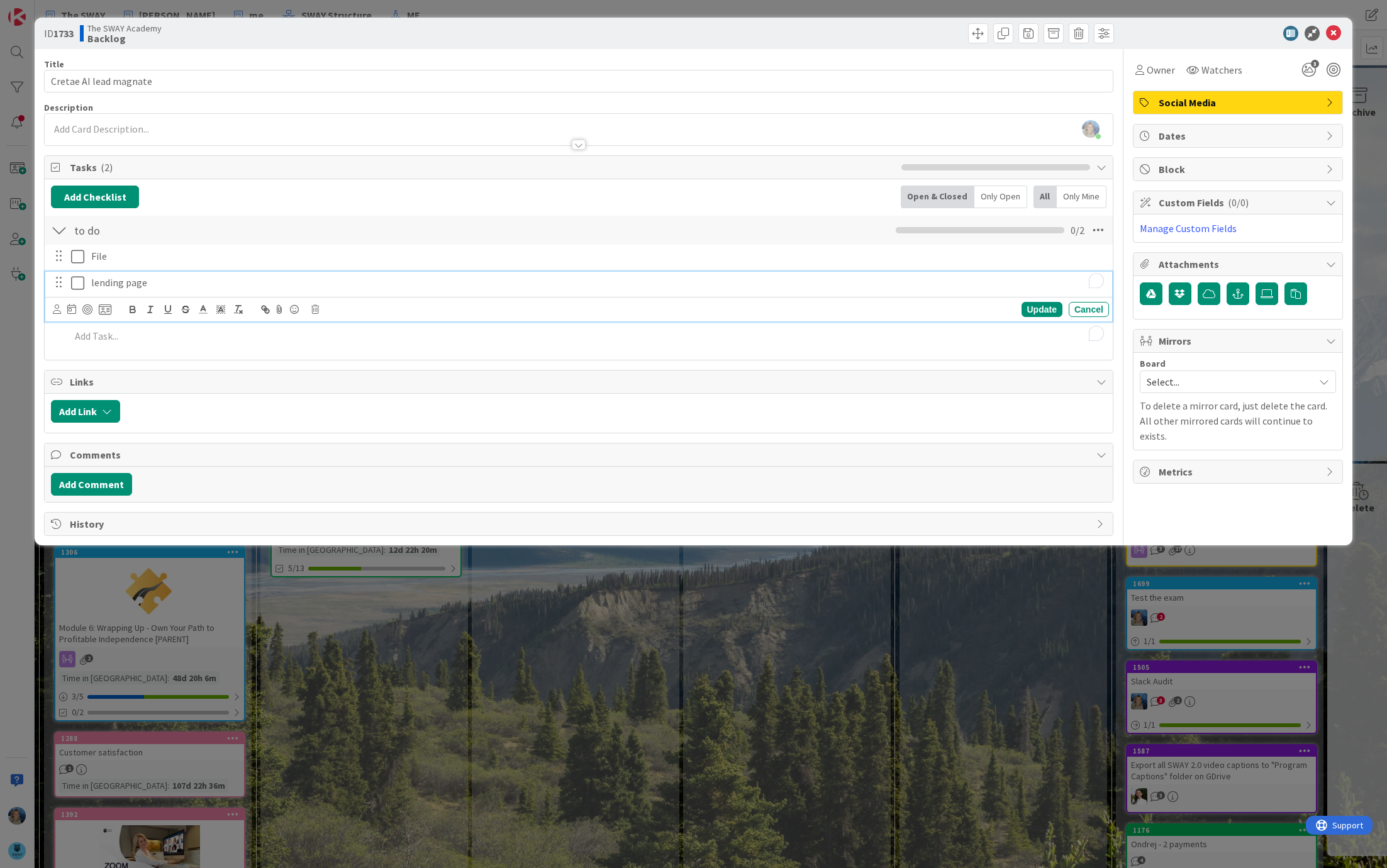
click at [98, 280] on p "lending page" at bounding box center [598, 283] width 1013 height 14
click at [188, 280] on p "landing page" at bounding box center [598, 283] width 1013 height 14
click at [111, 314] on p "To enrich screen reader interactions, please activate Accessibility in Grammarl…" at bounding box center [588, 309] width 1034 height 14
click at [145, 304] on p "To enrich screen reader interactions, please activate Accessibility in Grammarl…" at bounding box center [588, 309] width 1034 height 14
click at [146, 305] on p "To enrich screen reader interactions, please activate Accessibility in Grammarl…" at bounding box center [588, 309] width 1034 height 14
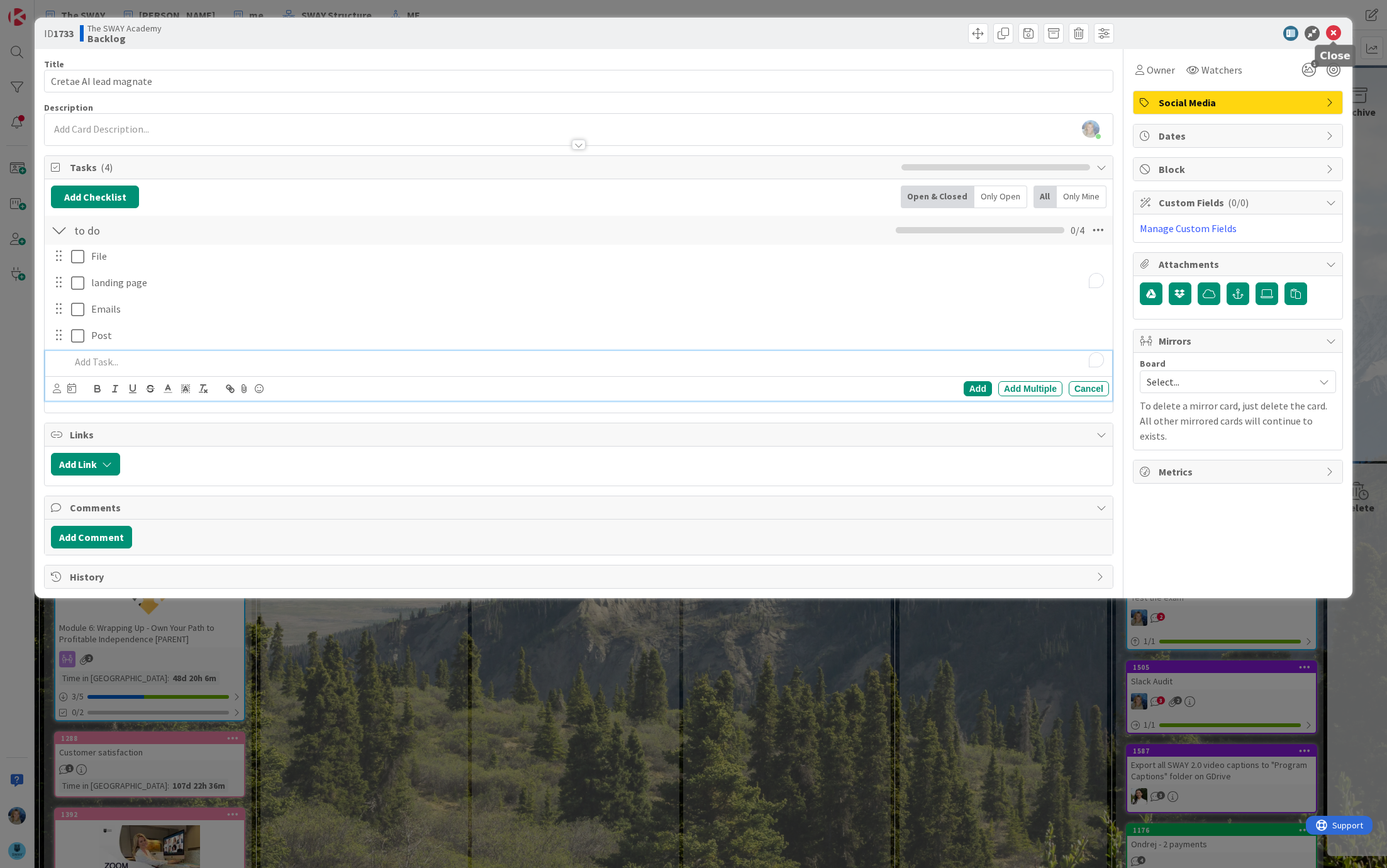
click at [1333, 30] on icon at bounding box center [1333, 33] width 15 height 15
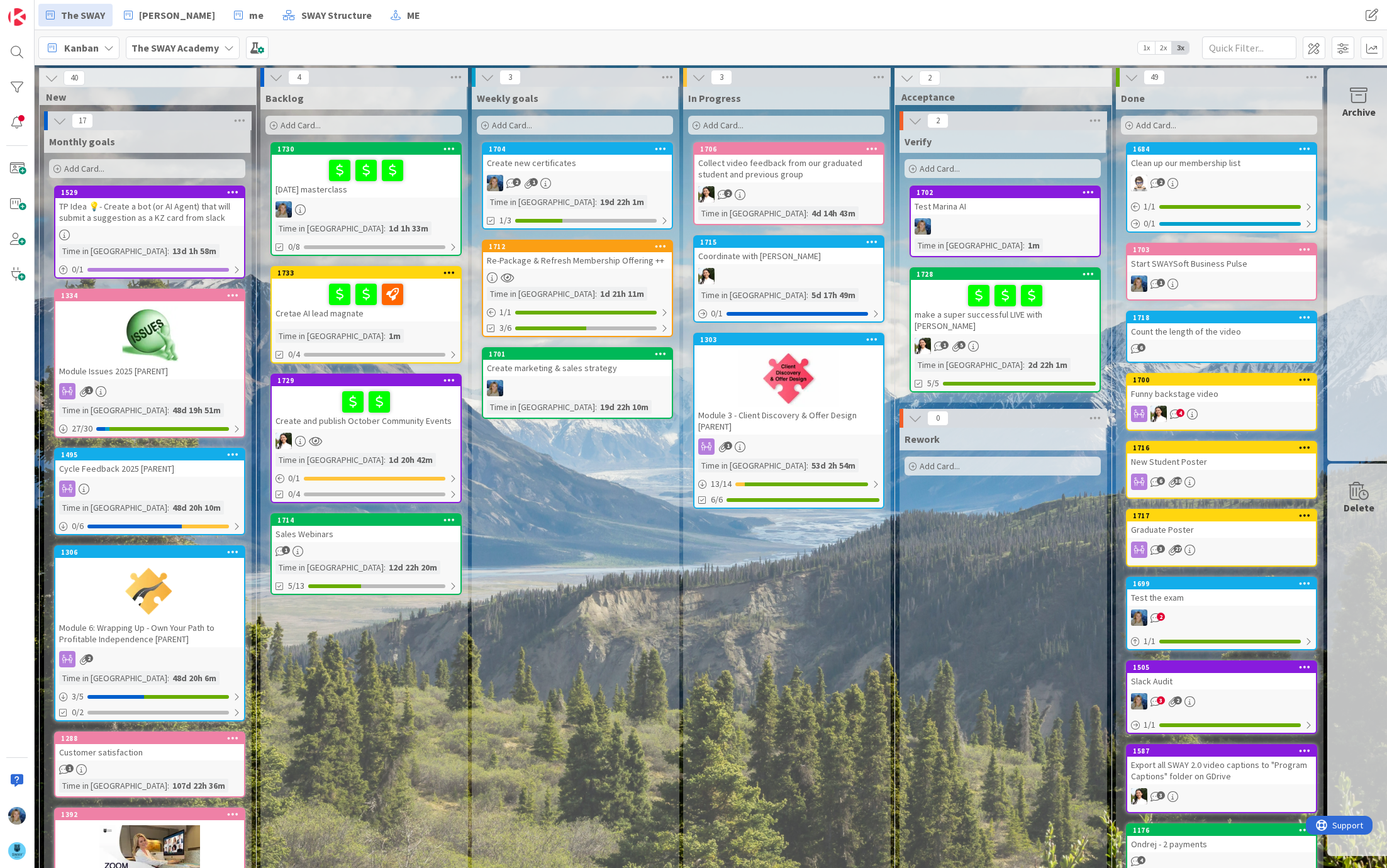
click at [296, 122] on span "Add Card..." at bounding box center [301, 125] width 40 height 11
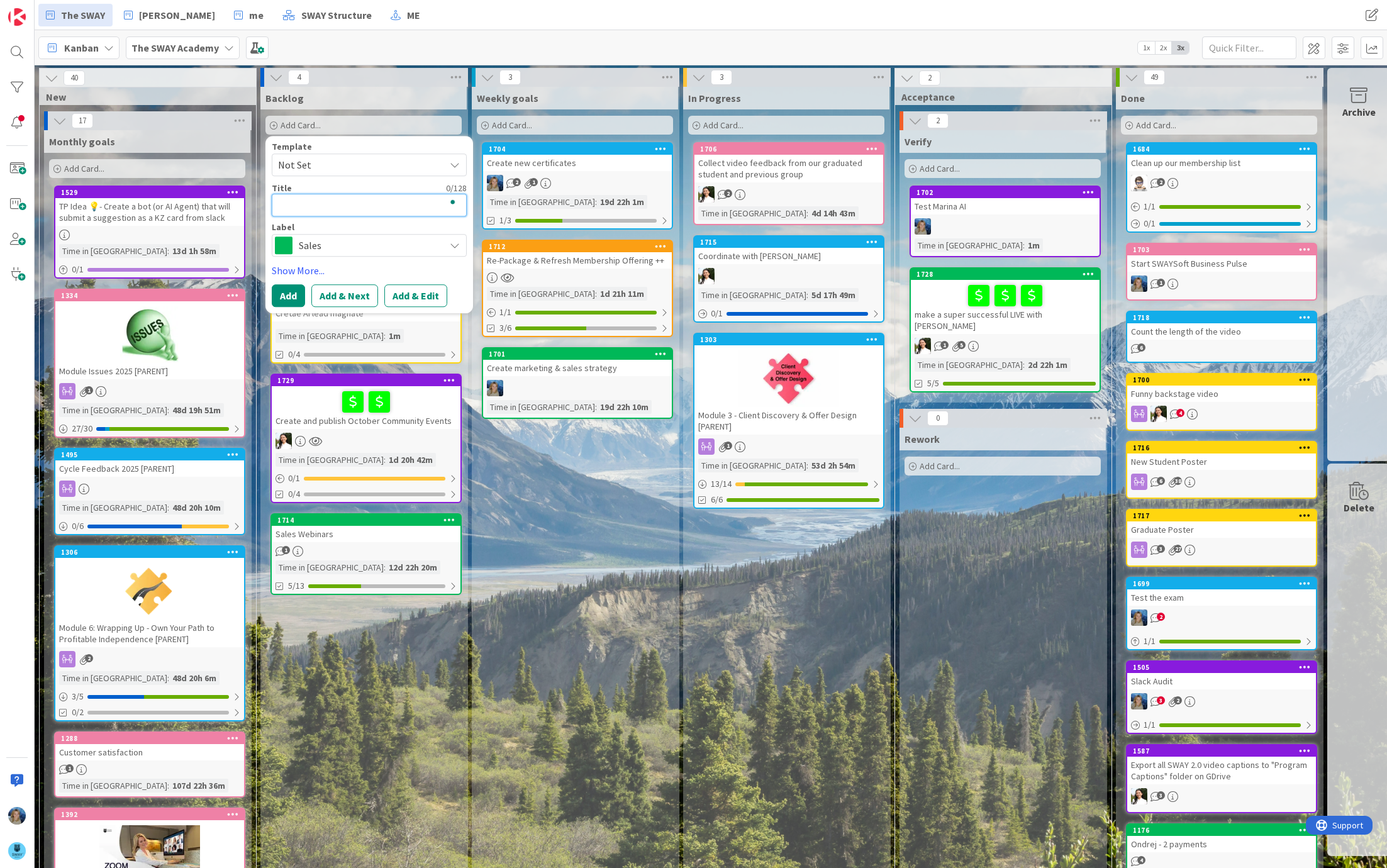
click at [305, 211] on textarea "To enrich screen reader interactions, please activate Accessibility in Grammarl…" at bounding box center [369, 205] width 195 height 23
type textarea "x"
type textarea "A"
type textarea "x"
type textarea "AI"
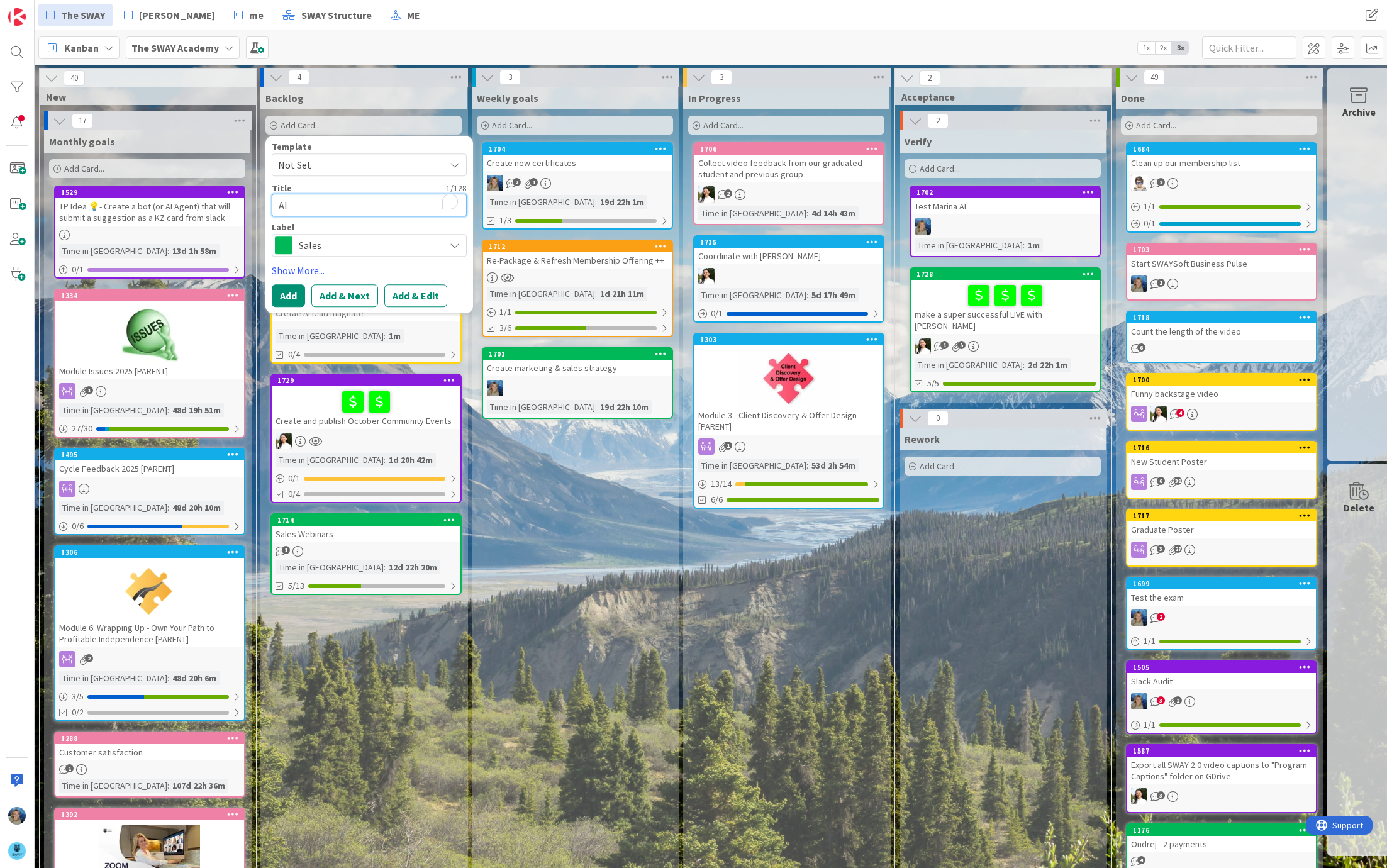
type textarea "x"
type textarea "AI"
type textarea "x"
type textarea "AI e"
type textarea "x"
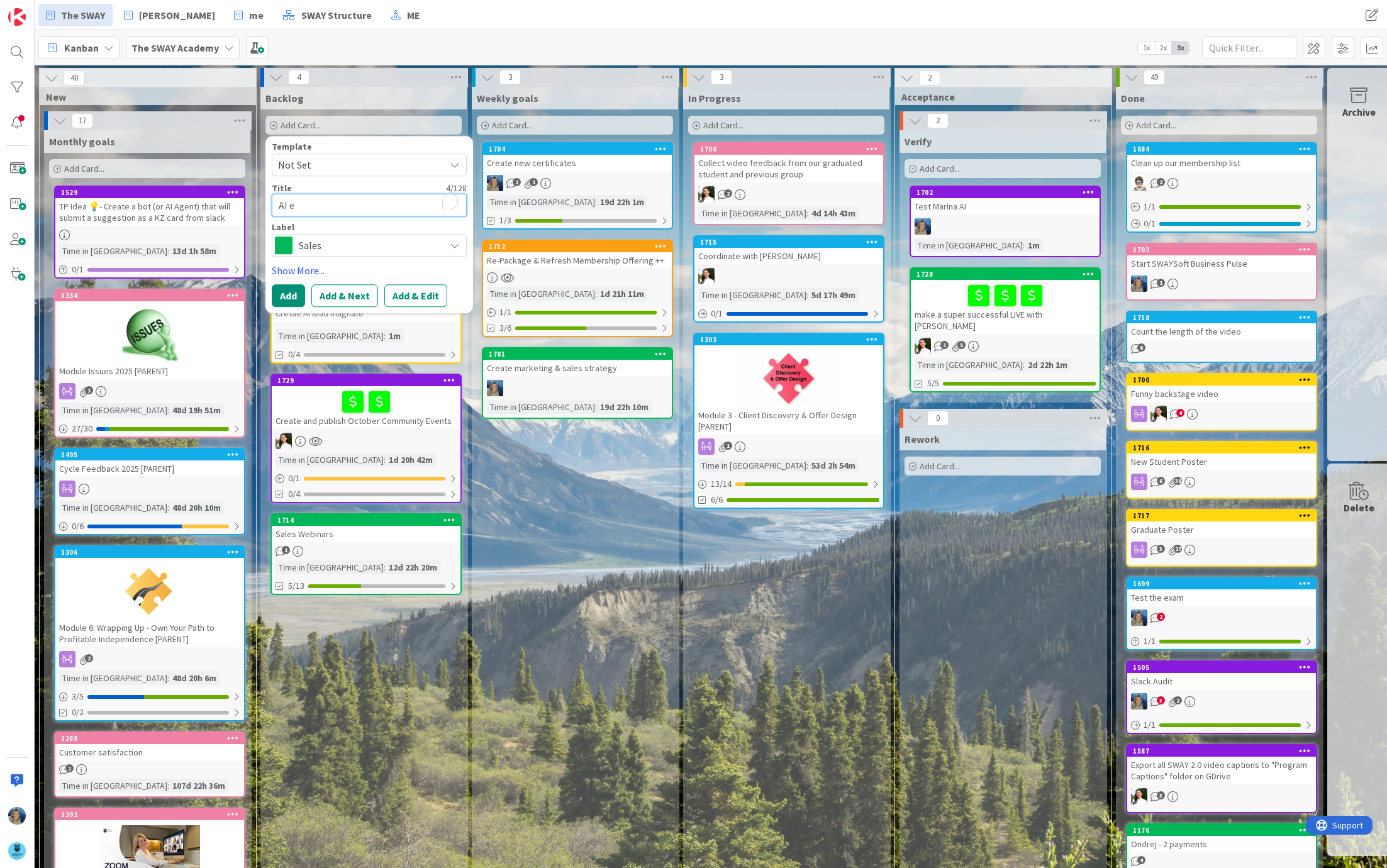
type textarea "AI ev"
type textarea "x"
type textarea "AI eve"
type textarea "x"
type textarea "AI evem"
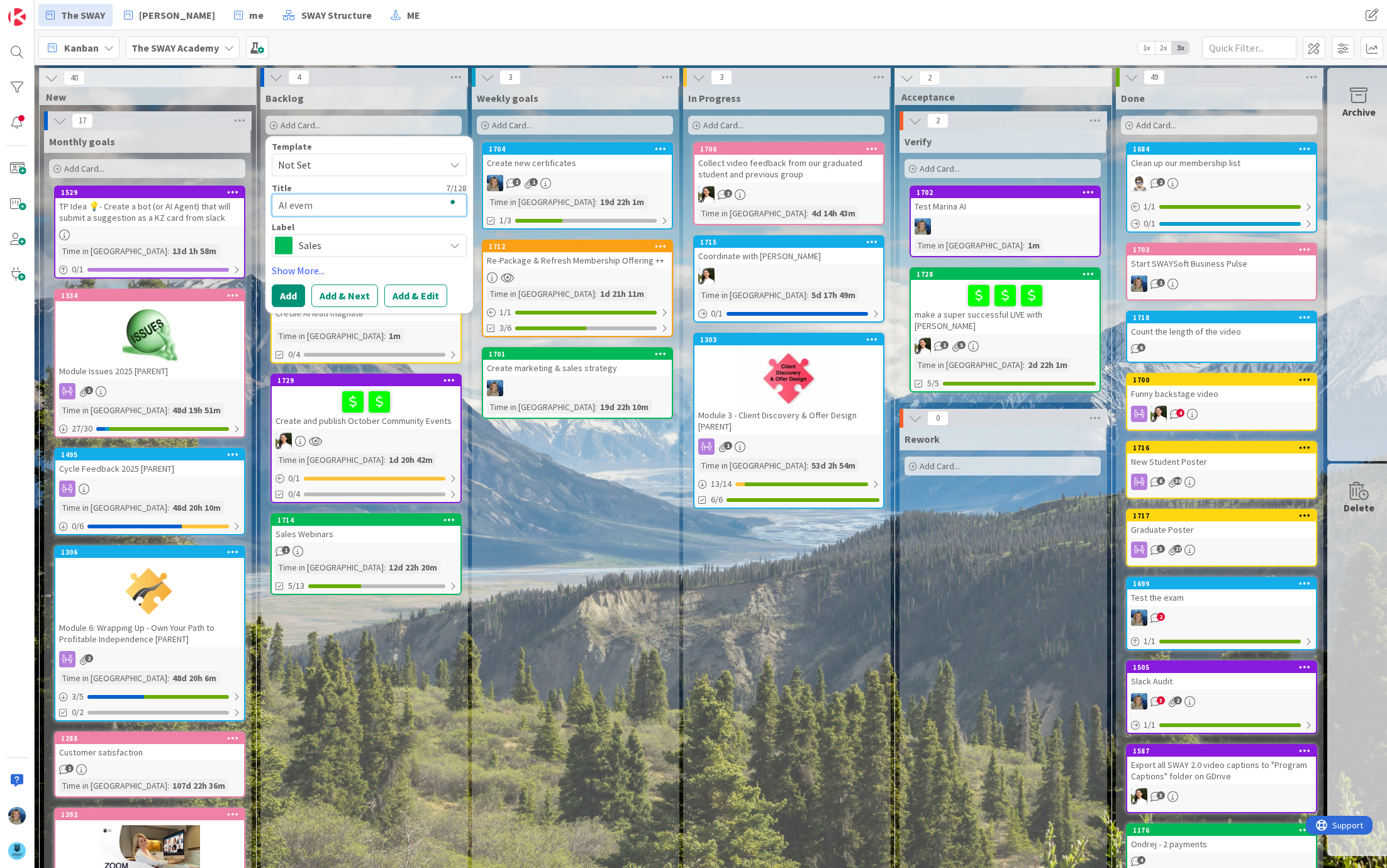
type textarea "x"
type textarea "AI evemt"
type textarea "x"
type textarea "AI evemt"
type textarea "x"
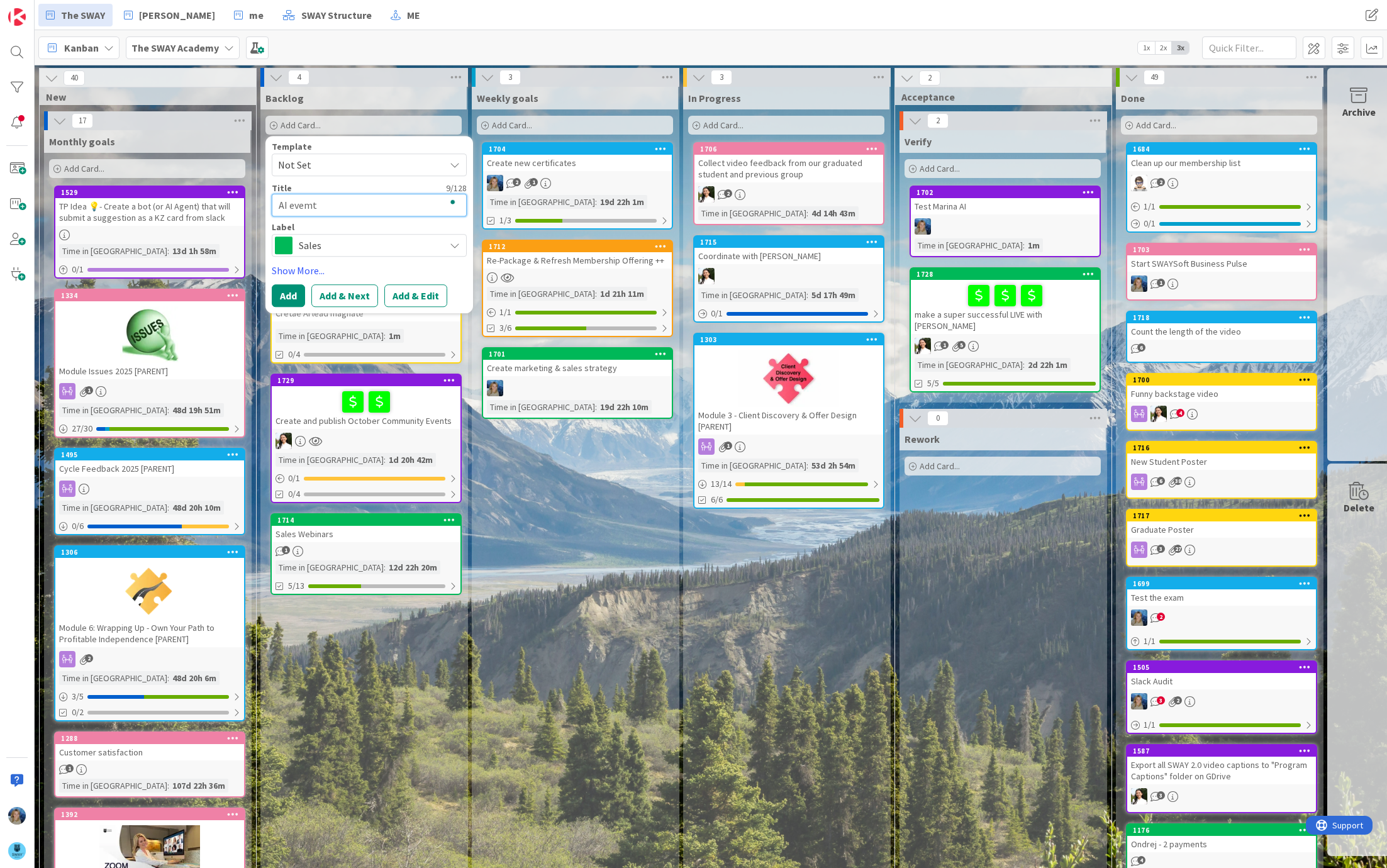
type textarea "AI evemt w"
type textarea "x"
type textarea "AI evemt wi"
type textarea "x"
type textarea "AI evemt wit"
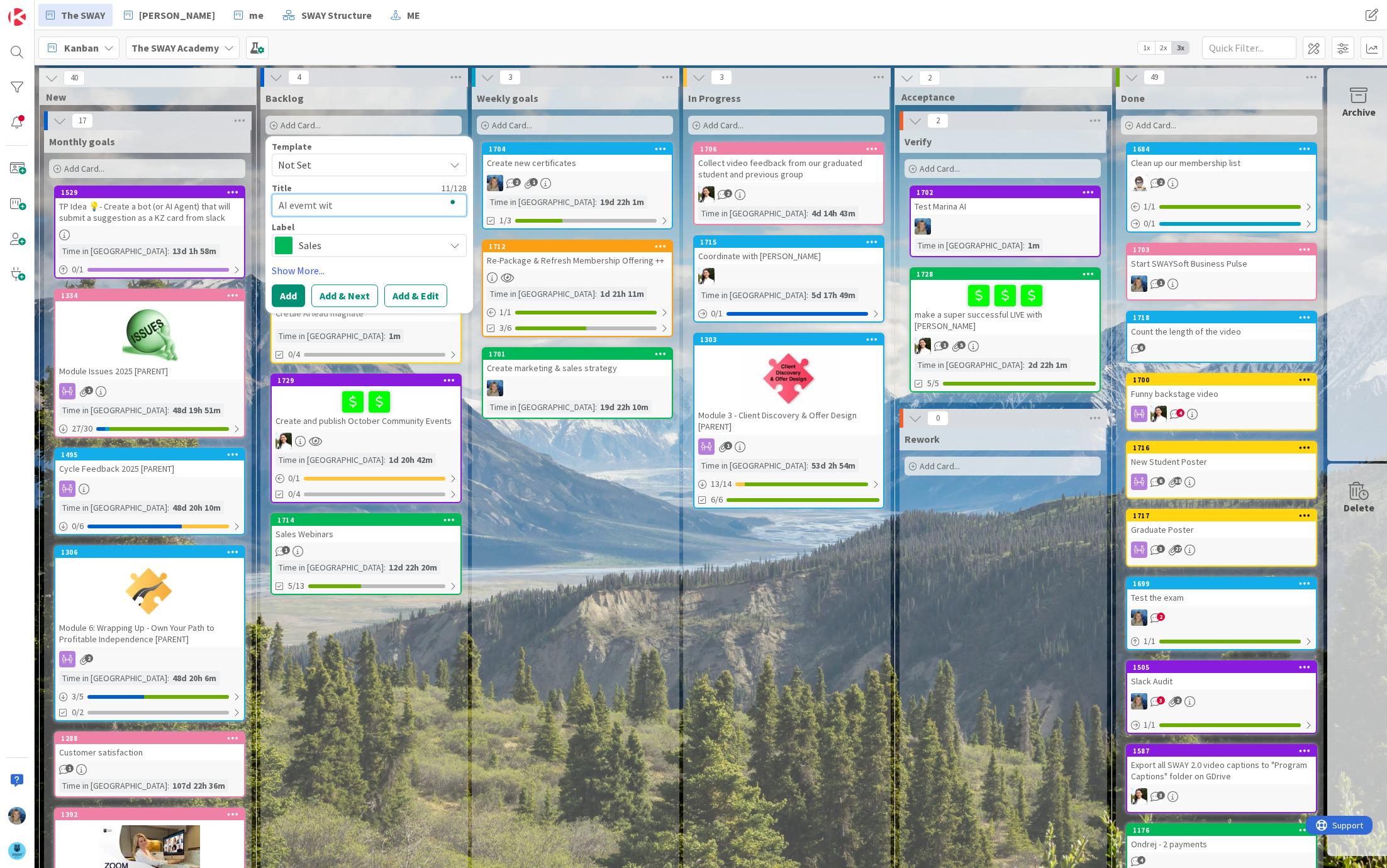
type textarea "x"
type textarea "AI evemt with"
type textarea "x"
type textarea "AI evemt with"
type textarea "x"
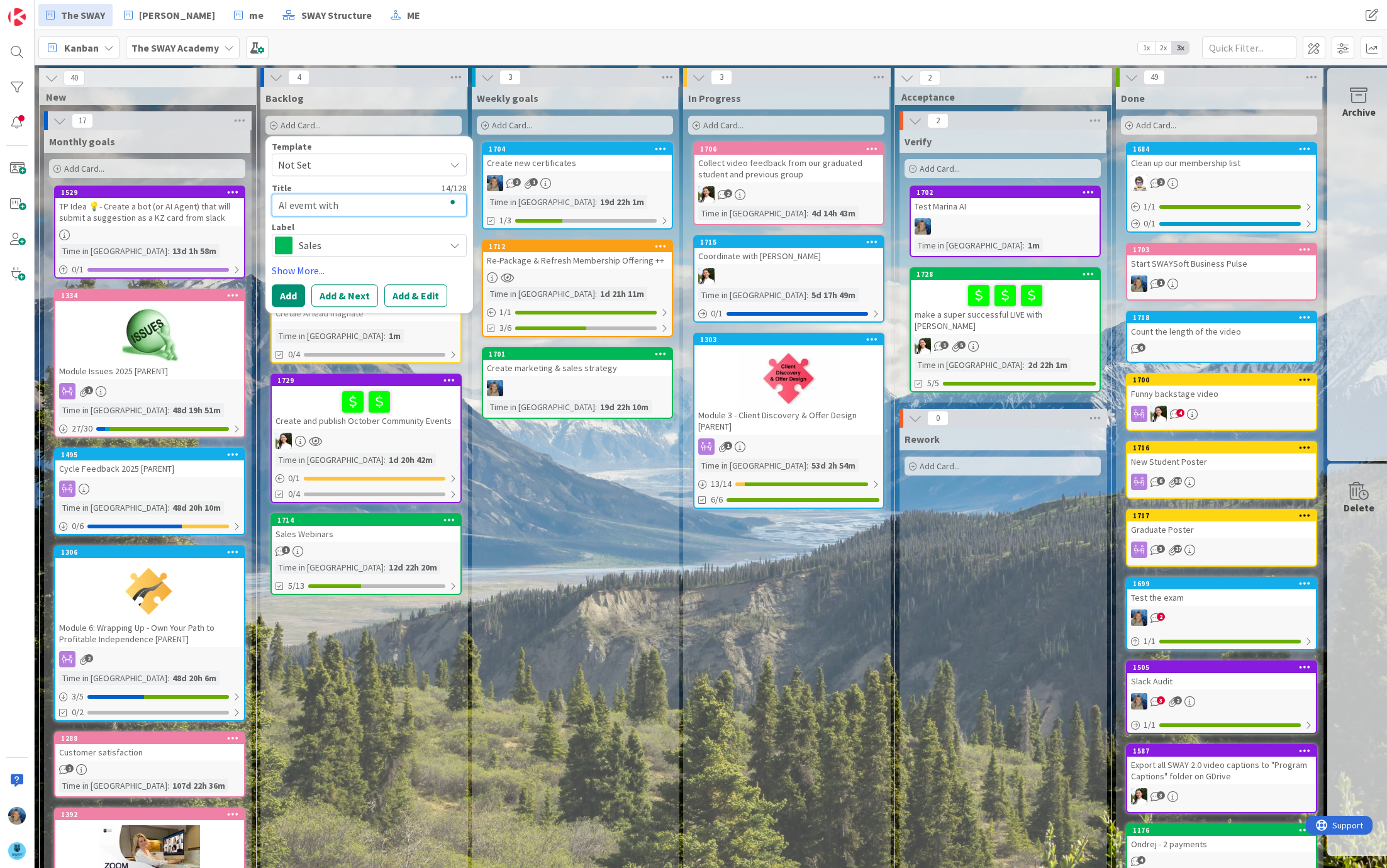
type textarea "AI evemt with D"
type textarea "x"
type textarea "AI evemt with Da"
type textarea "x"
type textarea "AI evemt with Dan"
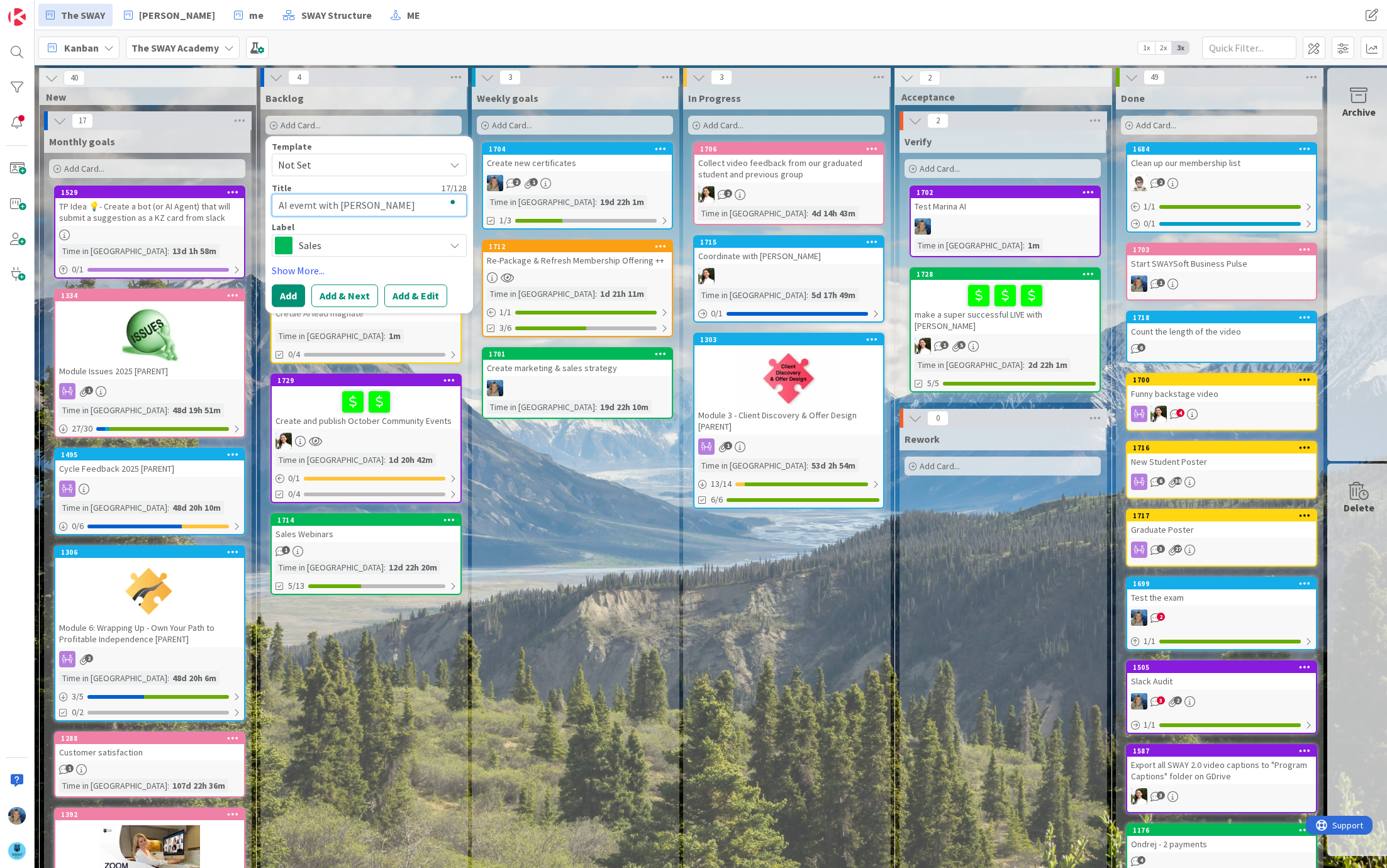
type textarea "x"
type textarea "AI evemt with Dano"
type textarea "x"
type textarea "AI evemt with Dan"
type textarea "x"
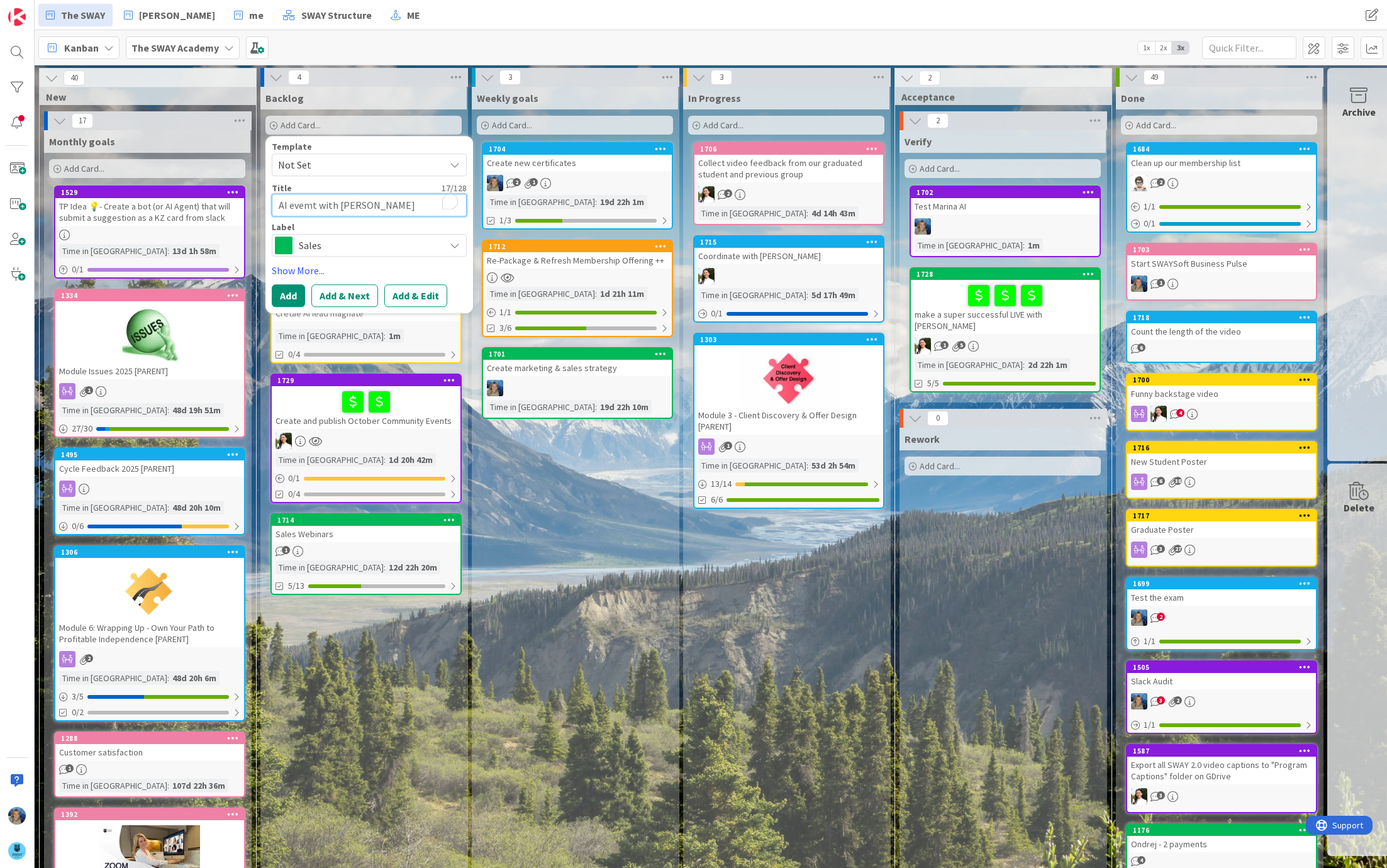
type textarea "AI evemt with Dani"
type textarea "x"
type textarea "AI evemt with Danil"
type textarea "x"
type textarea "AI evemt with Danile"
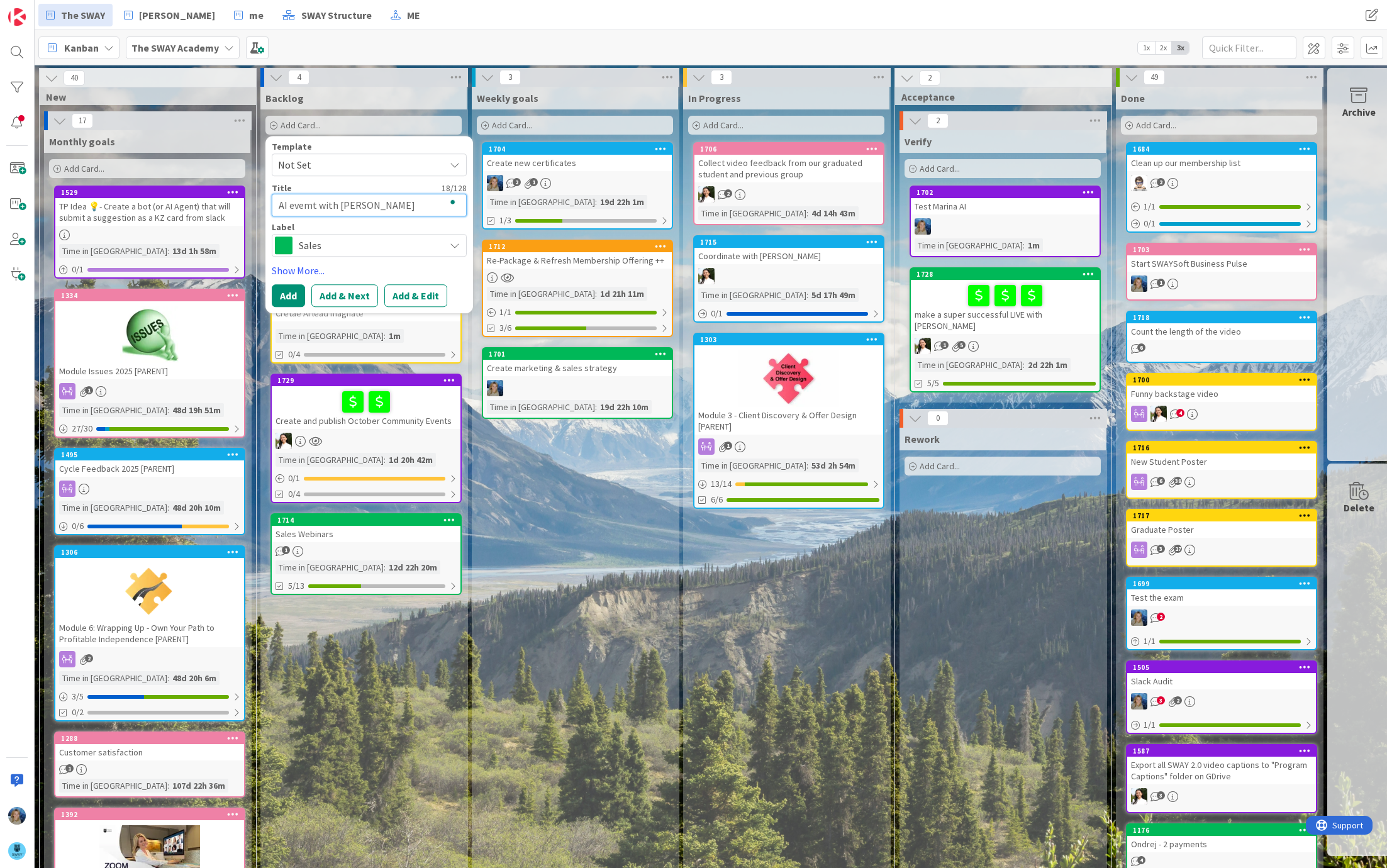
type textarea "x"
type textarea "AI evemt with Danile"
type textarea "x"
type textarea "AI evemt with Danile"
type textarea "x"
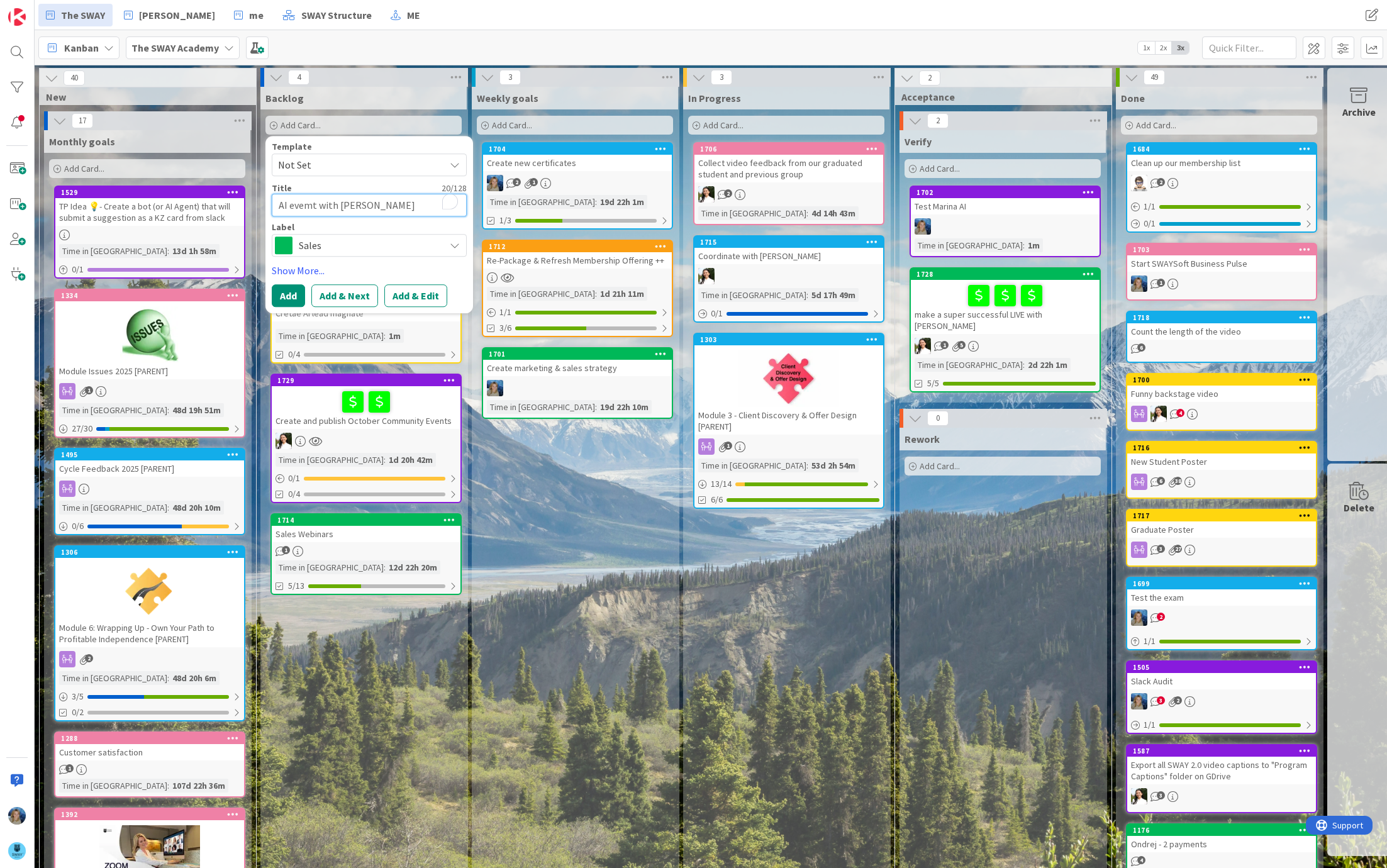
type textarea "AI evemt with Danil"
type textarea "x"
type textarea "AI evemt with Danile"
type textarea "x"
type textarea "AI evemt with Danile"
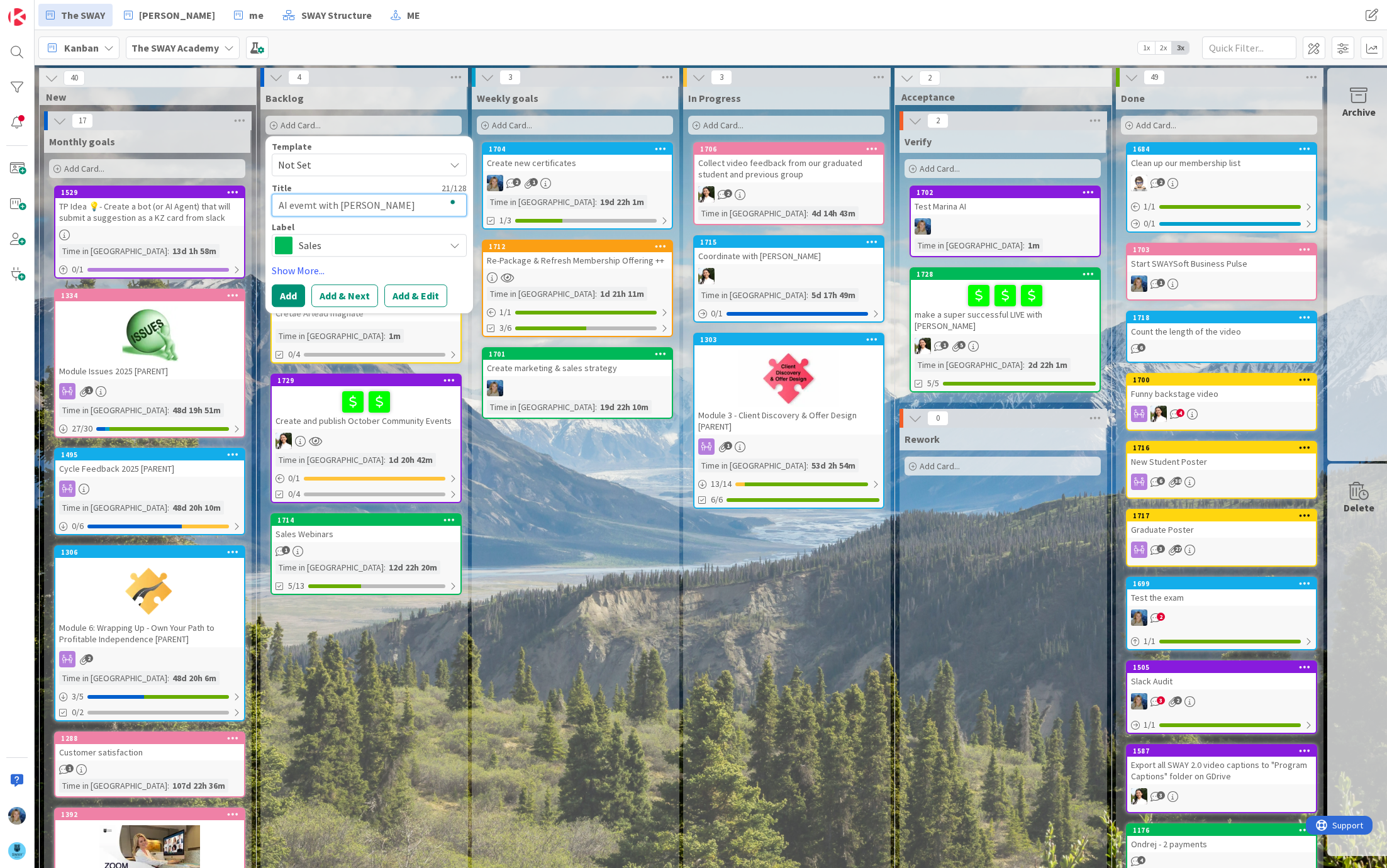
type textarea "x"
type textarea "AI evemt with Danile _"
type textarea "x"
type textarea "AI evemt with Danile _O"
type textarea "x"
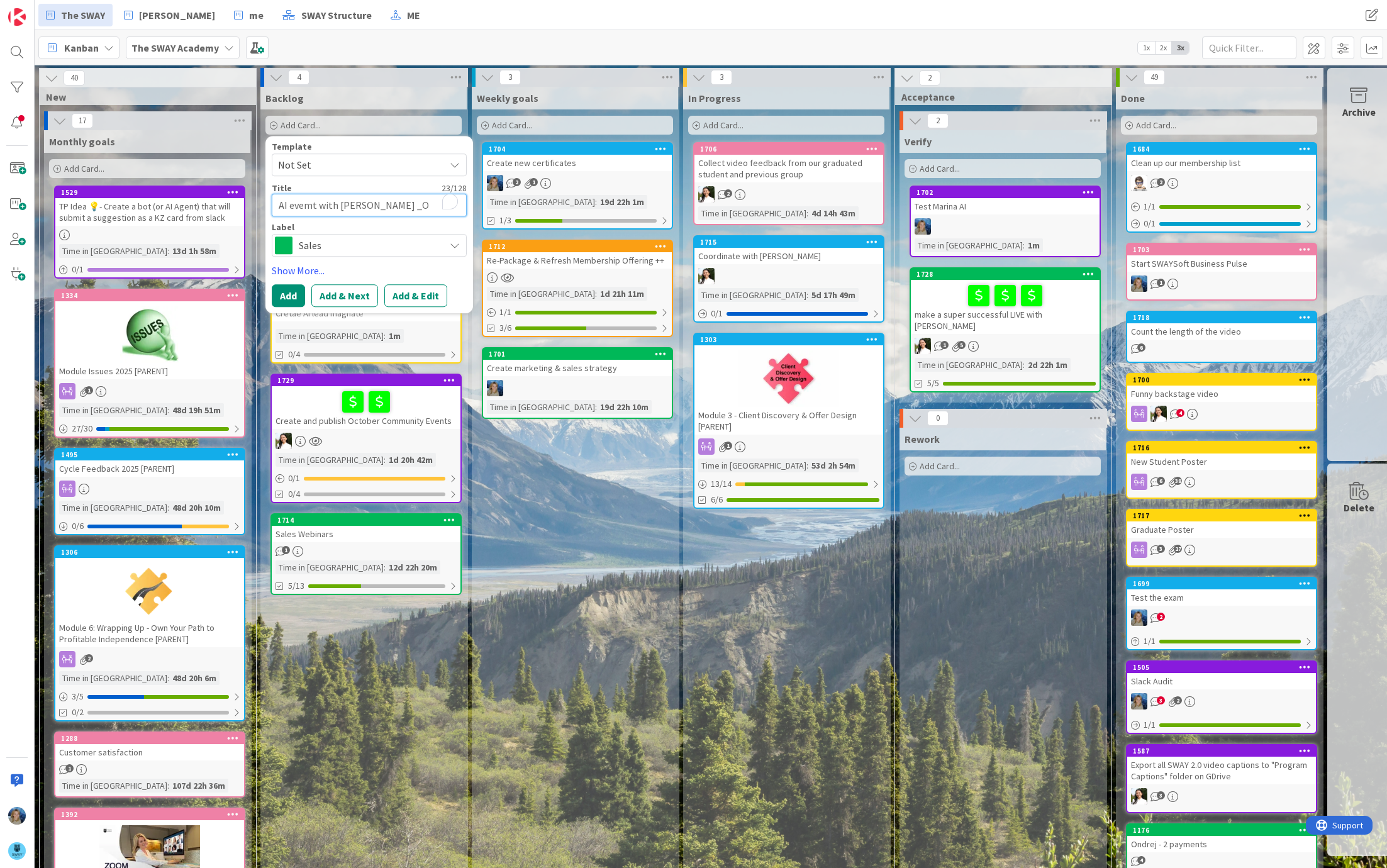
type textarea "AI evemt with Danile _Oc"
type textarea "x"
type textarea "AI evemt with Danile _Oct"
type textarea "x"
type textarea "AI evemt with Danile _Oct"
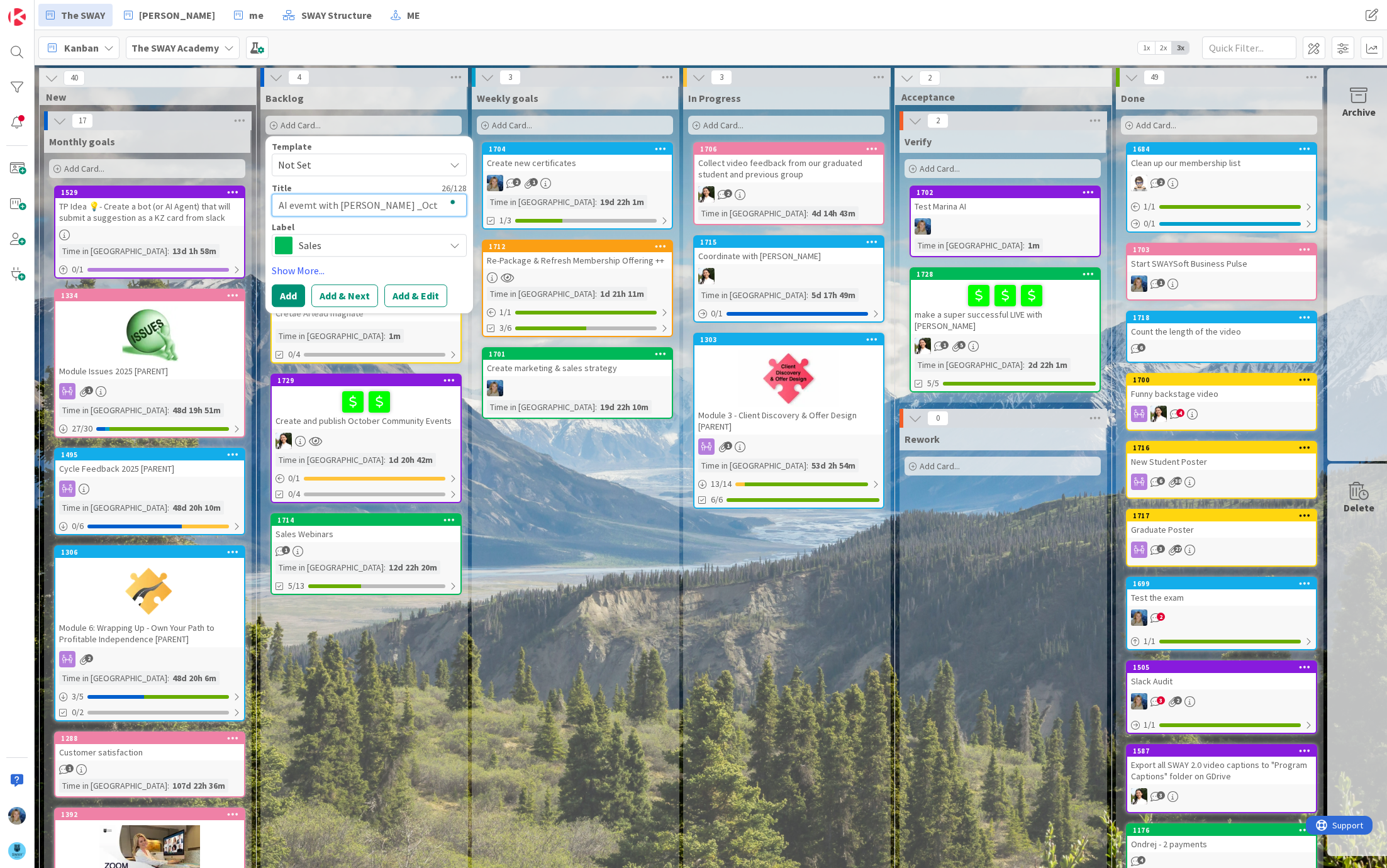
type textarea "x"
type textarea "AI evemt with Danile _Oct 1"
click at [293, 285] on button "Add" at bounding box center [288, 296] width 33 height 23
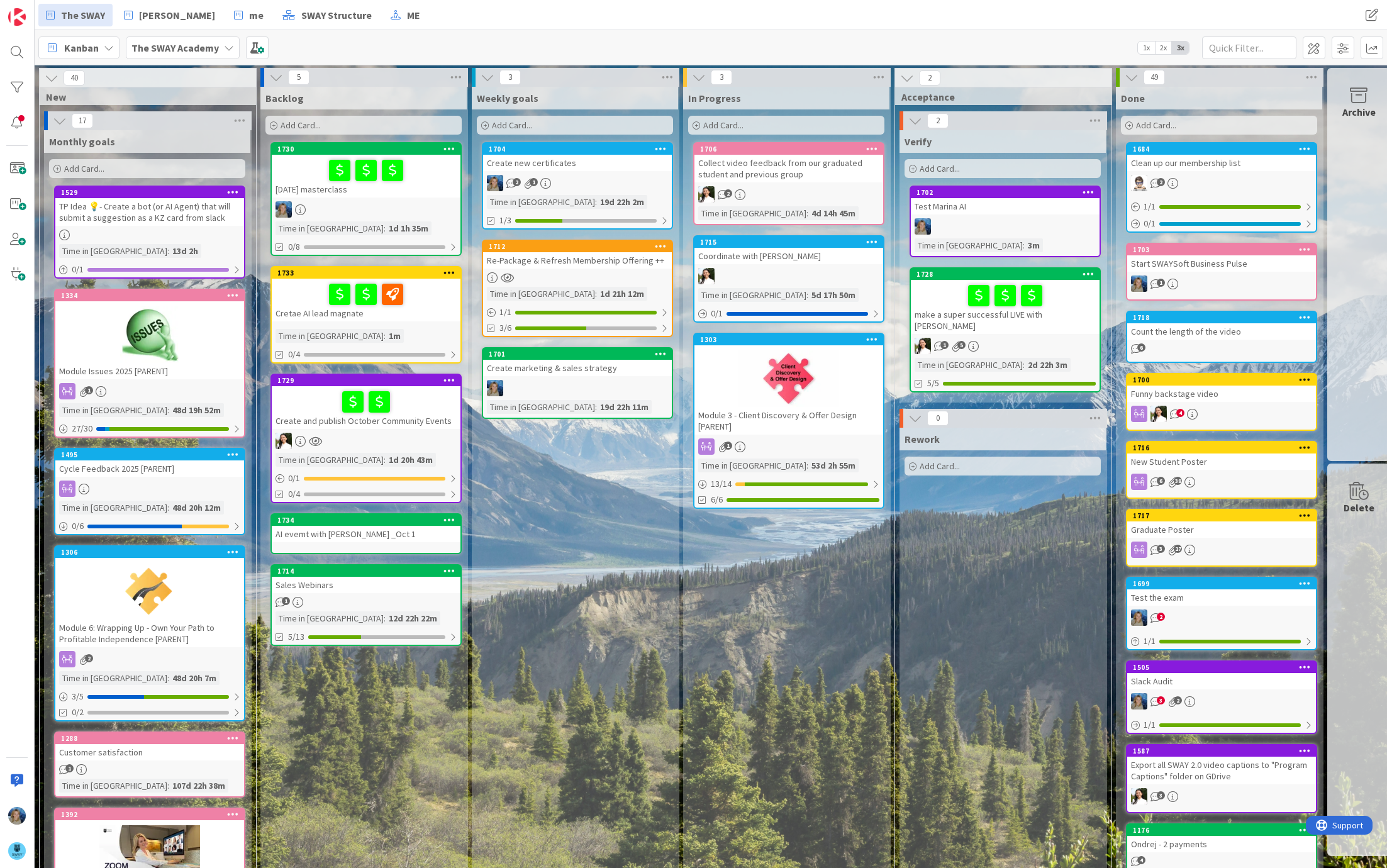
click at [306, 529] on div "AI evemt with Danile _Oct 1" at bounding box center [366, 533] width 189 height 16
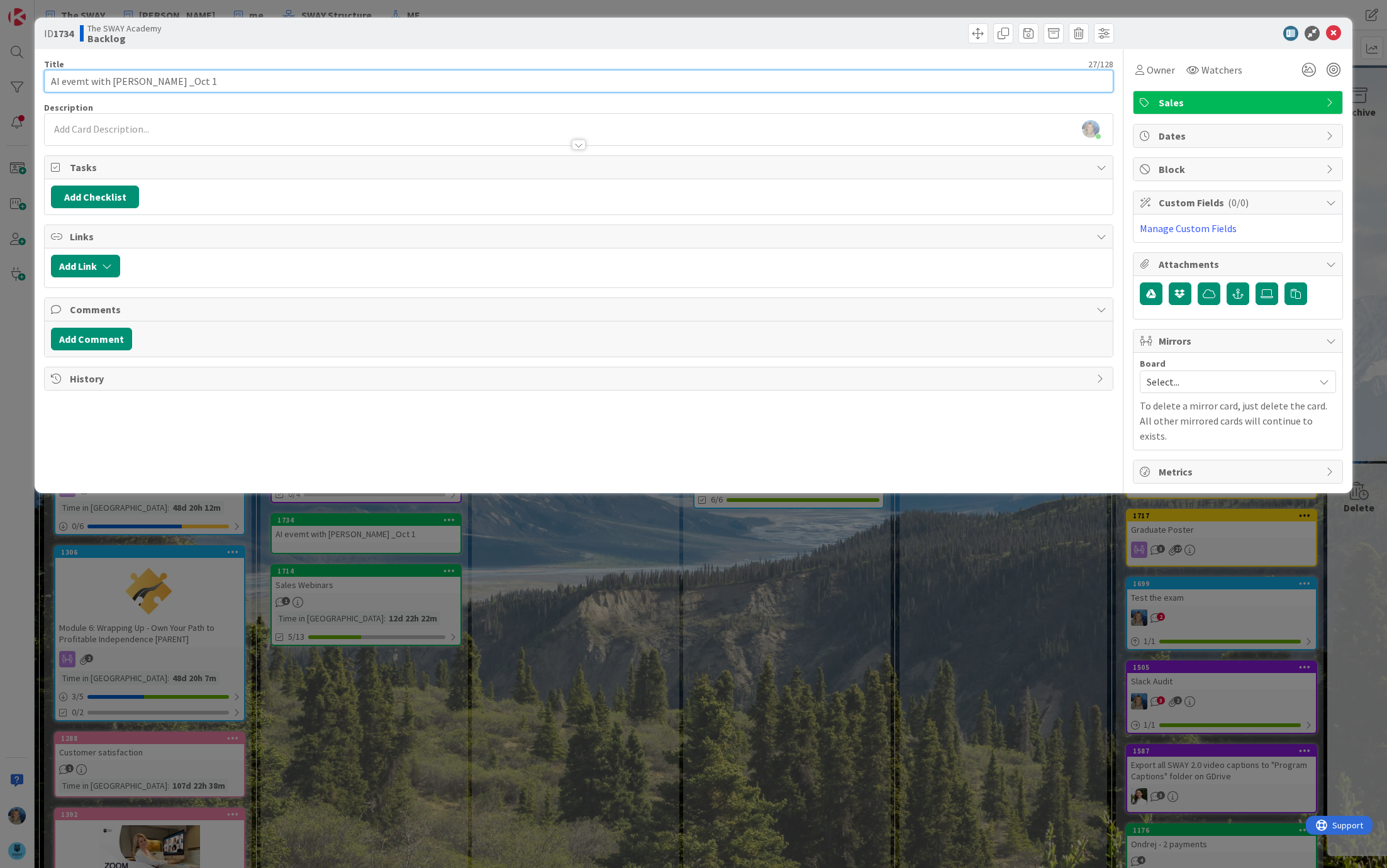
click at [88, 76] on input "AI evemt with Danile _Oct 1" at bounding box center [579, 81] width 1069 height 23
type input "AI event with [PERSON_NAME] _Oct 1"
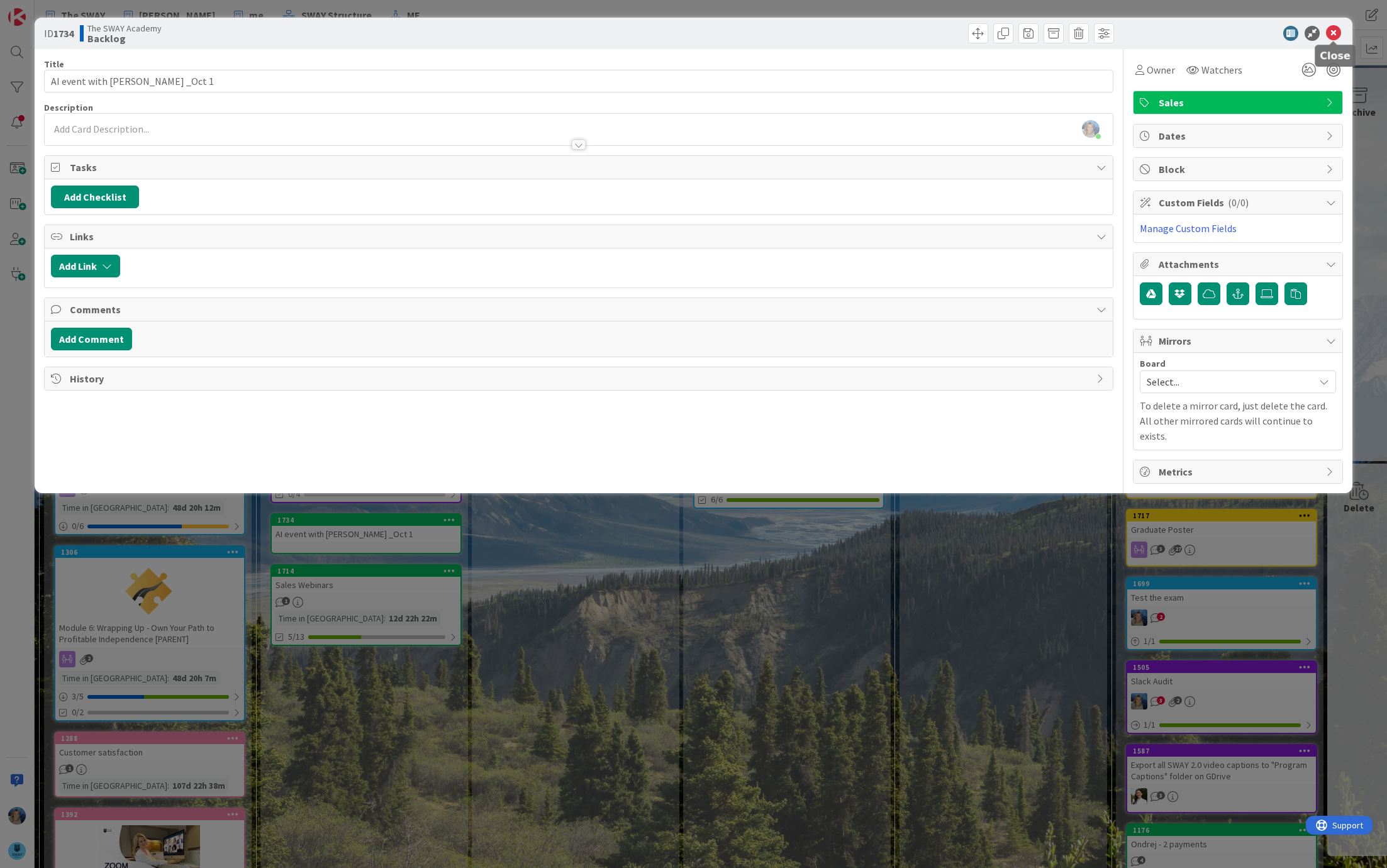
click at [1330, 31] on icon at bounding box center [1333, 33] width 15 height 15
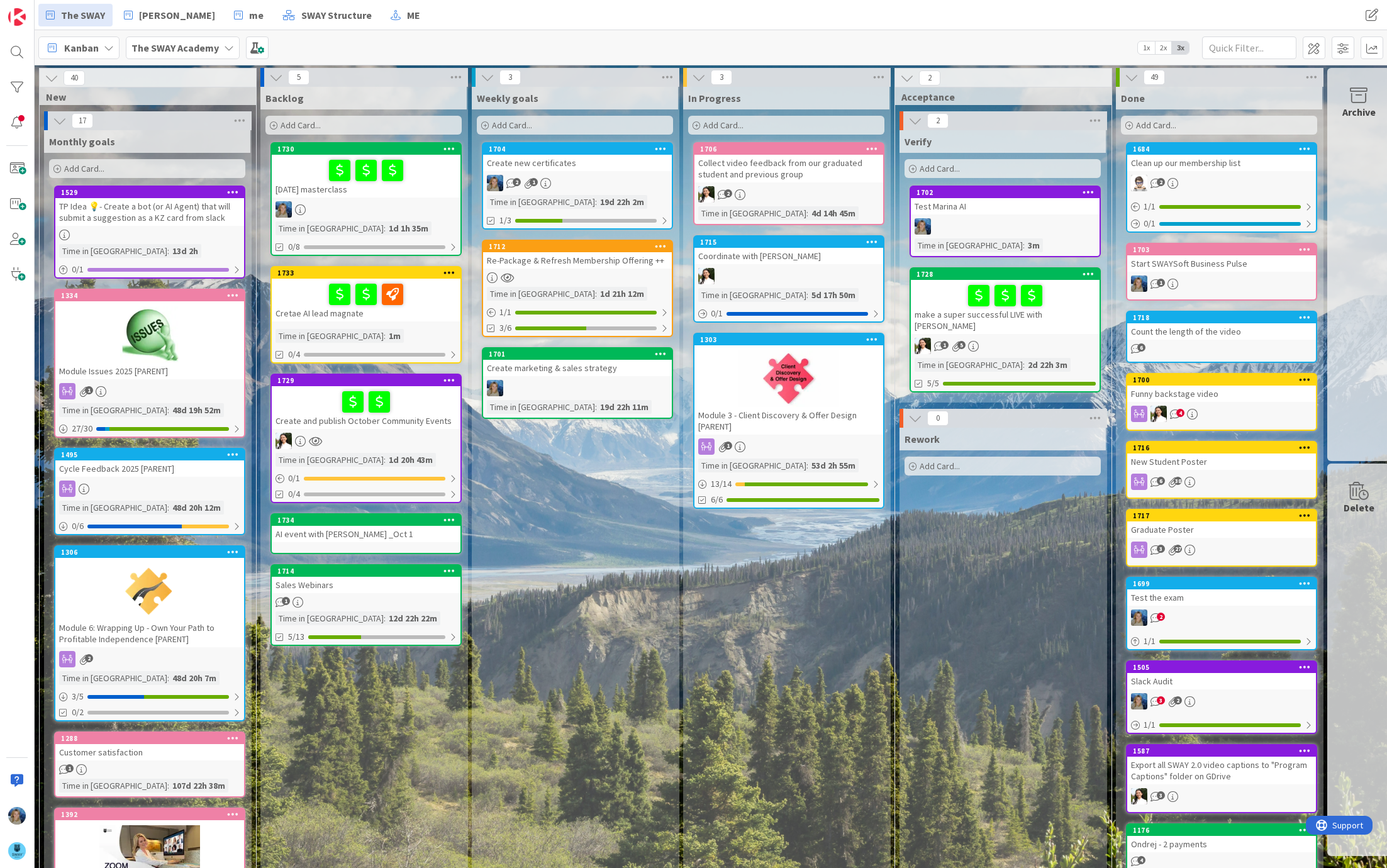
click at [431, 532] on div "AI event with [PERSON_NAME] _Oct 1" at bounding box center [366, 533] width 189 height 16
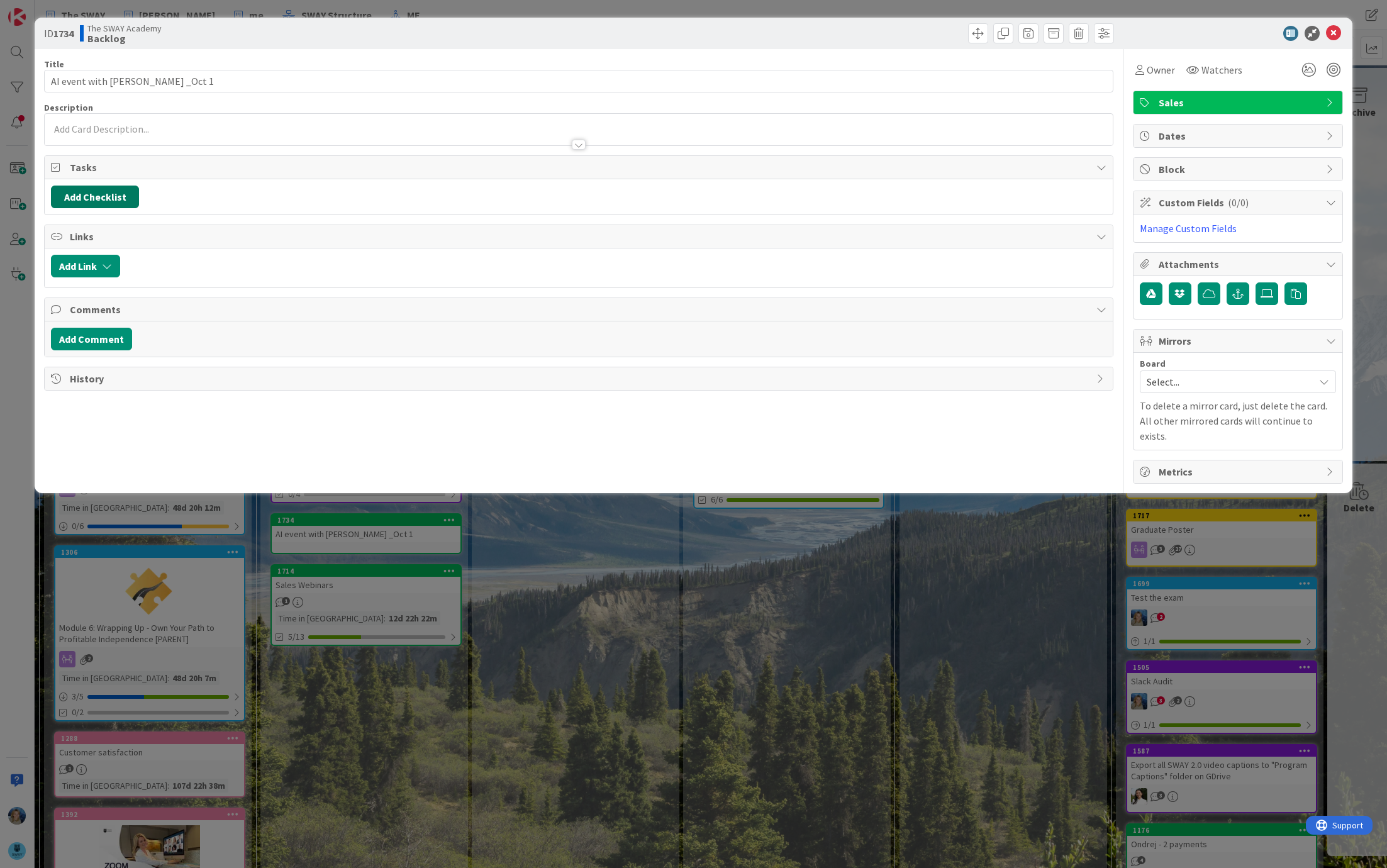
click at [88, 193] on button "Add Checklist" at bounding box center [95, 197] width 88 height 23
click at [120, 251] on input at bounding box center [154, 257] width 195 height 23
type input "to do"
click at [62, 277] on button "Add" at bounding box center [73, 286] width 33 height 23
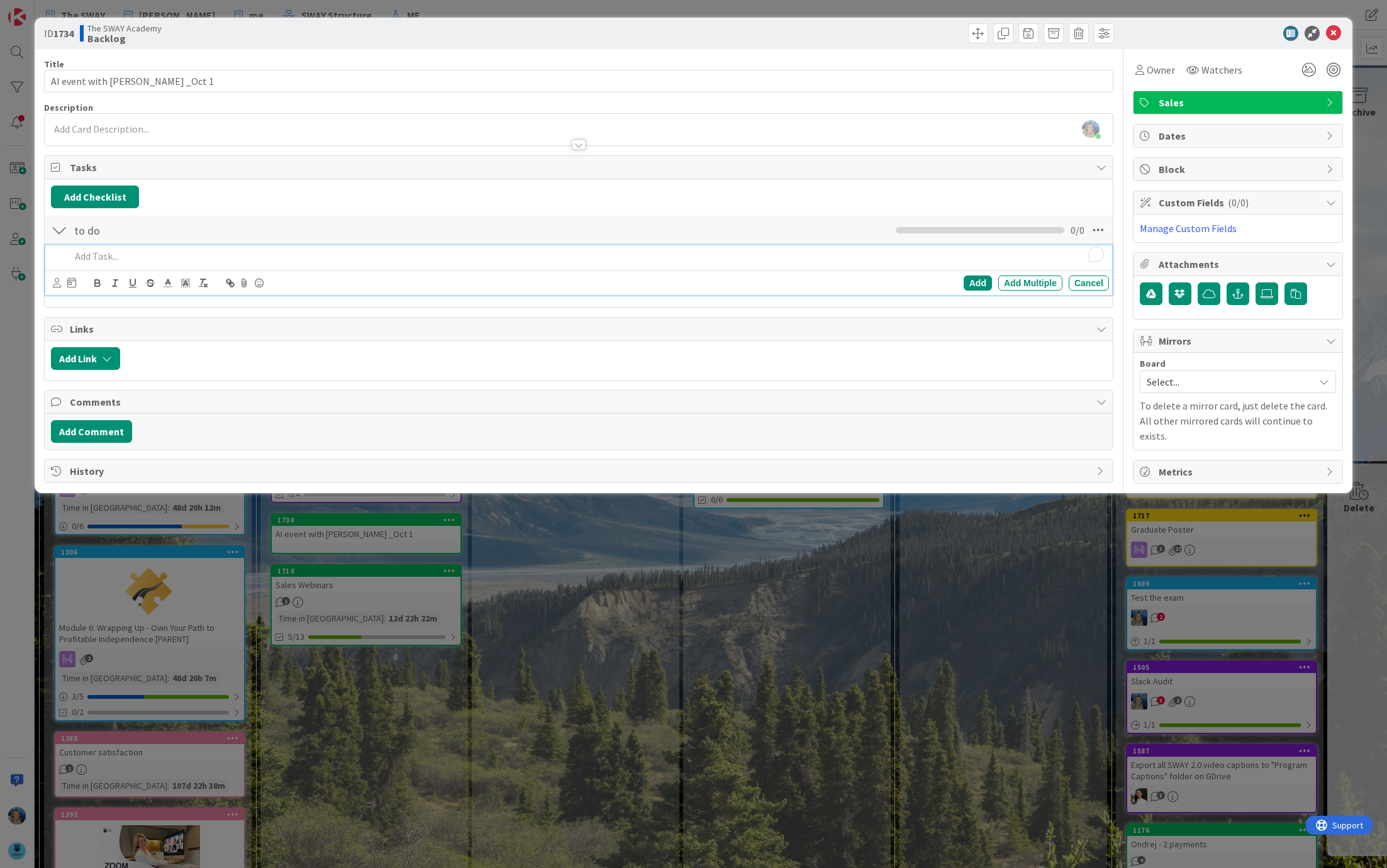
click at [102, 260] on p "To enrich screen reader interactions, please activate Accessibility in Grammarl…" at bounding box center [588, 256] width 1034 height 14
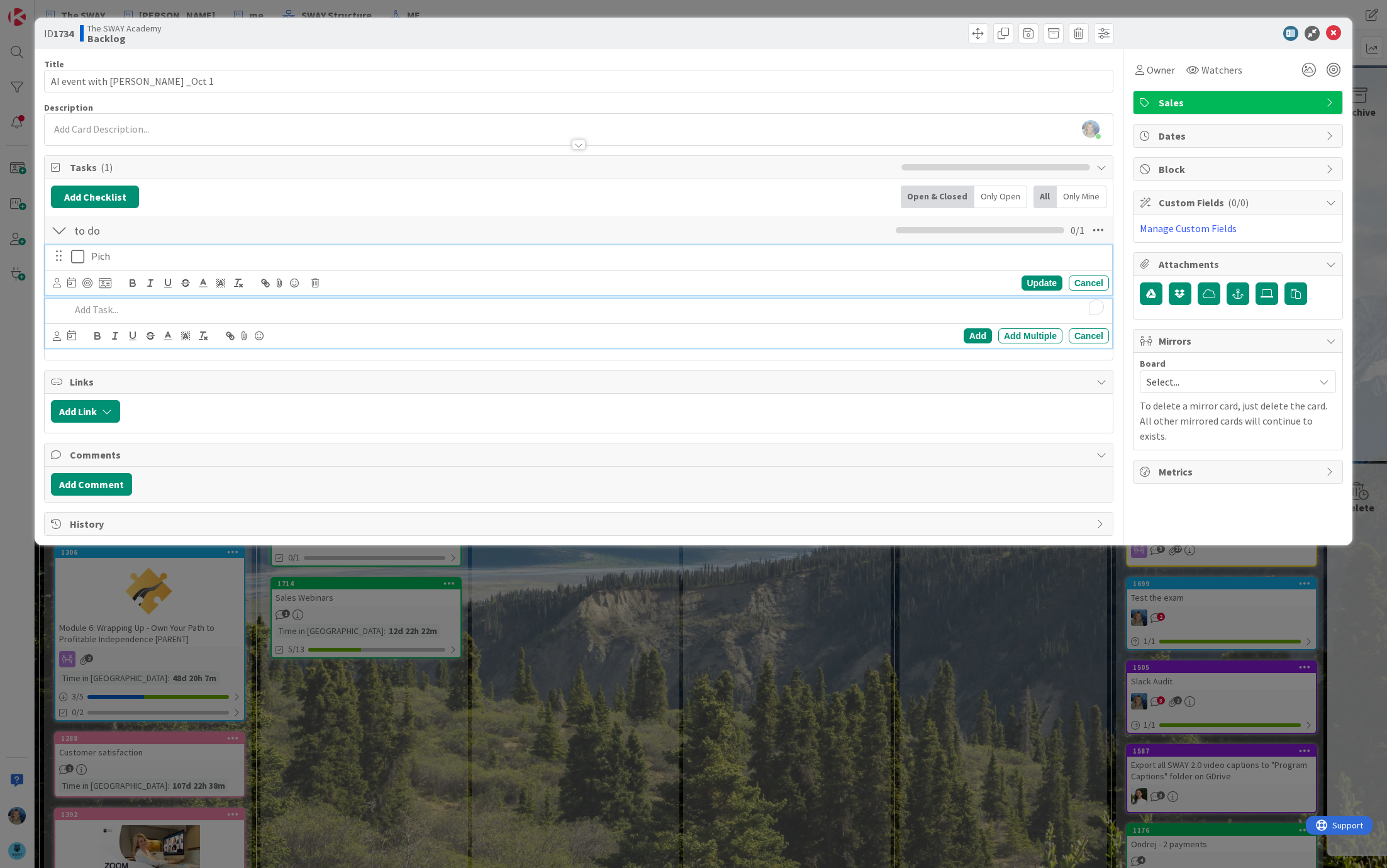
click at [116, 246] on div "Pich" at bounding box center [598, 257] width 1023 height 22
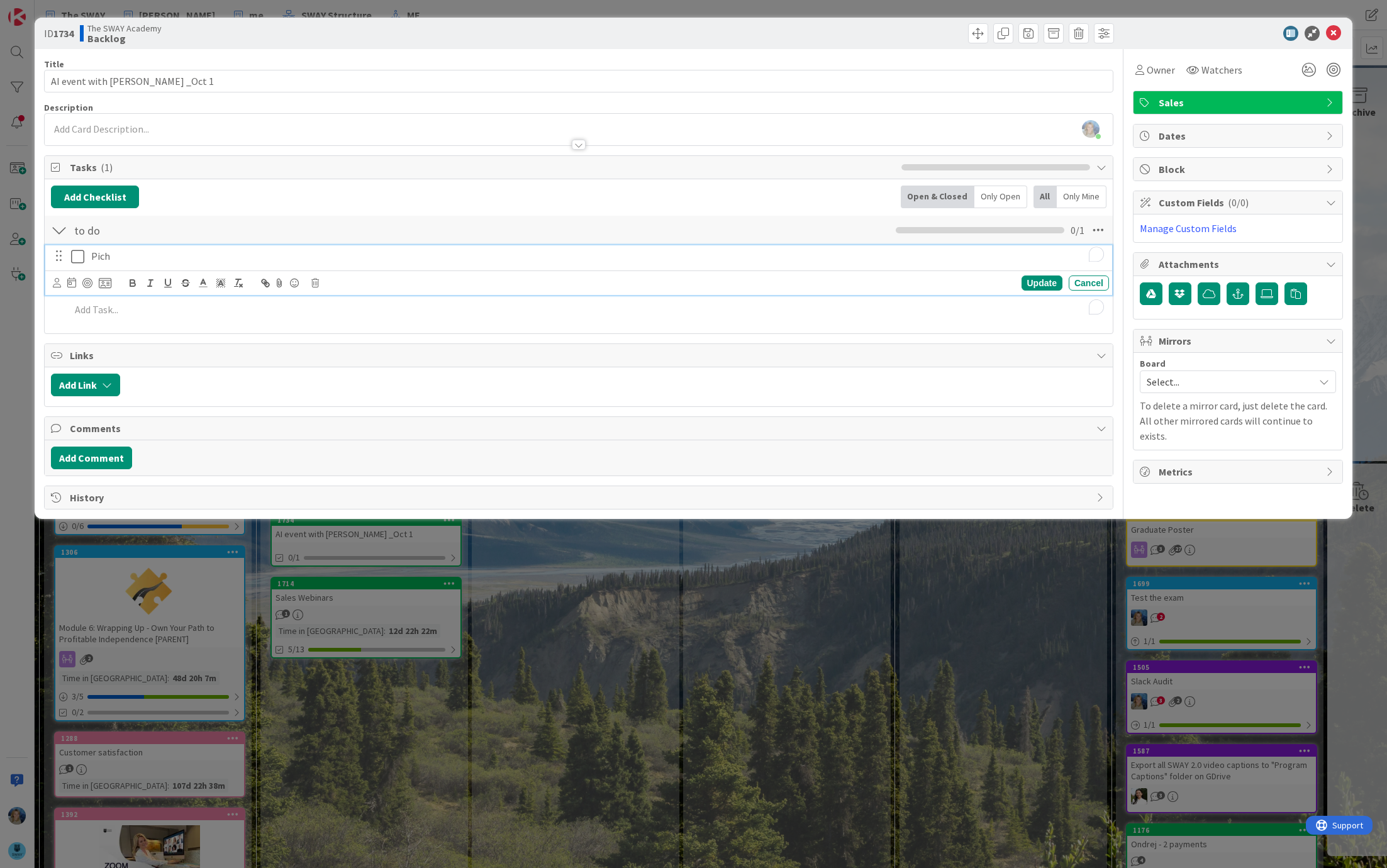
click at [110, 254] on p "Pich" at bounding box center [598, 256] width 1013 height 14
click at [140, 290] on div "To enrich screen reader interactions, please activate Accessibility in Grammarl…" at bounding box center [587, 283] width 1044 height 22
click at [149, 290] on div "To enrich screen reader interactions, please activate Accessibility in Grammarl…" at bounding box center [587, 283] width 1044 height 22
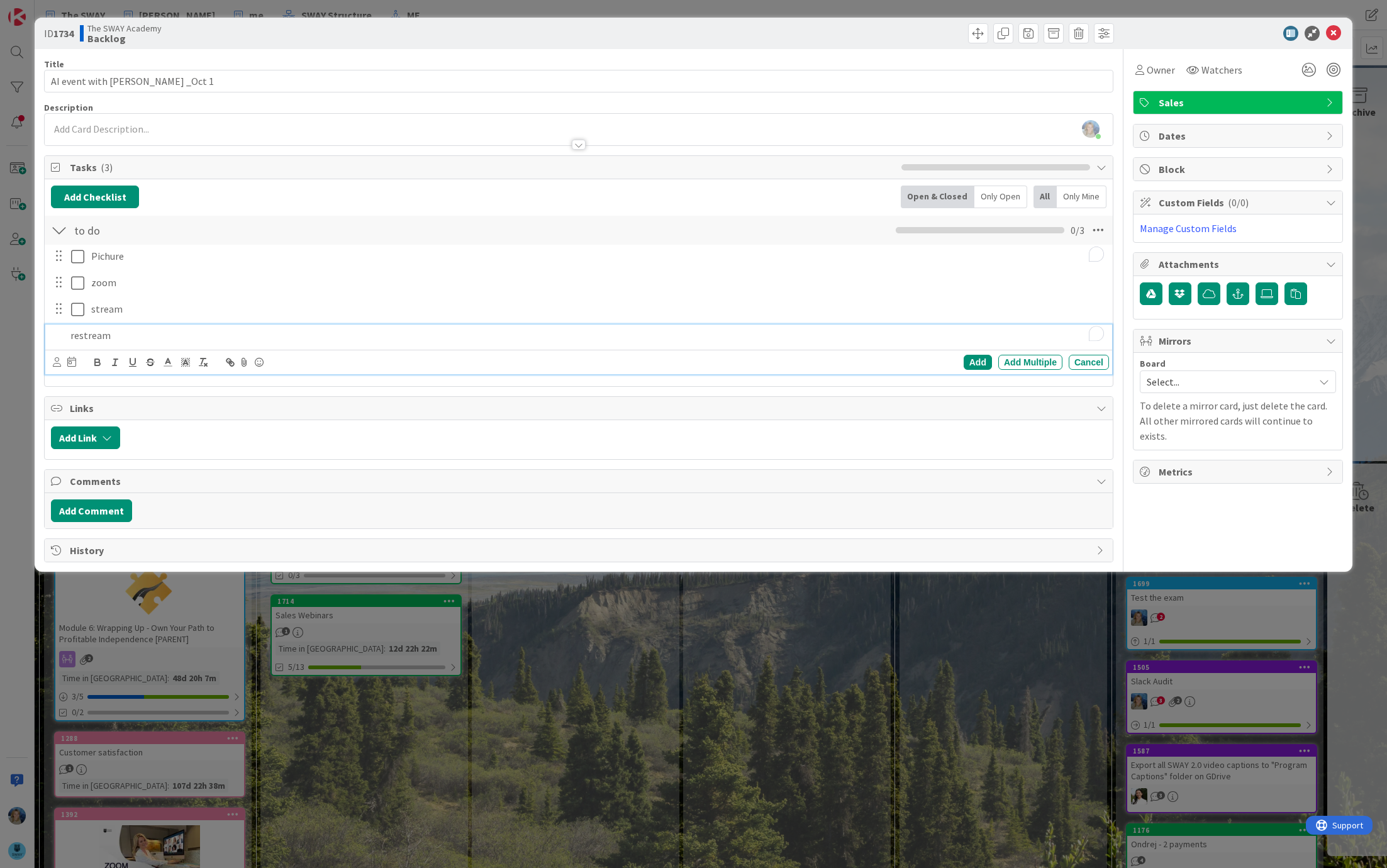
click at [145, 336] on p "restream" at bounding box center [588, 336] width 1034 height 14
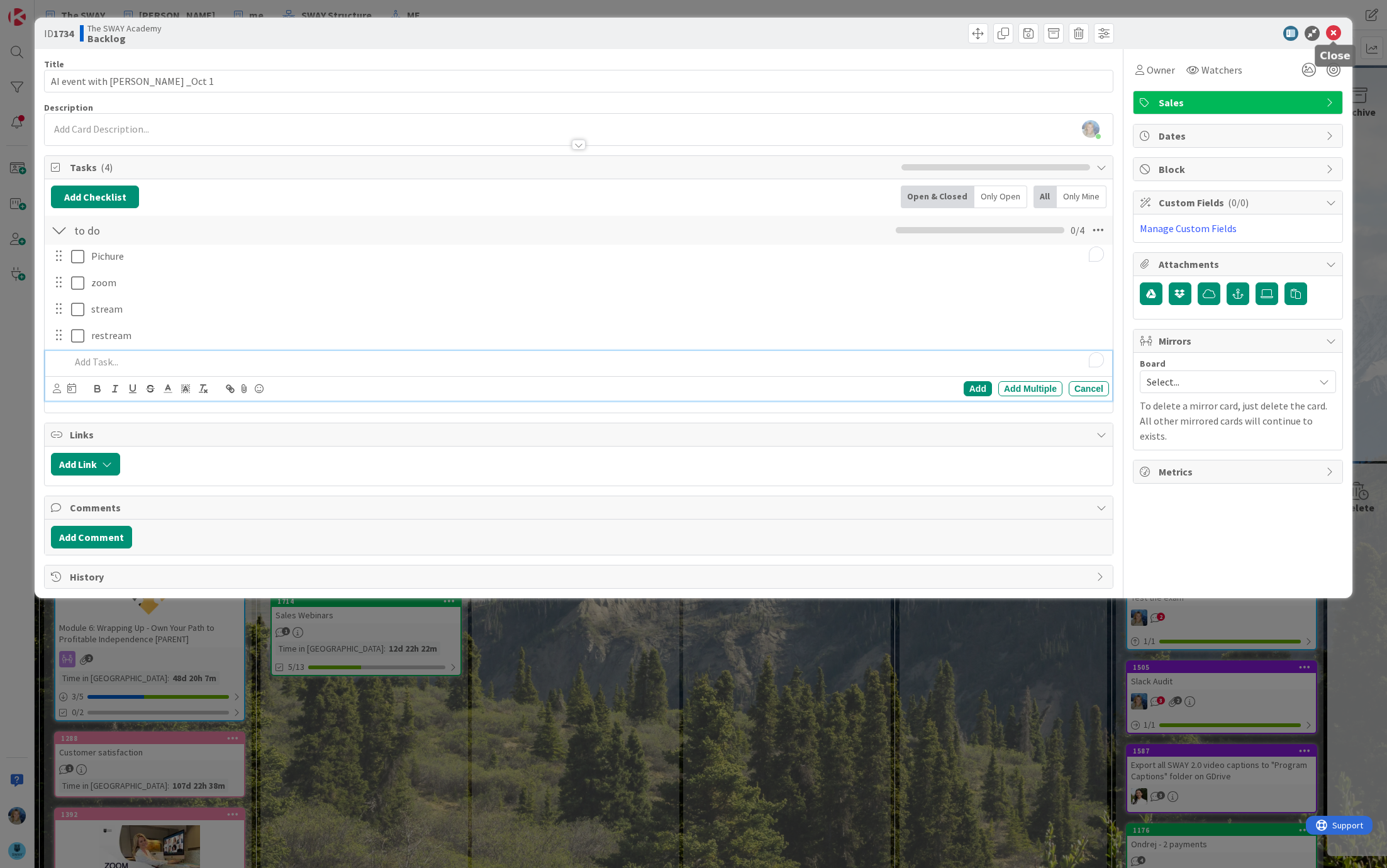
click at [1333, 30] on icon at bounding box center [1333, 33] width 15 height 15
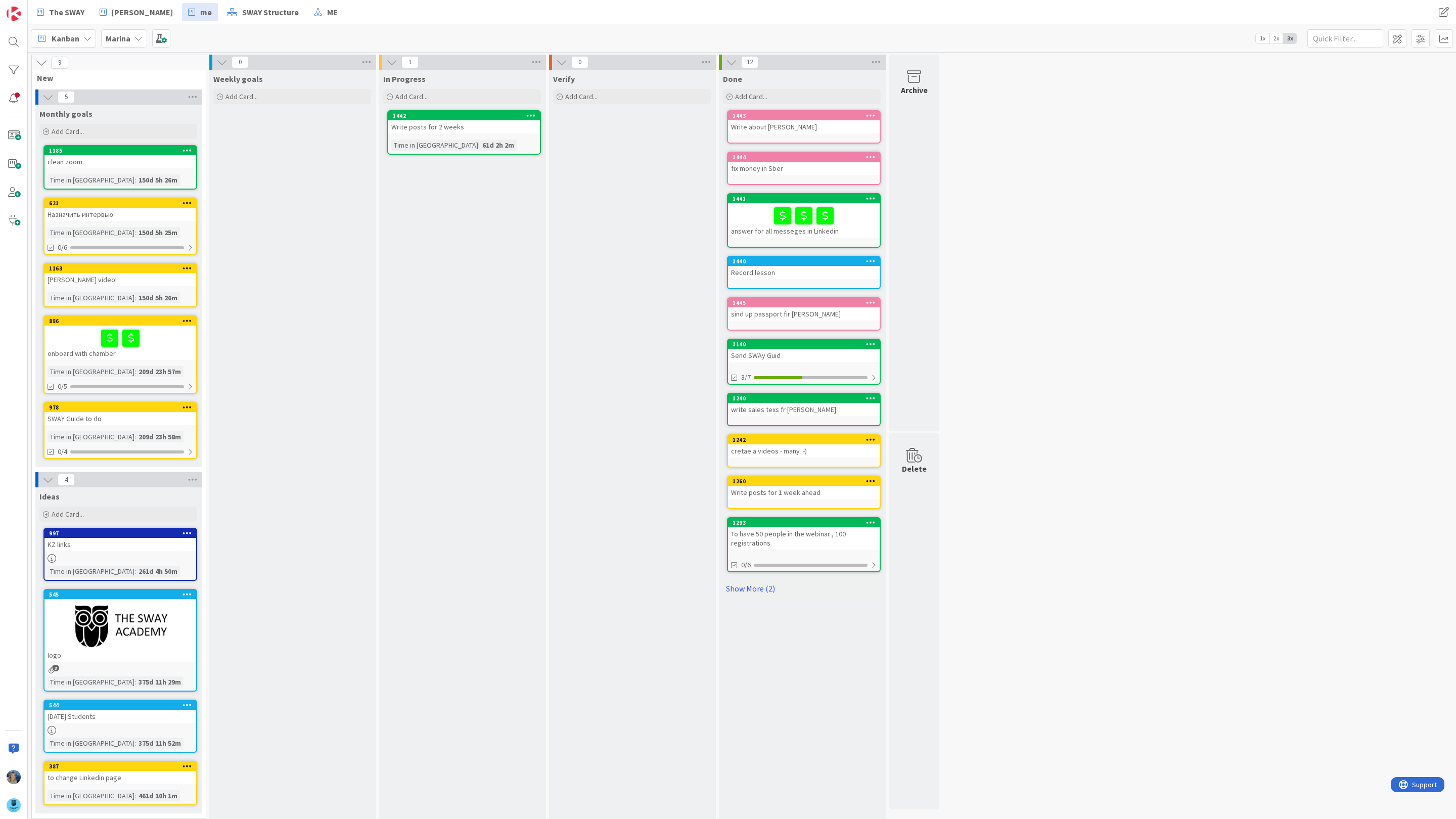
click at [120, 38] on b "Marina" at bounding box center [118, 39] width 25 height 10
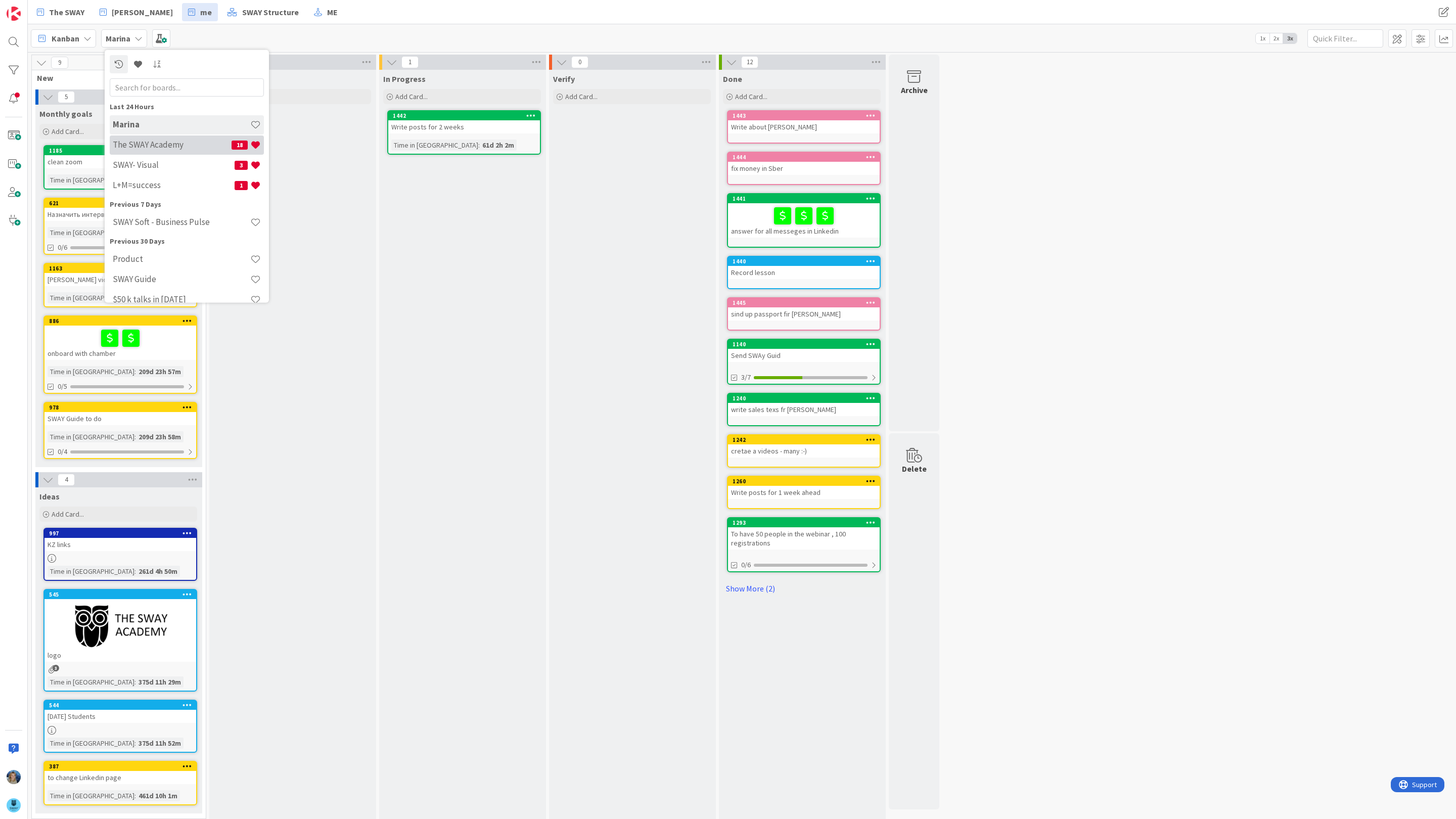
click at [165, 146] on h4 "The SWAY Academy" at bounding box center [172, 145] width 119 height 10
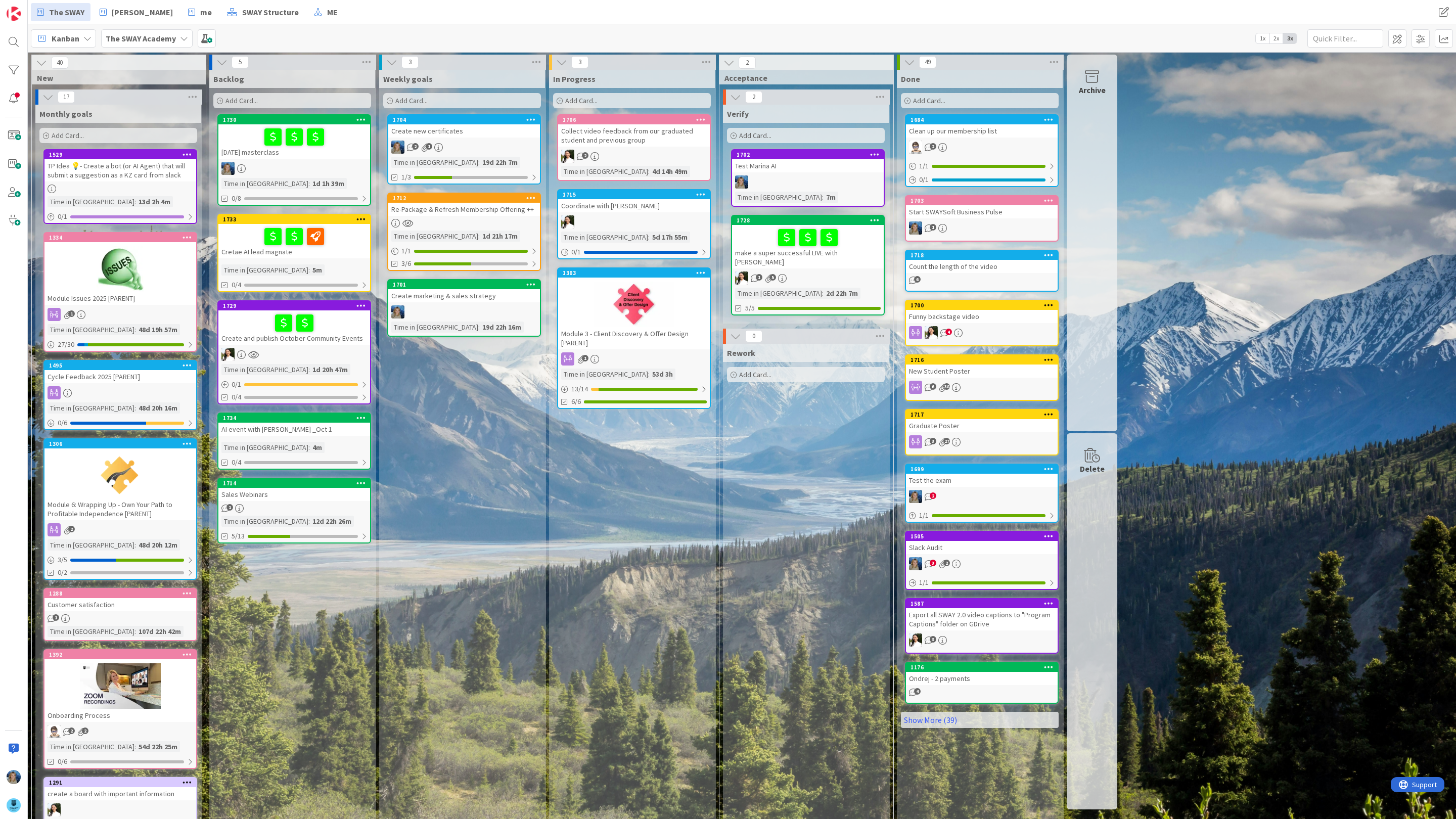
click at [444, 301] on div "Create marketing & sales strategy" at bounding box center [464, 295] width 152 height 13
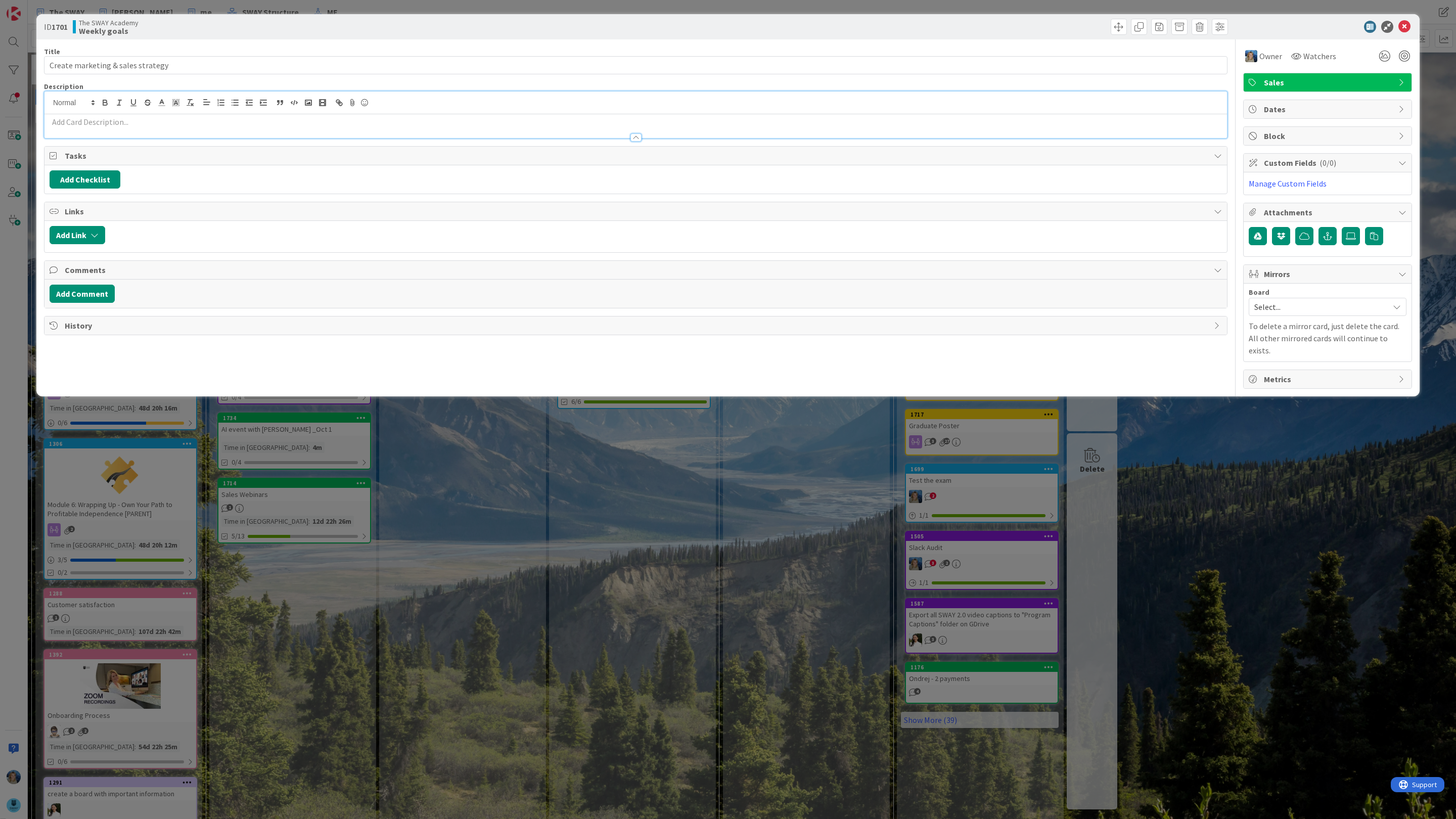
click at [112, 106] on div at bounding box center [635, 115] width 1183 height 47
click at [100, 124] on p "To enrich screen reader interactions, please activate Accessibility in Grammarl…" at bounding box center [636, 122] width 1173 height 11
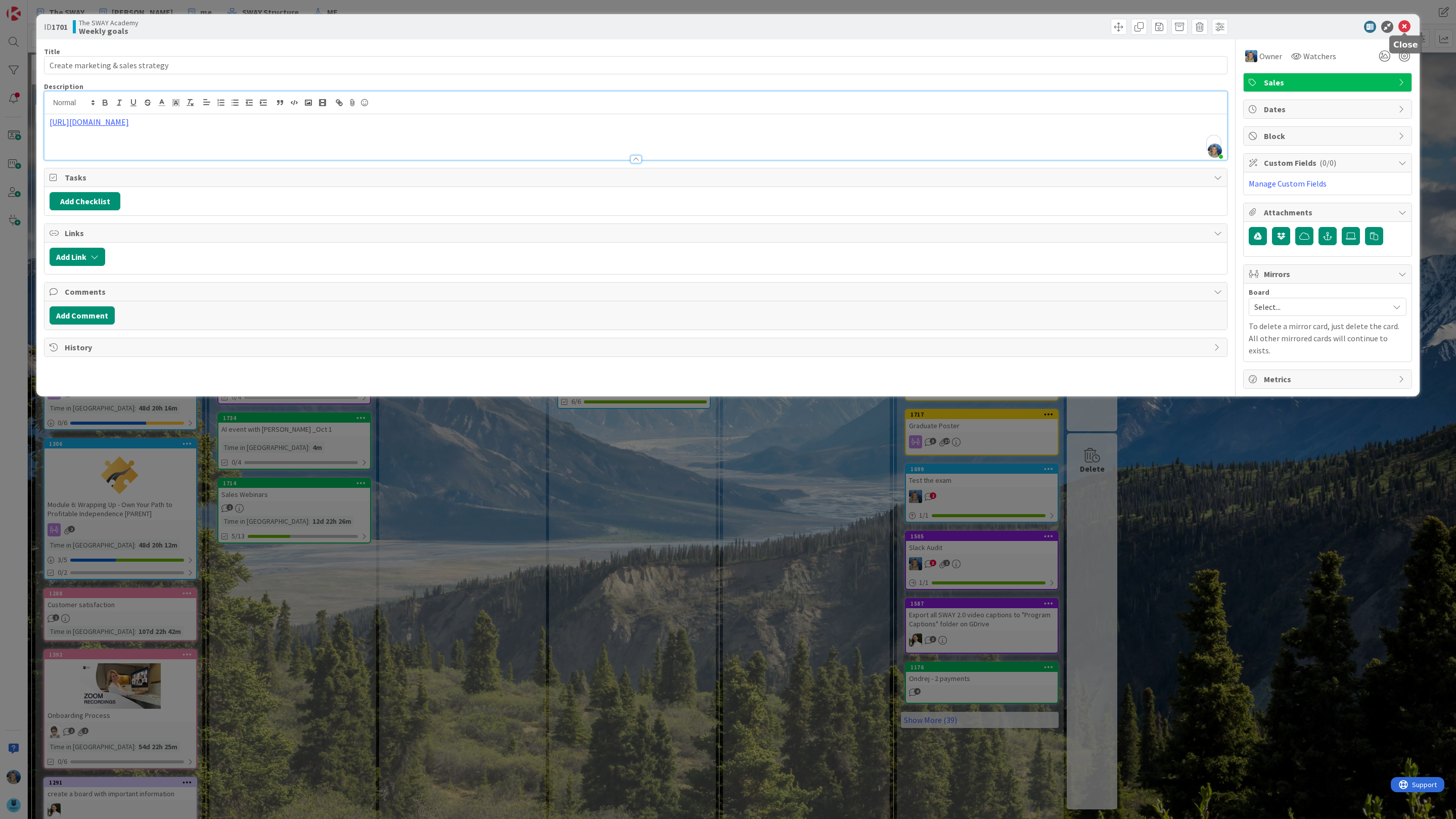
click at [1405, 27] on icon at bounding box center [1405, 26] width 12 height 12
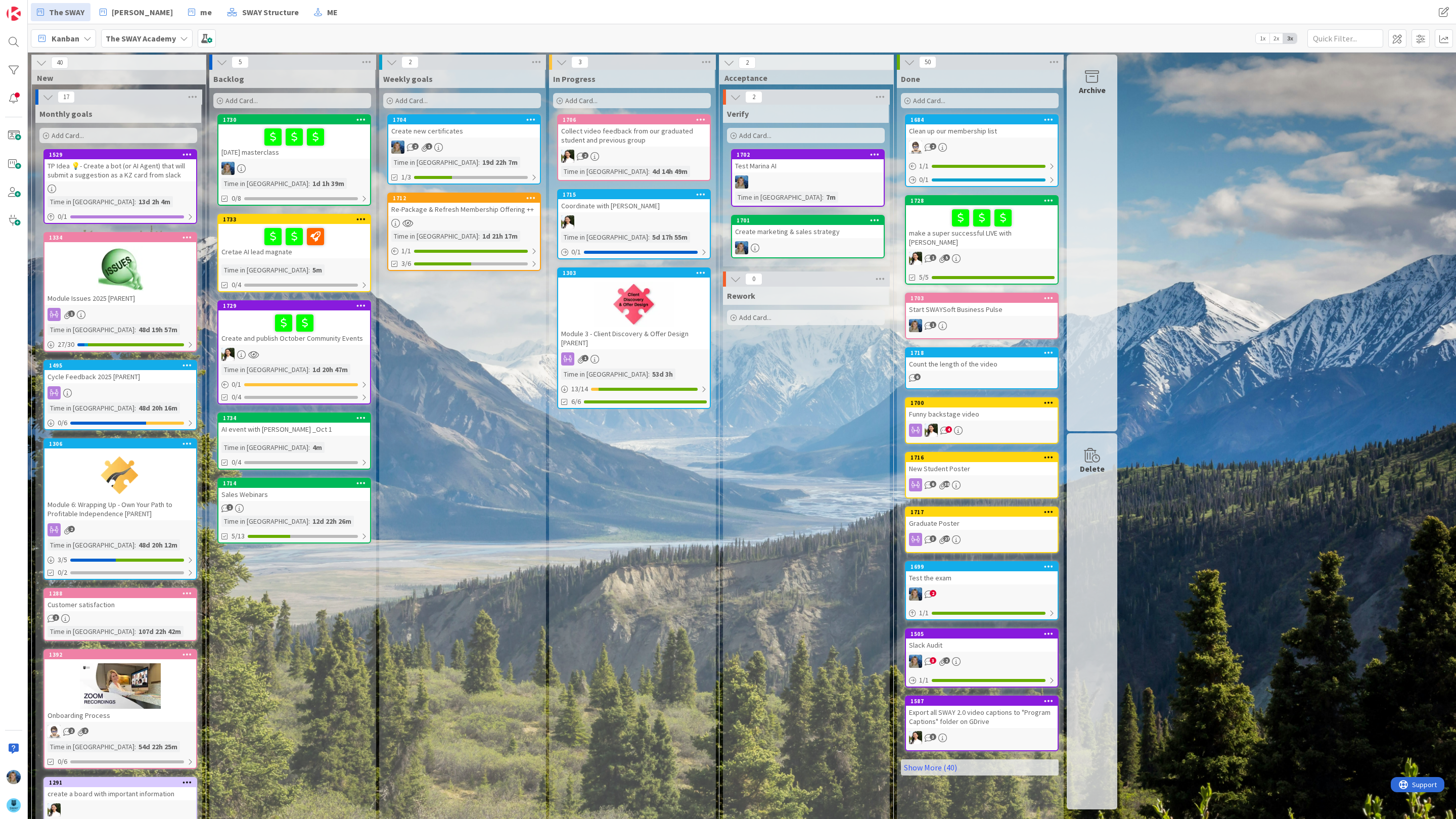
click at [284, 96] on div "Add Card..." at bounding box center [292, 100] width 157 height 15
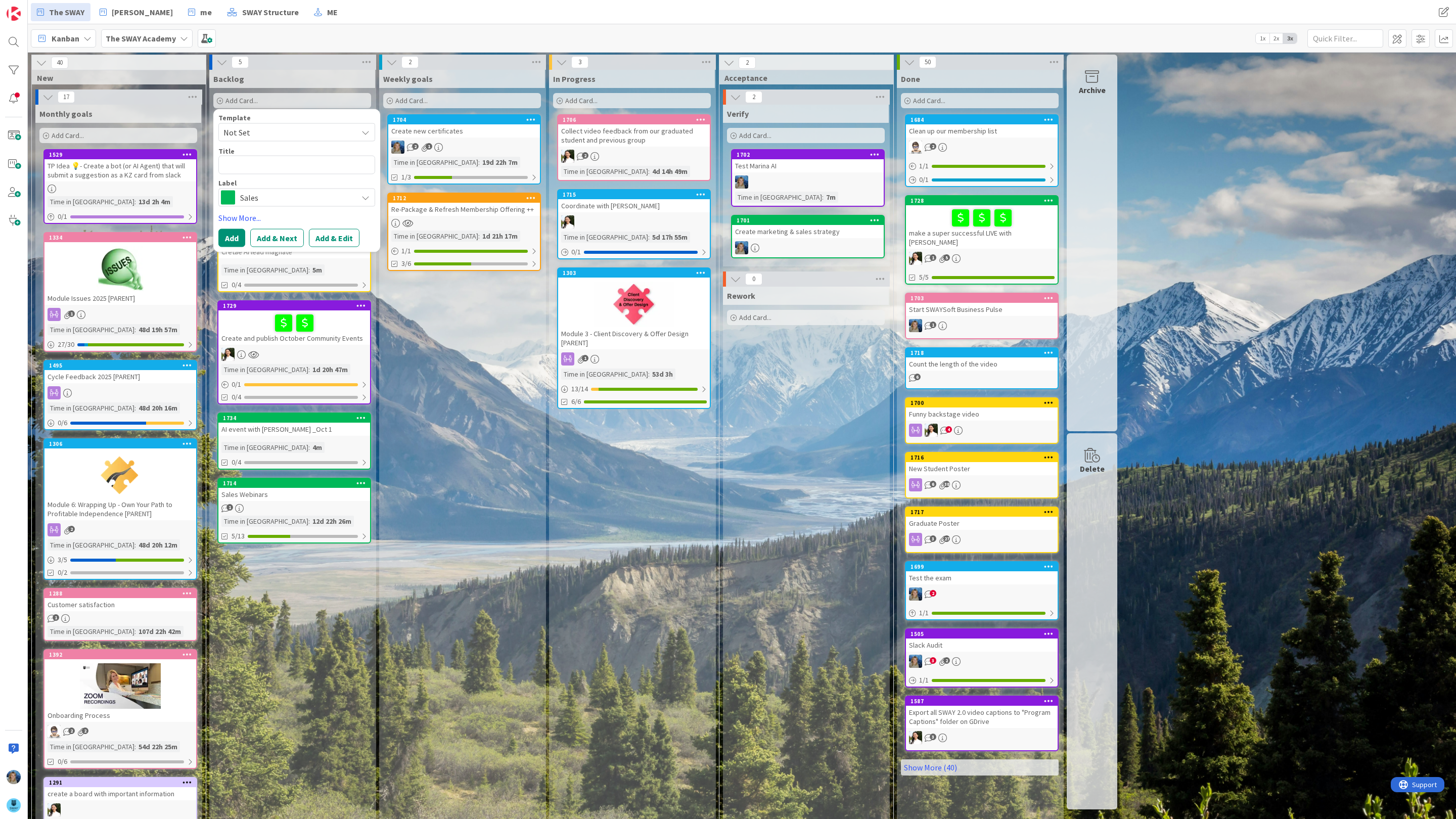
click at [268, 161] on textarea at bounding box center [296, 165] width 157 height 18
type textarea "x"
type textarea "D"
type textarea "x"
type textarea "Do"
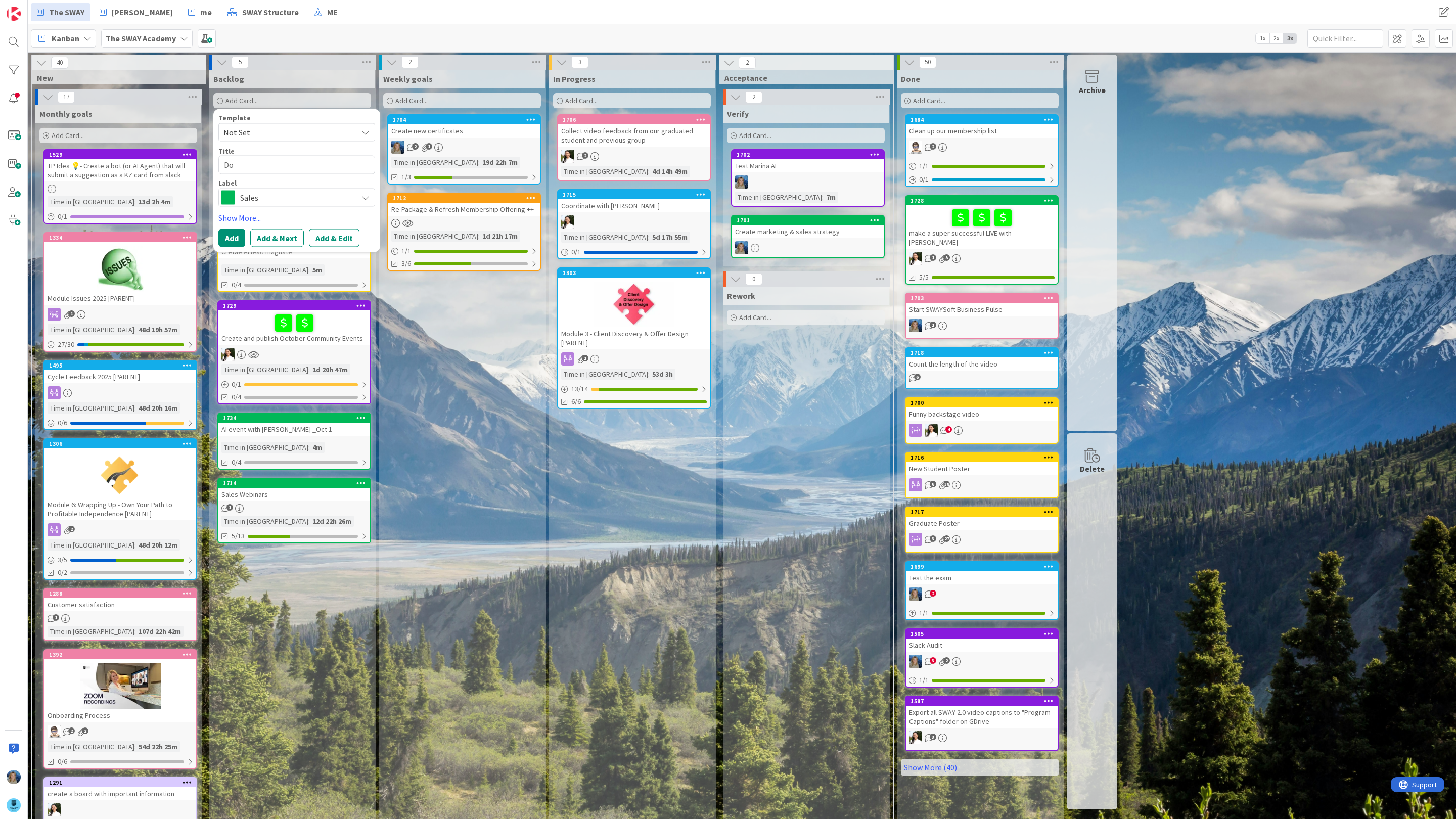
type textarea "x"
type textarea "Dom"
type textarea "x"
type textarea "Dome"
type textarea "x"
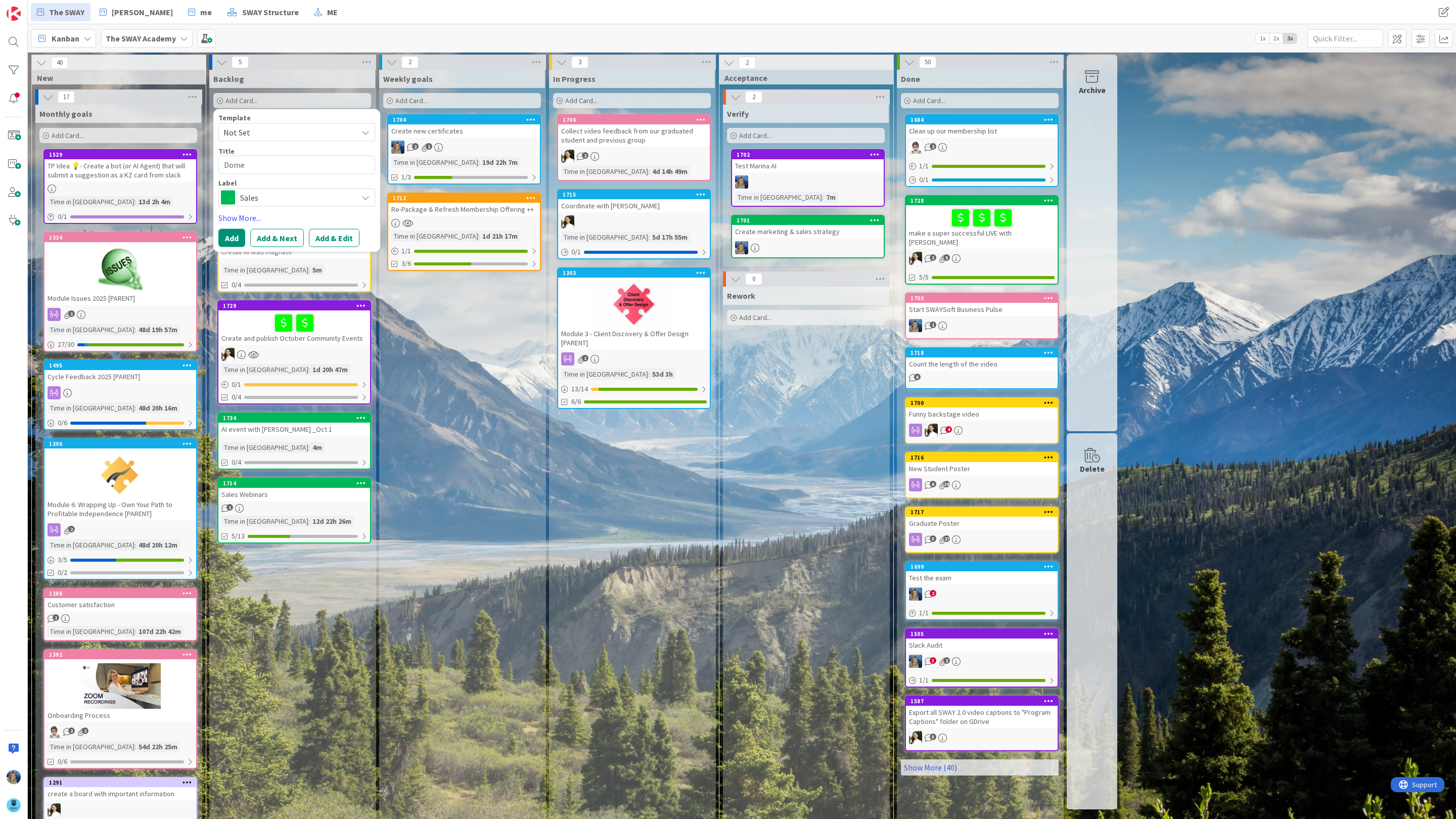
type textarea "Dome"
type textarea "x"
type textarea "Dome"
type textarea "x"
type textarea "Dom"
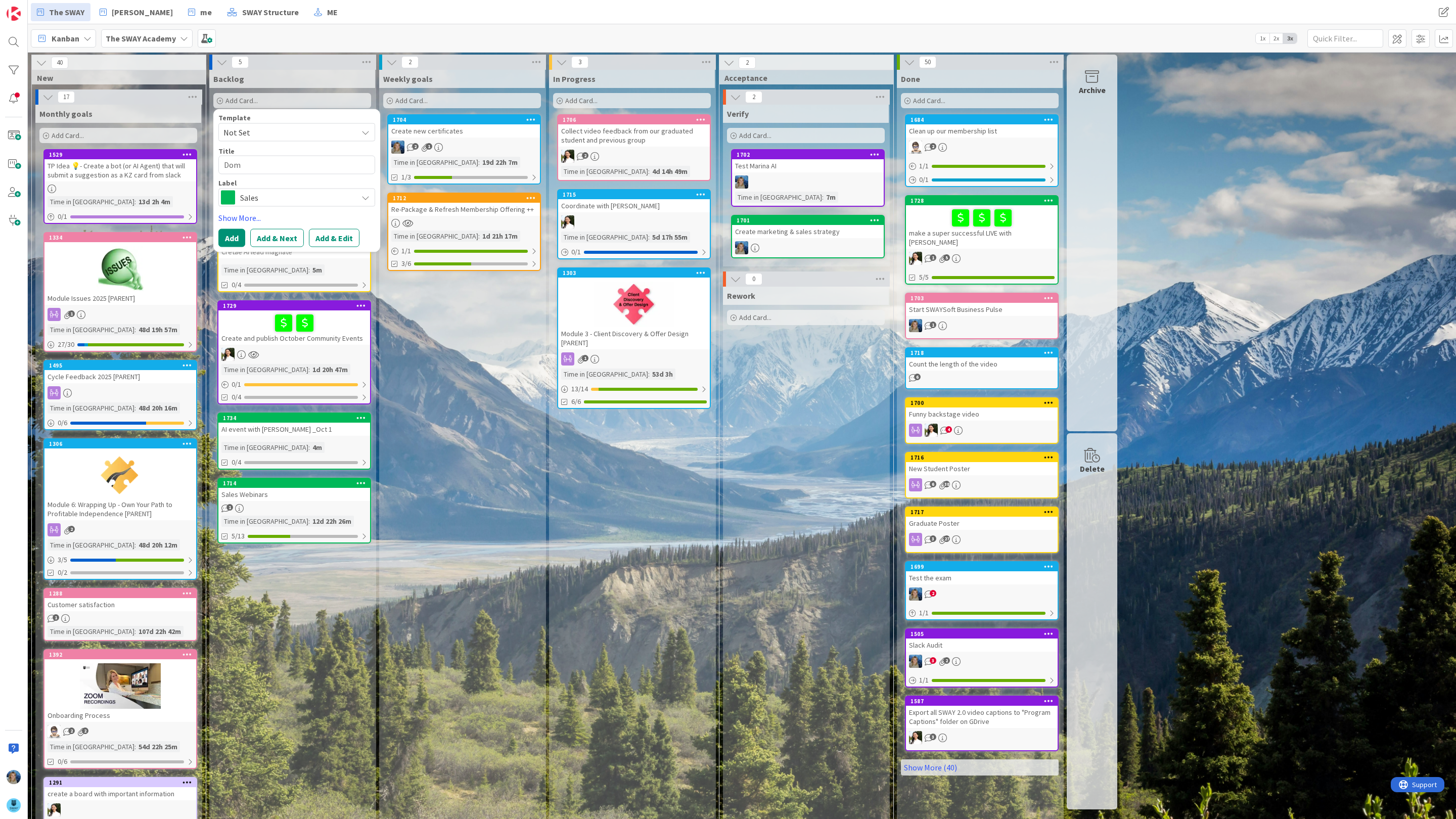
type textarea "x"
type textarea "Domo"
type textarea "x"
type textarea "Domo"
click at [224, 163] on textarea "Domo" at bounding box center [296, 165] width 157 height 18
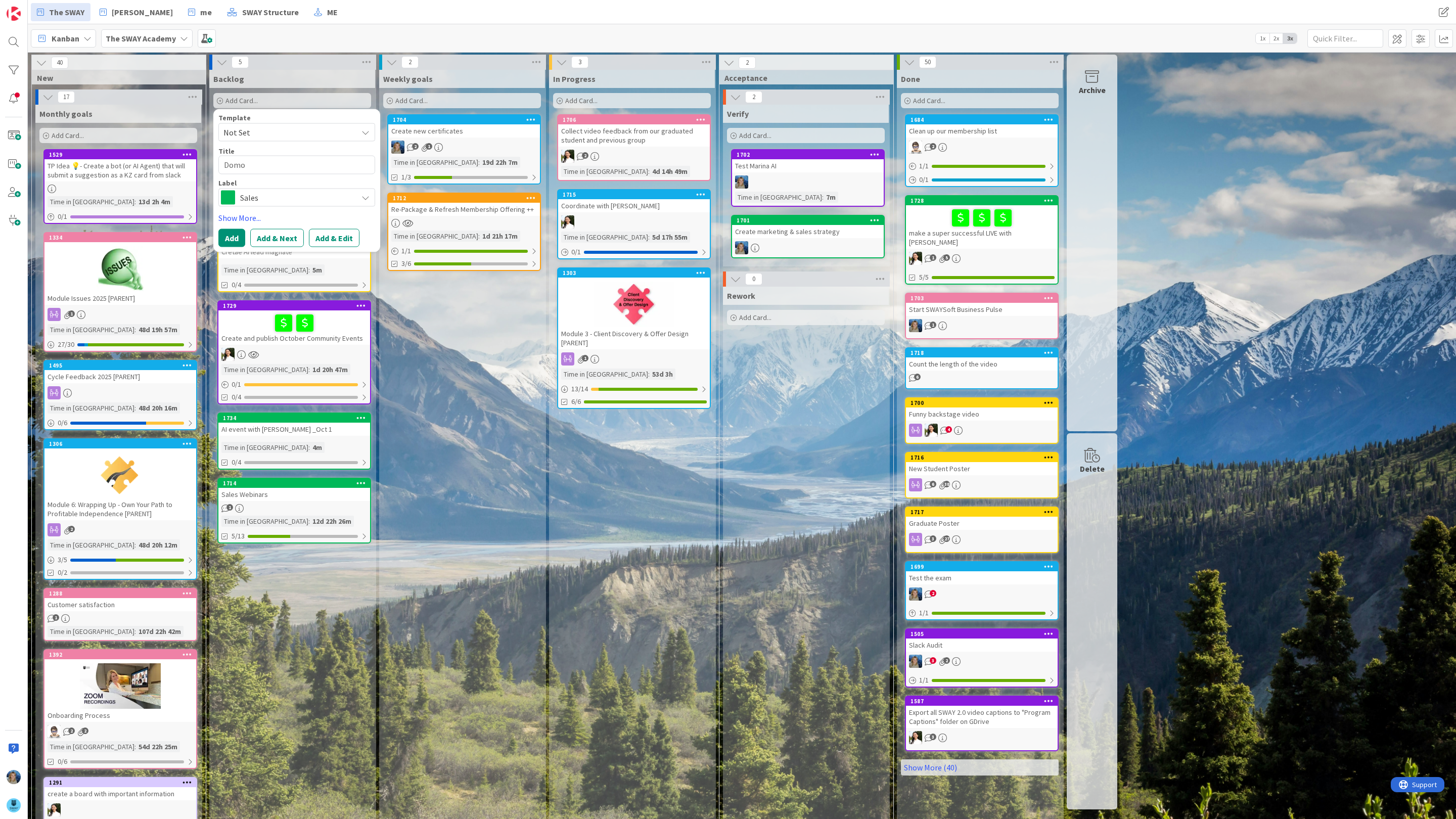
type textarea "x"
type textarea "2Domo"
type textarea "x"
type textarea "2 Domo"
click at [248, 161] on textarea "2 Domo" at bounding box center [296, 165] width 157 height 18
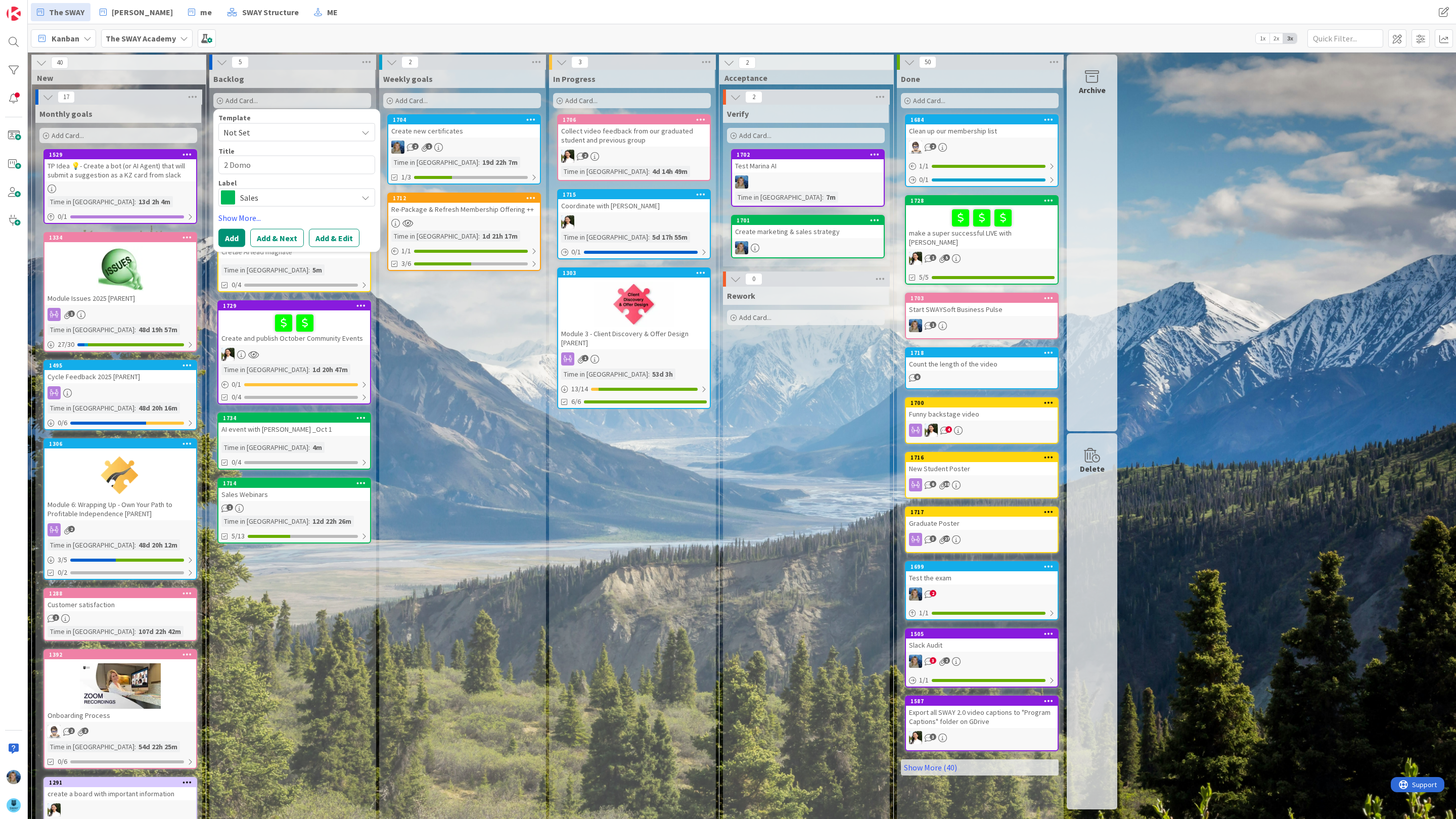
click at [250, 164] on textarea "2 Domo" at bounding box center [296, 165] width 157 height 18
type textarea "x"
type textarea "2 Domos"
drag, startPoint x: 260, startPoint y: 162, endPoint x: 221, endPoint y: 162, distance: 39.0
click at [221, 162] on textarea "2 Domos" at bounding box center [296, 165] width 157 height 18
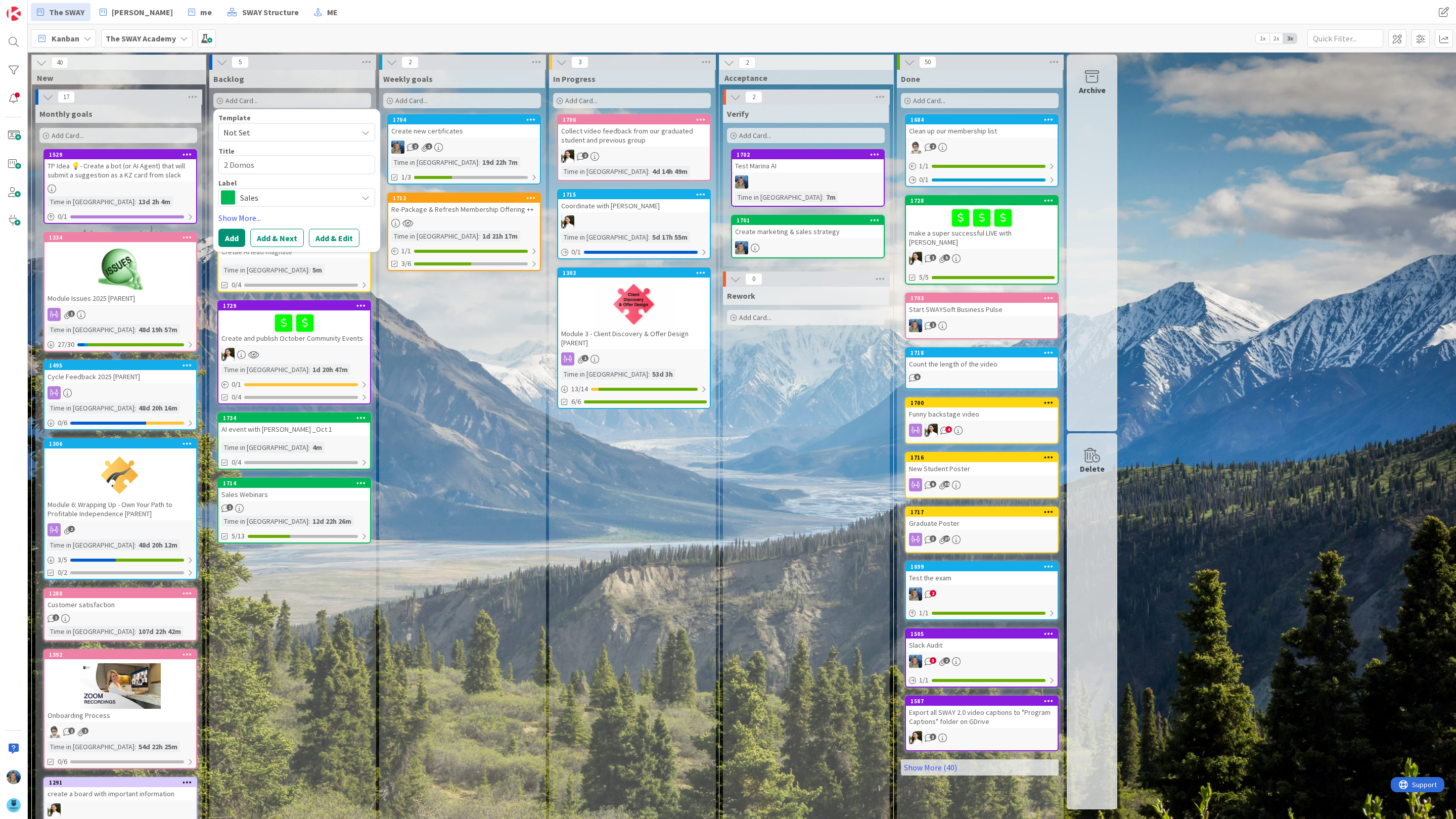
type textarea "x"
type textarea "F"
type textarea "x"
type textarea "Fi"
type textarea "x"
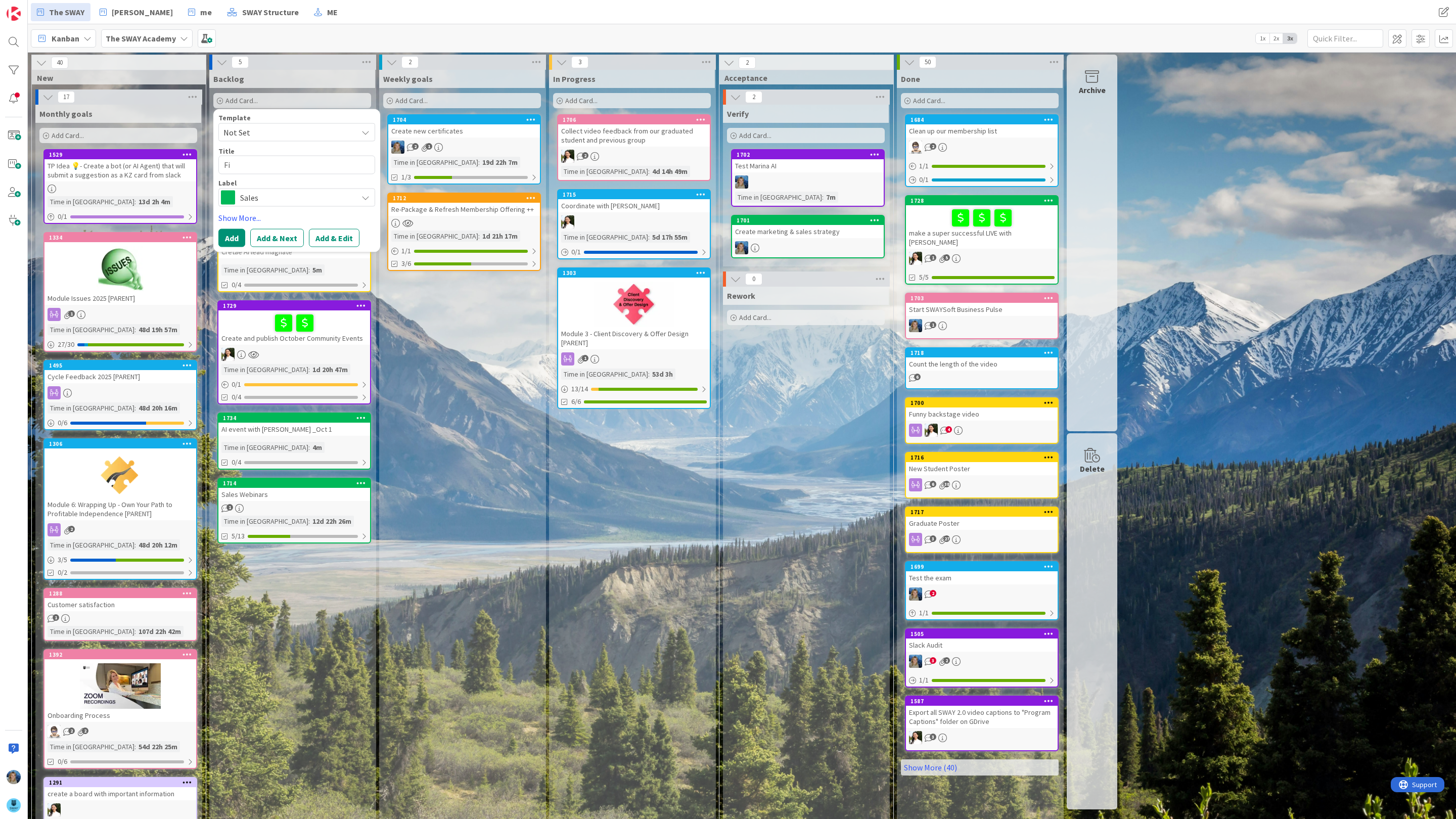
type textarea "Fin"
type textarea "x"
type textarea "Fini"
type textarea "x"
type textarea "Finis"
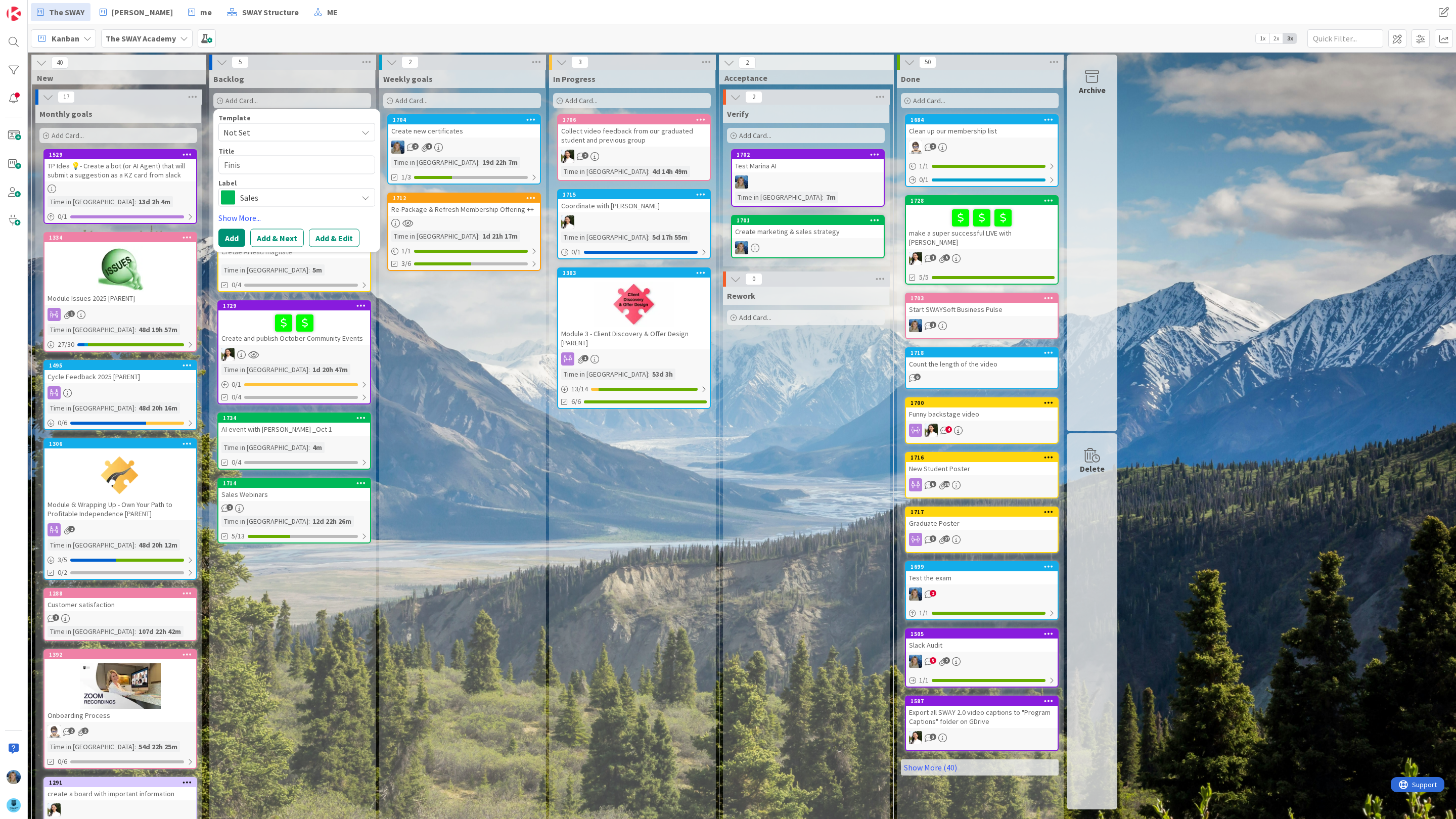
type textarea "x"
type textarea "Finish"
type textarea "x"
type textarea "Finishi"
type textarea "x"
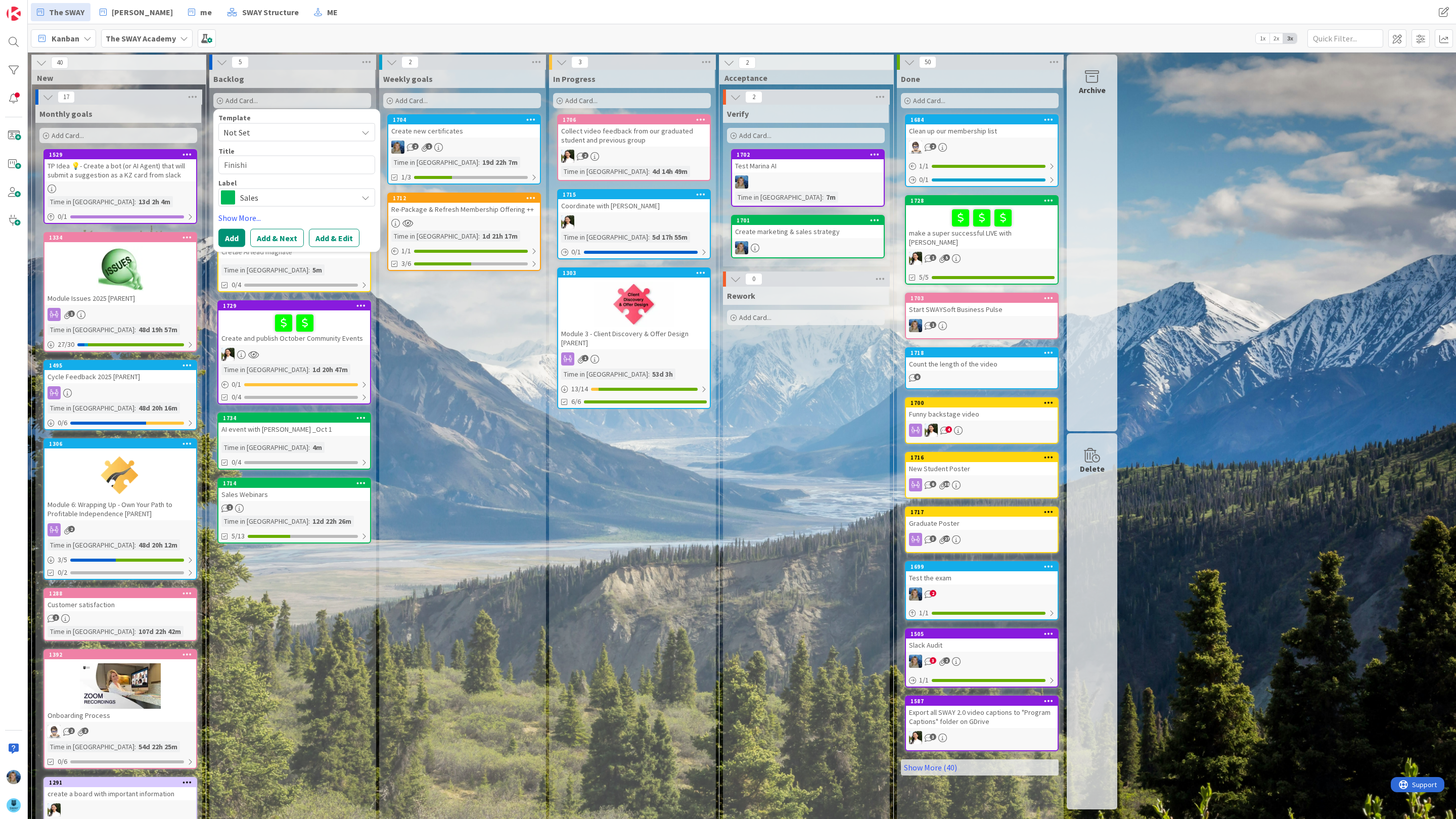
type textarea "Finishig"
type textarea "x"
type textarea "Finishig"
type textarea "x"
type textarea "Finishig S"
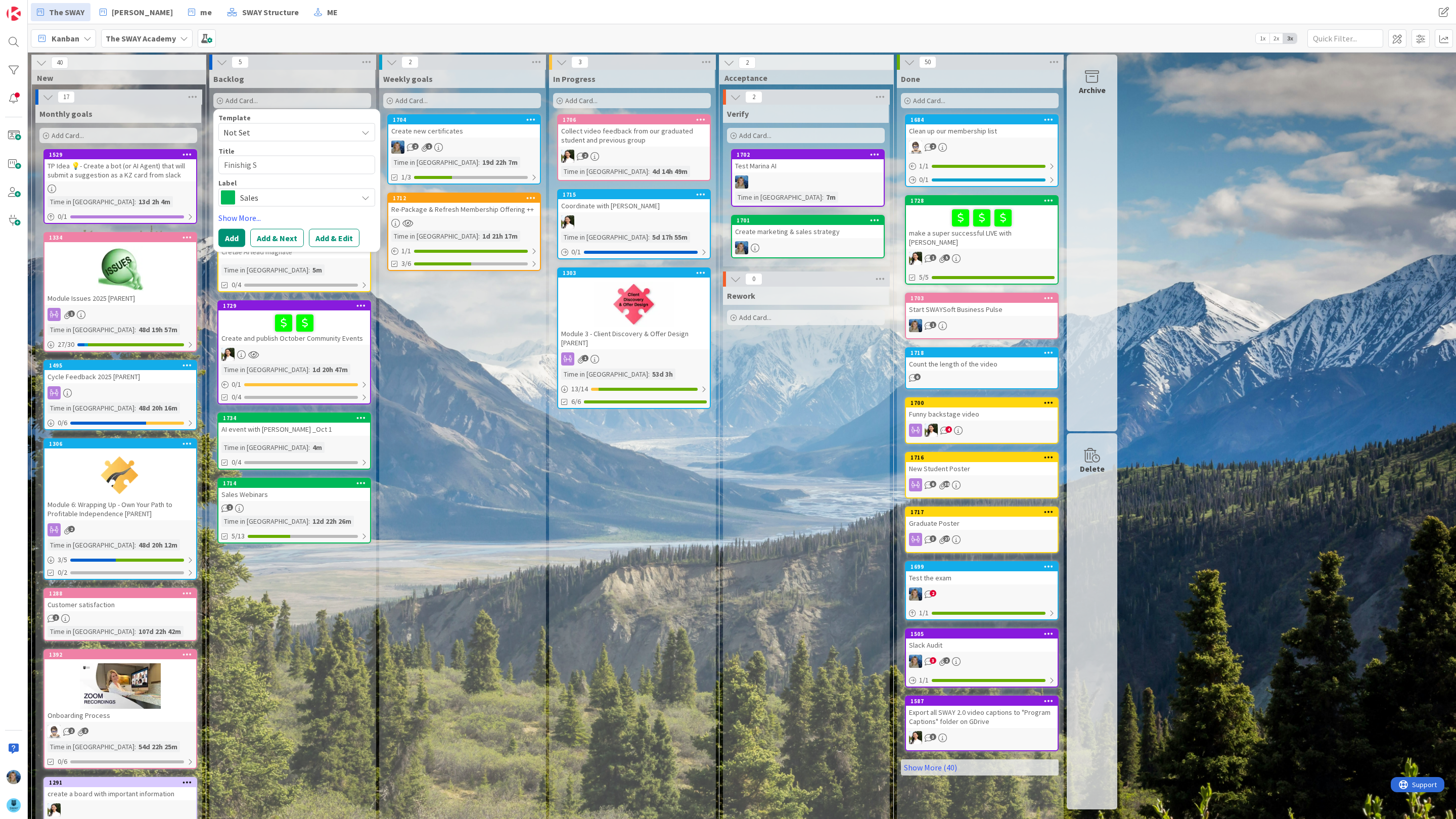
type textarea "x"
type textarea "Finishig Sp"
type textarea "x"
type textarea "Finishig Spr"
type textarea "x"
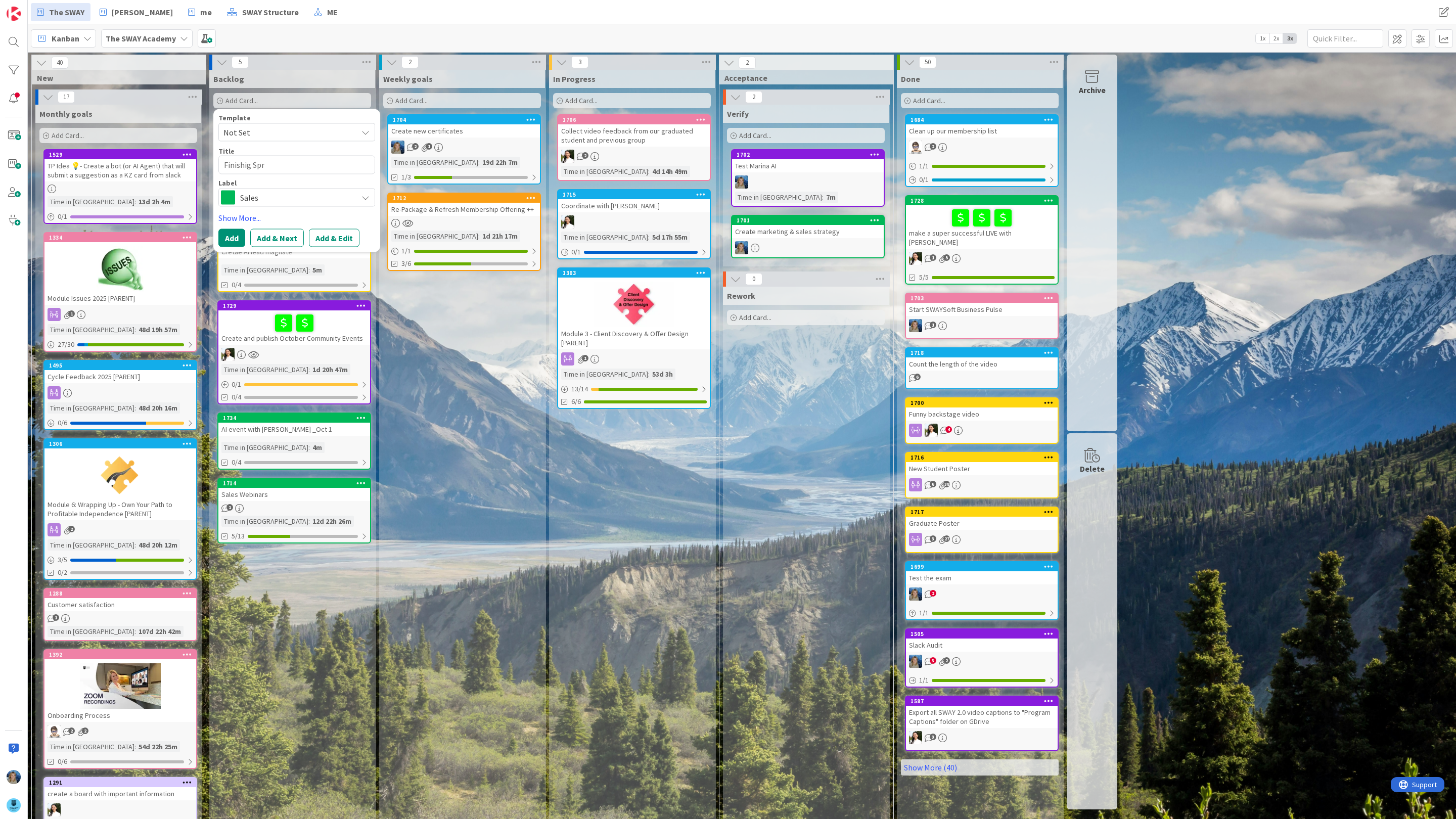
type textarea "Finishig Spri"
type textarea "x"
type textarea "Finishig Sprin"
type textarea "x"
type textarea "Finishig Sprint"
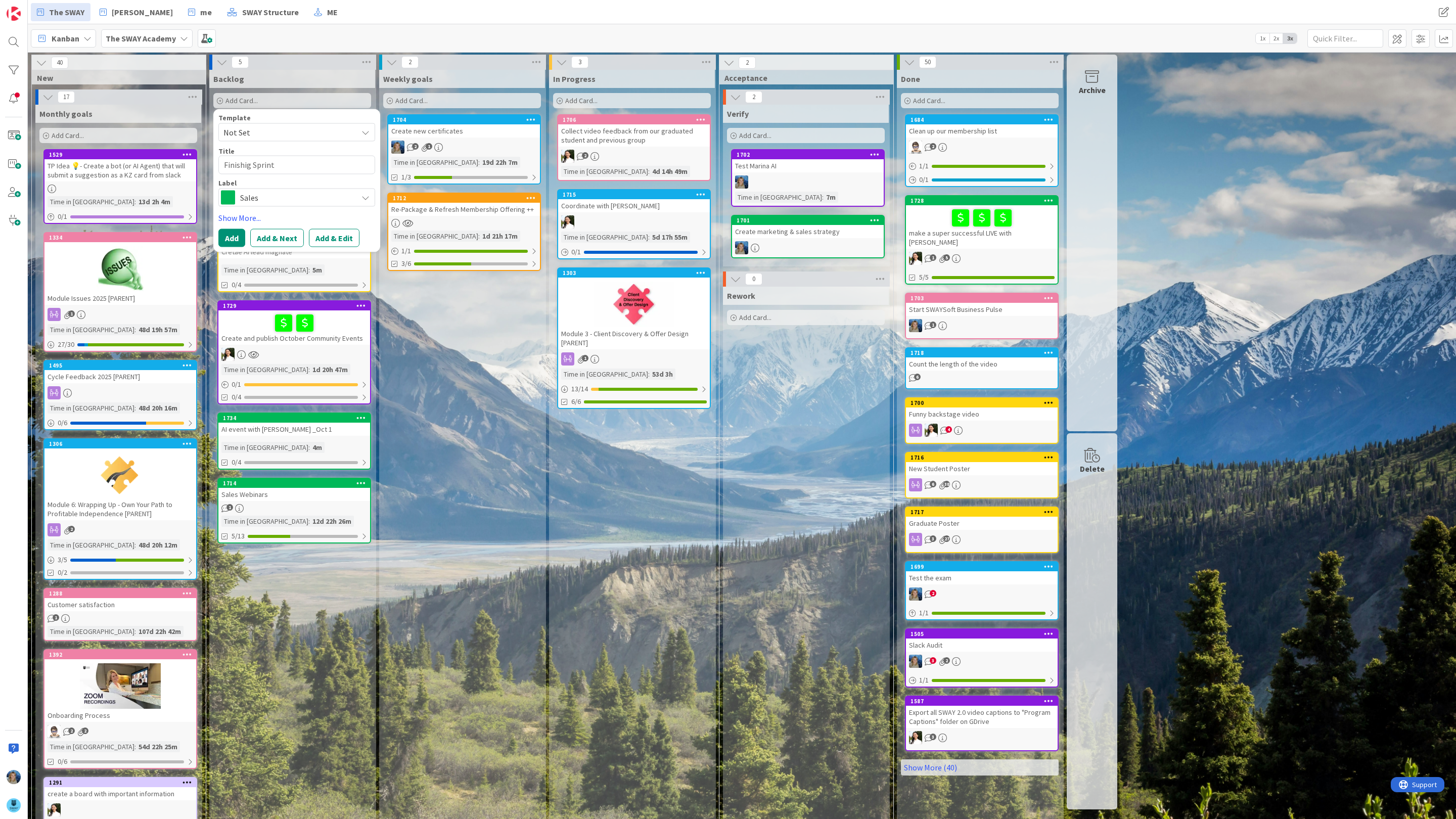
type textarea "x"
type textarea "Finishig Sprint"
type textarea "x"
type textarea "Finishig Sprint 1"
type textarea "x"
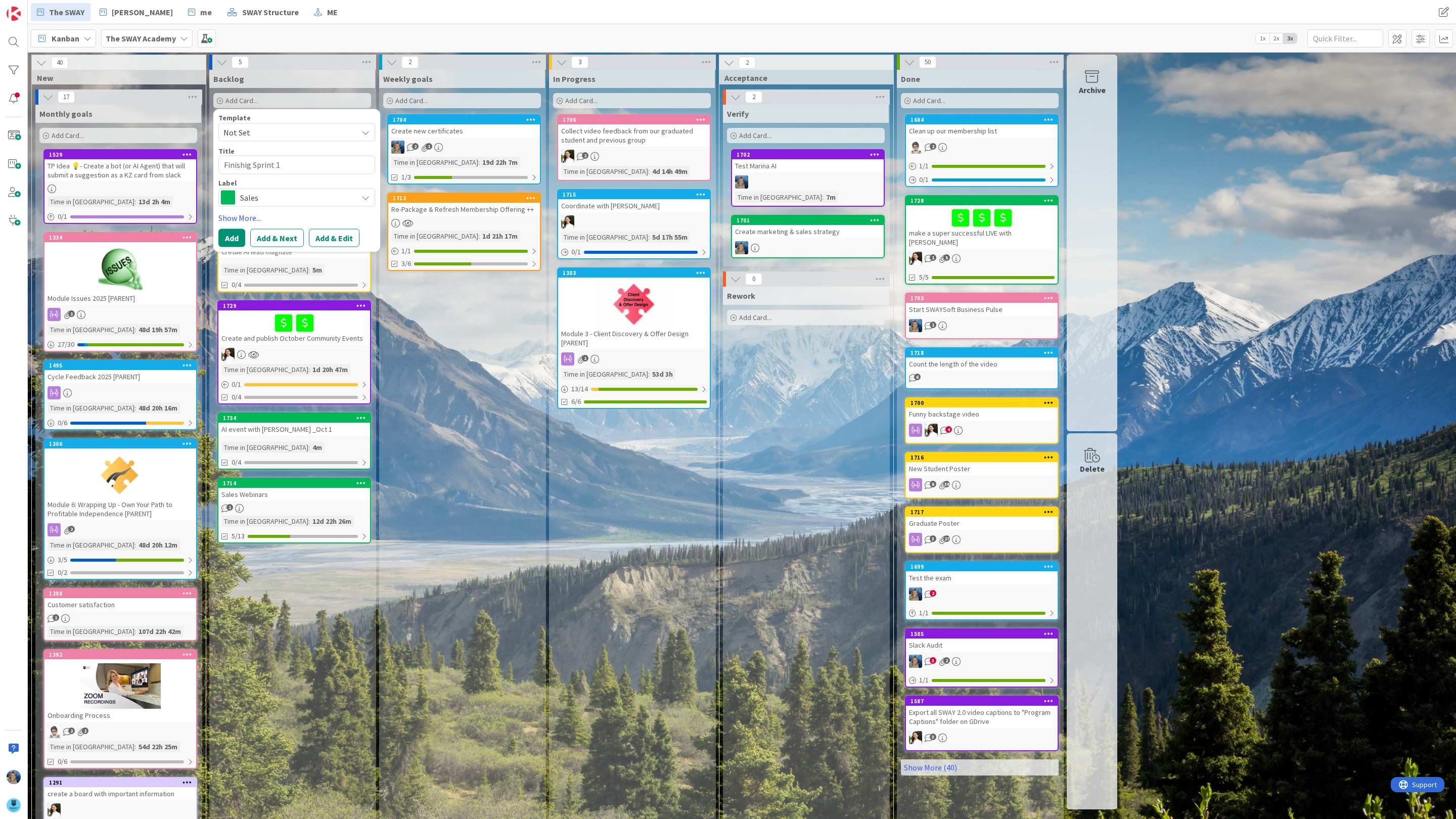
type textarea "Finishig Sprint"
type textarea "x"
type textarea "Finishig Sprint"
type textarea "x"
type textarea "Finishig Sprin"
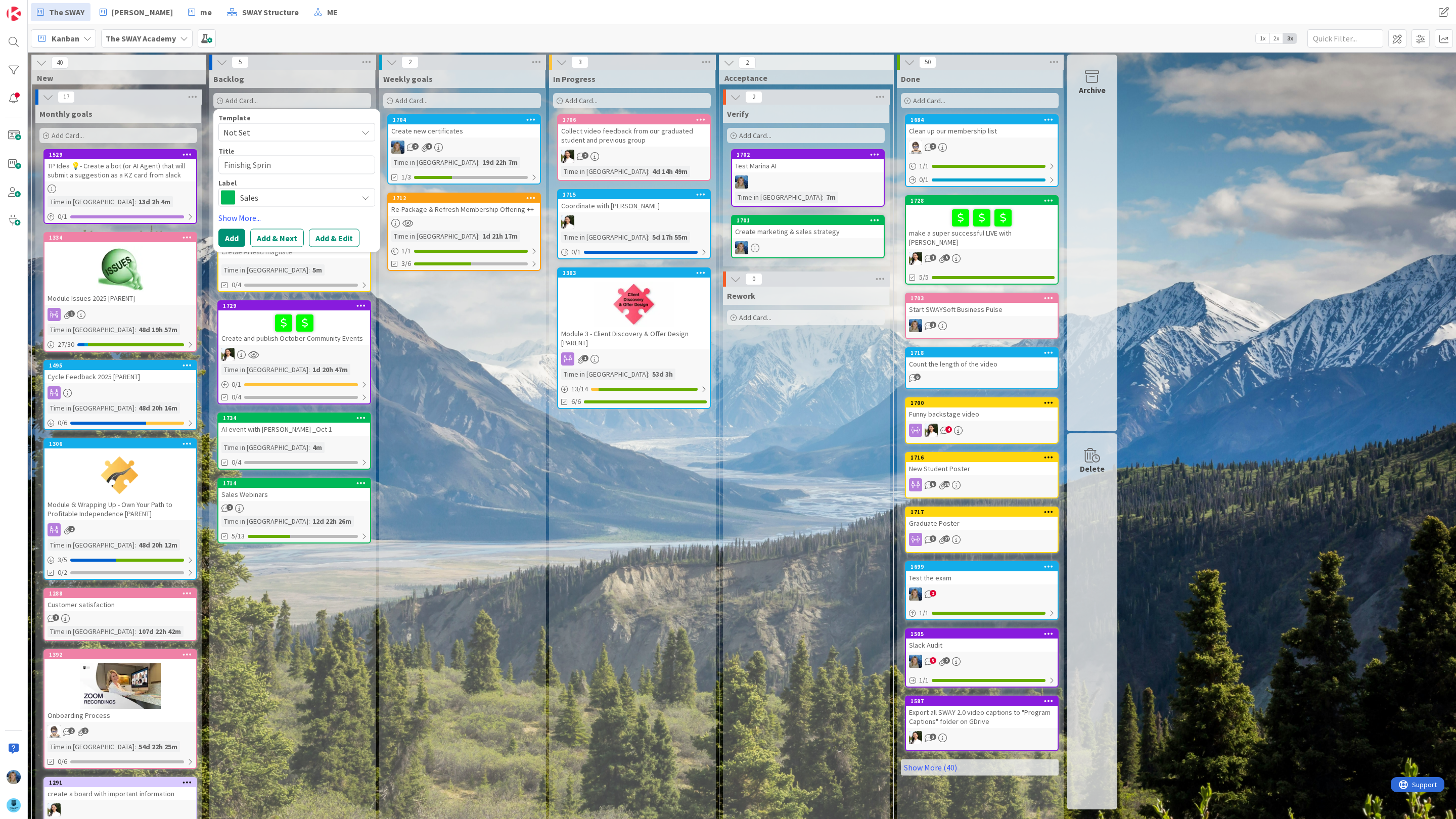
type textarea "x"
type textarea "Finishig Spri"
type textarea "x"
type textarea "Finishig Spr"
type textarea "x"
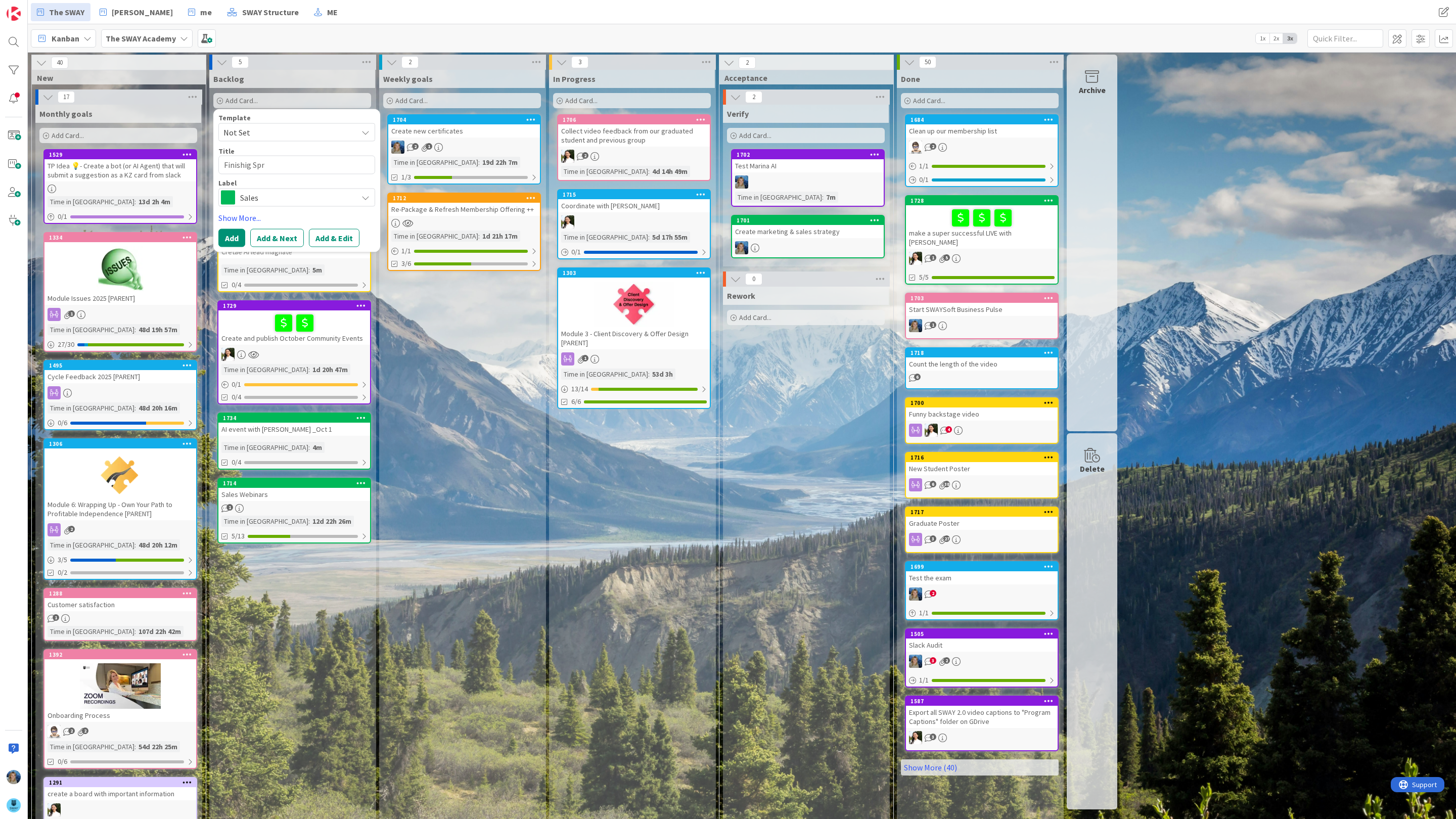
type textarea "Finishig Sp"
type textarea "x"
type textarea "Finishig S"
type textarea "x"
type textarea "Finishig"
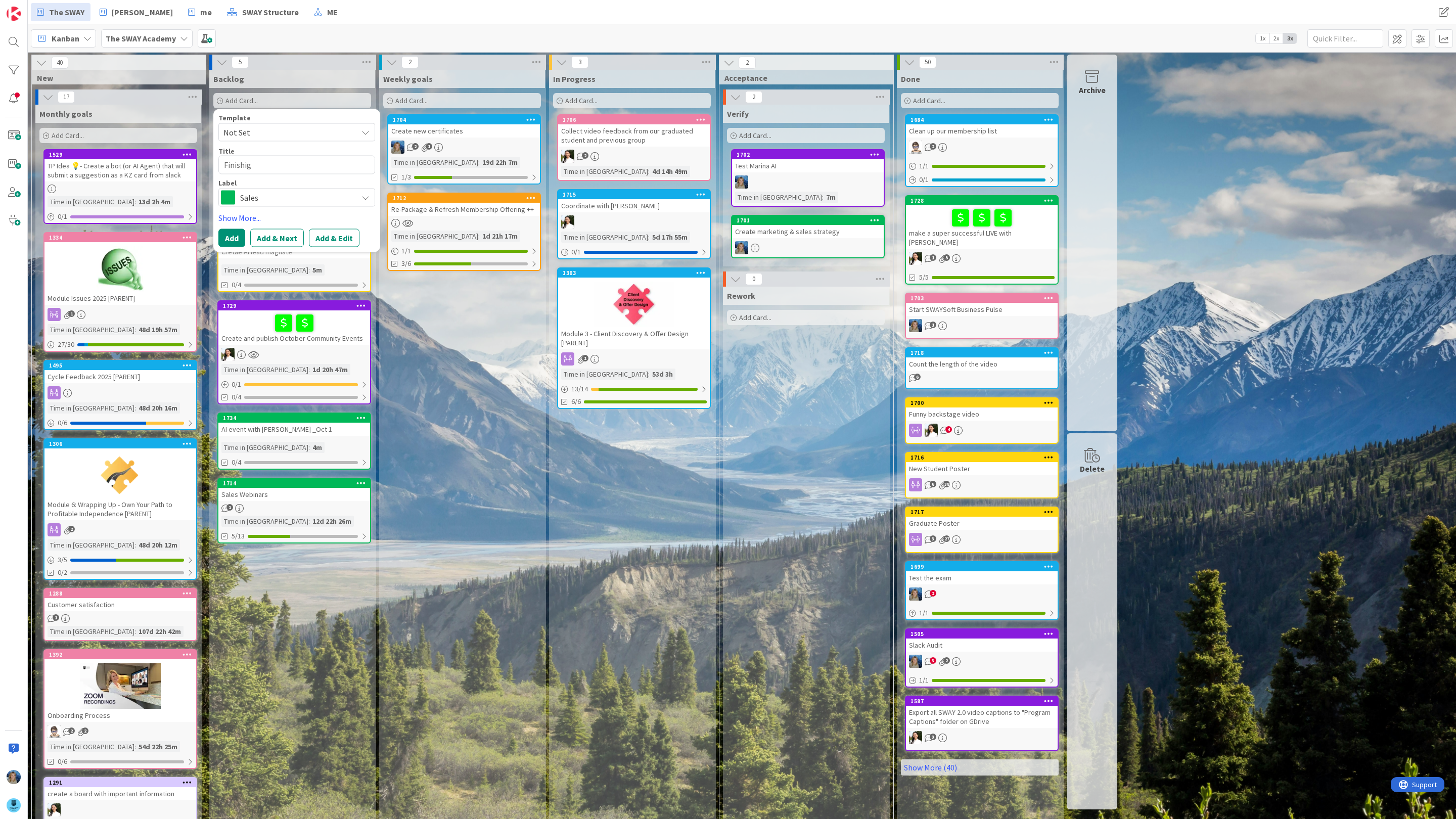
type textarea "x"
type textarea "Finishig M"
type textarea "x"
type textarea "Finishig Mo"
type textarea "x"
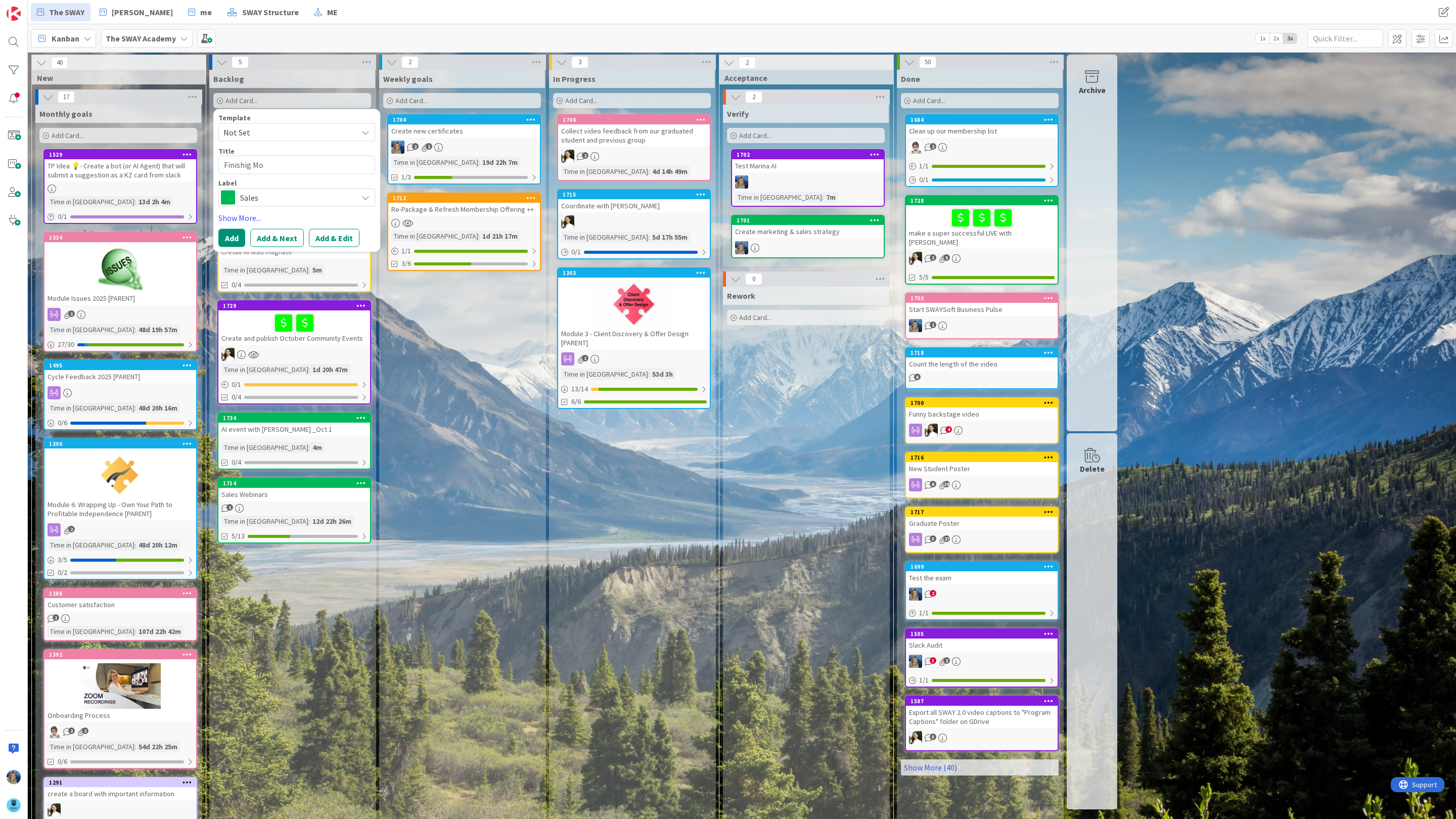
type textarea "Finishig Mod"
type textarea "x"
type textarea "Finishig Modu"
type textarea "x"
type textarea "Finishig Modul"
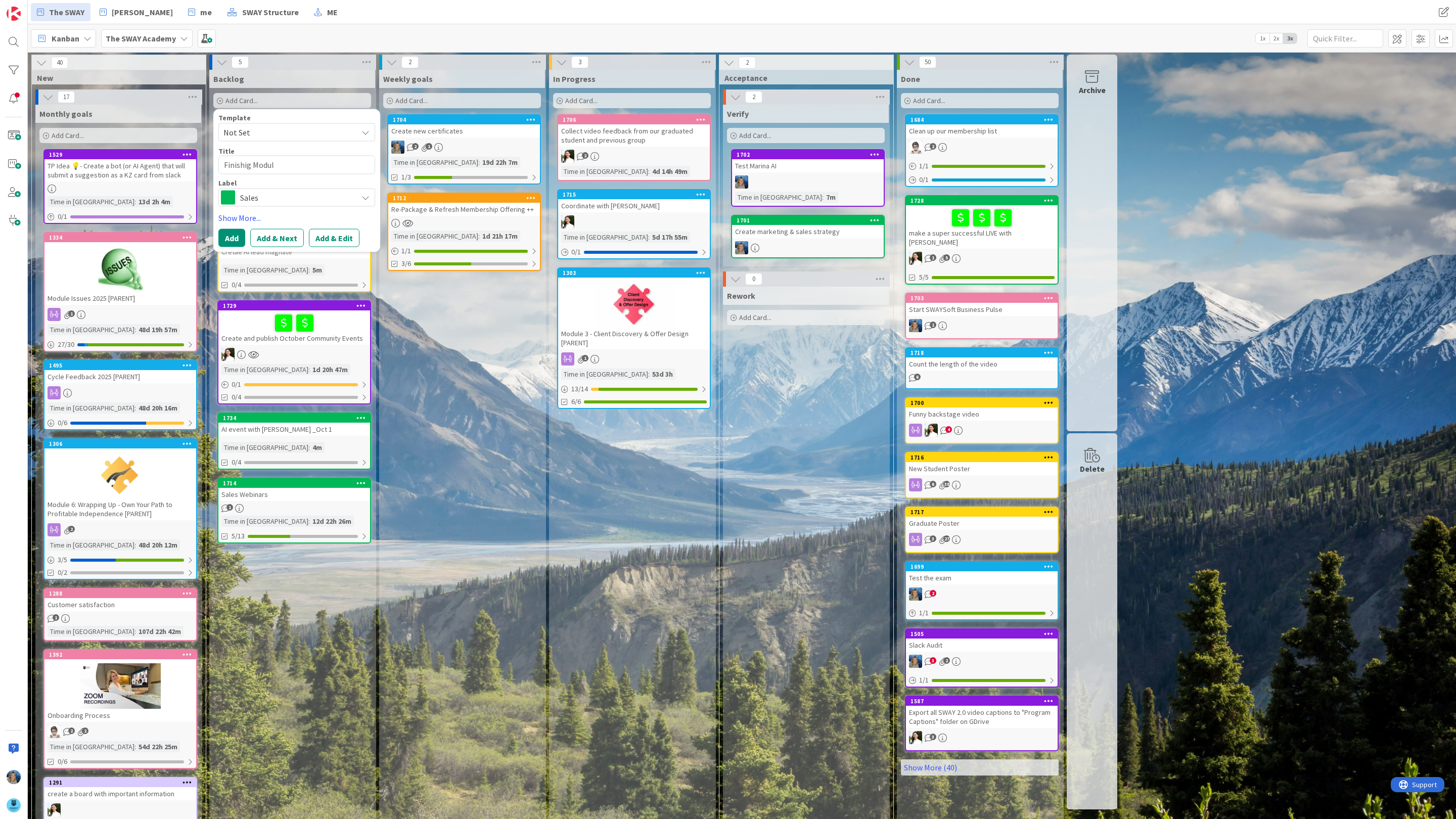
type textarea "x"
type textarea "Finishig Modul"
type textarea "x"
type textarea "Finishig Modul 1"
type textarea "x"
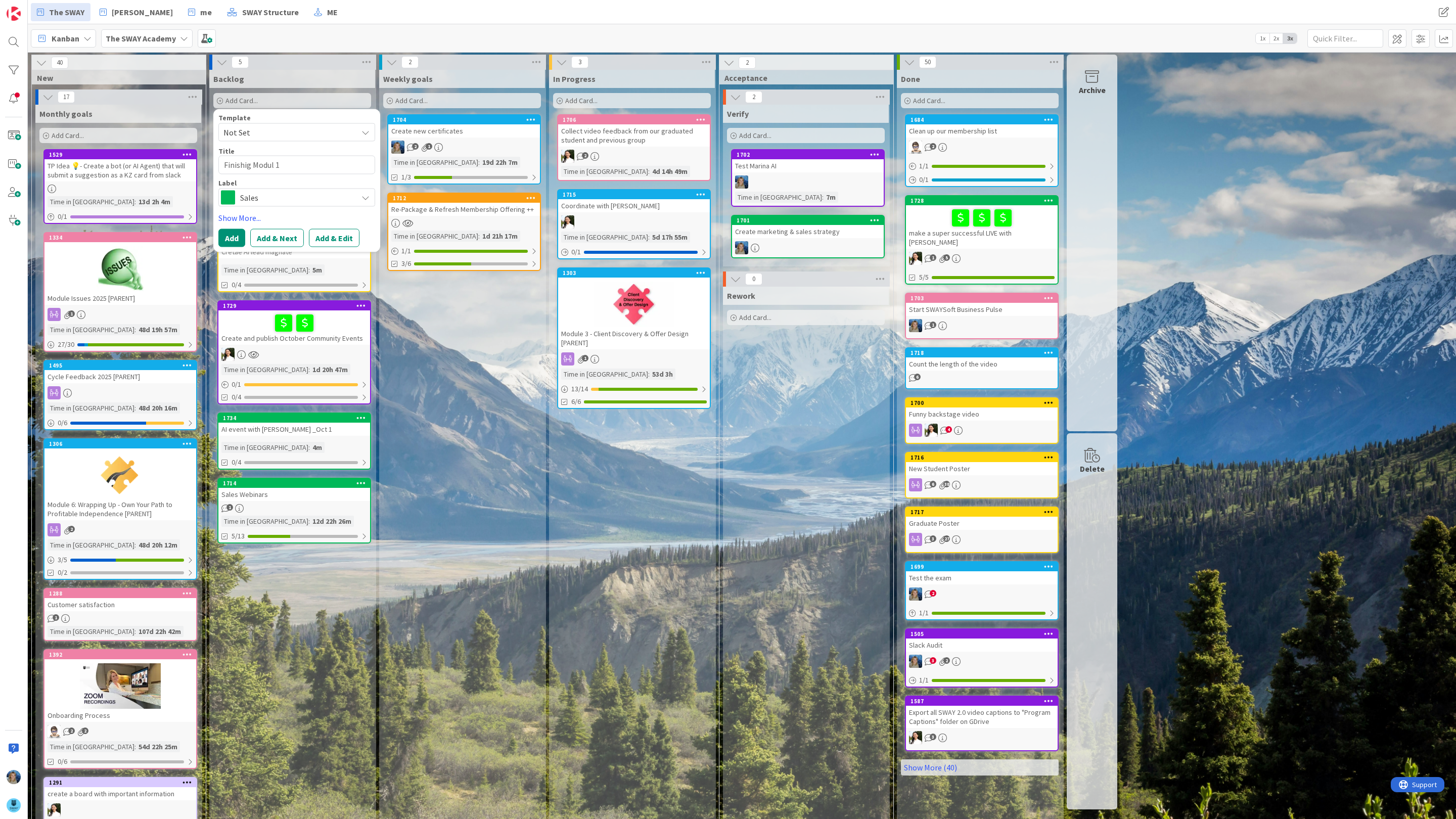
type textarea "Finishig Modul 1"
type textarea "x"
type textarea "Finishing Modul 1"
click at [276, 163] on textarea "Finishing Modul 1" at bounding box center [296, 165] width 157 height 18
click at [276, 165] on textarea "Finishing Modul 1" at bounding box center [296, 165] width 157 height 18
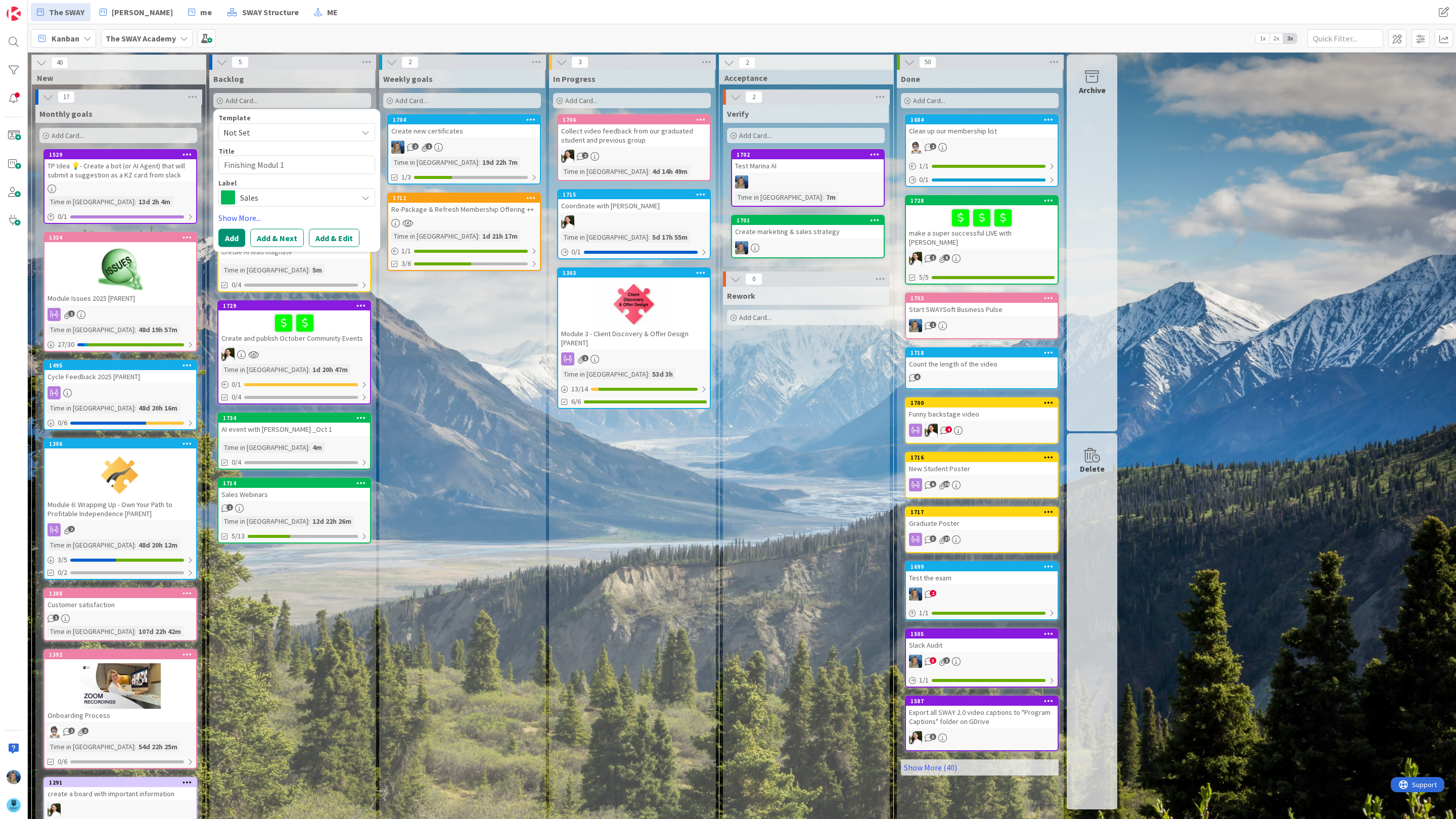
click at [279, 165] on textarea "Finishing Modul 1" at bounding box center [296, 165] width 157 height 18
type textarea "x"
type textarea "Finishing Modul1"
type textarea "x"
type textarea "Finishing Module1"
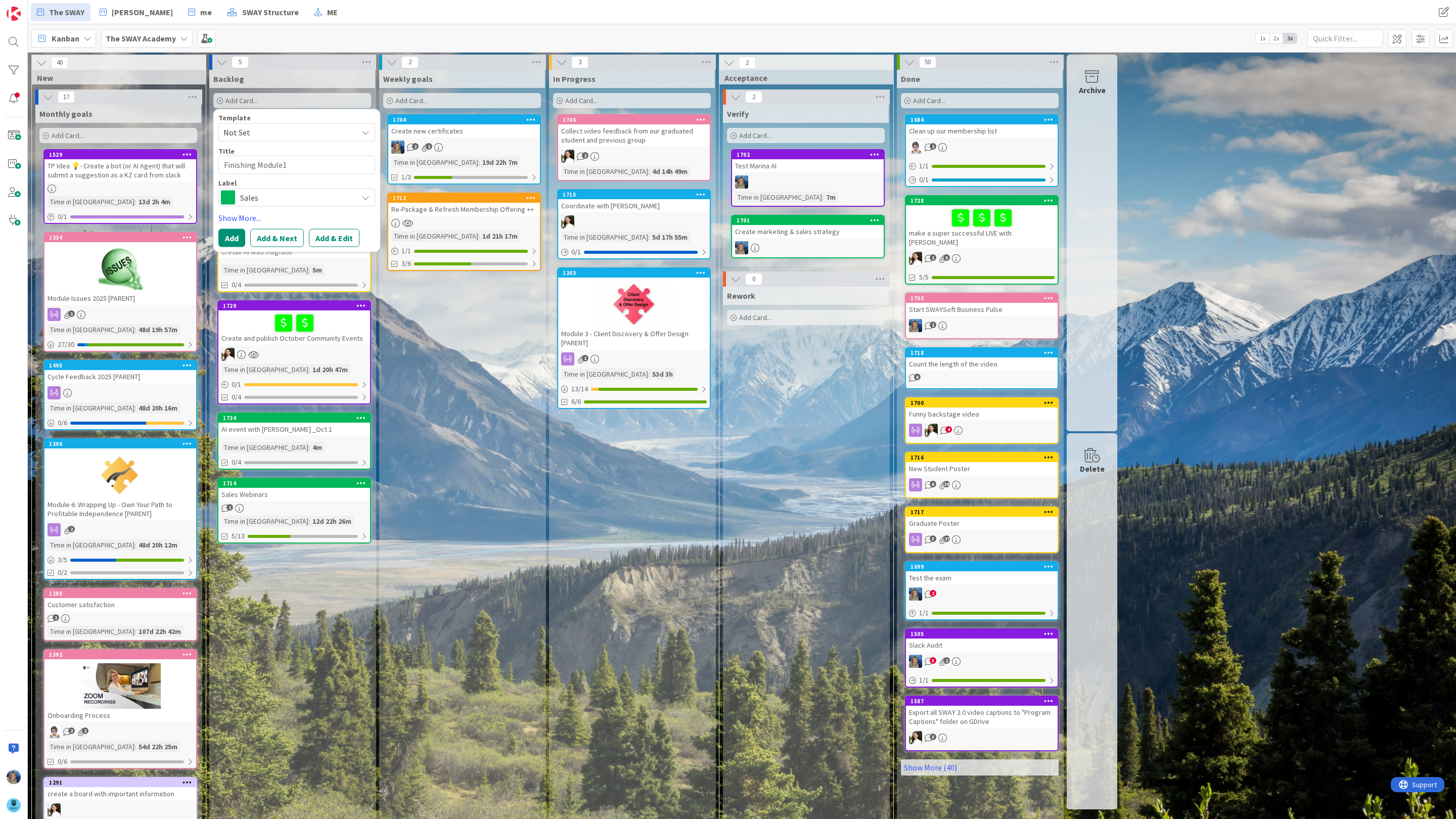
type textarea "x"
type textarea "Finishing Module 1"
click at [237, 192] on div "Sales" at bounding box center [296, 198] width 157 height 18
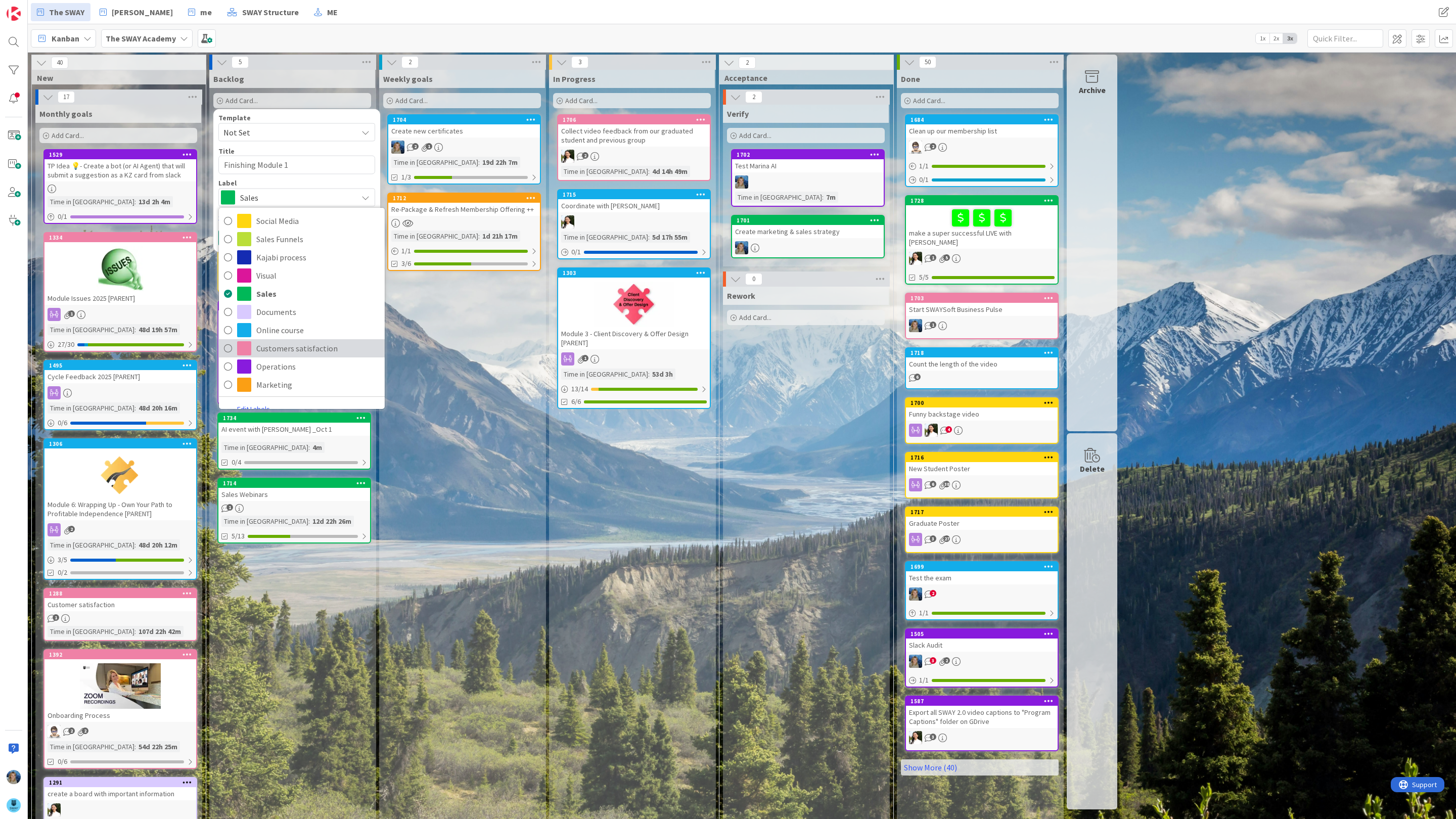
click at [294, 343] on span "Customers satisfaction" at bounding box center [318, 348] width 124 height 15
type textarea "x"
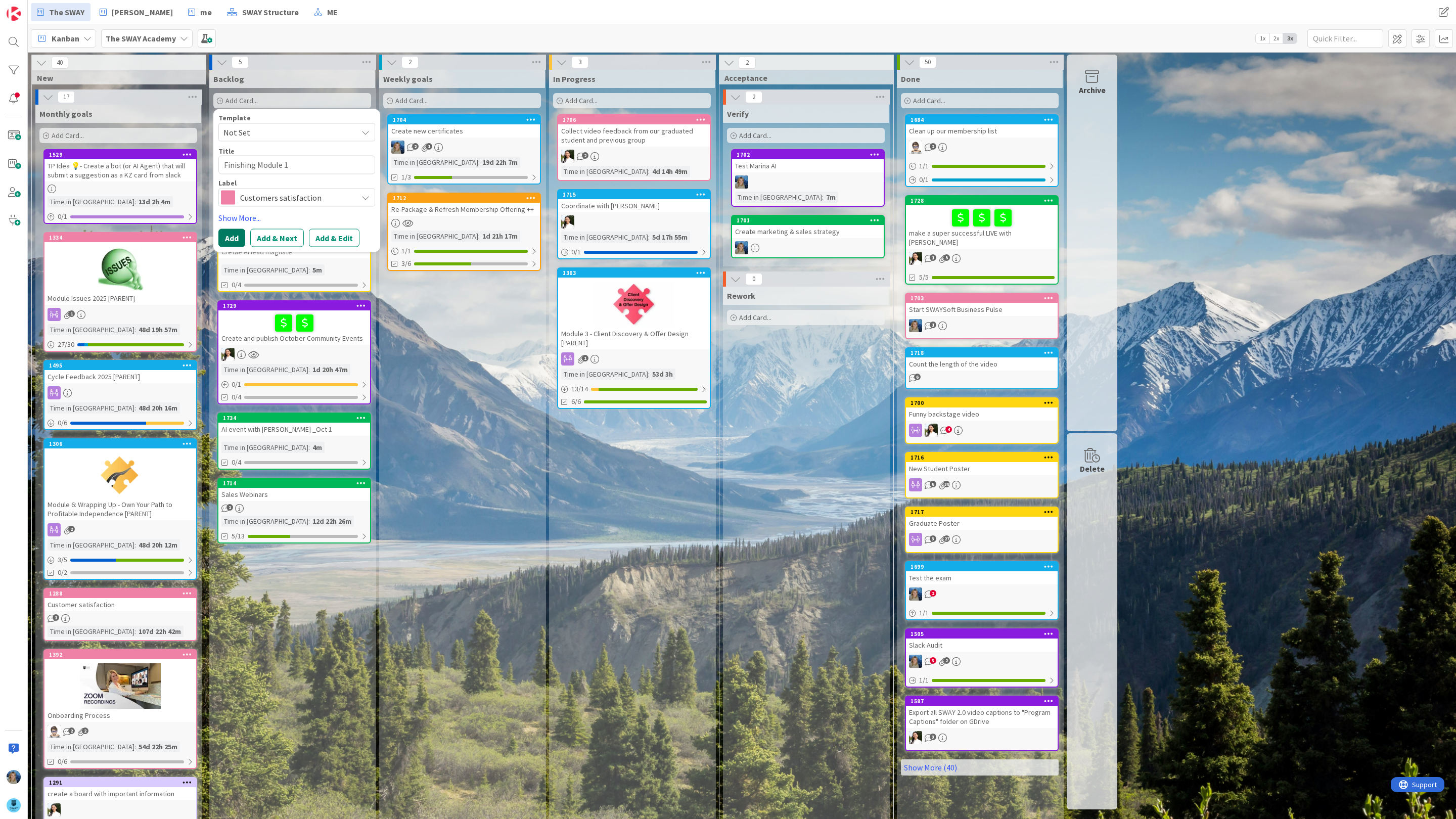
click at [231, 240] on button "Add" at bounding box center [231, 238] width 27 height 18
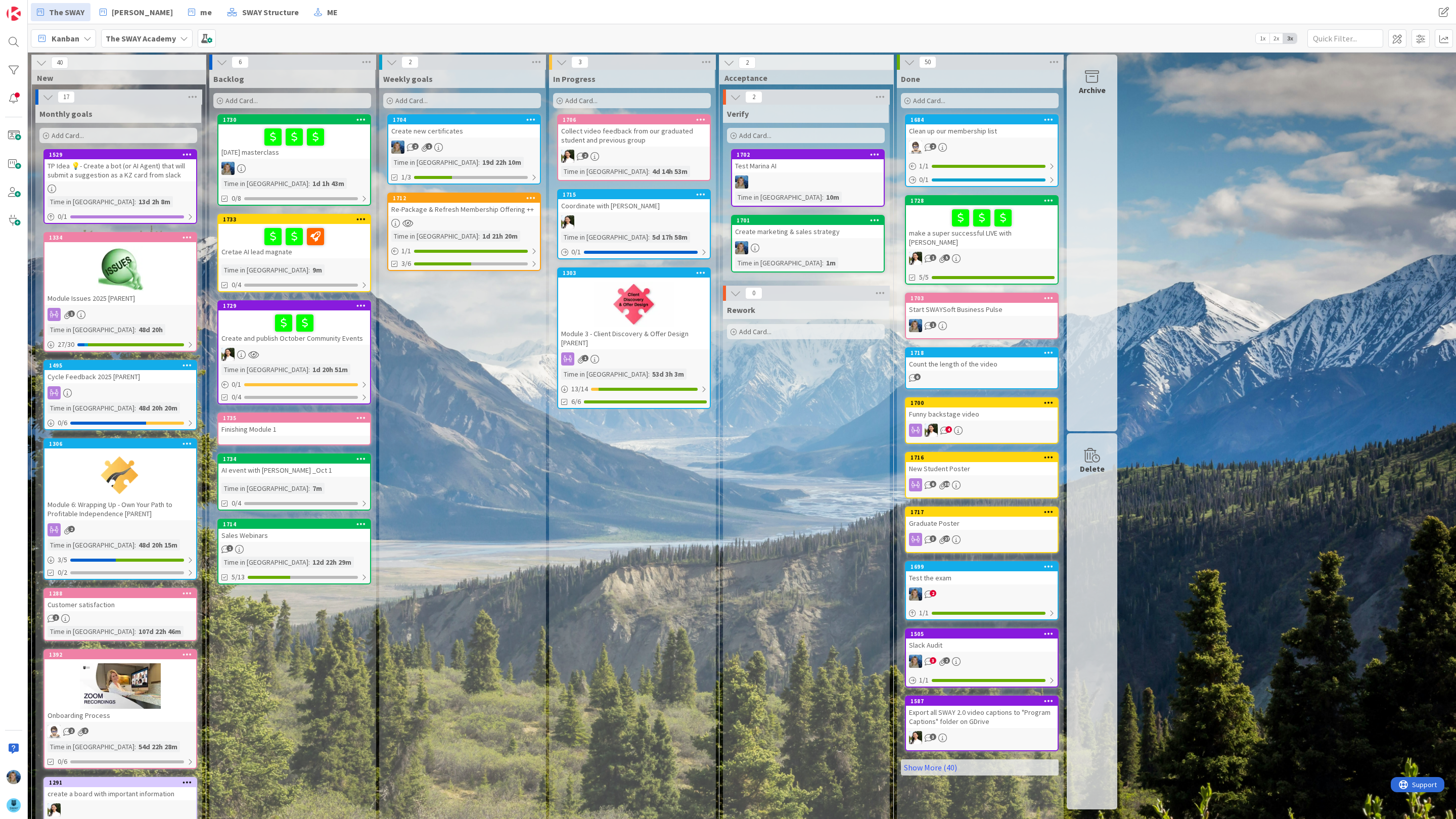
drag, startPoint x: 348, startPoint y: 128, endPoint x: 467, endPoint y: 0, distance: 174.8
